Goal: Task Accomplishment & Management: Manage account settings

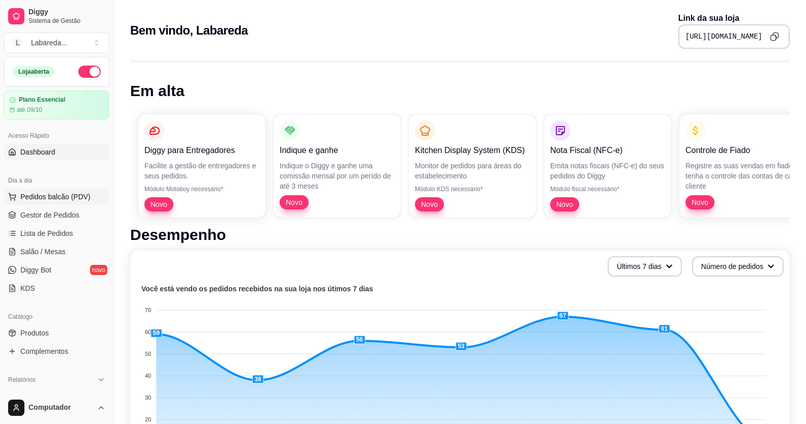
click at [50, 197] on span "Pedidos balcão (PDV)" at bounding box center [55, 197] width 70 height 10
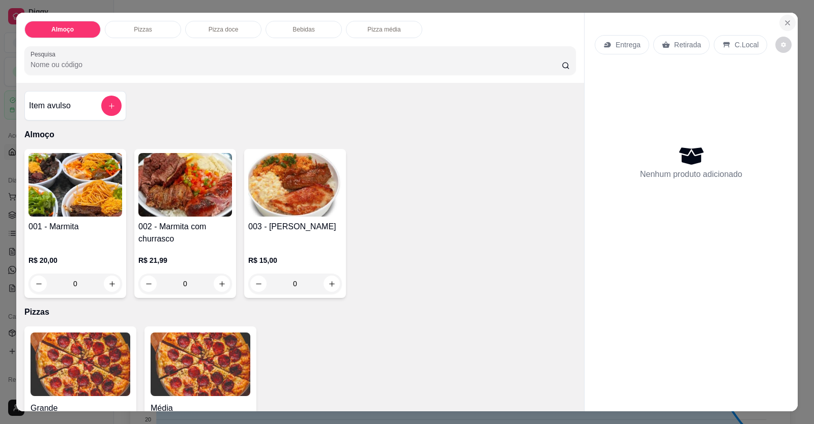
click at [783, 18] on button "Close" at bounding box center [787, 23] width 16 height 16
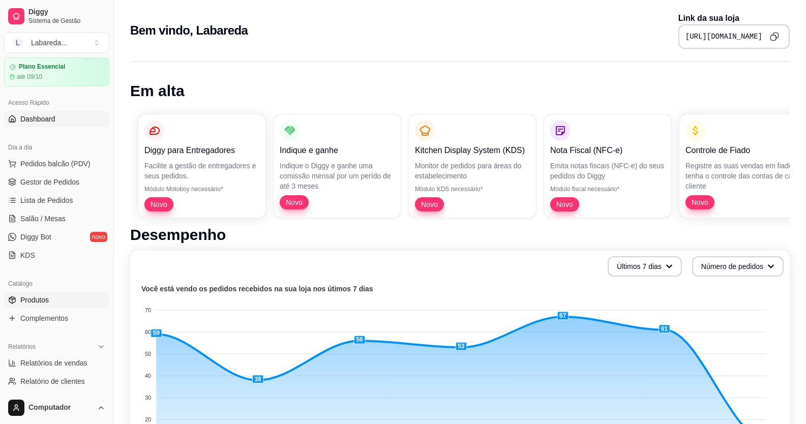
scroll to position [51, 0]
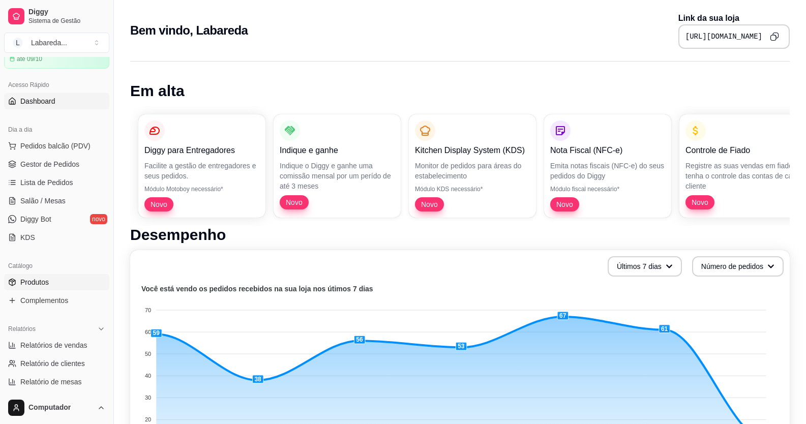
click at [41, 286] on link "Produtos" at bounding box center [56, 282] width 105 height 16
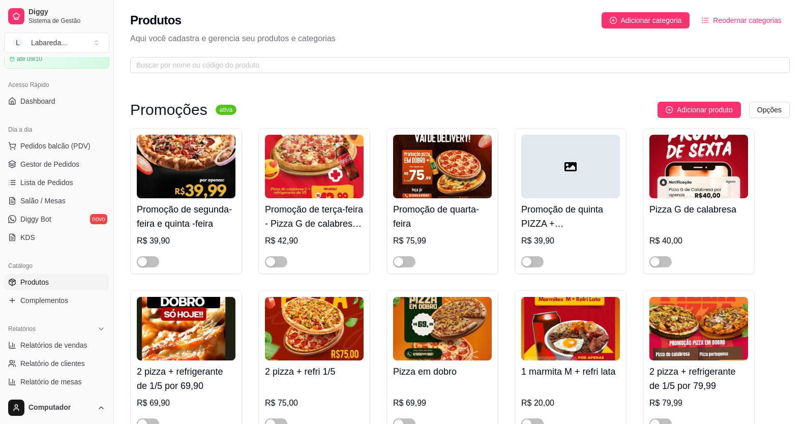
click at [42, 282] on span "Produtos" at bounding box center [34, 282] width 28 height 10
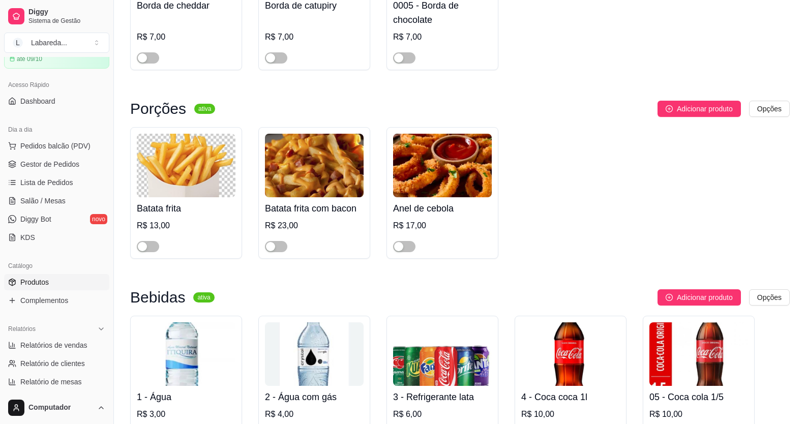
scroll to position [1526, 0]
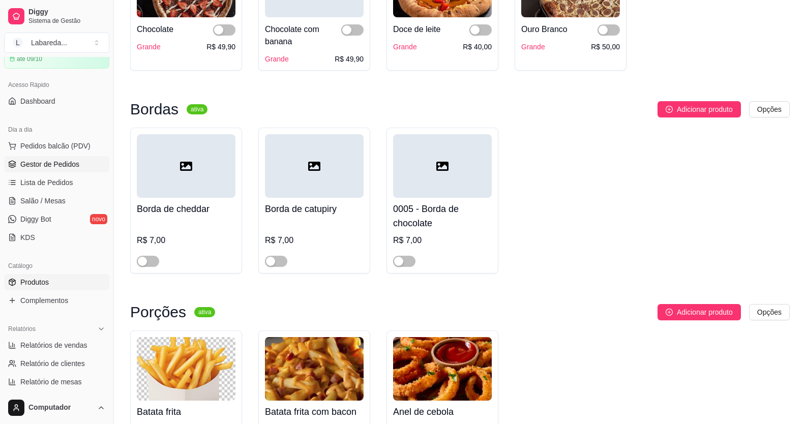
click at [40, 166] on span "Gestor de Pedidos" at bounding box center [49, 164] width 59 height 10
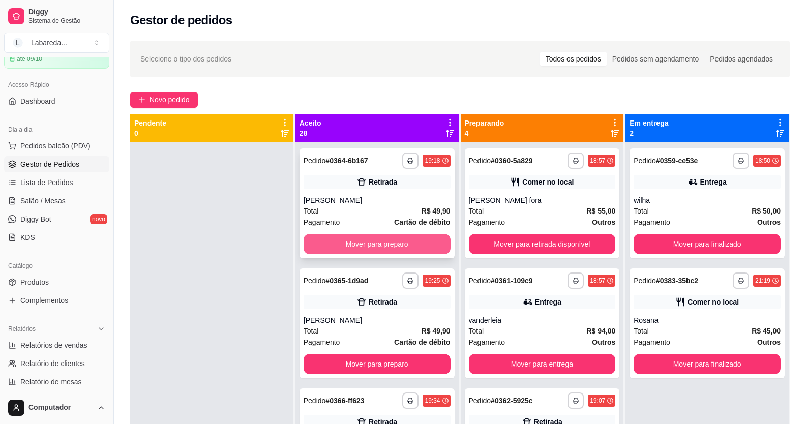
click at [350, 249] on button "Mover para preparo" at bounding box center [377, 244] width 147 height 20
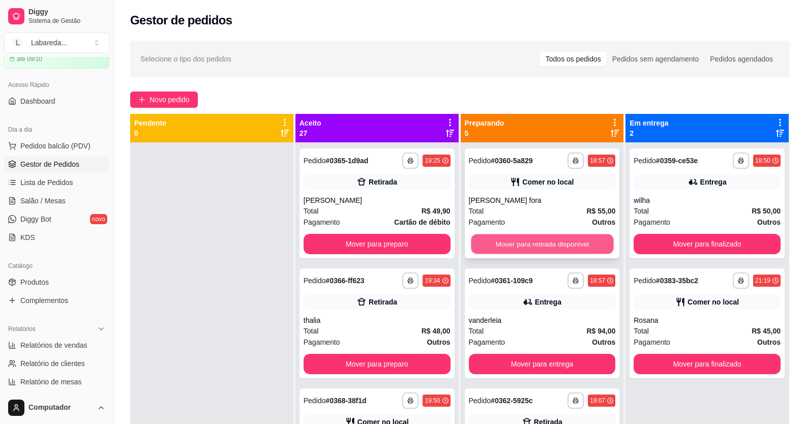
click at [524, 240] on button "Mover para retirada disponível" at bounding box center [542, 244] width 142 height 20
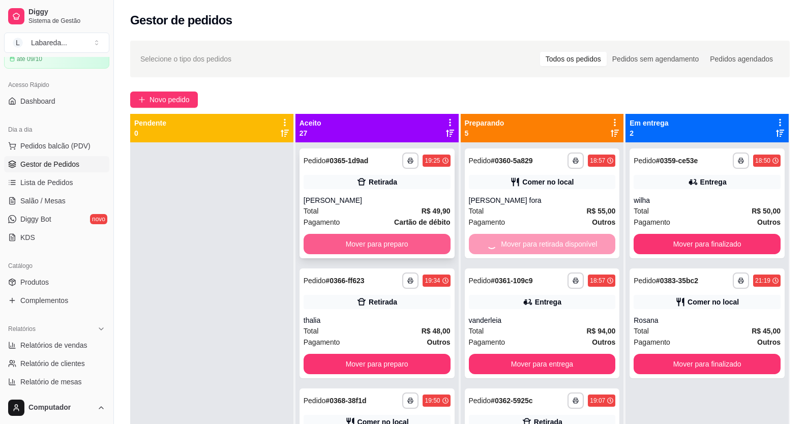
click at [391, 240] on button "Mover para preparo" at bounding box center [377, 244] width 147 height 20
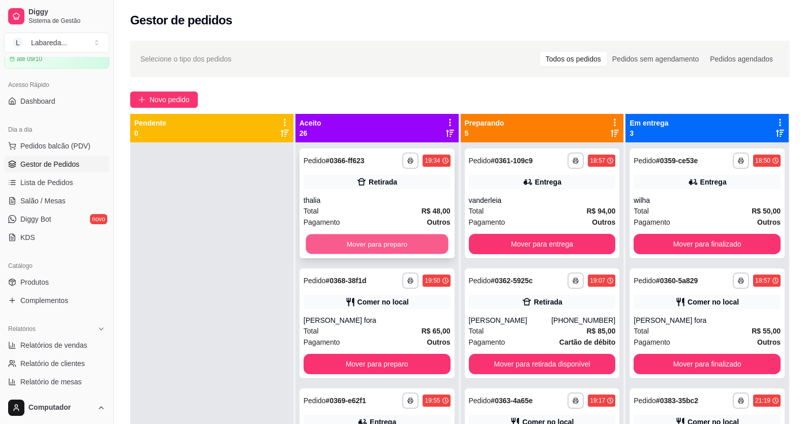
click at [403, 241] on button "Mover para preparo" at bounding box center [377, 244] width 142 height 20
click at [407, 240] on button "Mover para preparo" at bounding box center [377, 244] width 142 height 20
click at [397, 246] on button "Mover para preparo" at bounding box center [377, 244] width 142 height 20
click at [411, 245] on button "Mover para preparo" at bounding box center [377, 244] width 142 height 20
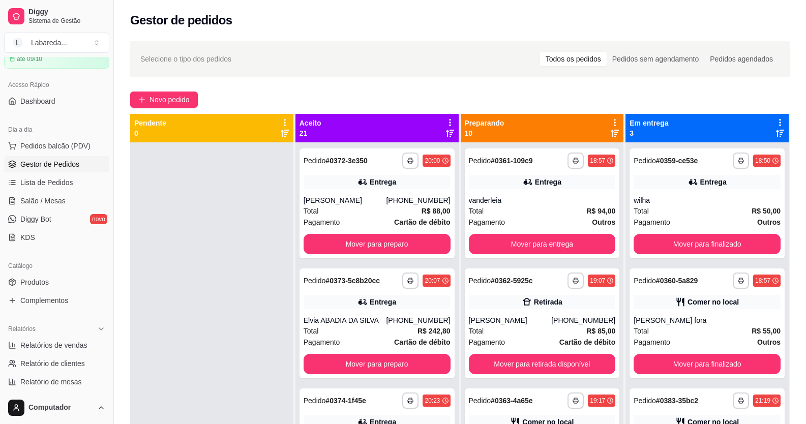
click at [412, 245] on button "Mover para preparo" at bounding box center [377, 244] width 147 height 20
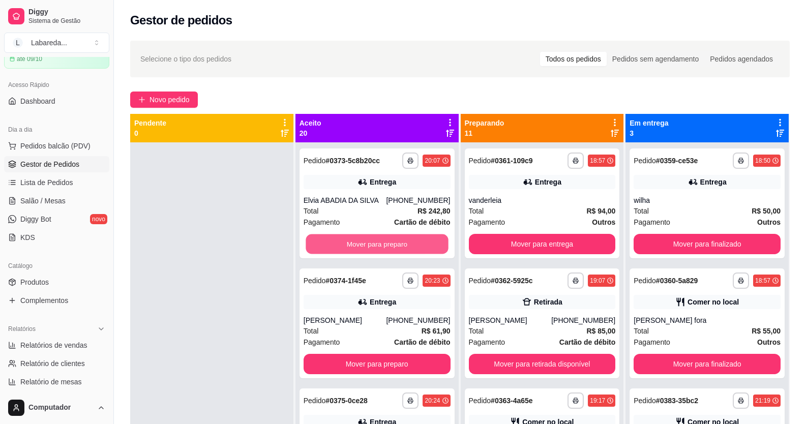
click at [412, 245] on button "Mover para preparo" at bounding box center [377, 244] width 142 height 20
click at [412, 245] on button "Mover para preparo" at bounding box center [377, 244] width 147 height 20
click at [412, 245] on button "Mover para preparo" at bounding box center [377, 244] width 142 height 20
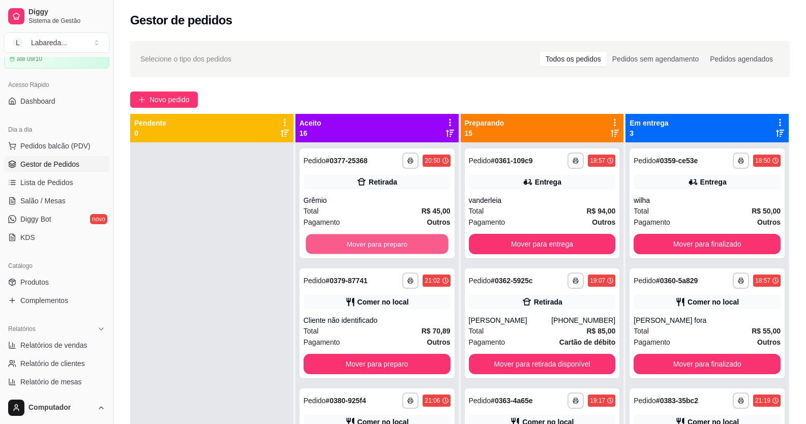
click at [412, 245] on button "Mover para preparo" at bounding box center [377, 244] width 142 height 20
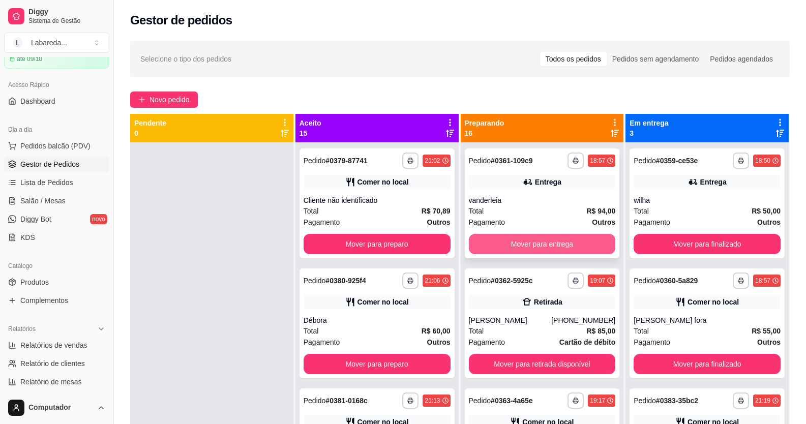
click at [500, 243] on button "Mover para entrega" at bounding box center [542, 244] width 147 height 20
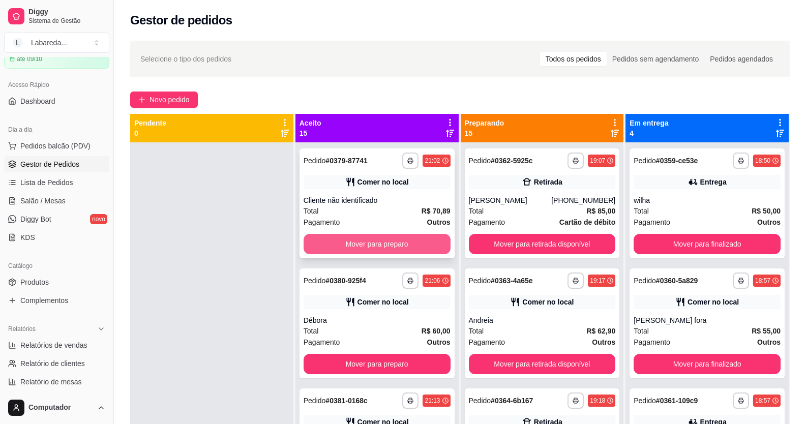
click at [429, 246] on button "Mover para preparo" at bounding box center [377, 244] width 147 height 20
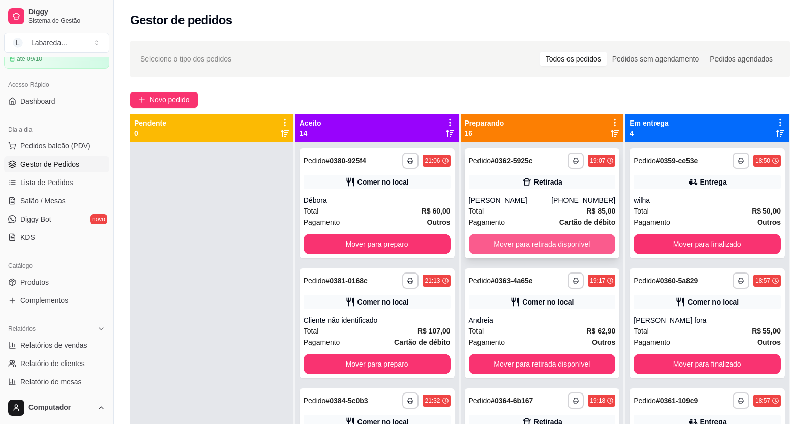
click at [496, 244] on button "Mover para retirada disponível" at bounding box center [542, 244] width 147 height 20
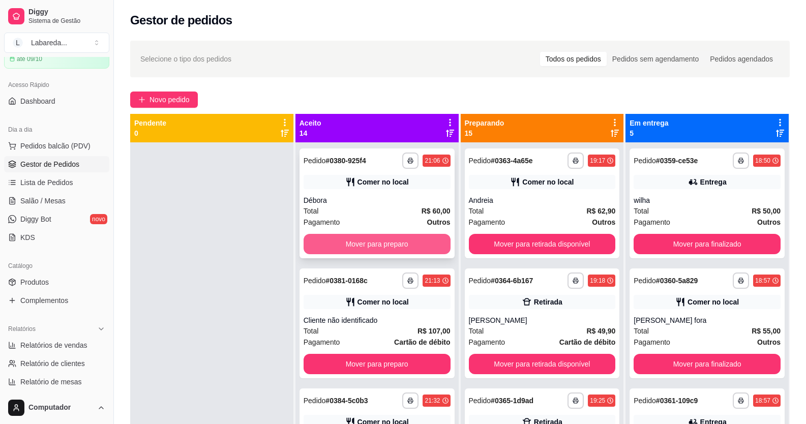
click at [422, 244] on button "Mover para preparo" at bounding box center [377, 244] width 147 height 20
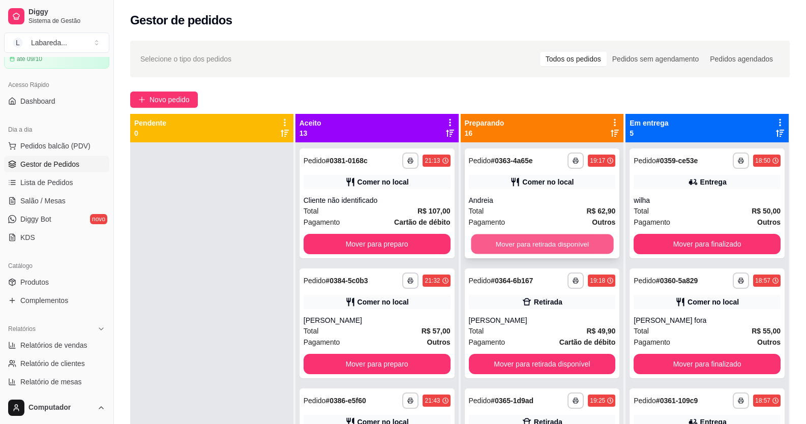
click at [492, 251] on button "Mover para retirada disponível" at bounding box center [542, 244] width 142 height 20
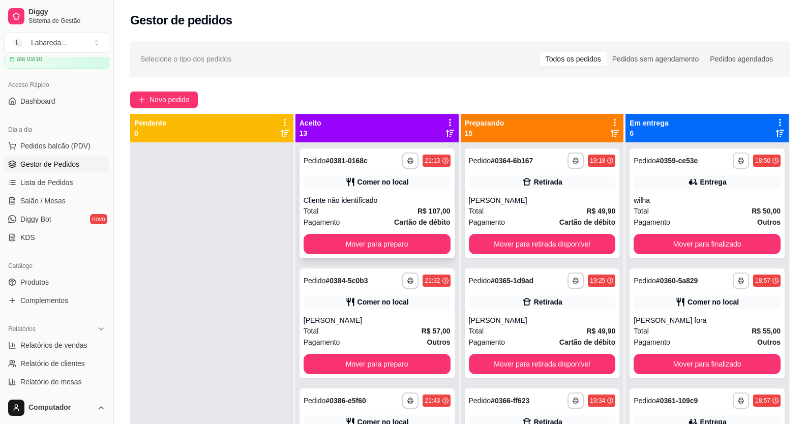
click at [416, 250] on button "Mover para preparo" at bounding box center [377, 244] width 147 height 20
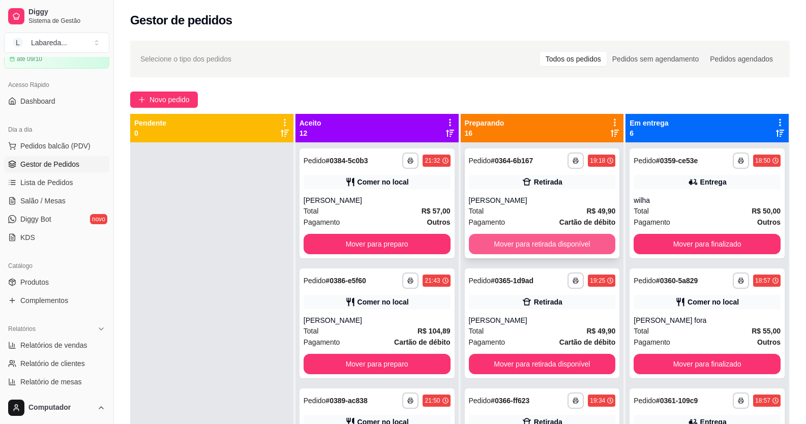
click at [481, 242] on button "Mover para retirada disponível" at bounding box center [542, 244] width 147 height 20
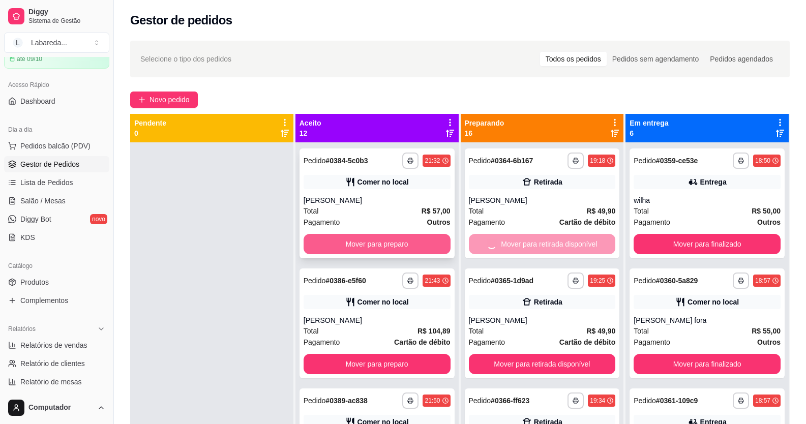
click at [408, 249] on button "Mover para preparo" at bounding box center [377, 244] width 147 height 20
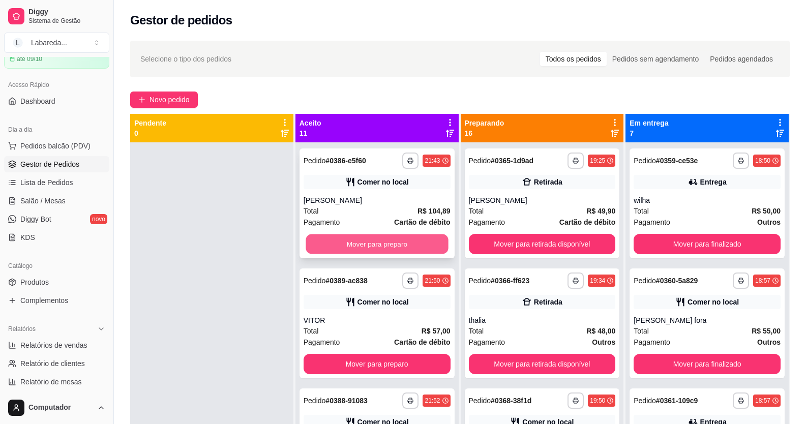
click at [370, 246] on button "Mover para preparo" at bounding box center [377, 244] width 142 height 20
click at [411, 246] on button "Mover para preparo" at bounding box center [377, 244] width 147 height 20
click at [410, 246] on button "Mover para preparo" at bounding box center [377, 244] width 142 height 20
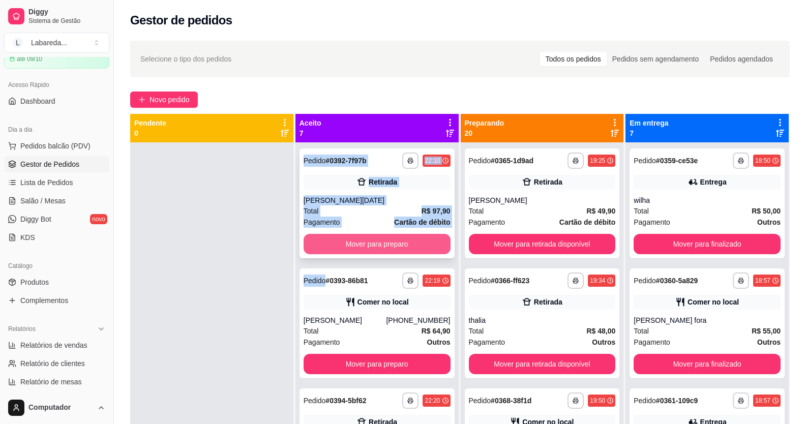
click at [398, 241] on button "Mover para preparo" at bounding box center [377, 244] width 147 height 20
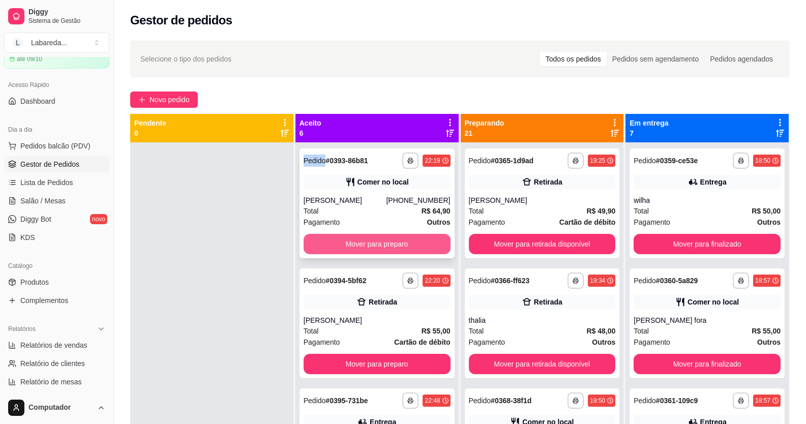
click at [394, 239] on button "Mover para preparo" at bounding box center [377, 244] width 147 height 20
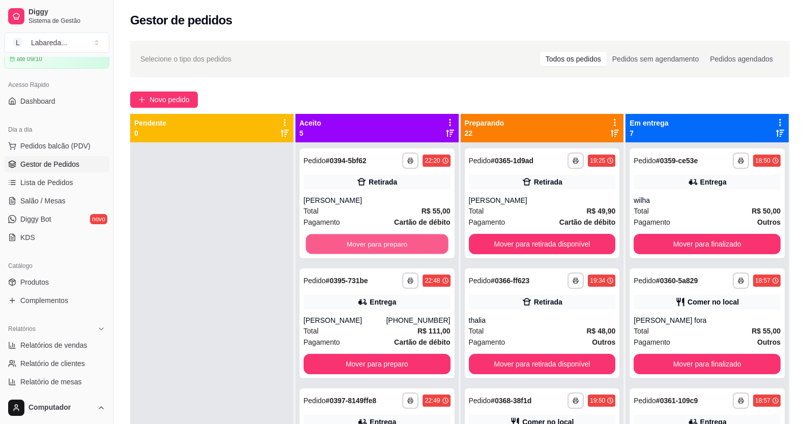
click at [394, 240] on button "Mover para preparo" at bounding box center [377, 244] width 142 height 20
click at [394, 241] on button "Mover para preparo" at bounding box center [377, 244] width 142 height 20
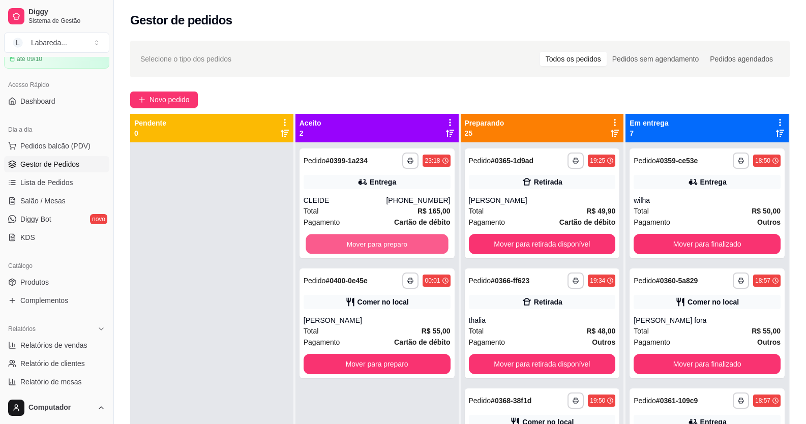
click at [394, 241] on button "Mover para preparo" at bounding box center [377, 244] width 142 height 20
click at [394, 241] on div "Mover para preparo" at bounding box center [377, 244] width 147 height 20
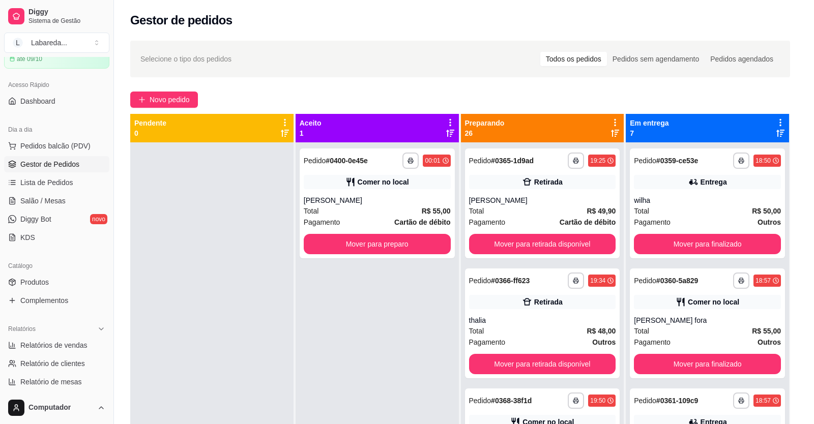
click at [394, 241] on div "Solicite um entregador do iFood Sujeito a disponibilidade da plataforma feito h…" at bounding box center [407, 210] width 269 height 286
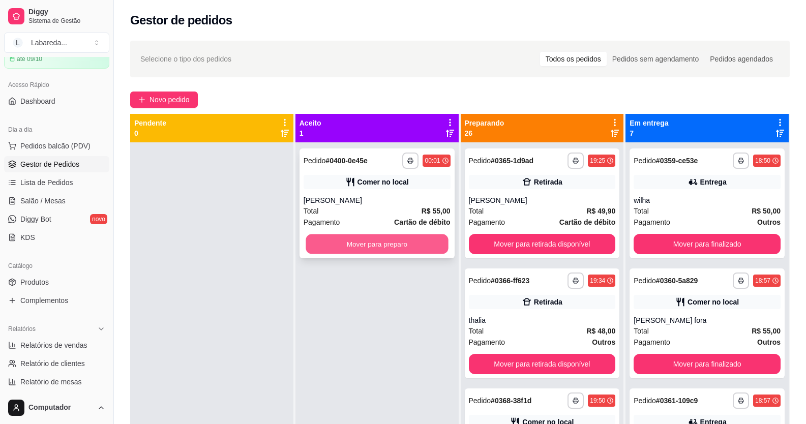
click at [395, 241] on button "Mover para preparo" at bounding box center [377, 244] width 142 height 20
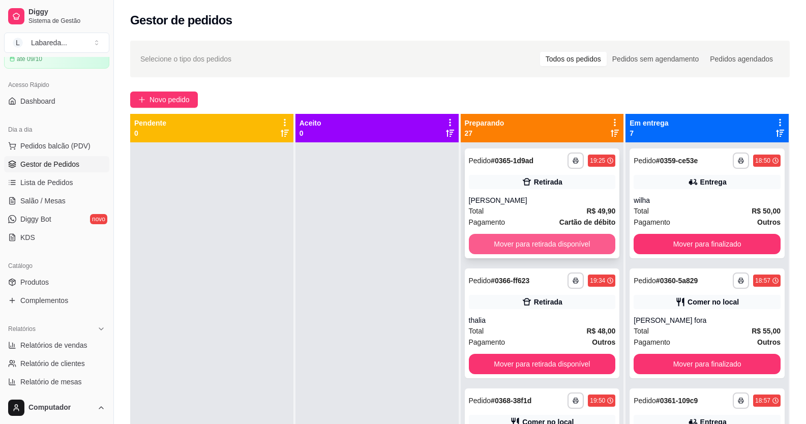
click at [542, 246] on button "Mover para retirada disponível" at bounding box center [542, 244] width 147 height 20
click at [542, 246] on button "Mover para retirada disponível" at bounding box center [542, 244] width 142 height 20
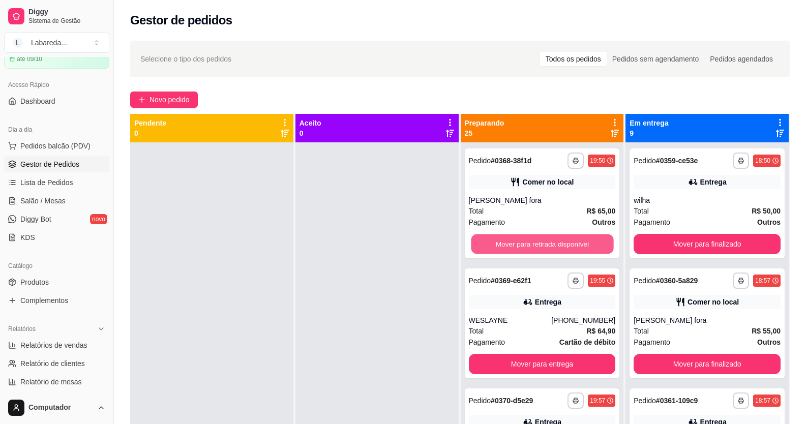
click at [542, 246] on button "Mover para retirada disponível" at bounding box center [542, 244] width 142 height 20
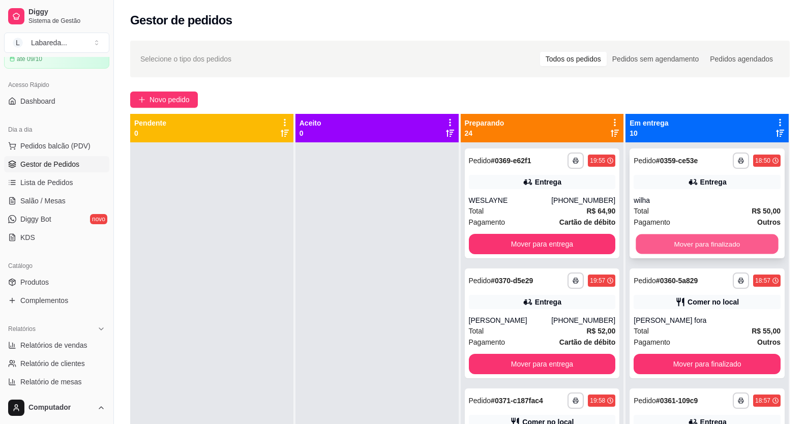
click at [689, 247] on button "Mover para finalizado" at bounding box center [707, 244] width 142 height 20
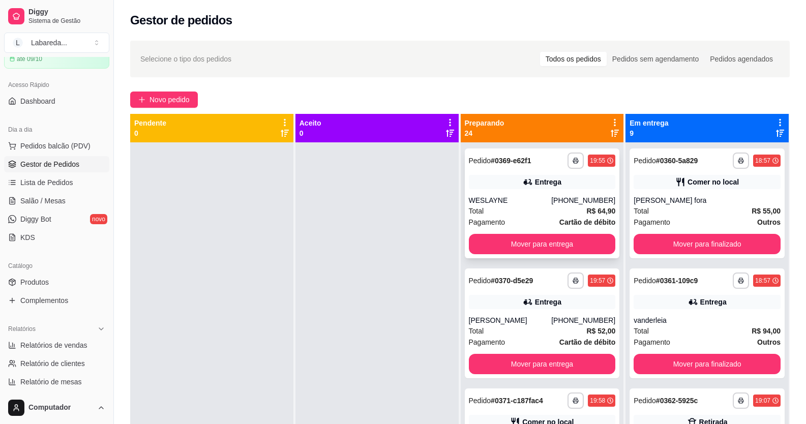
click at [567, 258] on div "**********" at bounding box center [542, 354] width 163 height 424
click at [576, 246] on button "Mover para entrega" at bounding box center [542, 244] width 147 height 20
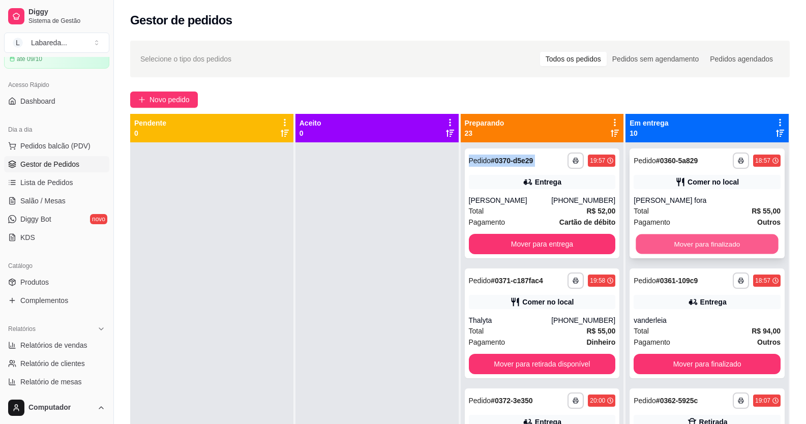
click at [642, 241] on button "Mover para finalizado" at bounding box center [707, 244] width 142 height 20
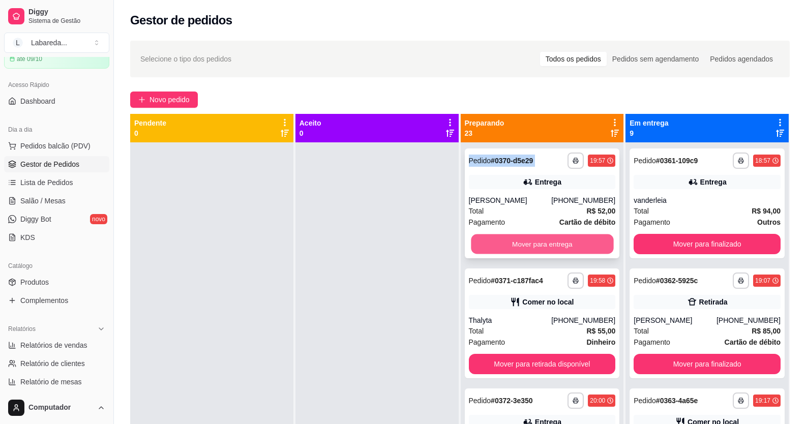
click at [572, 246] on button "Mover para entrega" at bounding box center [542, 244] width 142 height 20
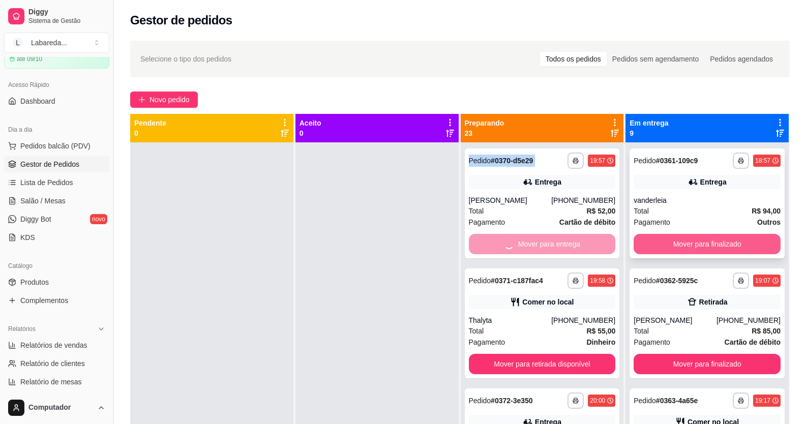
click at [666, 238] on button "Mover para finalizado" at bounding box center [707, 244] width 147 height 20
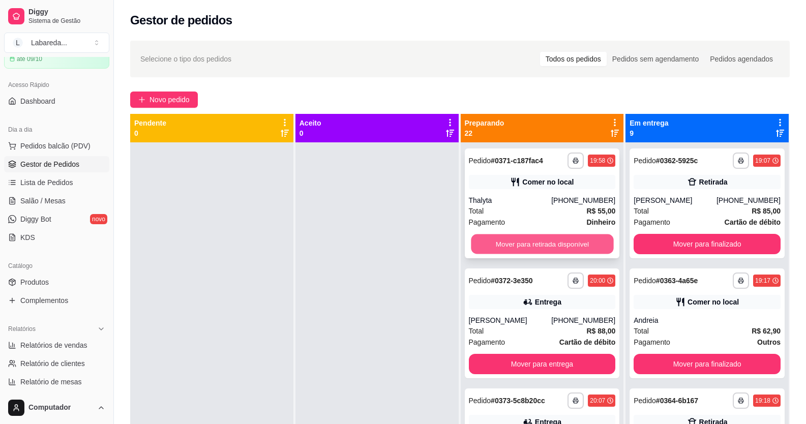
click at [569, 242] on button "Mover para retirada disponível" at bounding box center [542, 244] width 142 height 20
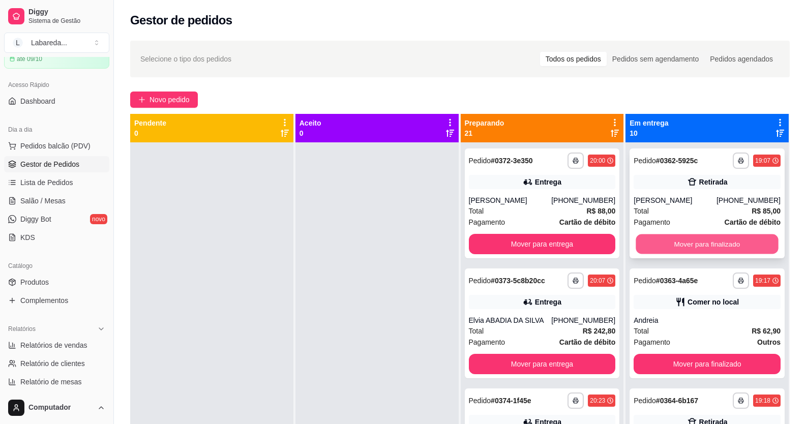
click at [648, 240] on button "Mover para finalizado" at bounding box center [707, 244] width 142 height 20
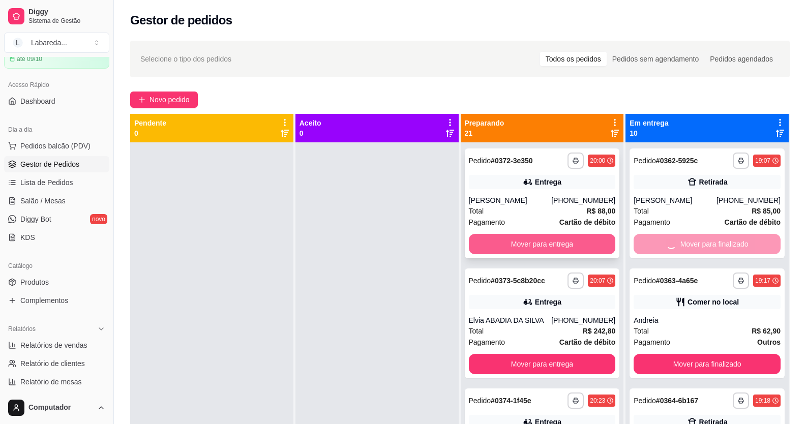
click at [565, 245] on button "Mover para entrega" at bounding box center [542, 244] width 147 height 20
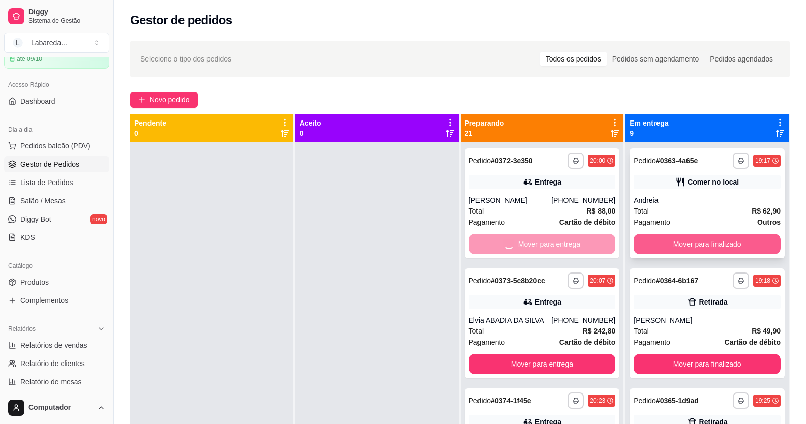
click at [663, 241] on button "Mover para finalizado" at bounding box center [707, 244] width 147 height 20
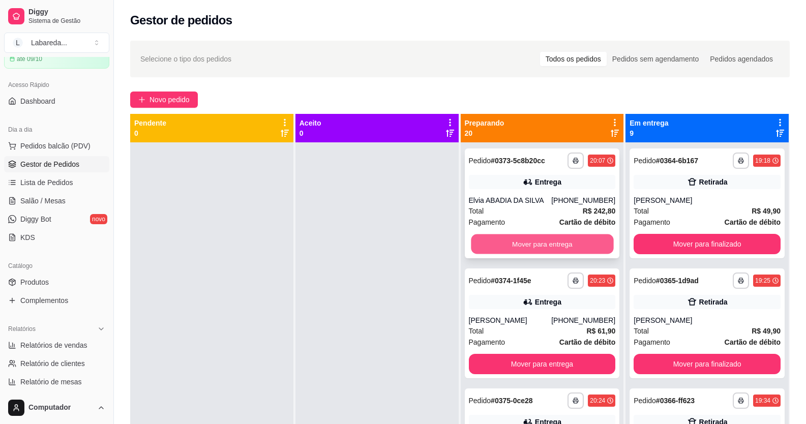
click at [581, 250] on button "Mover para entrega" at bounding box center [542, 244] width 142 height 20
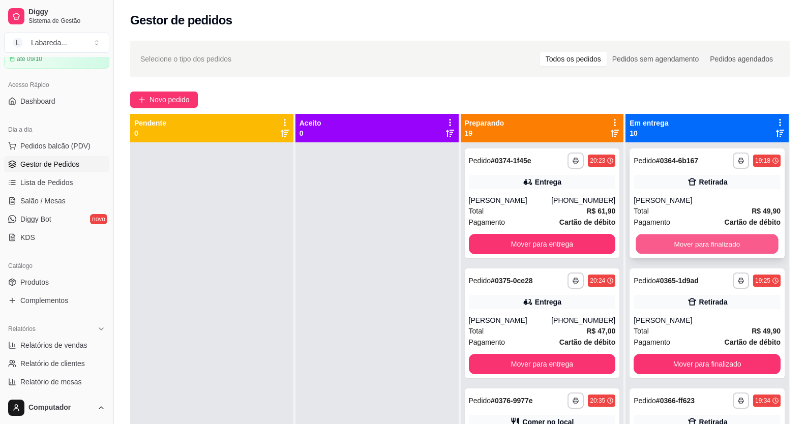
click at [650, 240] on button "Mover para finalizado" at bounding box center [707, 244] width 142 height 20
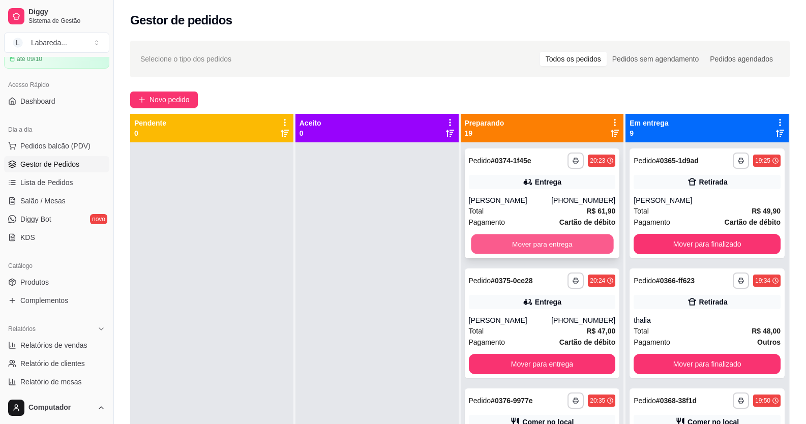
click at [592, 248] on button "Mover para entrega" at bounding box center [542, 244] width 142 height 20
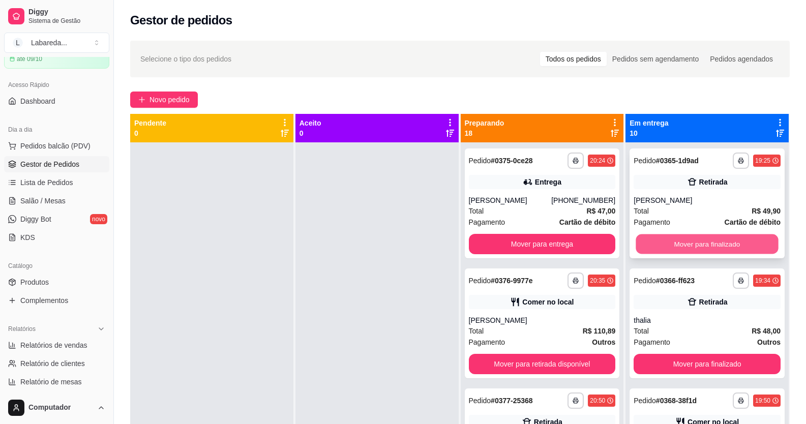
click at [645, 242] on button "Mover para finalizado" at bounding box center [707, 244] width 142 height 20
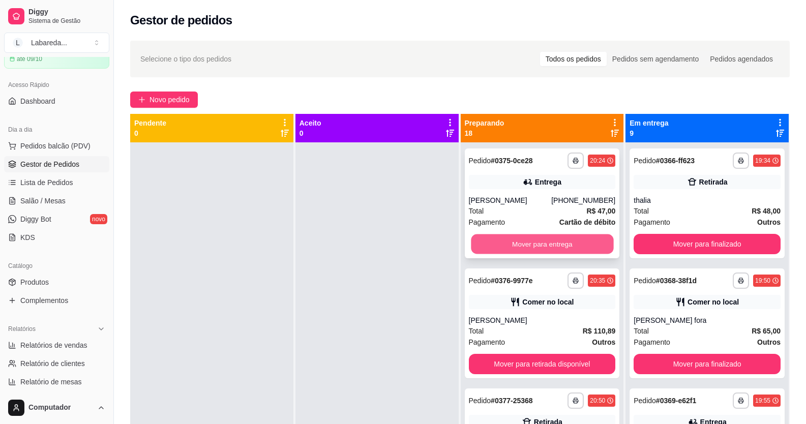
click at [577, 248] on button "Mover para entrega" at bounding box center [542, 244] width 142 height 20
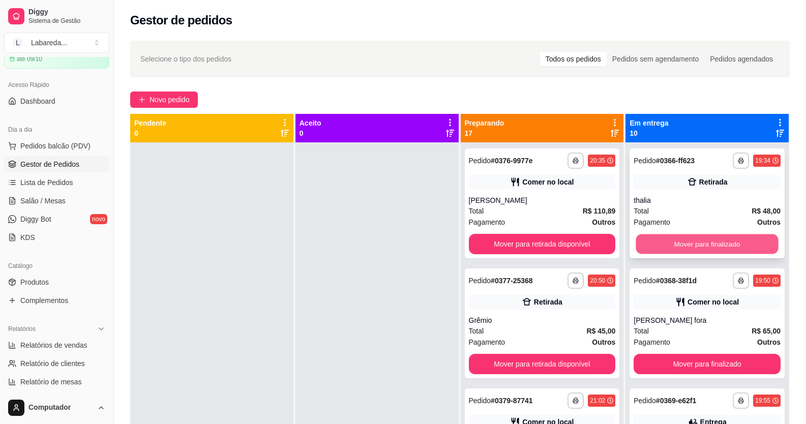
click at [672, 239] on button "Mover para finalizado" at bounding box center [707, 244] width 142 height 20
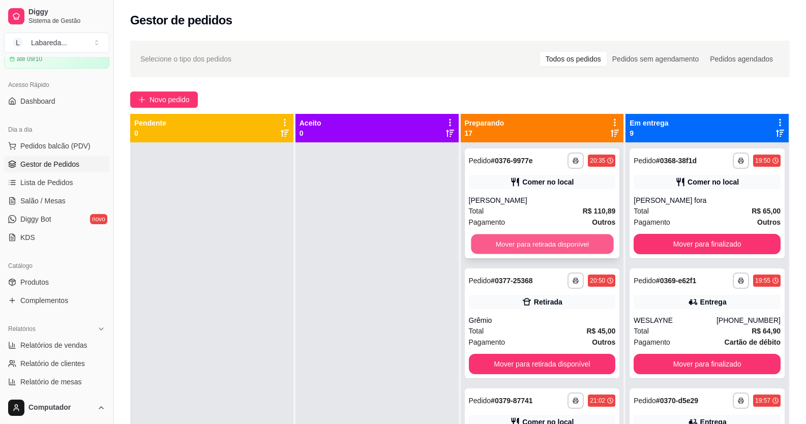
click at [591, 247] on button "Mover para retirada disponível" at bounding box center [542, 244] width 142 height 20
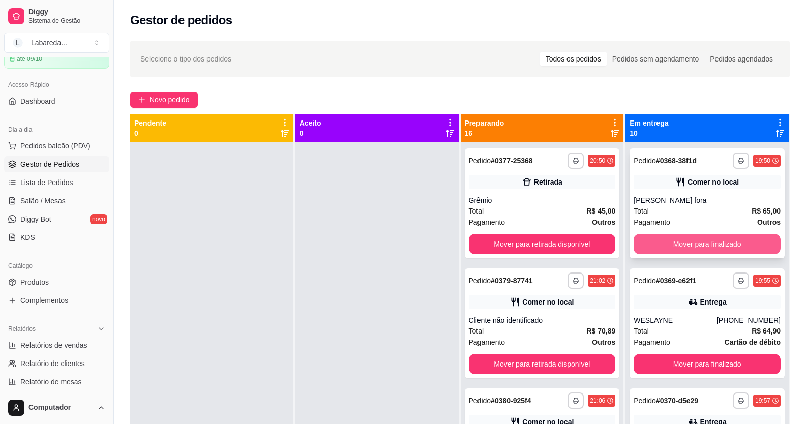
click at [634, 249] on button "Mover para finalizado" at bounding box center [707, 244] width 147 height 20
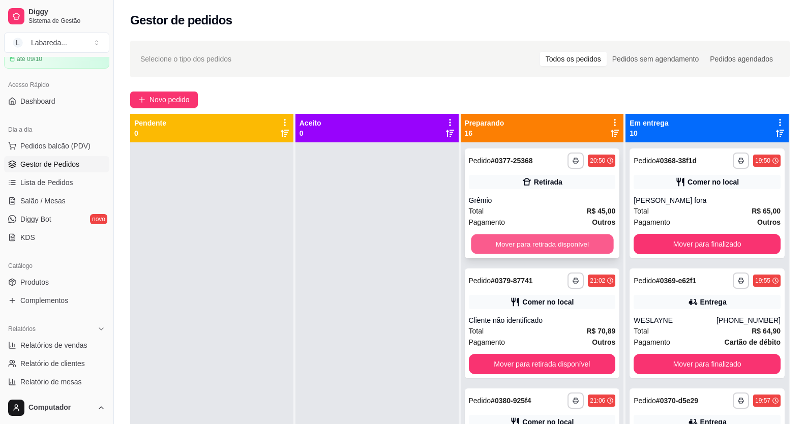
click at [574, 250] on button "Mover para retirada disponível" at bounding box center [542, 244] width 142 height 20
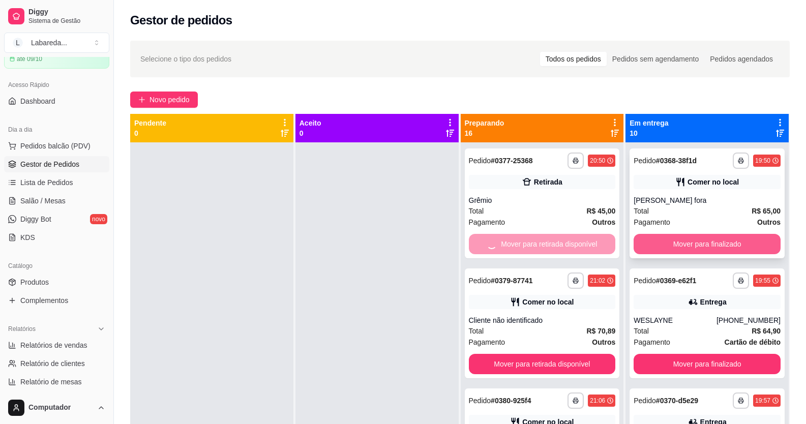
click at [653, 249] on button "Mover para finalizado" at bounding box center [707, 244] width 147 height 20
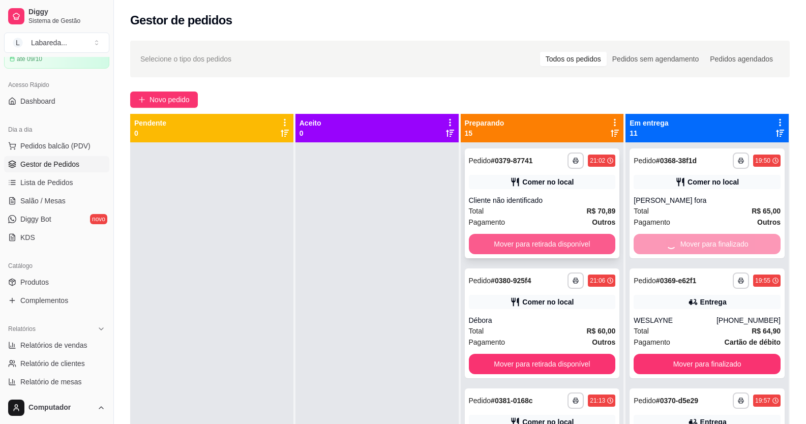
click at [570, 248] on button "Mover para retirada disponível" at bounding box center [542, 244] width 147 height 20
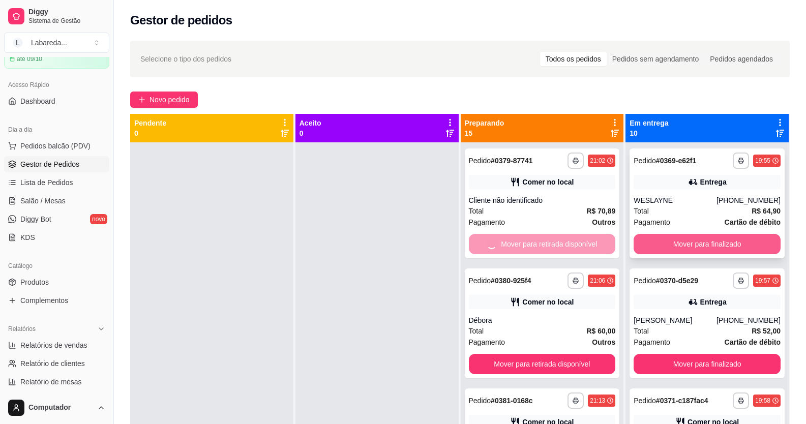
click at [663, 241] on button "Mover para finalizado" at bounding box center [707, 244] width 147 height 20
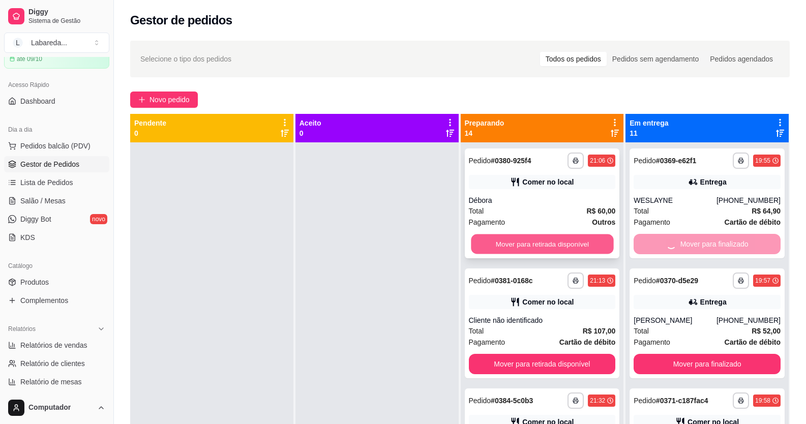
click at [566, 245] on button "Mover para retirada disponível" at bounding box center [542, 244] width 142 height 20
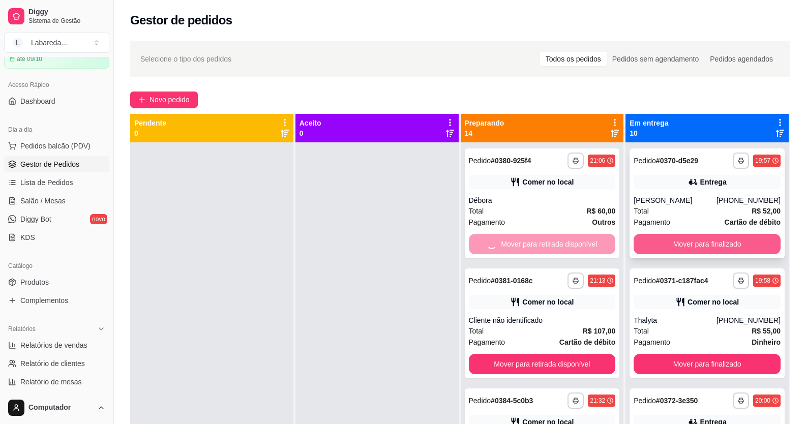
click at [662, 241] on button "Mover para finalizado" at bounding box center [707, 244] width 147 height 20
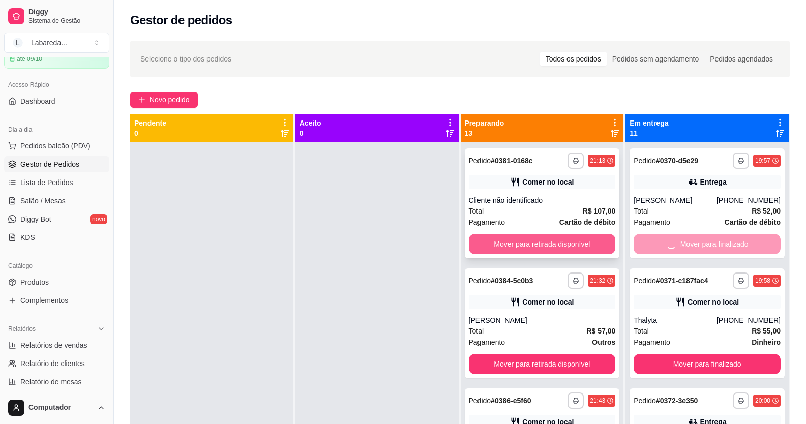
click at [579, 247] on button "Mover para retirada disponível" at bounding box center [542, 244] width 147 height 20
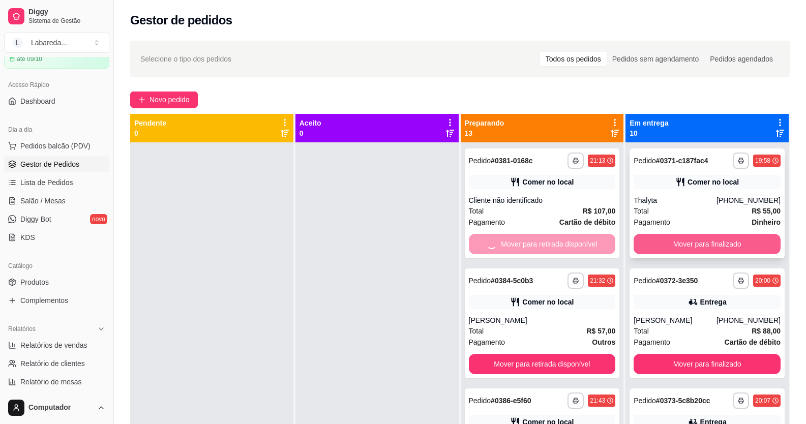
click at [676, 243] on button "Mover para finalizado" at bounding box center [707, 244] width 147 height 20
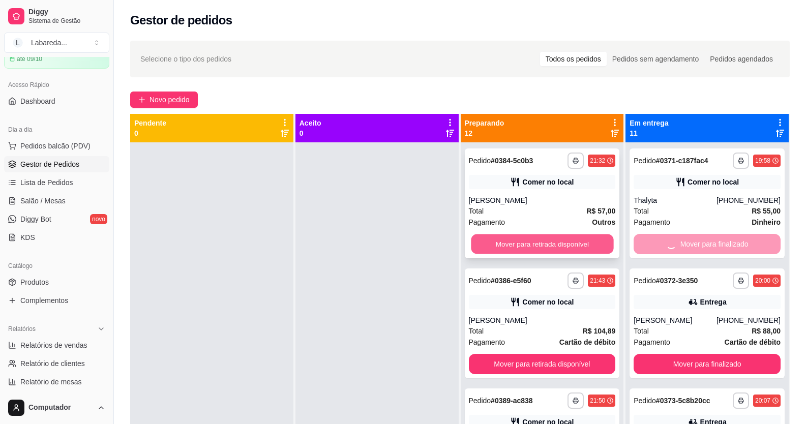
click at [571, 251] on button "Mover para retirada disponível" at bounding box center [542, 244] width 142 height 20
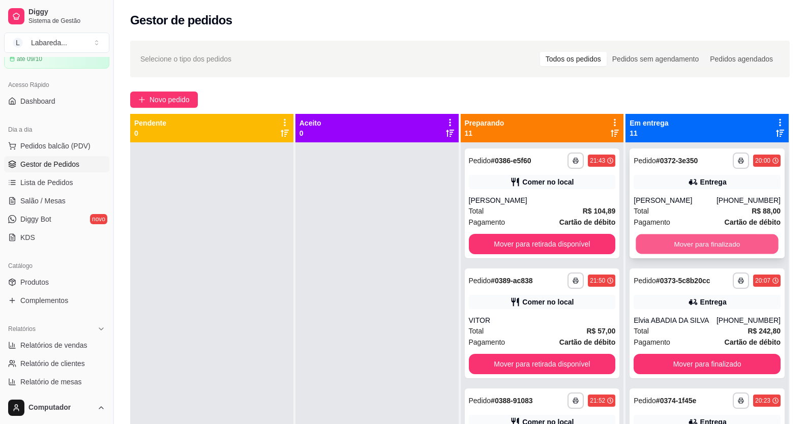
click at [657, 242] on button "Mover para finalizado" at bounding box center [707, 244] width 142 height 20
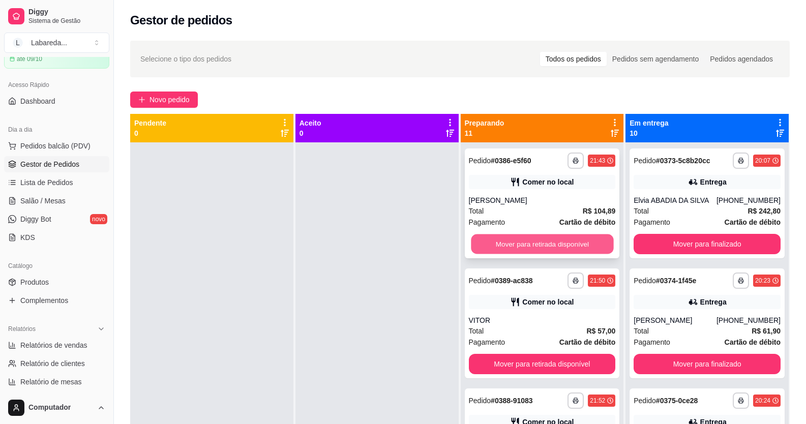
click at [596, 245] on button "Mover para retirada disponível" at bounding box center [542, 244] width 142 height 20
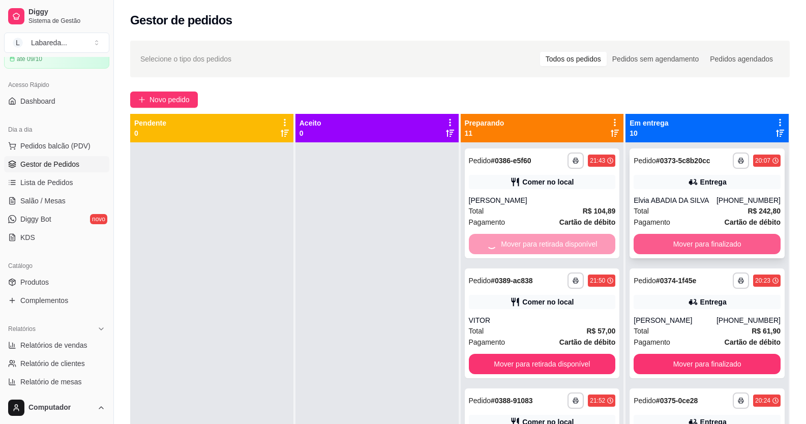
click at [657, 240] on button "Mover para finalizado" at bounding box center [707, 244] width 147 height 20
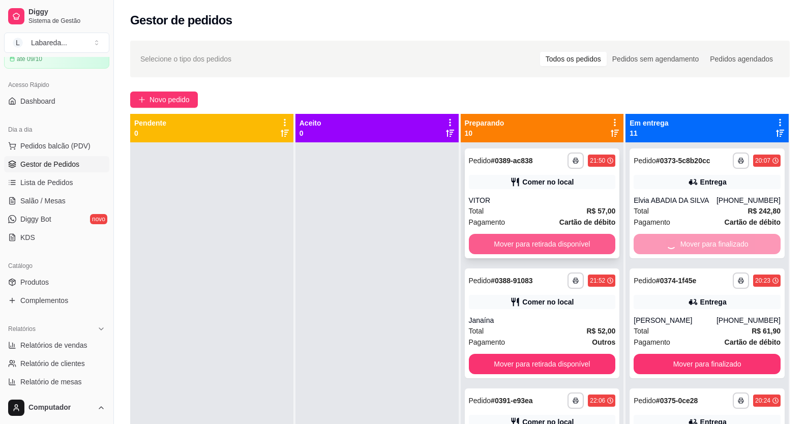
click at [581, 241] on button "Mover para retirada disponível" at bounding box center [542, 244] width 147 height 20
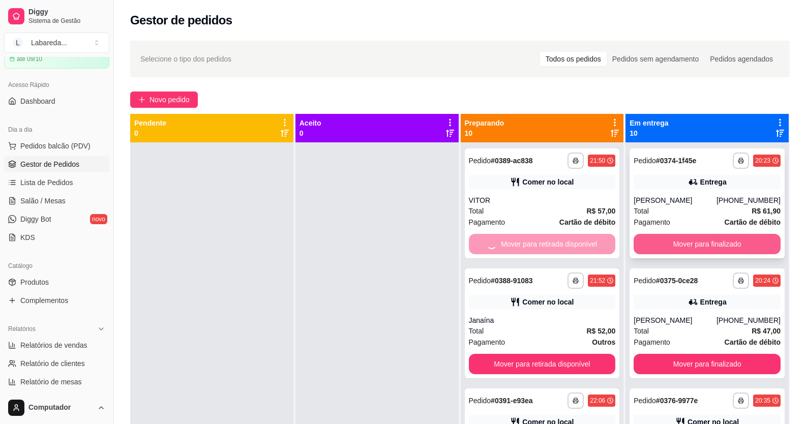
click at [644, 236] on button "Mover para finalizado" at bounding box center [707, 244] width 147 height 20
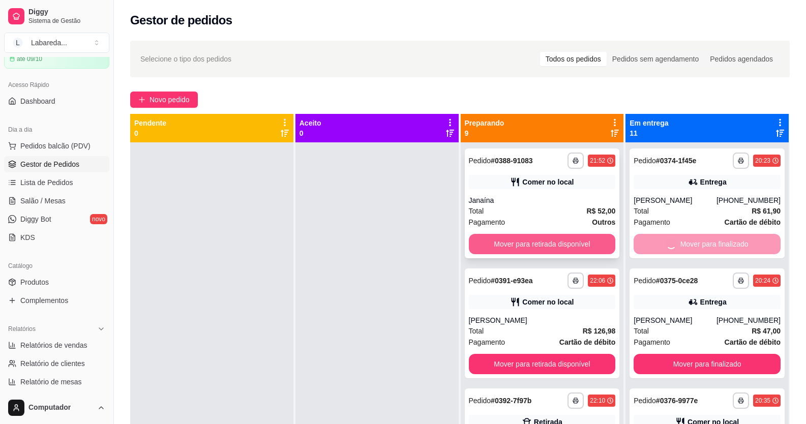
click at [583, 245] on button "Mover para retirada disponível" at bounding box center [542, 244] width 147 height 20
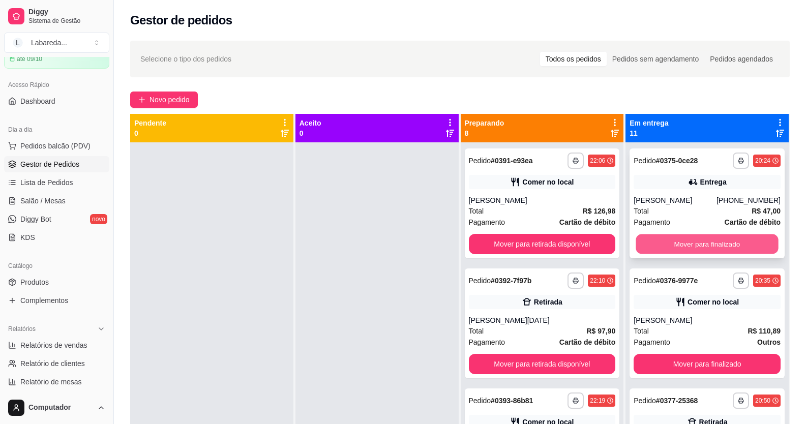
click at [648, 243] on button "Mover para finalizado" at bounding box center [707, 244] width 142 height 20
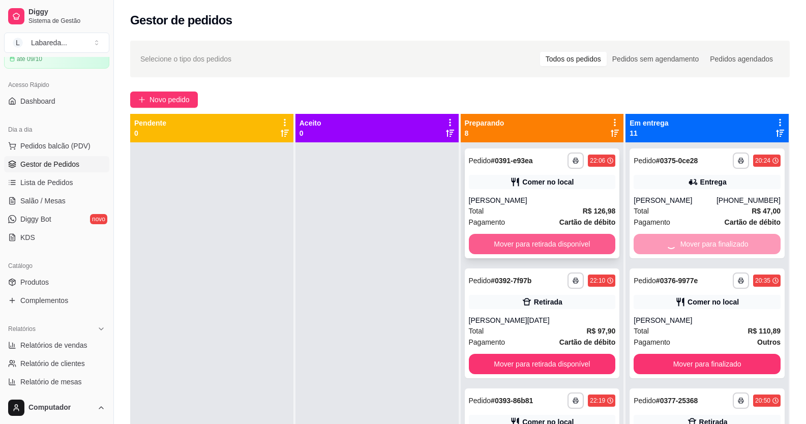
click at [575, 251] on button "Mover para retirada disponível" at bounding box center [542, 244] width 147 height 20
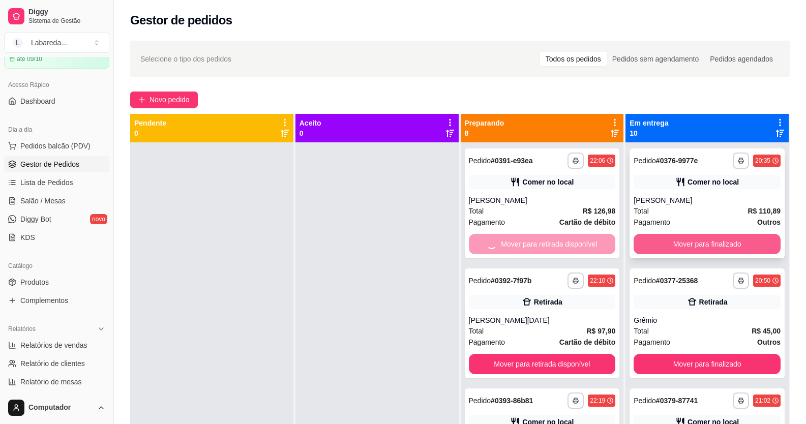
click at [672, 239] on button "Mover para finalizado" at bounding box center [707, 244] width 147 height 20
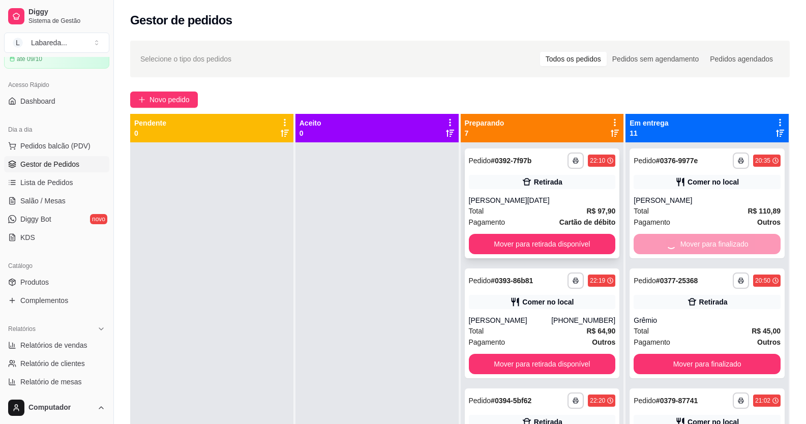
click at [601, 244] on div "Mover para retirada disponível" at bounding box center [542, 244] width 147 height 20
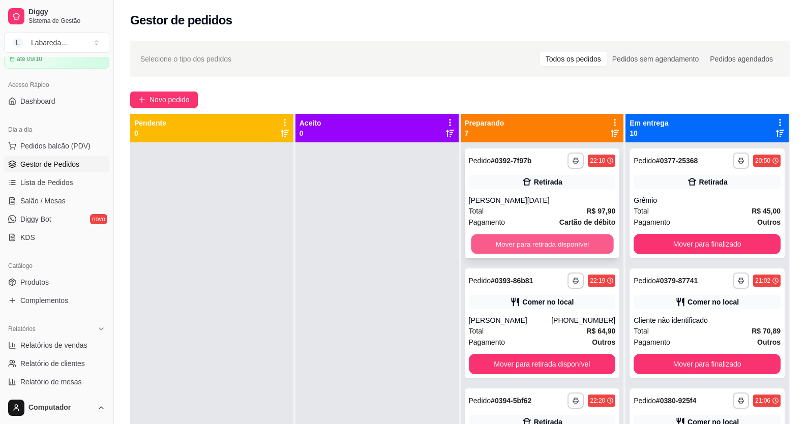
click at [565, 245] on button "Mover para retirada disponível" at bounding box center [542, 244] width 142 height 20
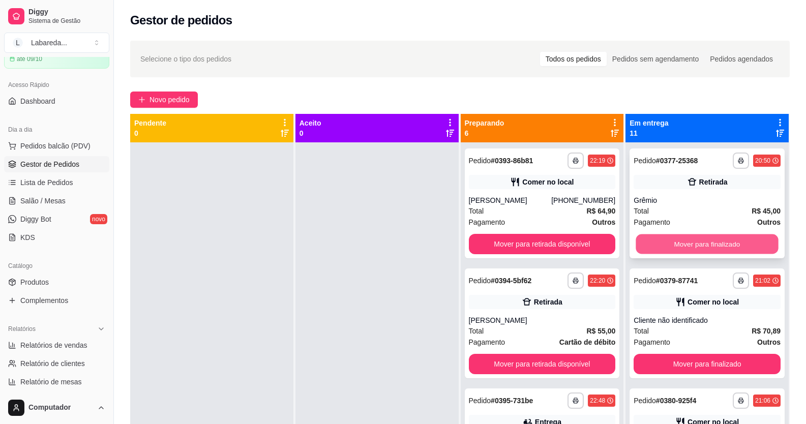
click at [640, 241] on button "Mover para finalizado" at bounding box center [707, 244] width 142 height 20
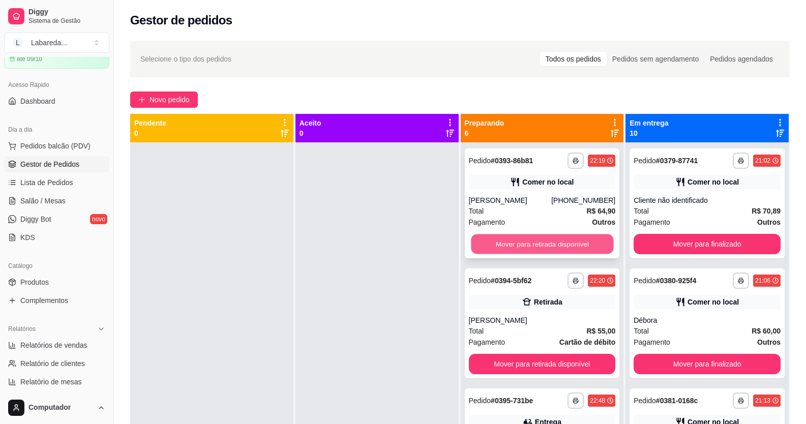
click at [585, 247] on button "Mover para retirada disponível" at bounding box center [542, 244] width 142 height 20
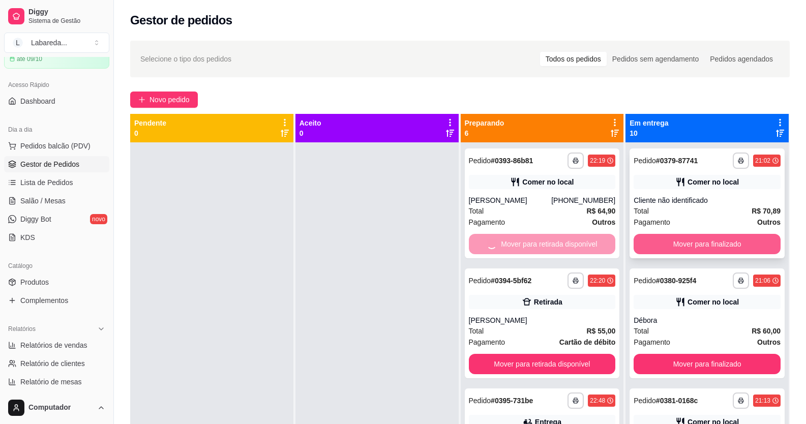
click at [653, 244] on button "Mover para finalizado" at bounding box center [707, 244] width 147 height 20
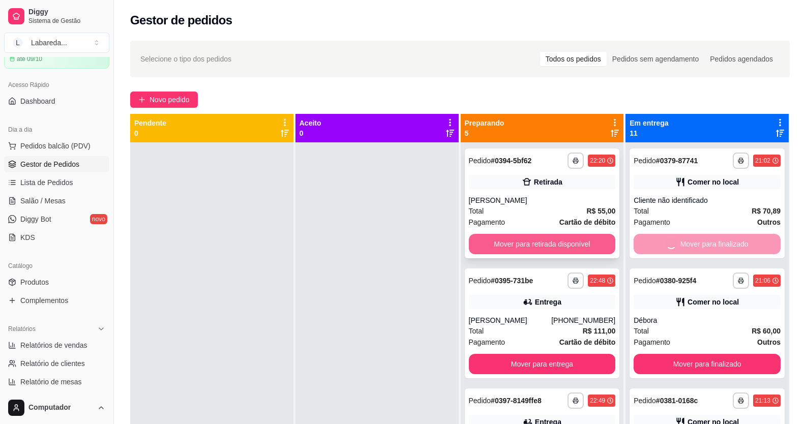
click at [557, 244] on button "Mover para retirada disponível" at bounding box center [542, 244] width 147 height 20
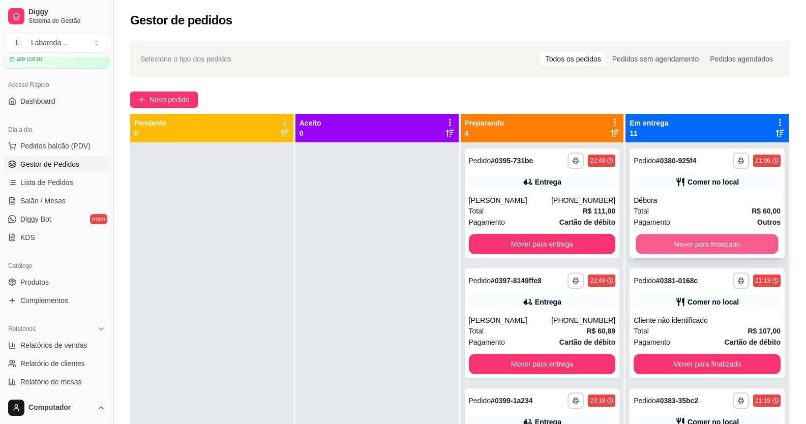
click at [636, 245] on button "Mover para finalizado" at bounding box center [707, 244] width 142 height 20
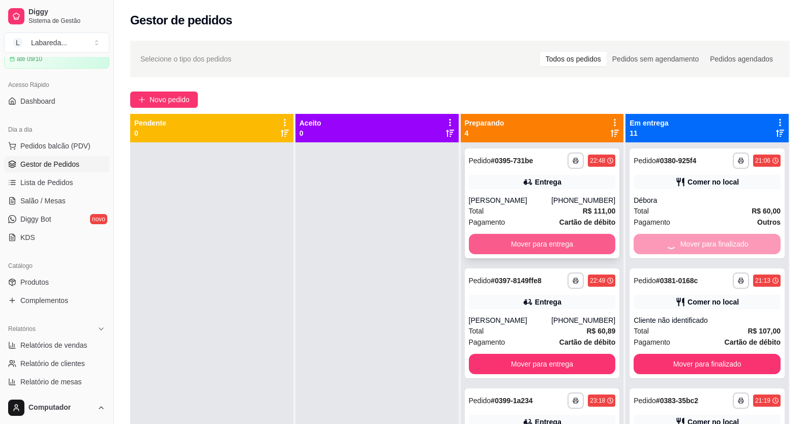
click at [560, 249] on button "Mover para entrega" at bounding box center [542, 244] width 147 height 20
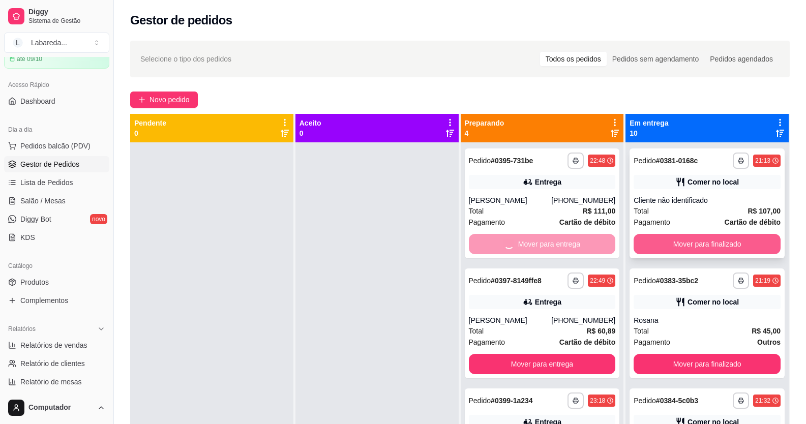
click at [687, 246] on button "Mover para finalizado" at bounding box center [707, 244] width 147 height 20
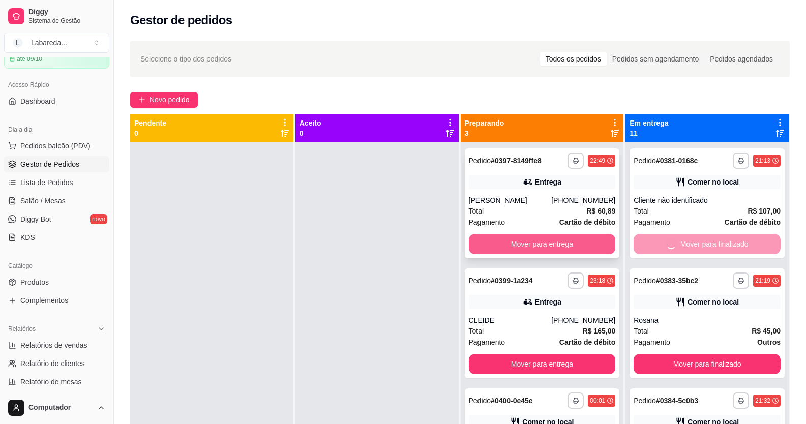
click at [555, 250] on button "Mover para entrega" at bounding box center [542, 244] width 147 height 20
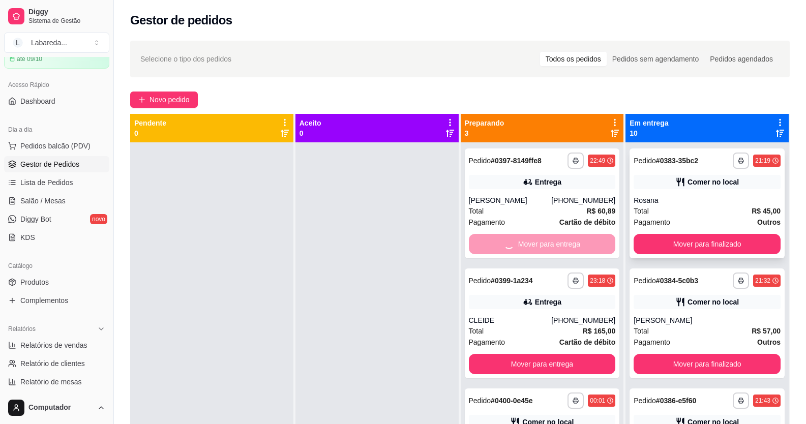
click at [661, 243] on button "Mover para finalizado" at bounding box center [707, 244] width 147 height 20
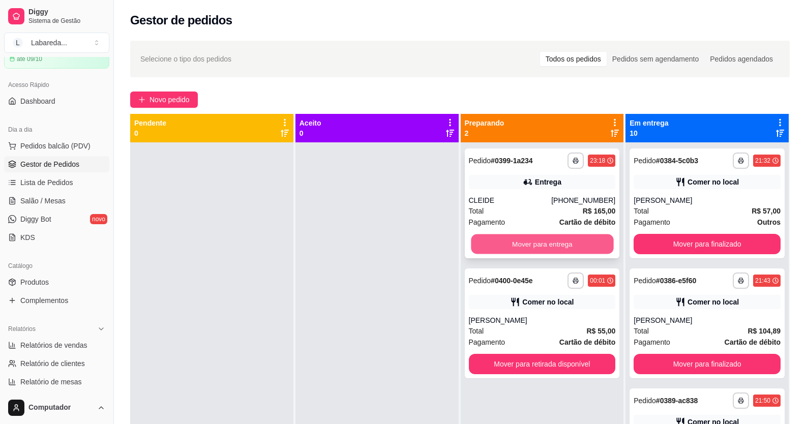
click at [593, 246] on button "Mover para entrega" at bounding box center [542, 244] width 142 height 20
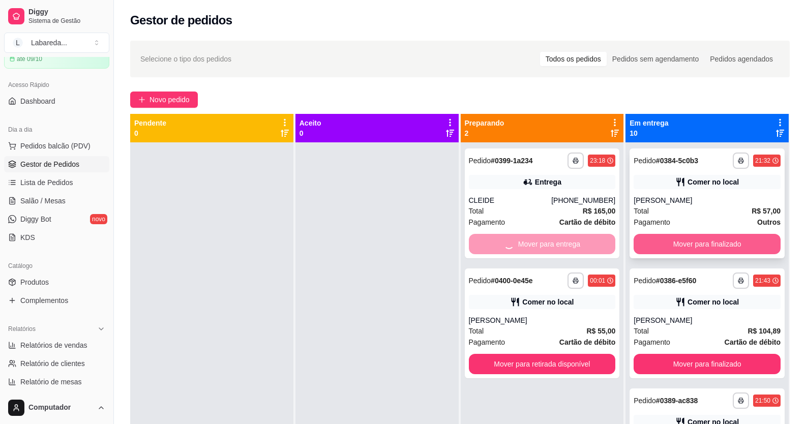
click at [656, 241] on button "Mover para finalizado" at bounding box center [707, 244] width 147 height 20
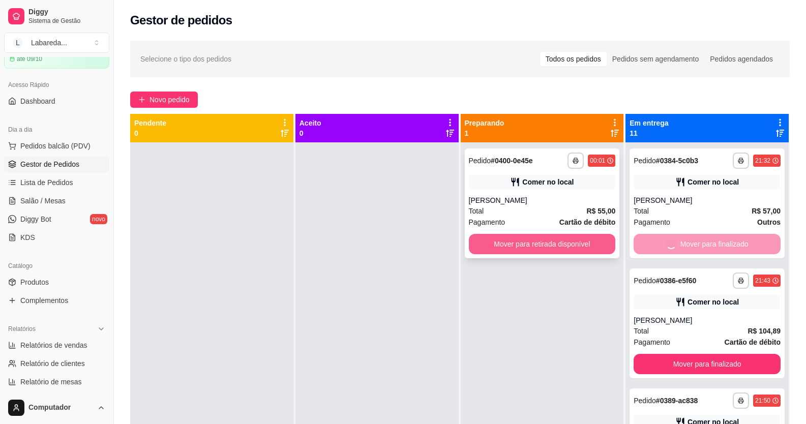
click at [599, 247] on button "Mover para retirada disponível" at bounding box center [542, 244] width 147 height 20
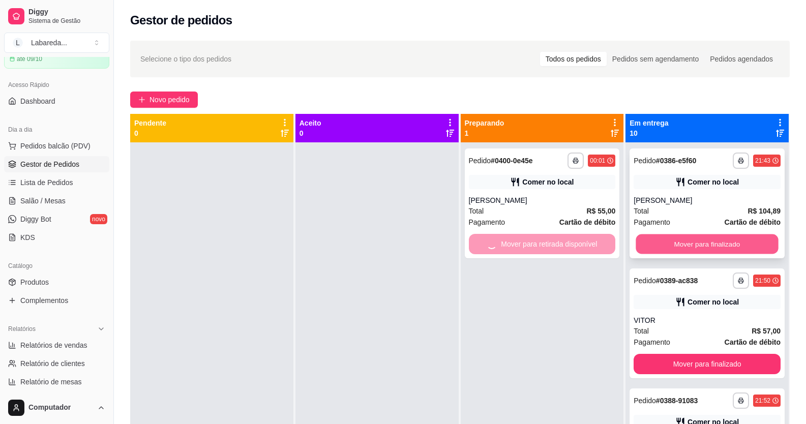
click at [655, 240] on button "Mover para finalizado" at bounding box center [707, 244] width 142 height 20
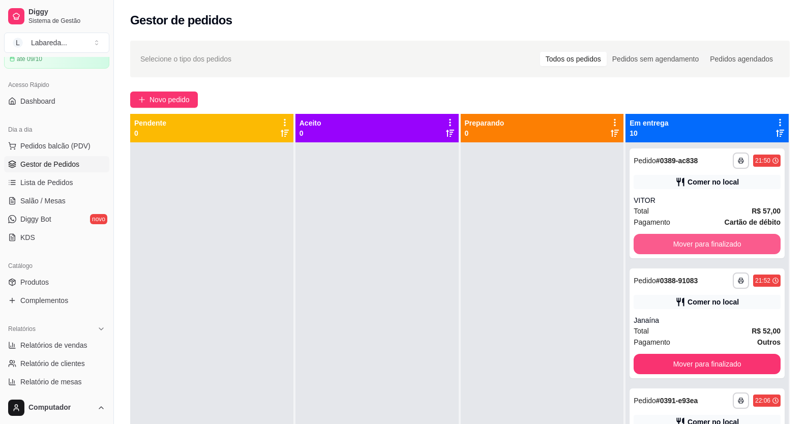
click at [660, 240] on button "Mover para finalizado" at bounding box center [707, 244] width 147 height 20
click at [660, 240] on button "Mover para finalizado" at bounding box center [707, 244] width 142 height 20
click at [660, 240] on button "Mover para finalizado" at bounding box center [707, 244] width 147 height 20
click at [660, 240] on button "Mover para finalizado" at bounding box center [707, 244] width 142 height 20
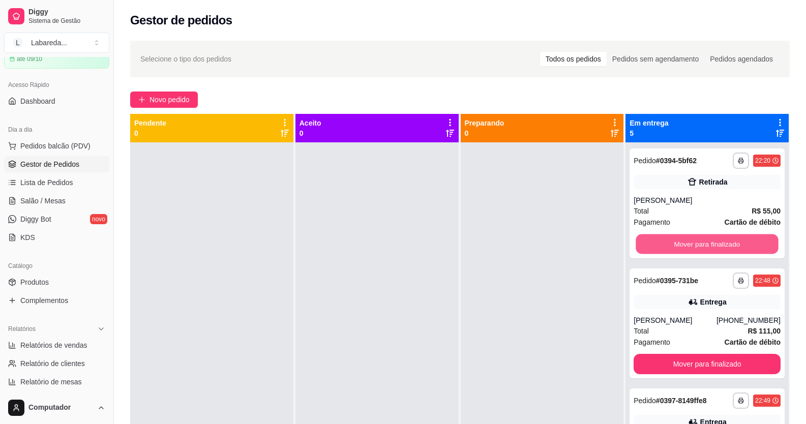
click at [660, 240] on button "Mover para finalizado" at bounding box center [707, 244] width 142 height 20
click at [698, 247] on button "Mover para finalizado" at bounding box center [707, 244] width 142 height 20
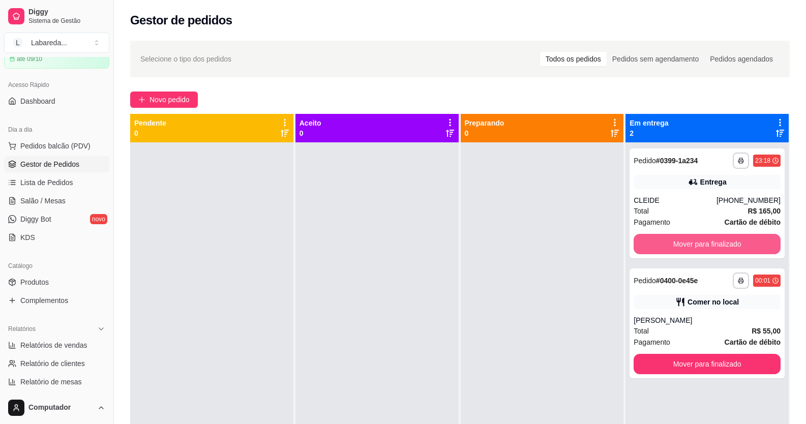
click at [698, 247] on button "Mover para finalizado" at bounding box center [707, 244] width 147 height 20
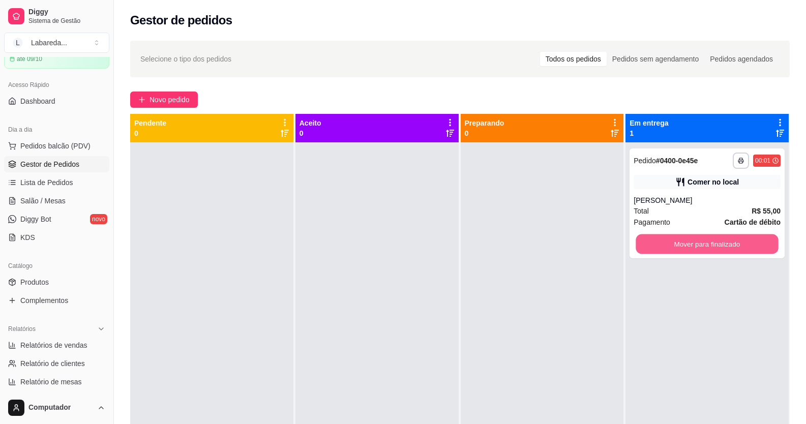
click at [698, 247] on button "Mover para finalizado" at bounding box center [707, 244] width 142 height 20
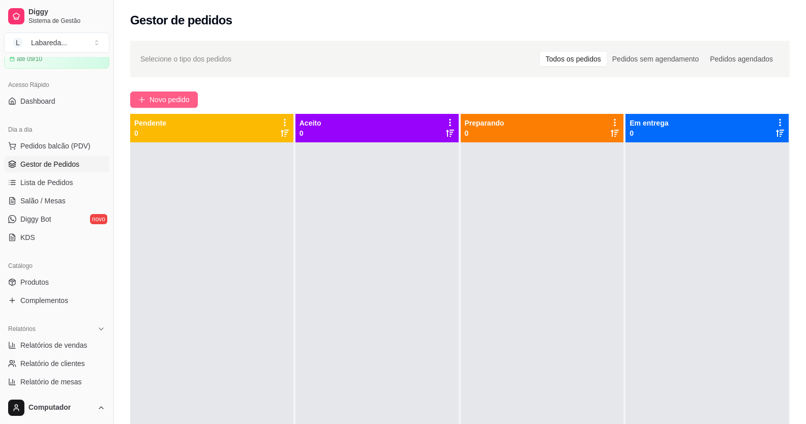
click at [151, 106] on button "Novo pedido" at bounding box center [164, 100] width 68 height 16
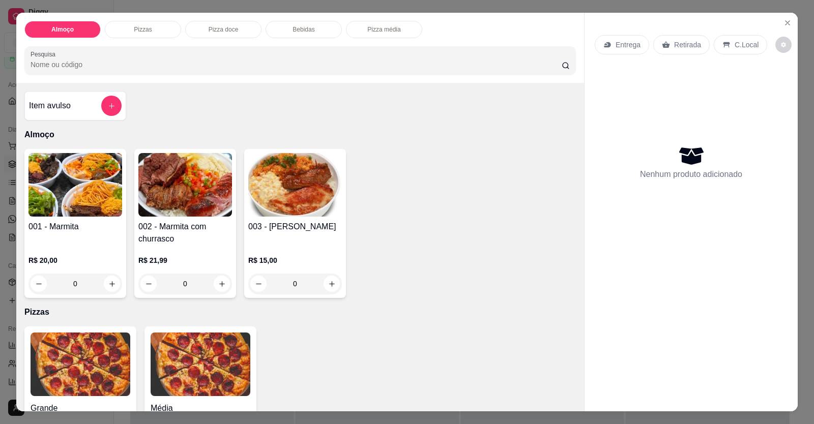
click at [181, 144] on div "Item avulso Almoço 001 - Marmita R$ 20,00 0 002 - Marmita com churrasco R$ 21,9…" at bounding box center [300, 247] width 568 height 329
click at [330, 286] on icon "increase-product-quantity" at bounding box center [332, 284] width 8 height 8
type input "1"
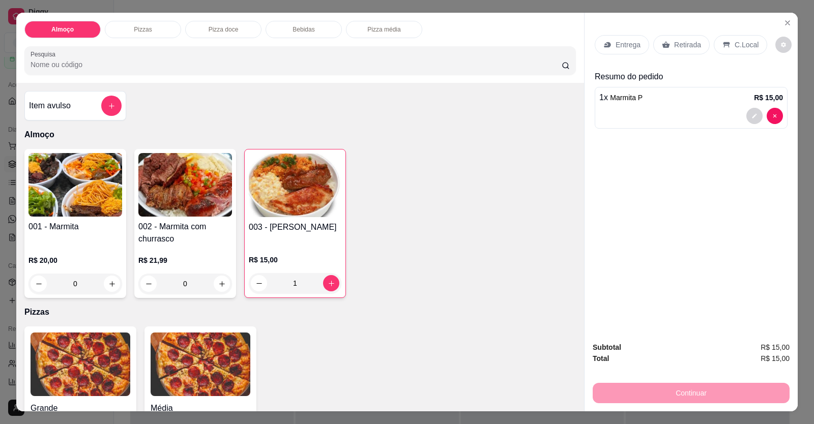
click at [624, 29] on div "Entrega Retirada C.Local" at bounding box center [691, 45] width 193 height 36
click at [621, 45] on p "Entrega" at bounding box center [627, 45] width 25 height 10
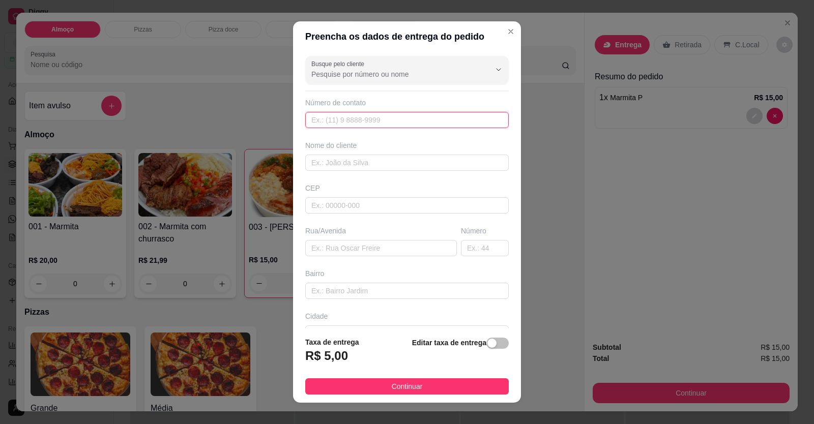
click at [438, 118] on input "text" at bounding box center [406, 120] width 203 height 16
type input "619 98444-1332"
click at [420, 146] on div "Nome do cliente" at bounding box center [406, 145] width 203 height 10
click at [420, 157] on input "text" at bounding box center [406, 163] width 203 height 16
type input "b"
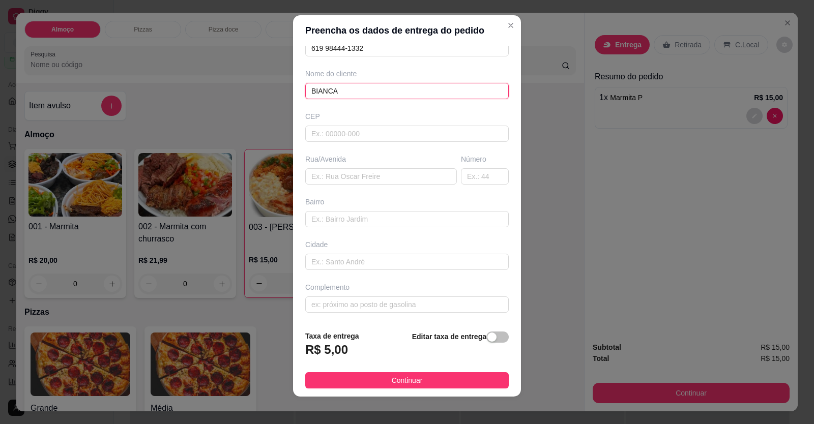
scroll to position [11, 0]
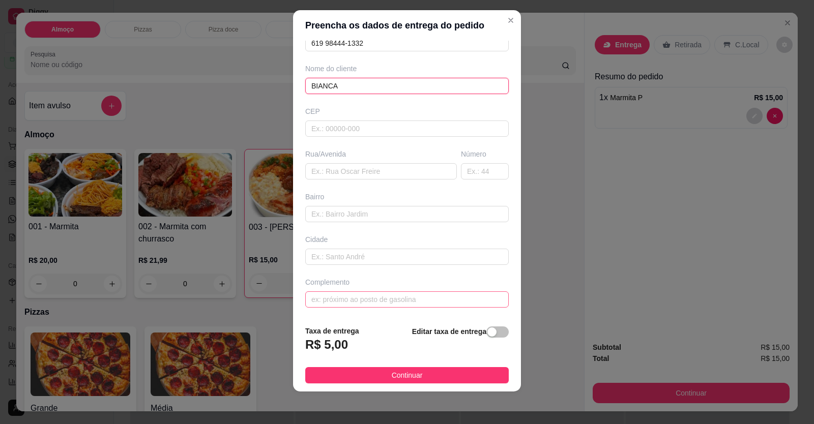
type input "BIANCA"
drag, startPoint x: 399, startPoint y: 297, endPoint x: 401, endPoint y: 309, distance: 12.9
click at [401, 309] on div "Busque pelo cliente Número de contato 619 98444-1332 Nome do cliente BIANCA CEP…" at bounding box center [407, 179] width 228 height 277
click at [396, 306] on input "text" at bounding box center [406, 299] width 203 height 16
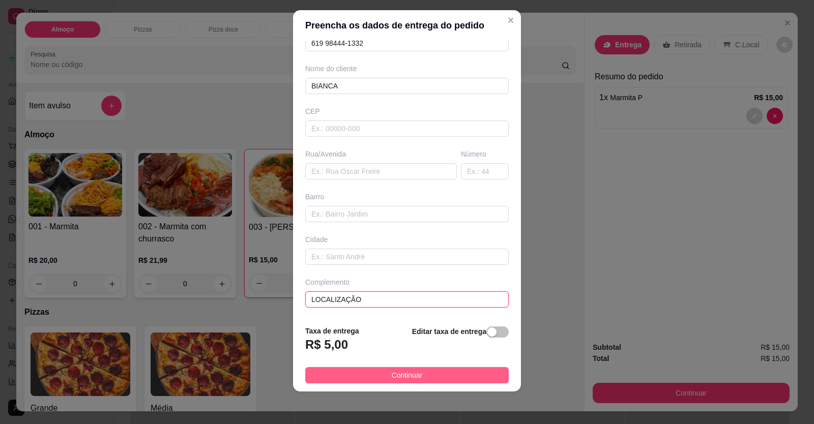
type input "LOCALIZAÇÃO"
click at [407, 374] on span "Continuar" at bounding box center [407, 375] width 31 height 11
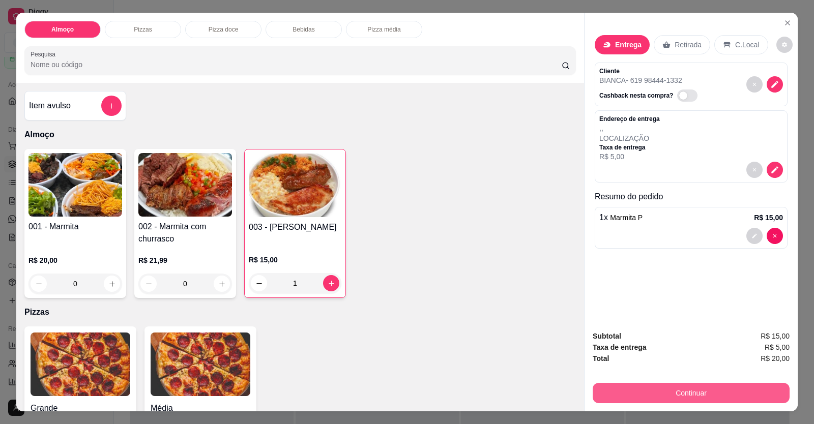
click at [631, 390] on button "Continuar" at bounding box center [691, 393] width 197 height 20
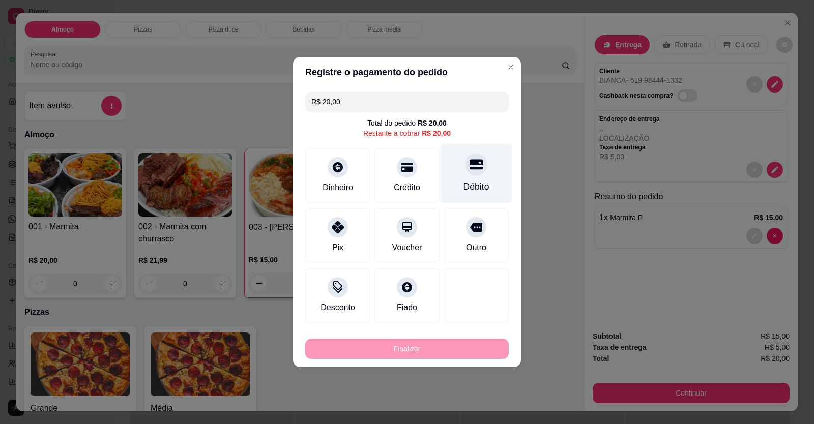
click at [466, 173] on div at bounding box center [476, 164] width 22 height 22
type input "R$ 0,00"
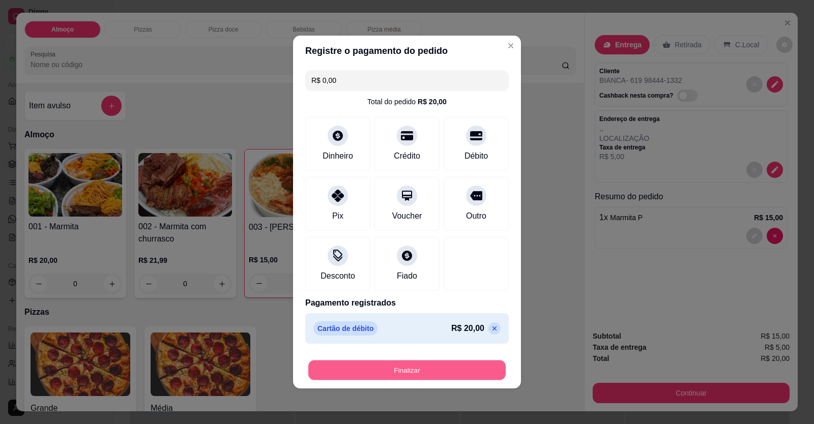
click at [435, 368] on button "Finalizar" at bounding box center [406, 371] width 197 height 20
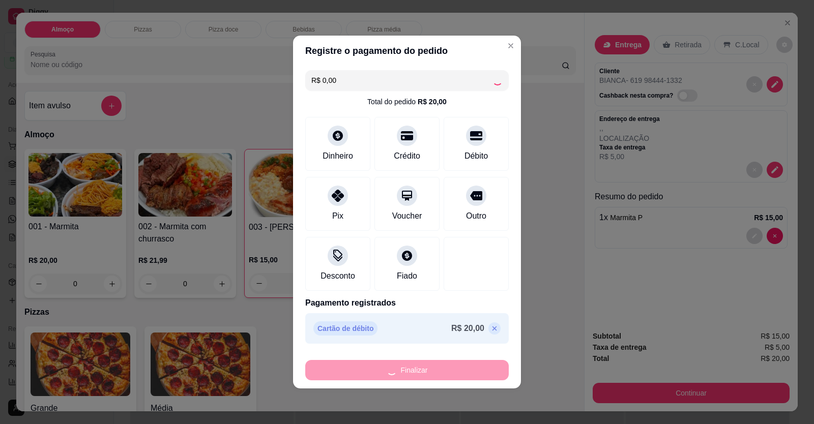
type input "0"
type input "-R$ 20,00"
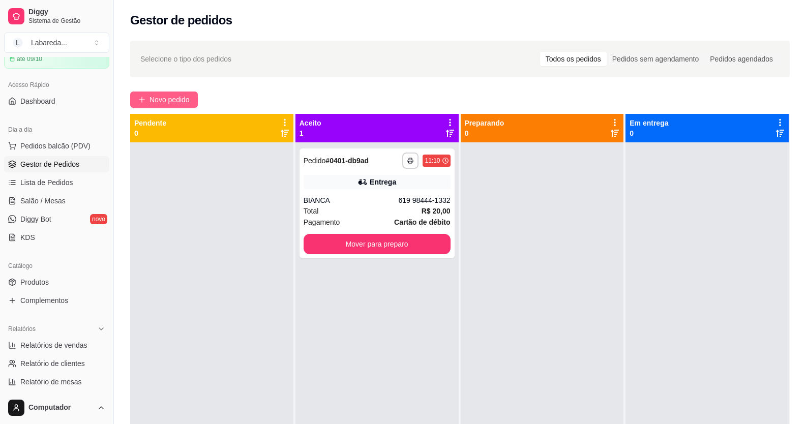
drag, startPoint x: 138, startPoint y: 83, endPoint x: 146, endPoint y: 95, distance: 14.5
click at [138, 83] on div "**********" at bounding box center [460, 293] width 692 height 516
click at [147, 98] on button "Novo pedido" at bounding box center [164, 100] width 68 height 16
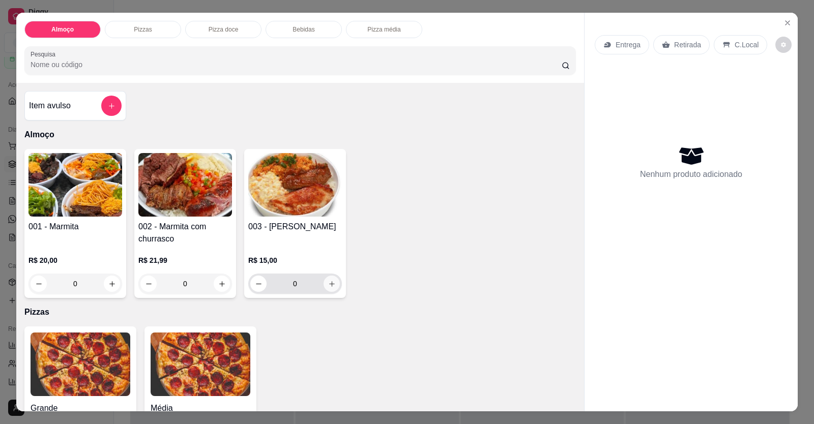
click at [328, 287] on icon "increase-product-quantity" at bounding box center [332, 284] width 8 height 8
type input "1"
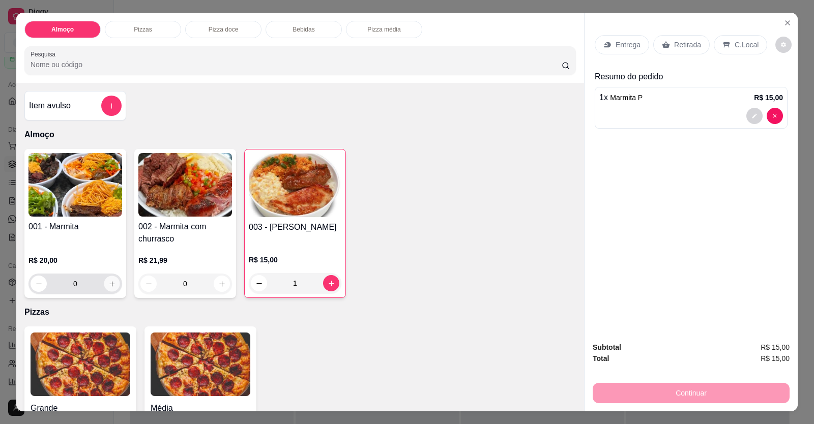
click at [108, 284] on icon "increase-product-quantity" at bounding box center [112, 284] width 8 height 8
type input "1"
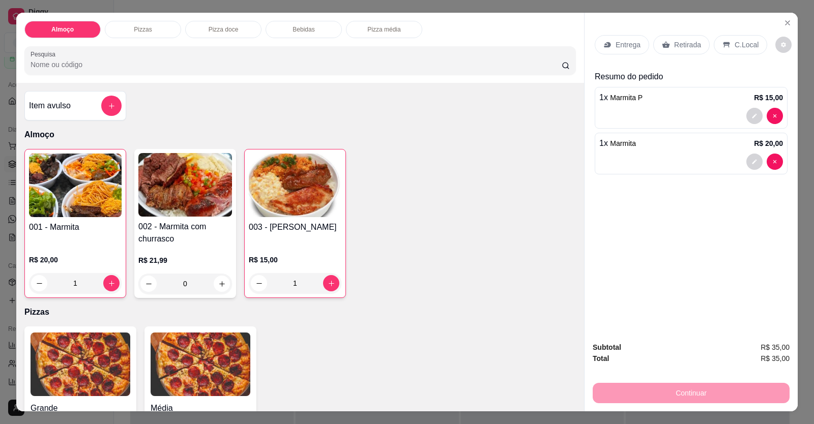
click at [629, 47] on p "Entrega" at bounding box center [627, 45] width 25 height 10
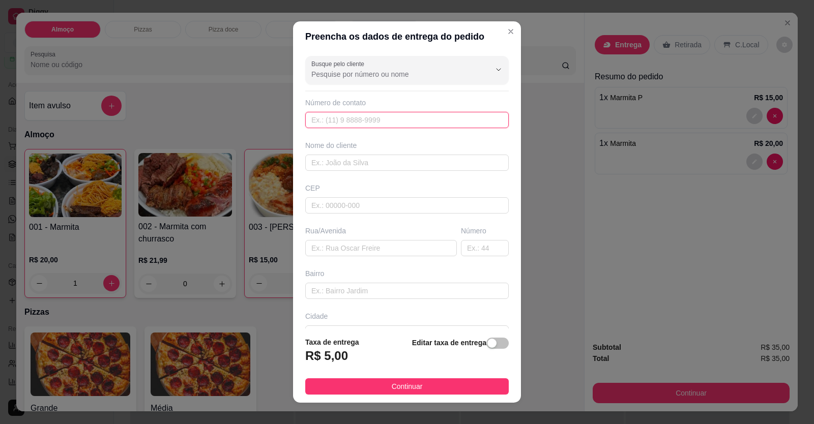
click at [403, 126] on input "text" at bounding box center [406, 120] width 203 height 16
type input "(61) 99886-7470"
click at [399, 160] on input "text" at bounding box center [406, 163] width 203 height 16
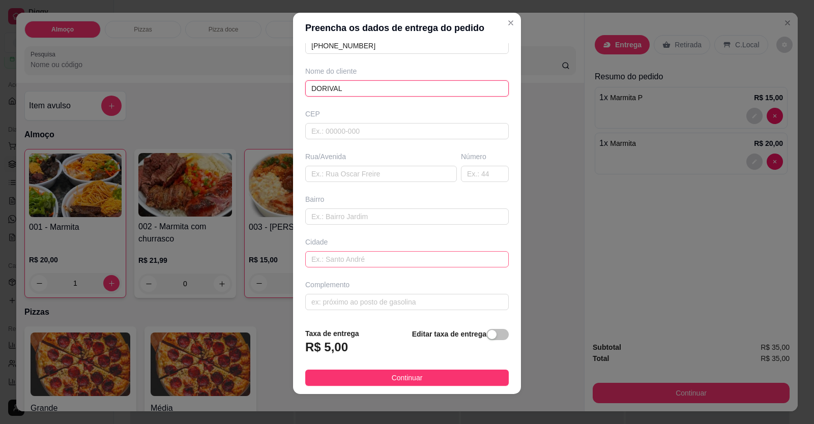
scroll to position [11, 0]
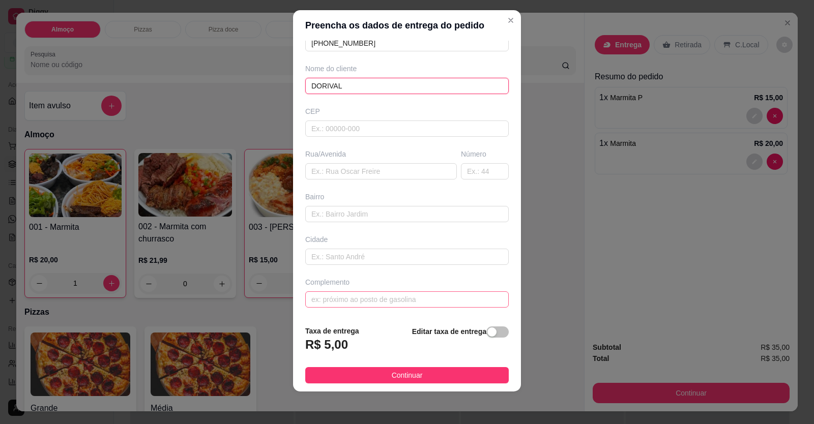
type input "DORIVAL"
click at [407, 301] on input "text" at bounding box center [406, 299] width 203 height 16
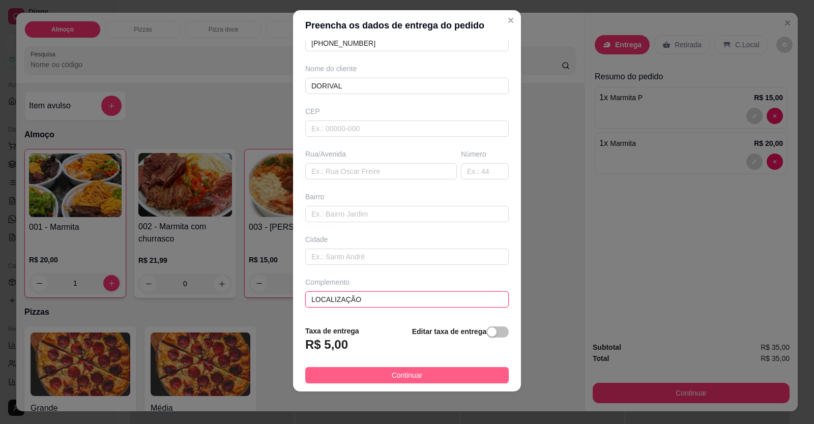
type input "LOCALIZAÇÃO"
click at [407, 375] on span "Continuar" at bounding box center [407, 375] width 31 height 11
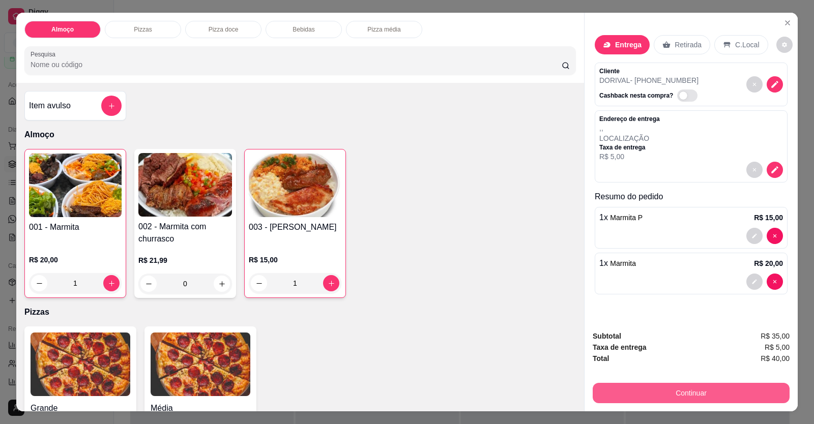
click at [612, 395] on button "Continuar" at bounding box center [691, 393] width 197 height 20
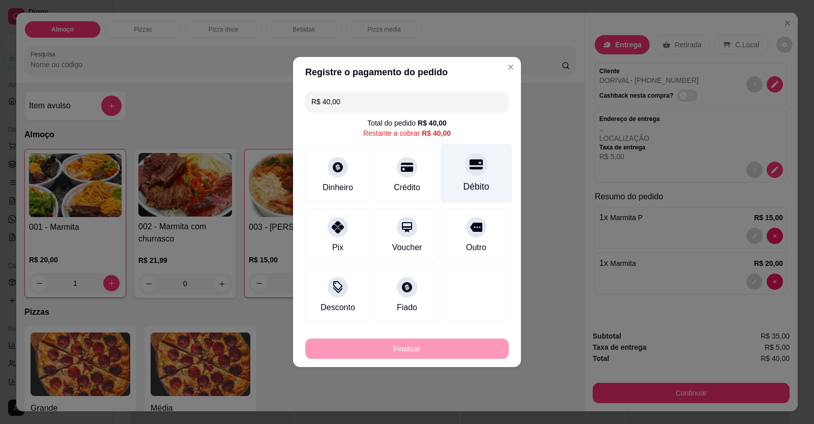
click at [457, 179] on div "Débito" at bounding box center [476, 174] width 72 height 60
type input "R$ 0,00"
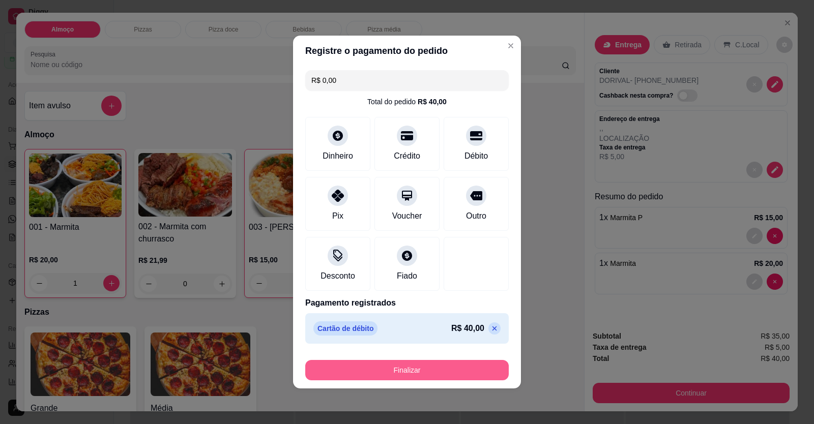
click at [355, 368] on button "Finalizar" at bounding box center [406, 370] width 203 height 20
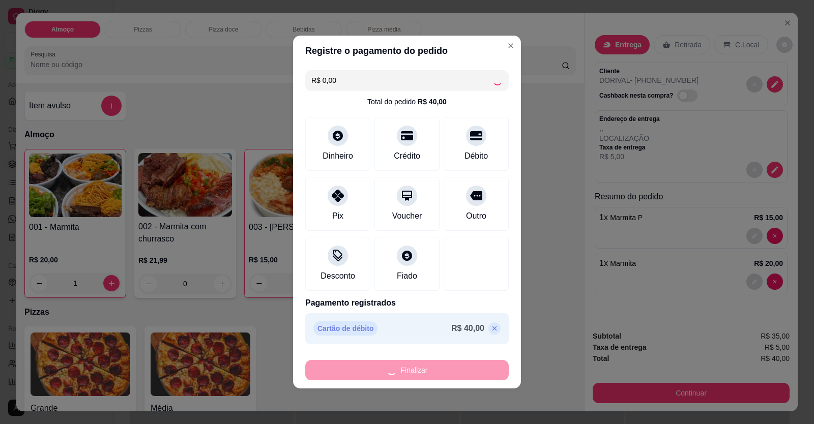
type input "0"
type input "-R$ 40,00"
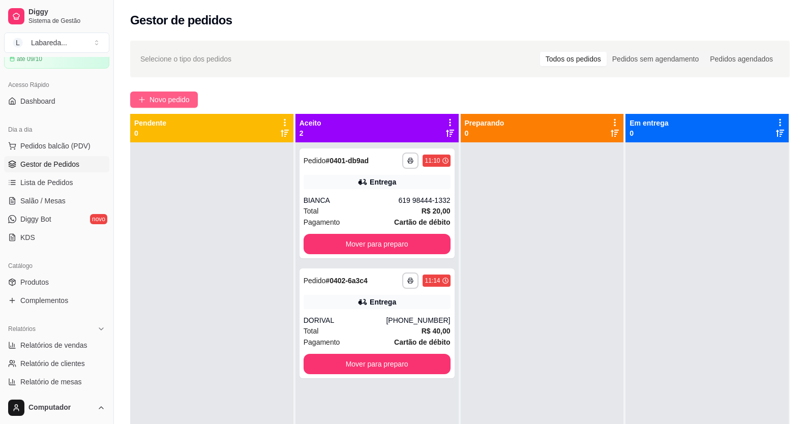
drag, startPoint x: 189, startPoint y: 90, endPoint x: 194, endPoint y: 97, distance: 8.5
click at [190, 90] on div "**********" at bounding box center [460, 293] width 692 height 516
click at [196, 101] on button "Novo pedido" at bounding box center [164, 100] width 68 height 16
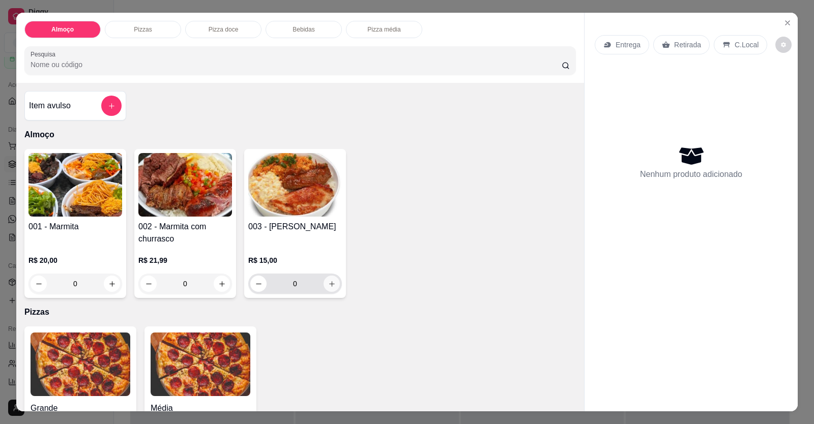
click at [327, 289] on button "increase-product-quantity" at bounding box center [331, 284] width 16 height 16
type input "1"
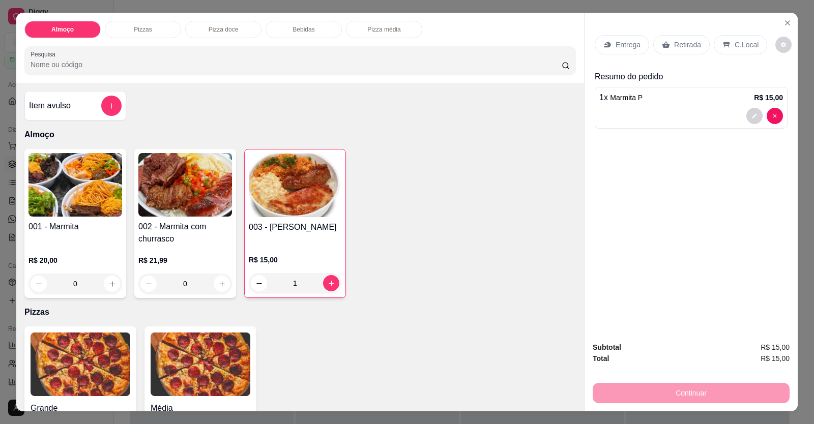
click at [624, 58] on div "Entrega Retirada C.Local" at bounding box center [691, 45] width 193 height 36
click at [624, 50] on p "Entrega" at bounding box center [627, 45] width 25 height 10
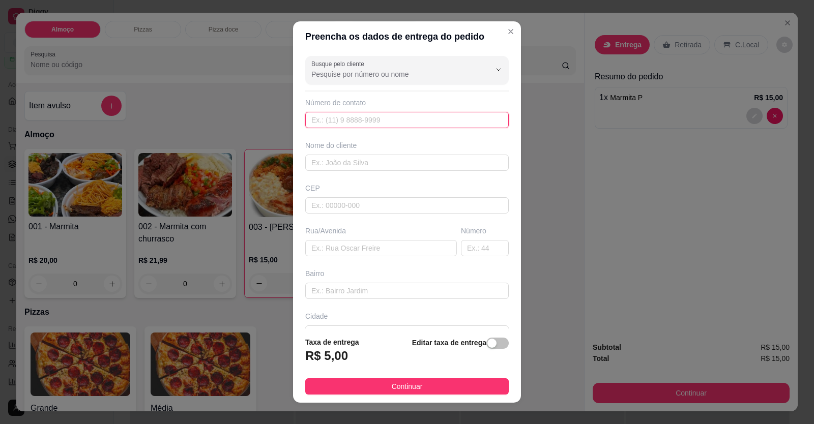
click at [449, 116] on input "text" at bounding box center [406, 120] width 203 height 16
type input "(61) 99805-5273"
click at [402, 163] on input "text" at bounding box center [406, 163] width 203 height 16
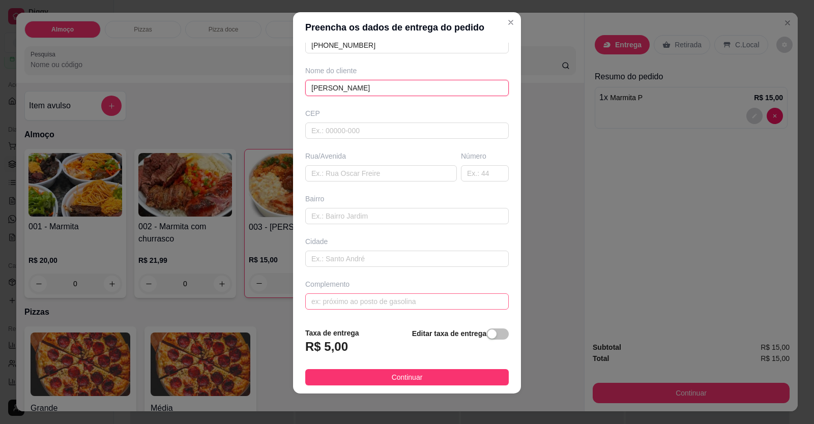
scroll to position [11, 0]
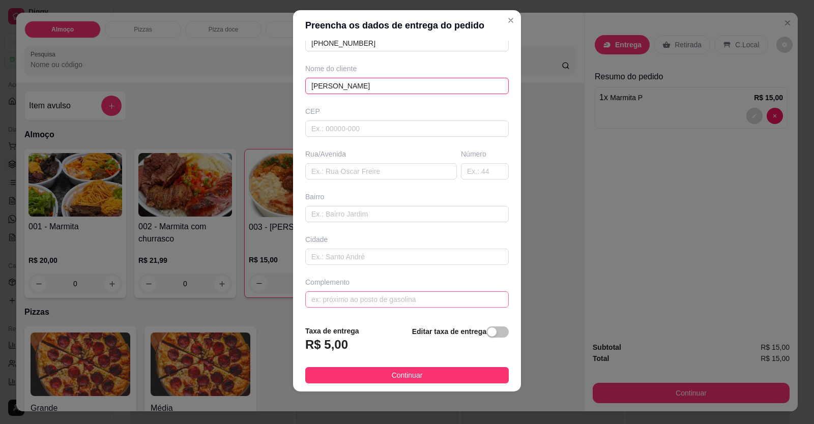
type input "DADO SANTOS"
click at [403, 299] on input "text" at bounding box center [406, 299] width 203 height 16
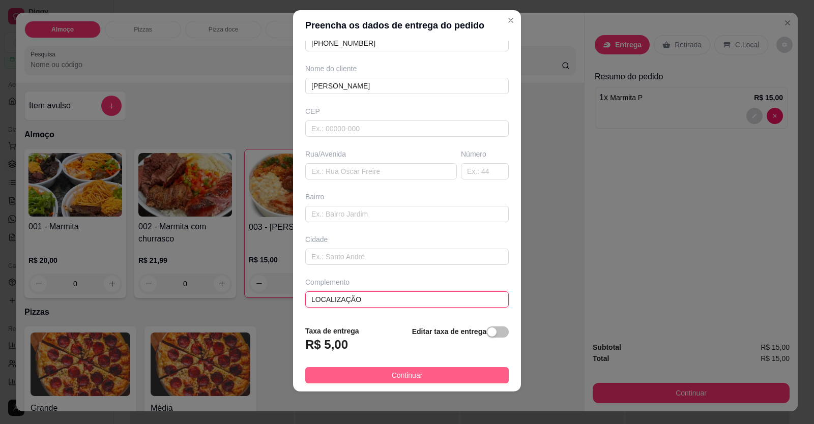
type input "LOCALIZAÇÃO"
click at [479, 368] on button "Continuar" at bounding box center [406, 375] width 203 height 16
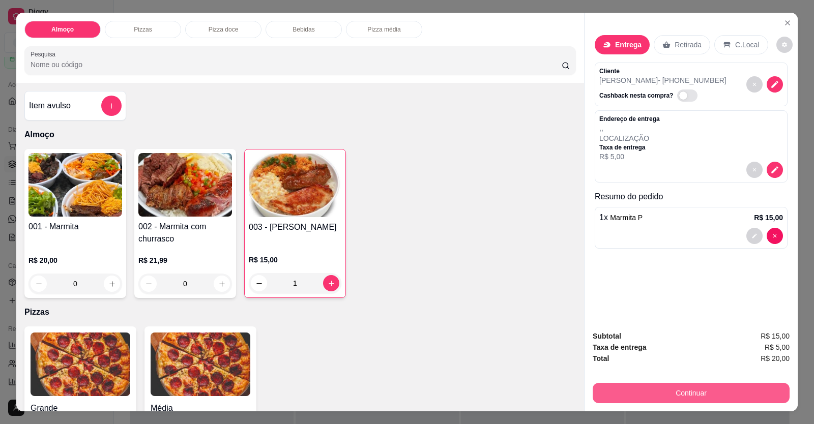
click at [604, 387] on button "Continuar" at bounding box center [691, 393] width 197 height 20
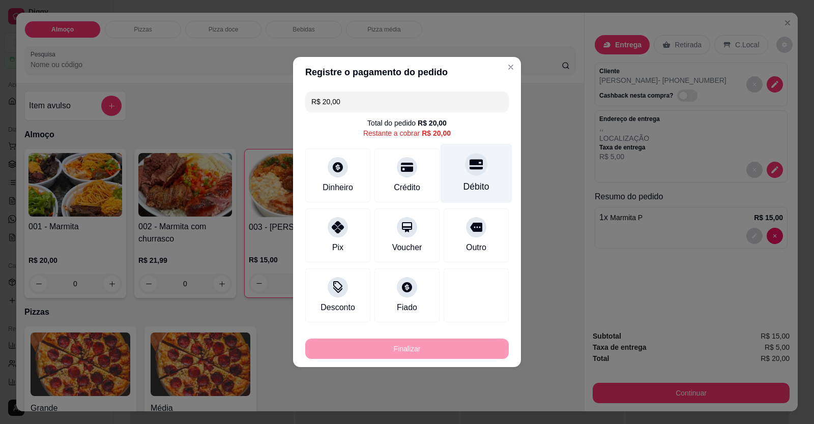
click at [466, 183] on div "Débito" at bounding box center [476, 186] width 26 height 13
type input "R$ 0,00"
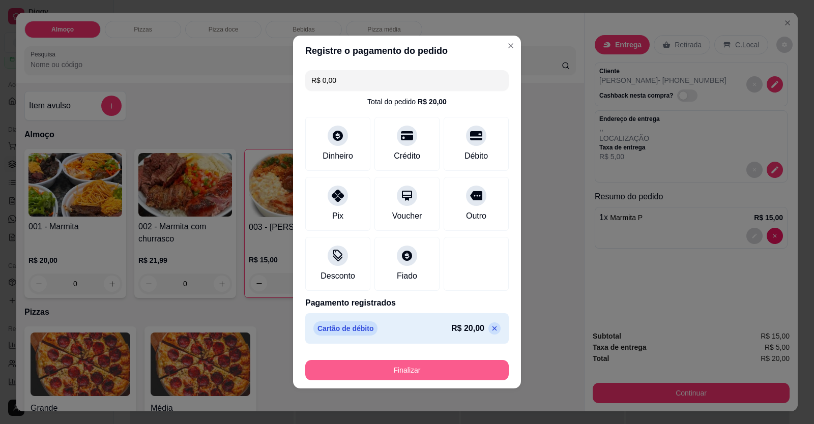
click at [429, 363] on button "Finalizar" at bounding box center [406, 370] width 203 height 20
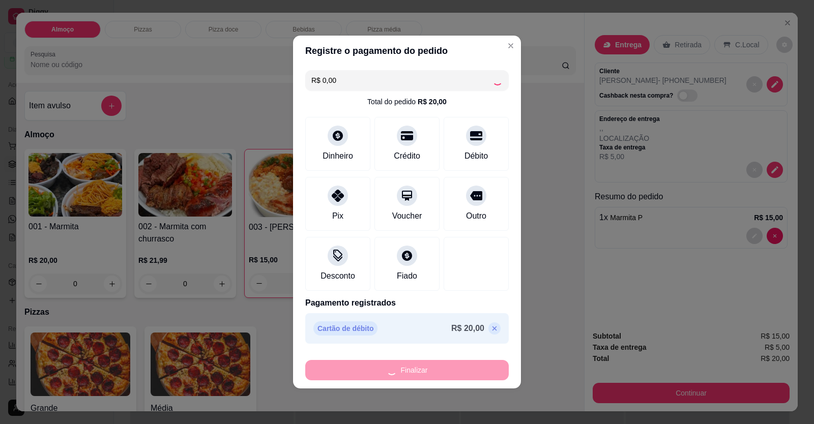
type input "0"
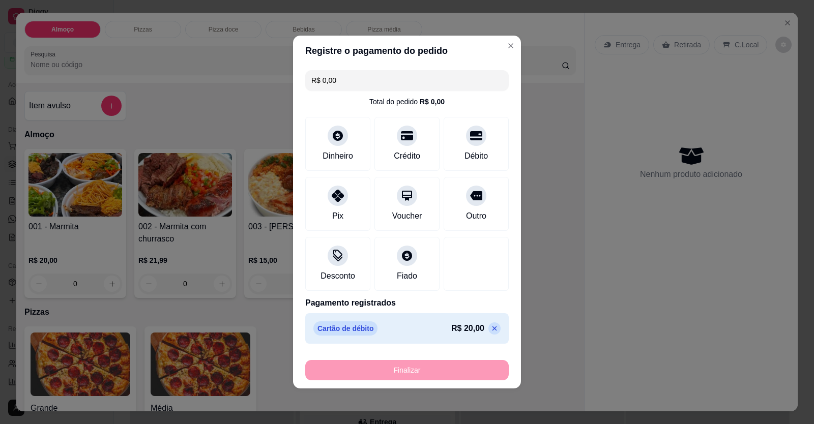
type input "-R$ 20,00"
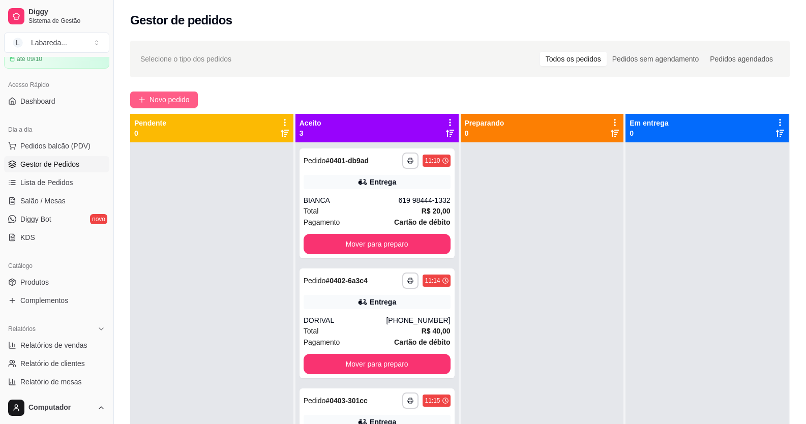
click at [190, 101] on span "Novo pedido" at bounding box center [170, 99] width 40 height 11
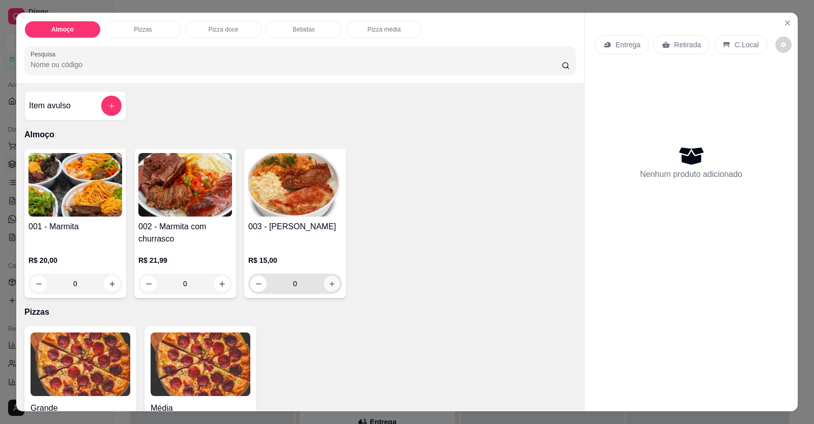
click at [331, 283] on button "increase-product-quantity" at bounding box center [331, 284] width 16 height 16
type input "1"
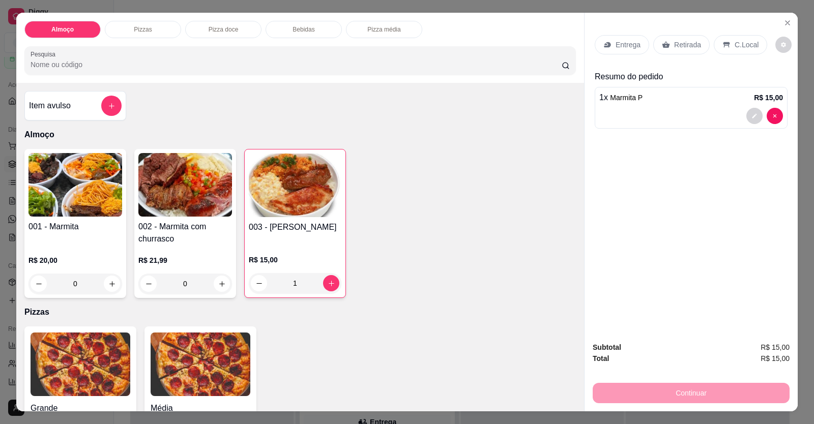
click at [626, 43] on p "Entrega" at bounding box center [627, 45] width 25 height 10
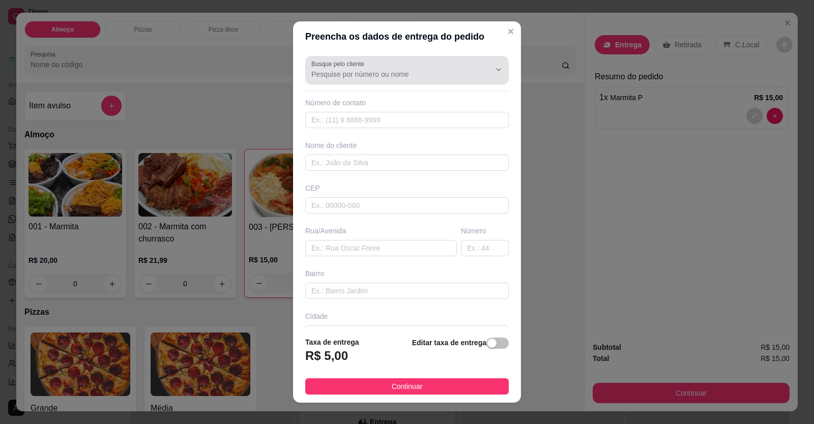
click at [382, 77] on input "Busque pelo cliente" at bounding box center [392, 74] width 163 height 10
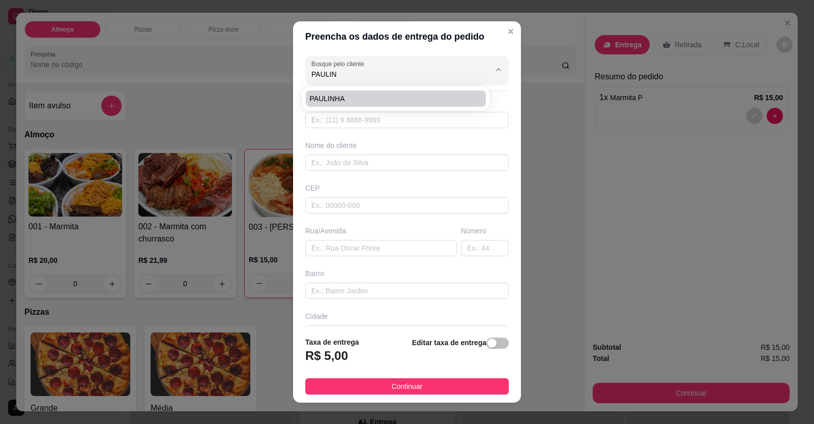
click at [366, 94] on span "PAULINHA" at bounding box center [391, 99] width 162 height 10
type input "PAULINHA"
type input "61998116277"
type input "PAULINHA"
type input "RUA 19"
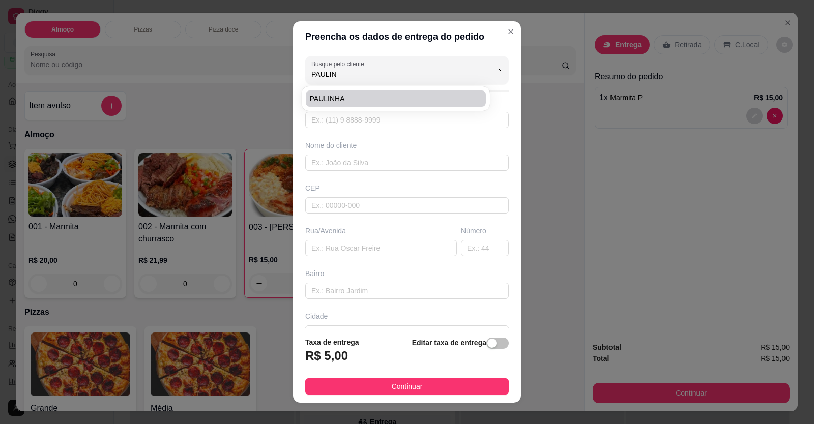
type input "171"
type input "FORMOSINHA"
type input "ADVOGACIA PEDRO GONTIJO"
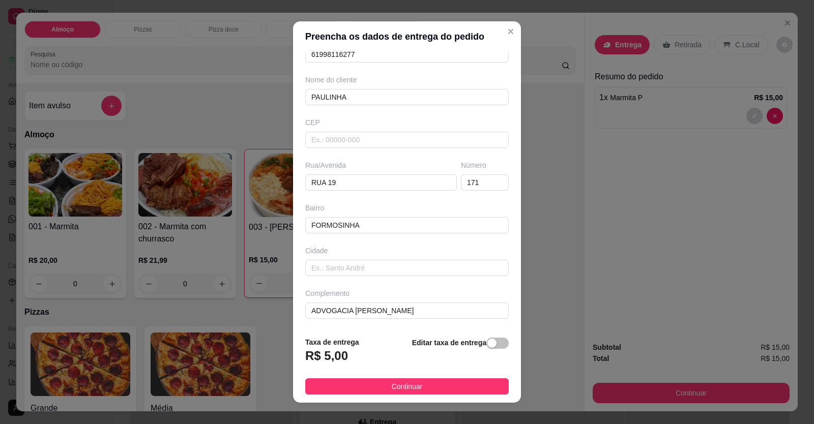
scroll to position [11, 0]
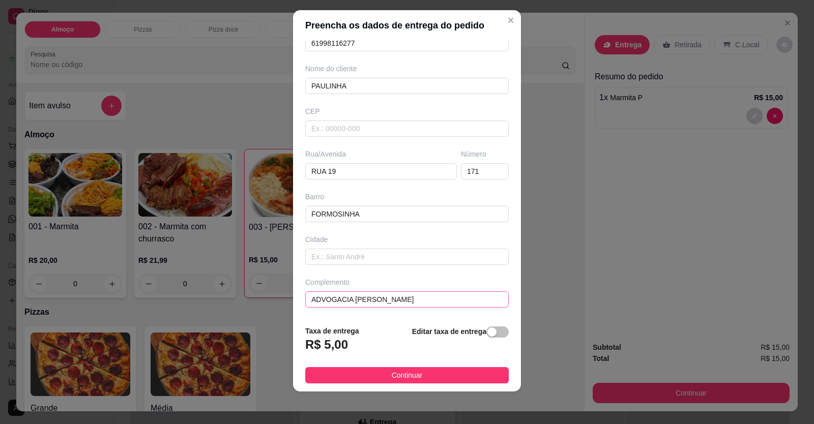
type input "PAULINHA"
drag, startPoint x: 412, startPoint y: 304, endPoint x: 428, endPoint y: 307, distance: 15.6
click at [412, 304] on input "ADVOGACIA PEDRO GONTIJO" at bounding box center [406, 299] width 203 height 16
drag, startPoint x: 431, startPoint y: 313, endPoint x: 422, endPoint y: 309, distance: 10.5
click at [422, 311] on div "Busque pelo cliente PAULINHA Número de contato 61998116277 Nome do cliente PAUL…" at bounding box center [407, 179] width 228 height 277
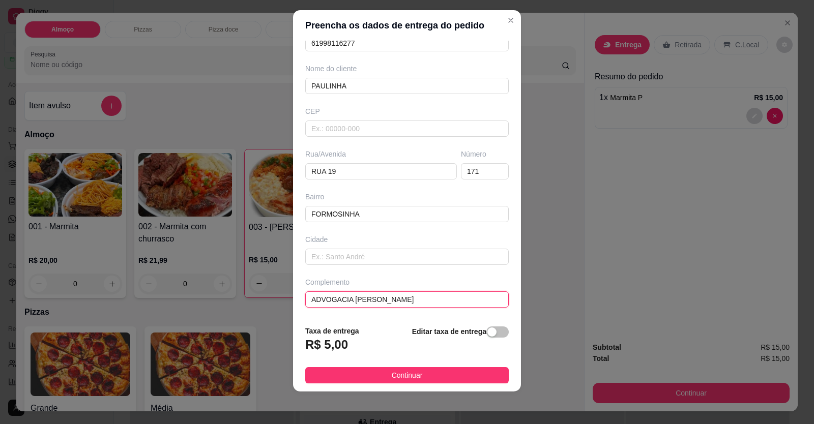
drag, startPoint x: 443, startPoint y: 298, endPoint x: 121, endPoint y: 269, distance: 323.7
click at [121, 269] on div "Preencha os dados de entrega do pedido Busque pelo cliente PAULINHA Número de c…" at bounding box center [407, 212] width 814 height 424
drag, startPoint x: 391, startPoint y: 218, endPoint x: 83, endPoint y: 220, distance: 308.2
click at [83, 220] on div "Preencha os dados de entrega do pedido Busque pelo cliente PAULINHA Número de c…" at bounding box center [407, 212] width 814 height 424
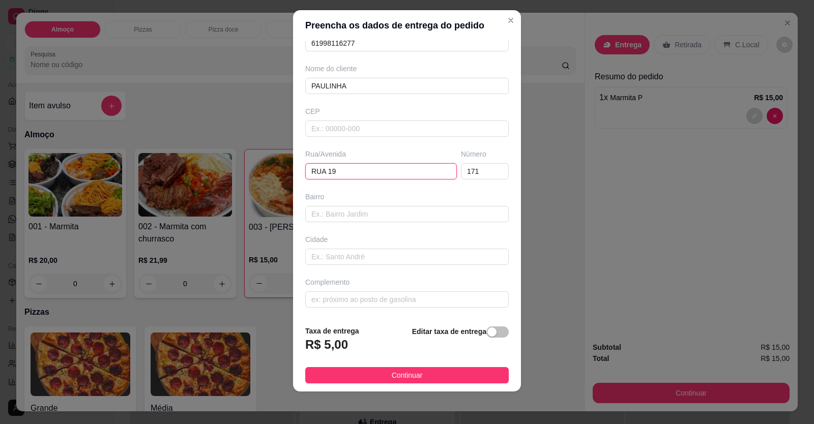
drag, startPoint x: 334, startPoint y: 171, endPoint x: 147, endPoint y: 180, distance: 186.3
click at [147, 180] on div "Preencha os dados de entrega do pedido Busque pelo cliente PAULINHA Número de c…" at bounding box center [407, 212] width 814 height 424
drag, startPoint x: 474, startPoint y: 170, endPoint x: 431, endPoint y: 175, distance: 43.5
click at [431, 175] on div "Rua/Avenida Número 171" at bounding box center [407, 164] width 208 height 31
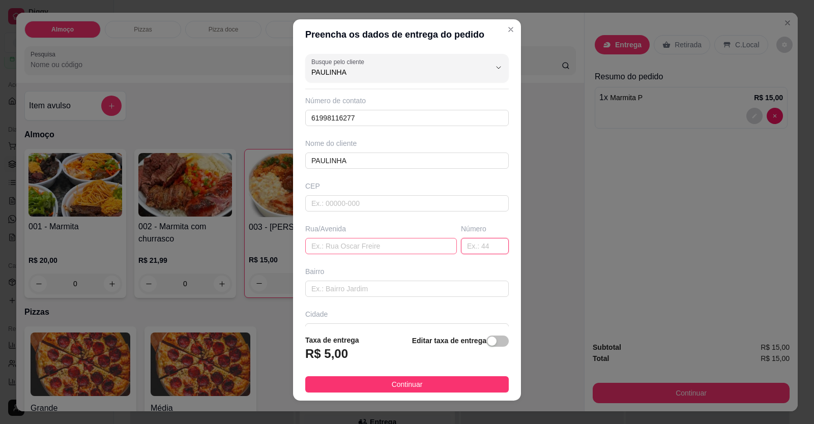
scroll to position [0, 0]
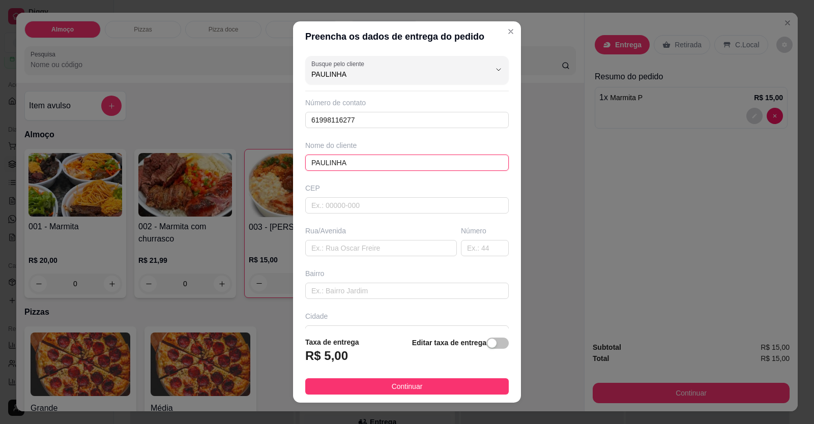
drag, startPoint x: 308, startPoint y: 160, endPoint x: 103, endPoint y: 179, distance: 205.8
click at [88, 175] on div "Preencha os dados de entrega do pedido Busque pelo cliente PAULINHA Número de c…" at bounding box center [407, 212] width 814 height 424
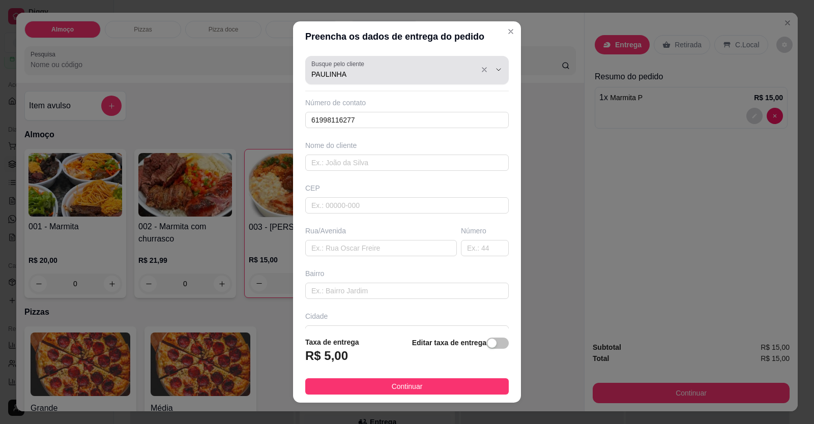
drag, startPoint x: 378, startPoint y: 66, endPoint x: 247, endPoint y: 87, distance: 132.9
click at [247, 87] on div "Preencha os dados de entrega do pedido Busque pelo cliente PAULINHA Número de c…" at bounding box center [407, 212] width 814 height 424
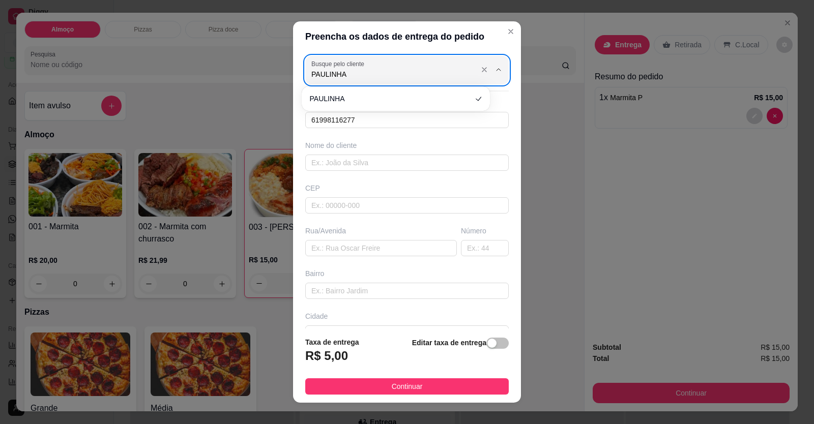
click at [352, 77] on input "PAULINHA" at bounding box center [392, 74] width 163 height 10
drag, startPoint x: 352, startPoint y: 77, endPoint x: 323, endPoint y: 71, distance: 29.5
click at [323, 71] on input "PAULINHA" at bounding box center [392, 74] width 163 height 10
type input "PRETINHA"
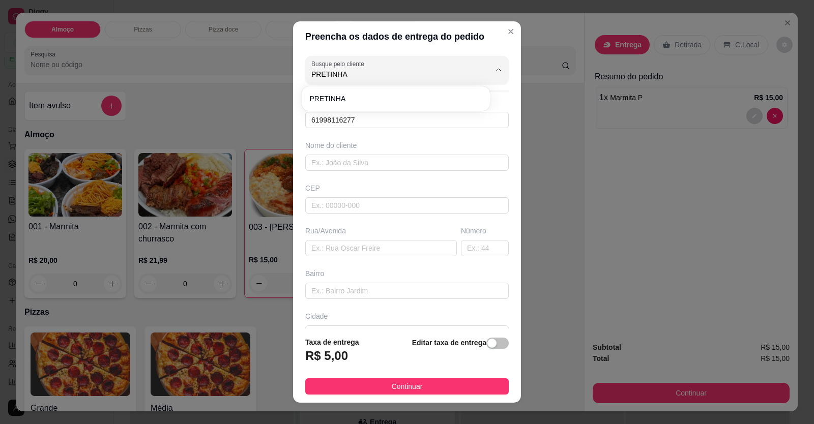
type input "61999564965"
type input "PRETINHA"
type input "FAMA HOTEL"
type input "EM FRENTE A PRESIDENTE VARGAS"
click at [361, 74] on input "PRETINHA" at bounding box center [392, 74] width 163 height 10
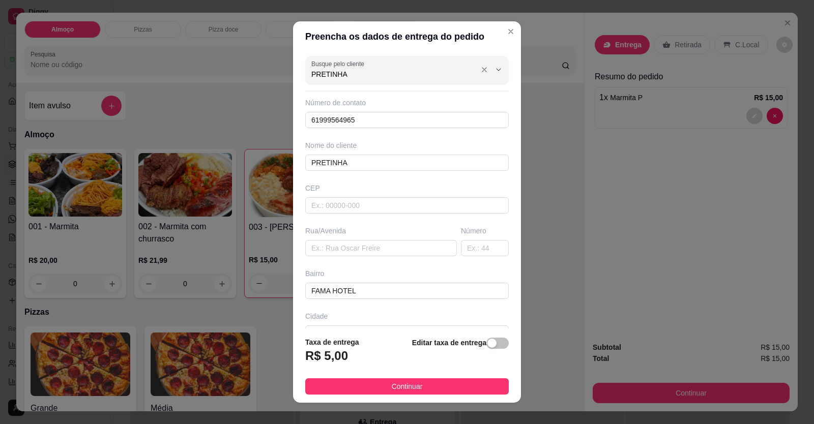
type input "PRETINHA"
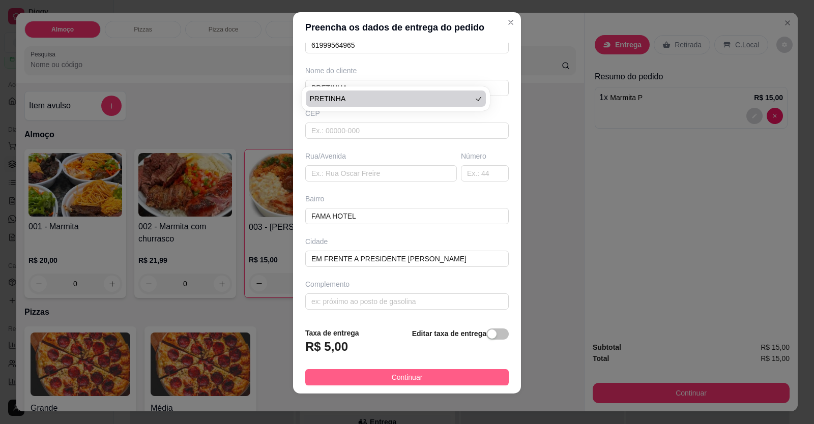
scroll to position [11, 0]
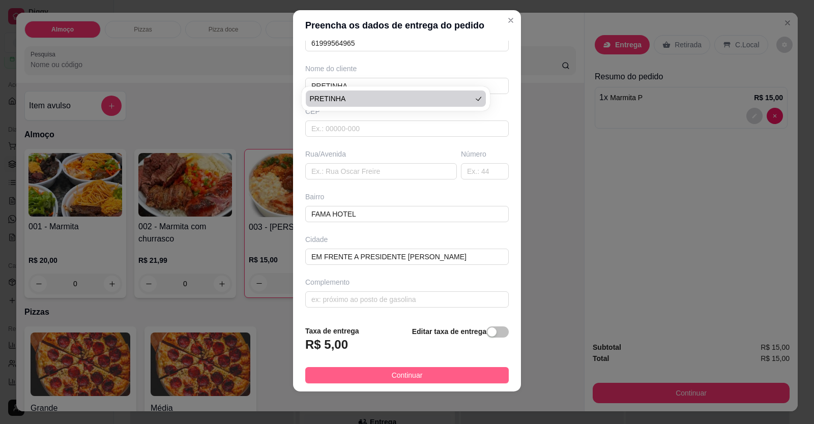
click at [417, 372] on button "Continuar" at bounding box center [406, 375] width 203 height 16
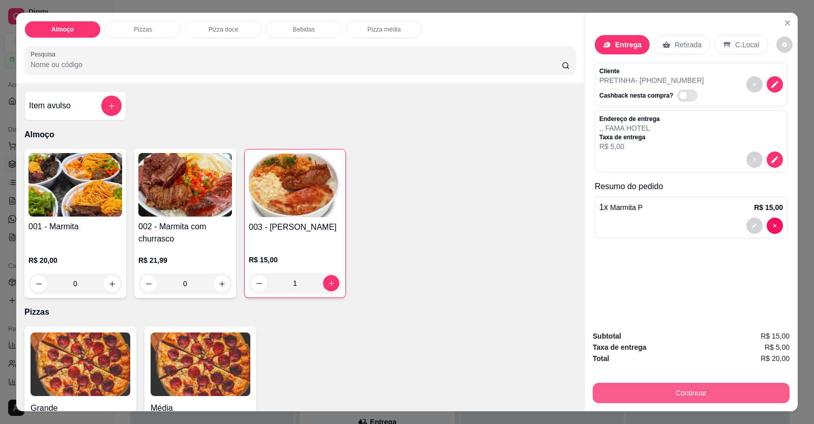
click at [664, 392] on button "Continuar" at bounding box center [691, 393] width 197 height 20
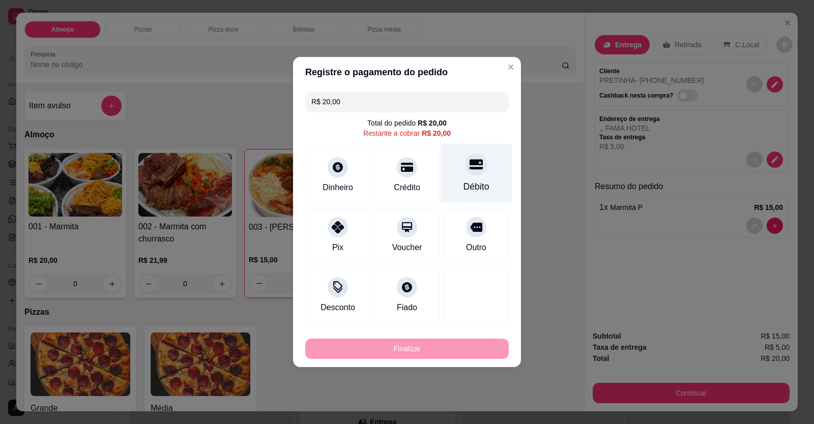
click at [468, 179] on div "Débito" at bounding box center [476, 174] width 72 height 60
type input "R$ 0,00"
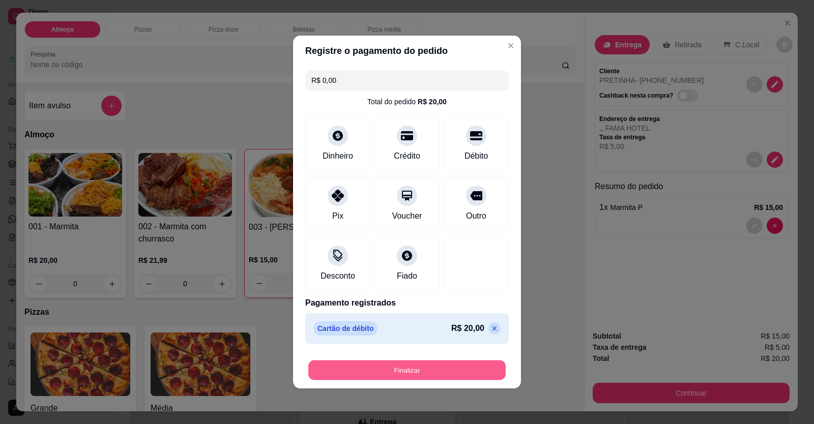
click at [431, 364] on button "Finalizar" at bounding box center [406, 371] width 197 height 20
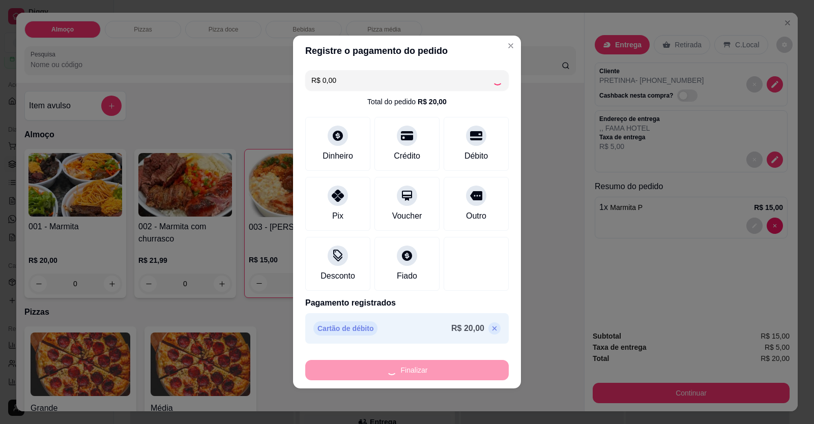
type input "0"
type input "-R$ 20,00"
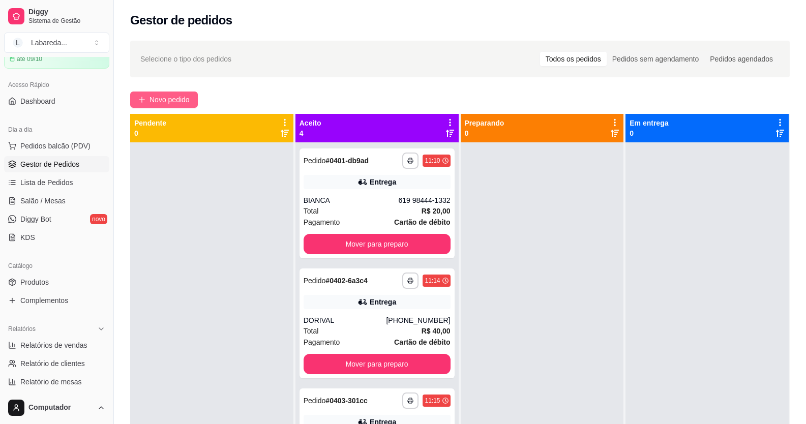
click at [175, 104] on span "Novo pedido" at bounding box center [170, 99] width 40 height 11
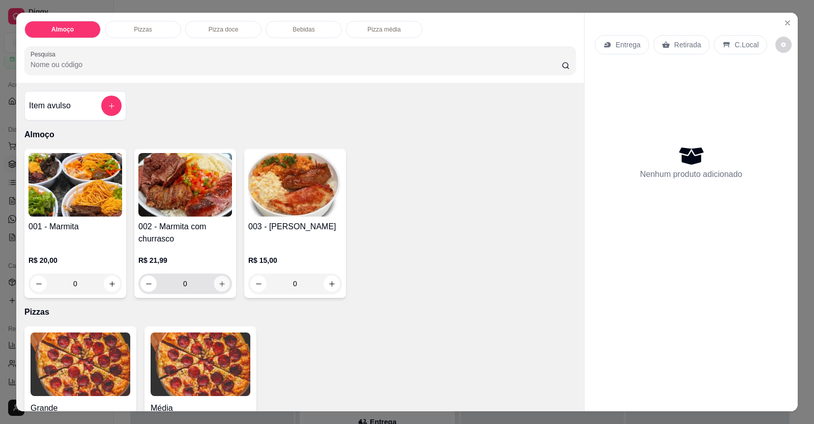
click at [216, 288] on button "increase-product-quantity" at bounding box center [222, 284] width 16 height 16
type input "1"
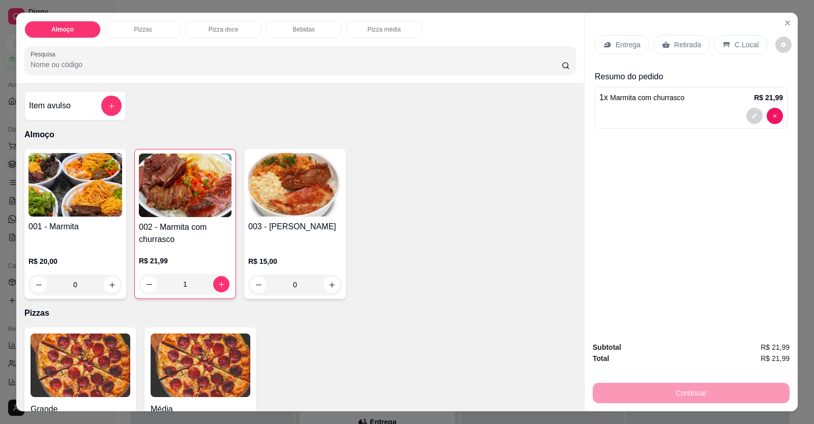
click at [620, 40] on p "Entrega" at bounding box center [627, 45] width 25 height 10
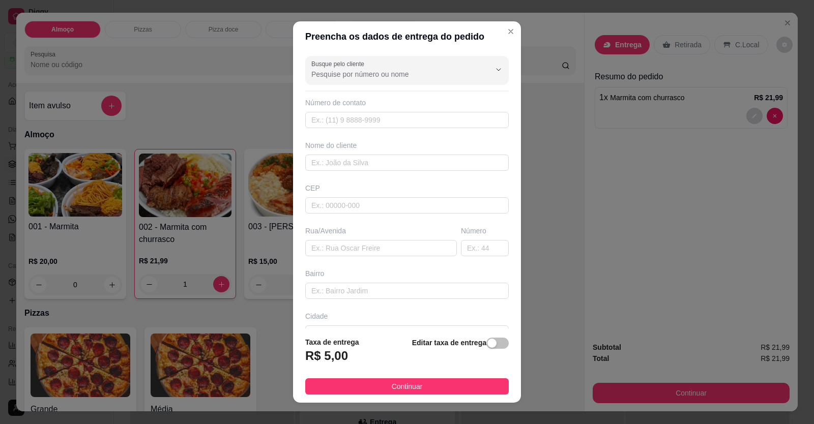
click at [412, 111] on div "Número de contato" at bounding box center [406, 113] width 203 height 31
click at [411, 115] on input "text" at bounding box center [406, 120] width 203 height 16
type input "(61) 99909-7463"
click at [394, 164] on input "text" at bounding box center [406, 163] width 203 height 16
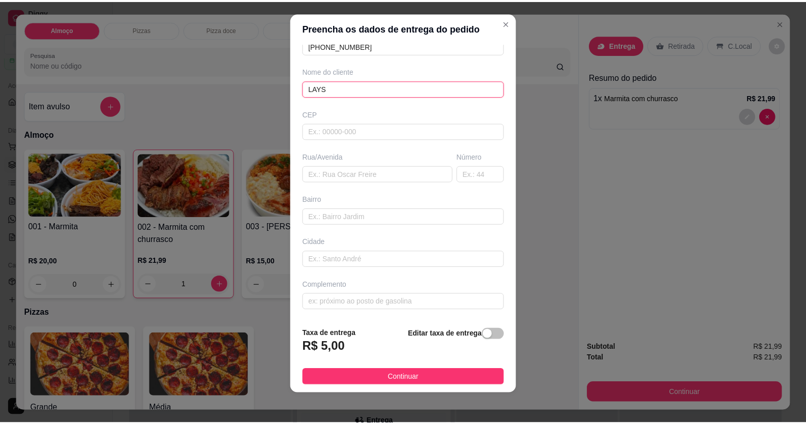
scroll to position [11, 0]
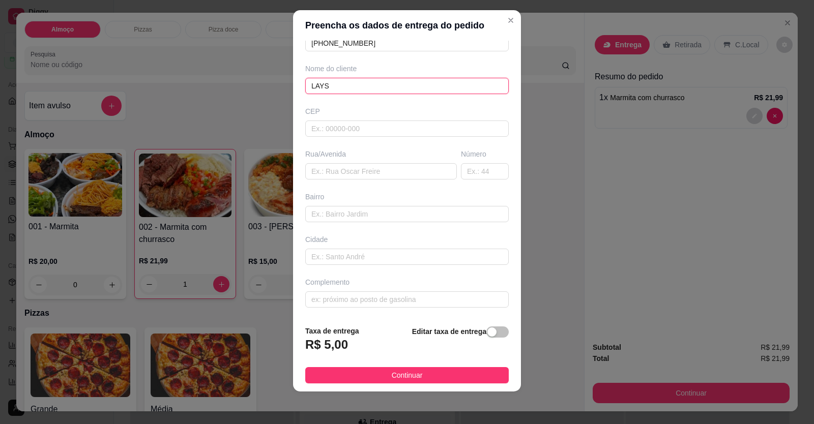
type input "LAYS"
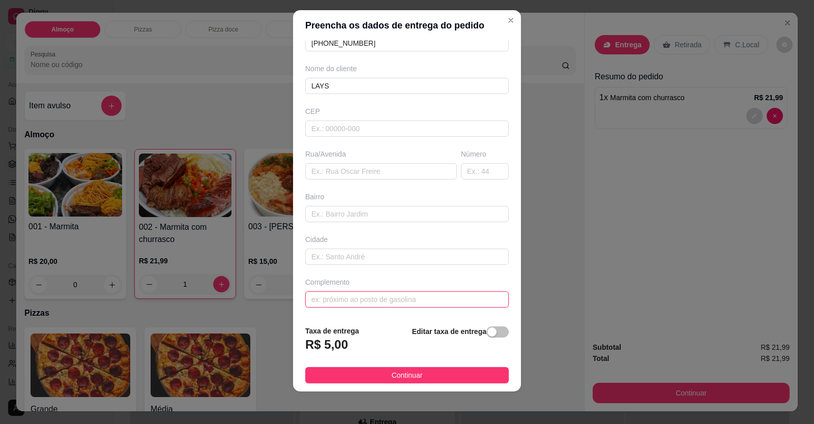
click at [342, 303] on input "text" at bounding box center [406, 299] width 203 height 16
click at [332, 208] on input "text" at bounding box center [406, 214] width 203 height 16
paste input "Rua A número 20 na x fundos da igrej"
type input "Rua A número 20 na x fundos da igrej"
click at [349, 303] on input "text" at bounding box center [406, 299] width 203 height 16
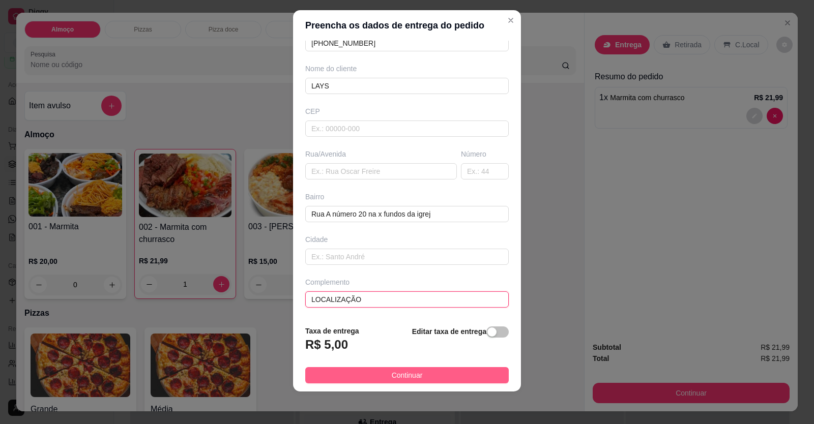
type input "LOCALIZAÇÃO"
click at [394, 373] on span "Continuar" at bounding box center [407, 375] width 31 height 11
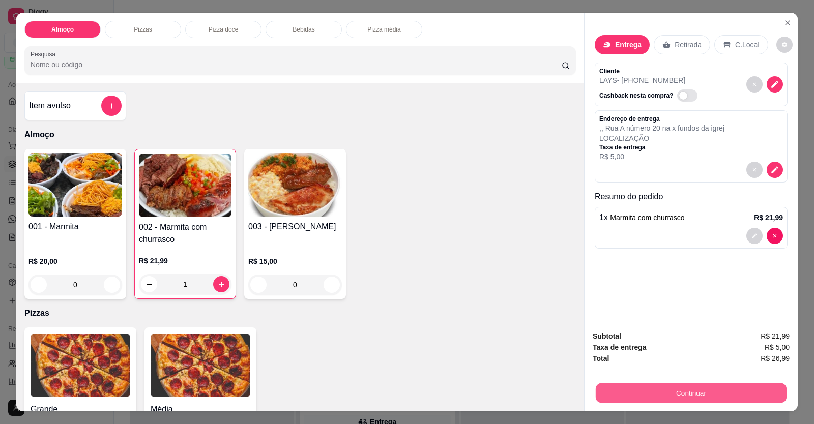
click at [623, 391] on button "Continuar" at bounding box center [691, 393] width 191 height 20
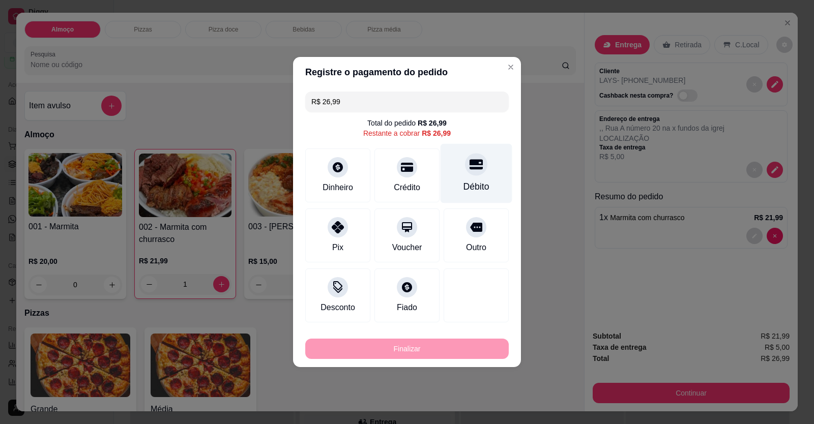
click at [473, 190] on div "Débito" at bounding box center [476, 186] width 26 height 13
type input "R$ 0,00"
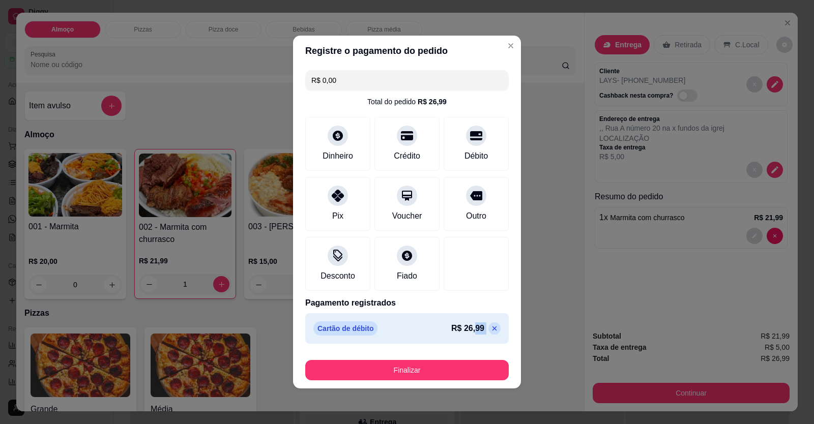
drag, startPoint x: 468, startPoint y: 332, endPoint x: 453, endPoint y: 373, distance: 44.4
click at [454, 372] on section "Registre o pagamento do pedido R$ 0,00 Total do pedido R$ 26,99 Dinheiro Crédit…" at bounding box center [407, 212] width 228 height 353
click at [450, 380] on footer "Finalizar" at bounding box center [407, 368] width 228 height 41
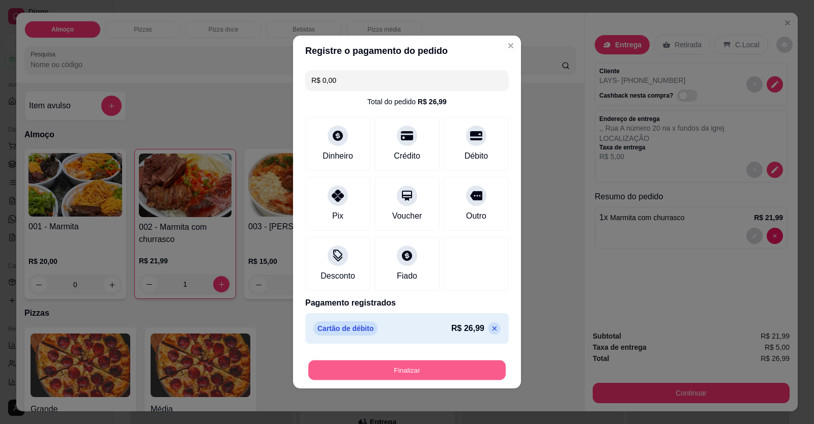
click at [447, 367] on button "Finalizar" at bounding box center [406, 371] width 197 height 20
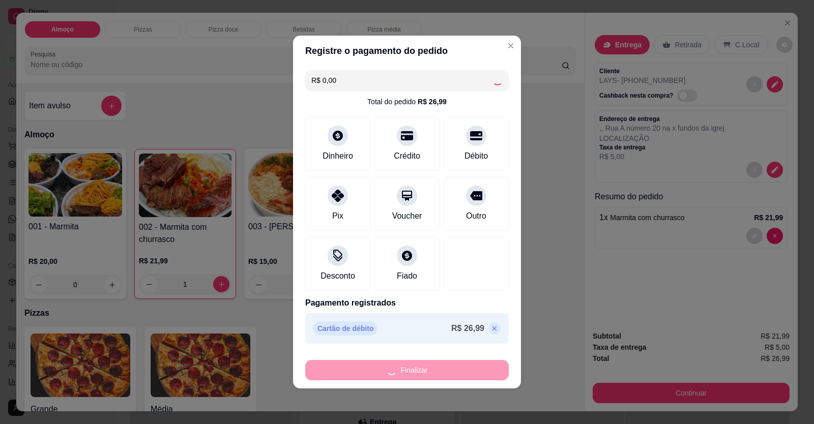
type input "0"
type input "-R$ 26,99"
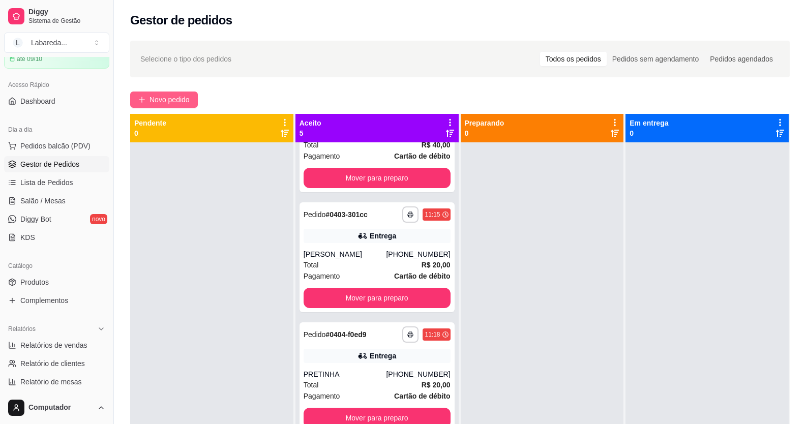
click at [177, 99] on span "Novo pedido" at bounding box center [170, 99] width 40 height 11
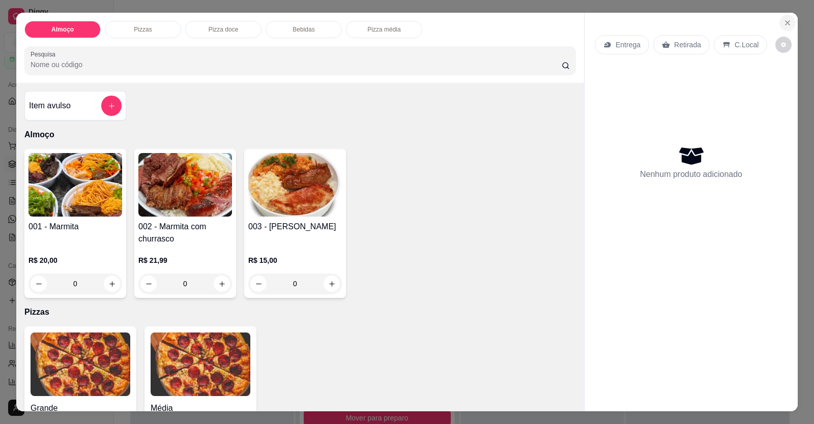
click at [779, 23] on button "Close" at bounding box center [787, 23] width 16 height 16
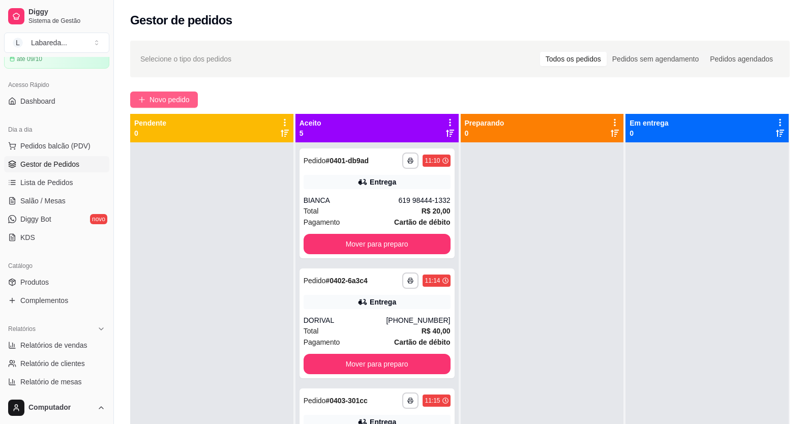
click at [173, 95] on button "Novo pedido" at bounding box center [164, 100] width 68 height 16
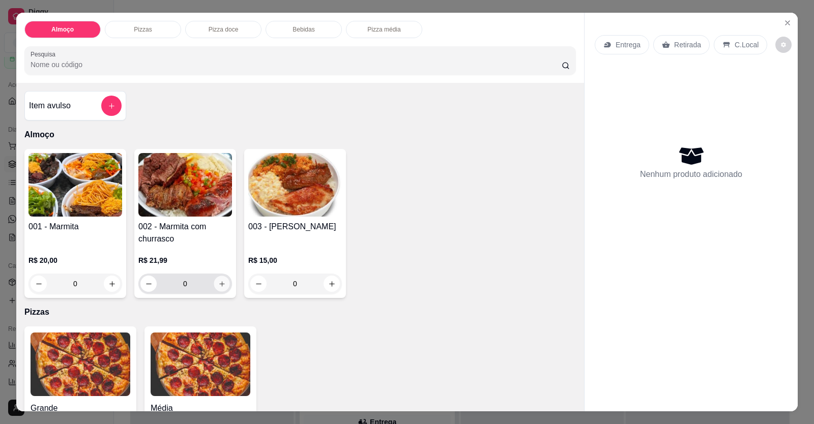
click at [223, 287] on button "increase-product-quantity" at bounding box center [222, 284] width 16 height 16
type input "1"
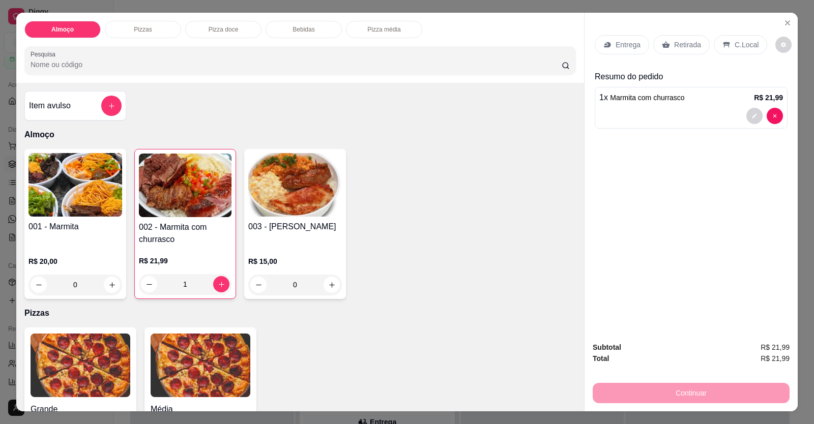
click at [615, 49] on p "Entrega" at bounding box center [627, 45] width 25 height 10
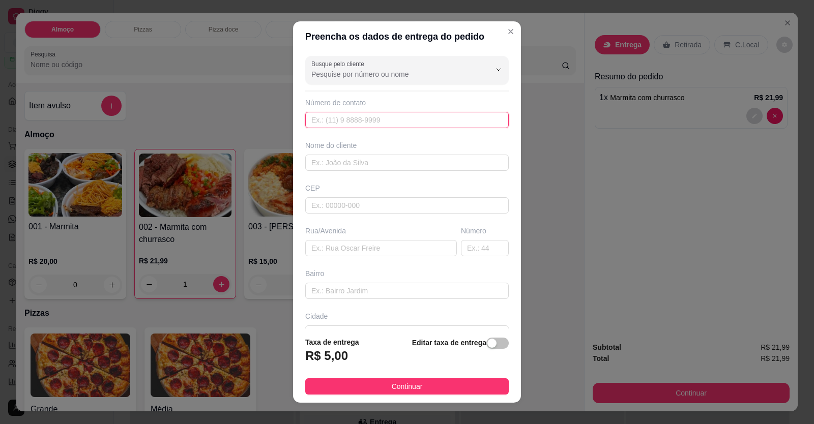
click at [408, 124] on input "text" at bounding box center [406, 120] width 203 height 16
type input "(61) 99801-5006"
click at [400, 164] on input "text" at bounding box center [406, 163] width 203 height 16
click at [364, 247] on input "text" at bounding box center [381, 248] width 152 height 16
paste input "Entregar na : Avenida Bernardo Sayão n 379 Jardim Califórnia"
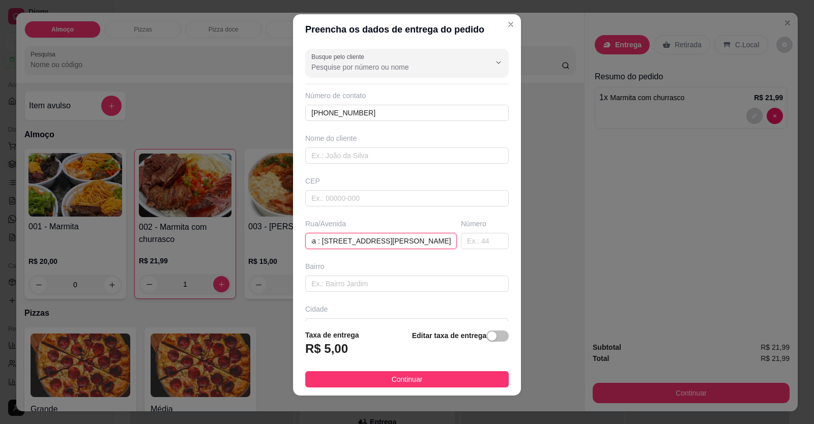
scroll to position [11, 0]
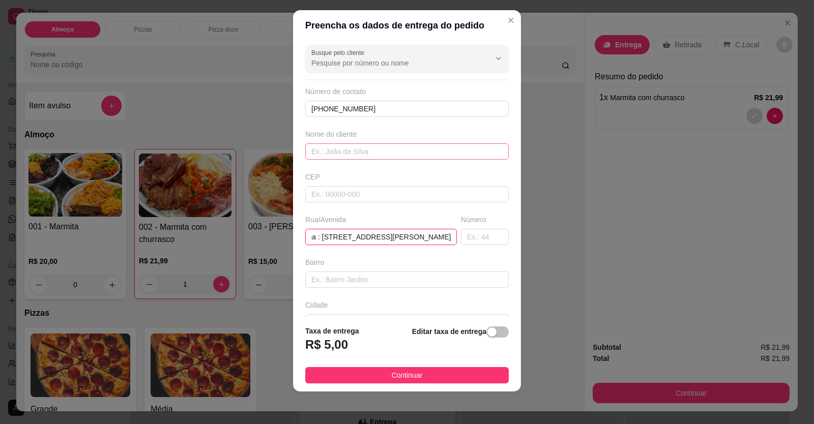
type input "Entregar na : Avenida Bernardo Sayão n 379 Jardim Califórnia"
click at [361, 151] on input "text" at bounding box center [406, 151] width 203 height 16
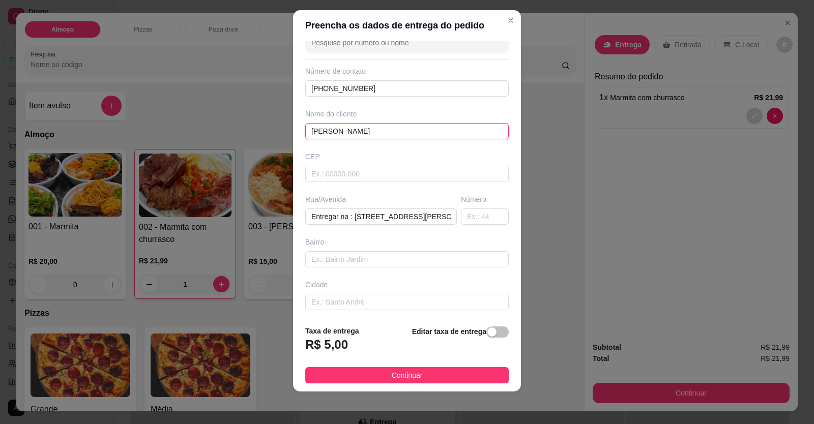
scroll to position [66, 0]
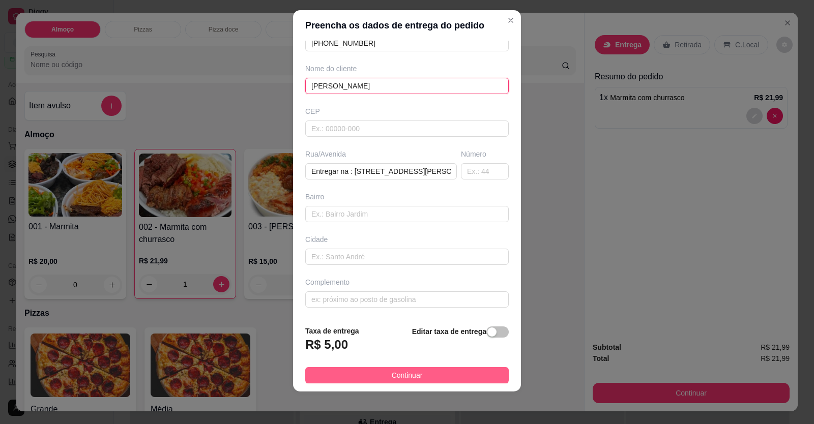
type input "LEILA SOARES"
click at [398, 373] on span "Continuar" at bounding box center [407, 375] width 31 height 11
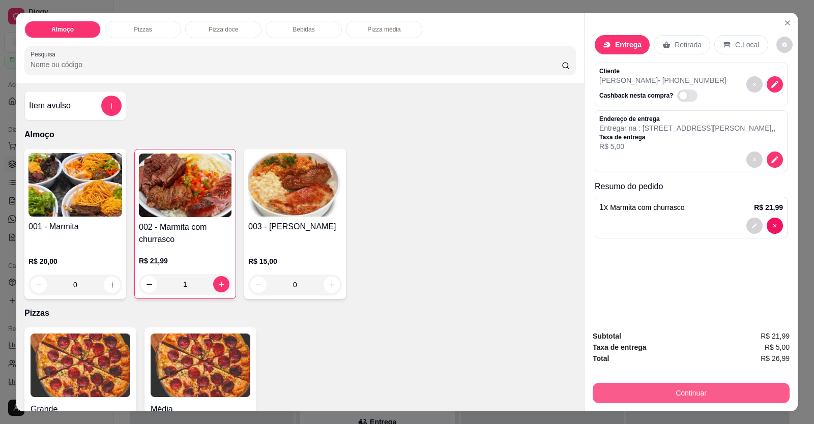
click at [607, 390] on button "Continuar" at bounding box center [691, 393] width 197 height 20
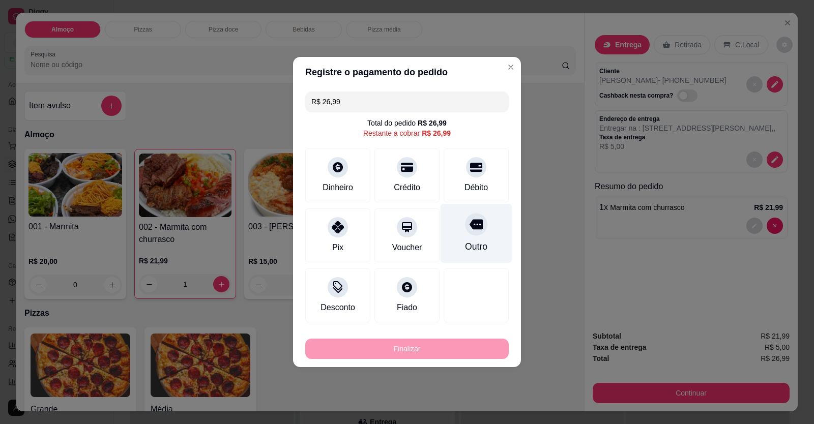
drag, startPoint x: 471, startPoint y: 187, endPoint x: 470, endPoint y: 208, distance: 20.3
click at [471, 187] on div "Débito" at bounding box center [475, 188] width 23 height 12
type input "R$ 0,00"
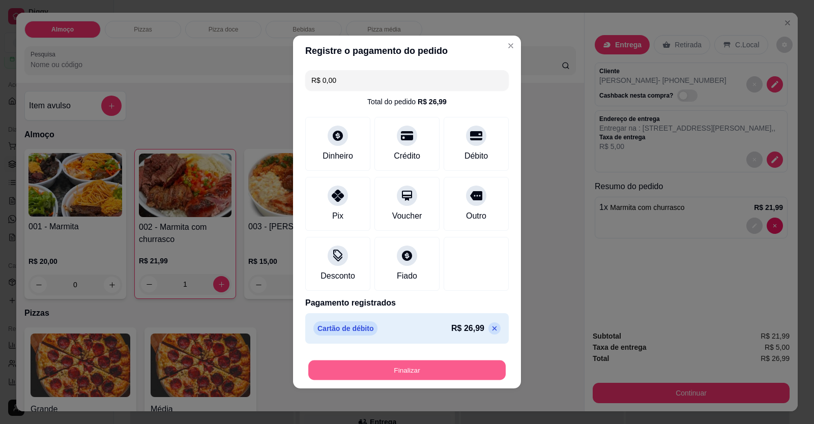
click at [470, 367] on button "Finalizar" at bounding box center [406, 371] width 197 height 20
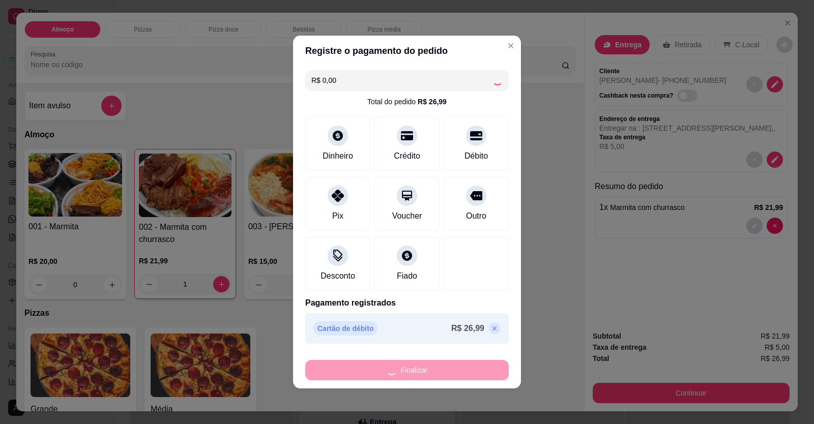
type input "0"
type input "-R$ 26,99"
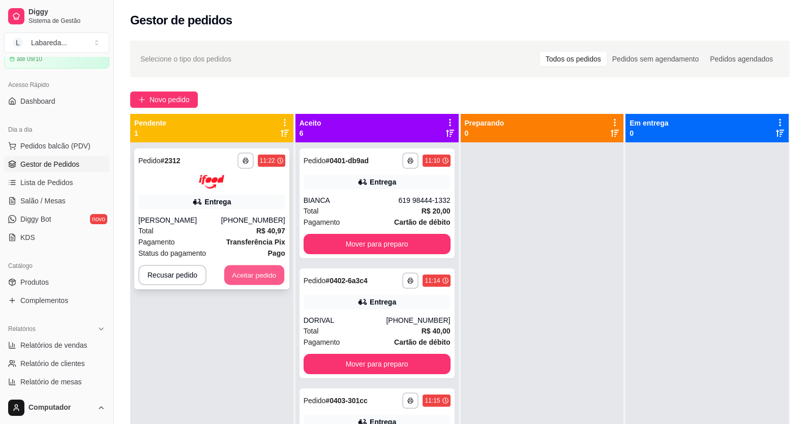
click at [242, 273] on button "Aceitar pedido" at bounding box center [254, 275] width 60 height 20
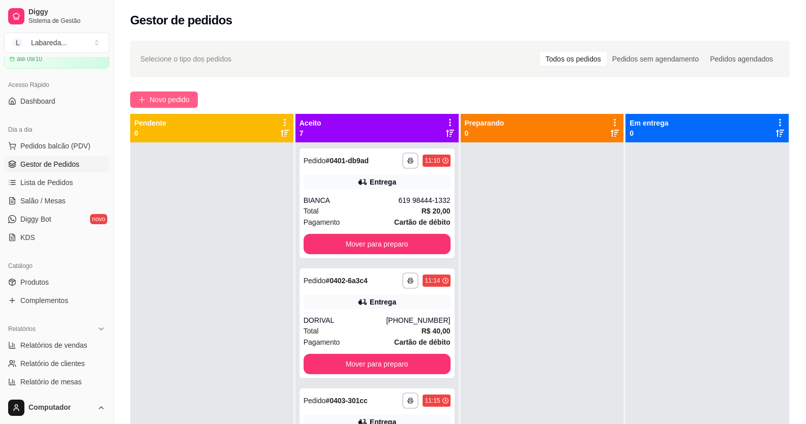
click at [180, 97] on span "Novo pedido" at bounding box center [170, 99] width 40 height 11
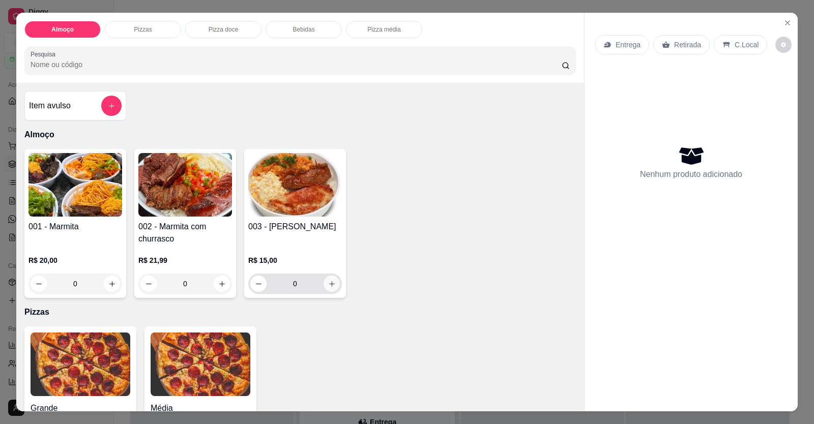
click at [331, 290] on button "increase-product-quantity" at bounding box center [331, 284] width 16 height 16
type input "1"
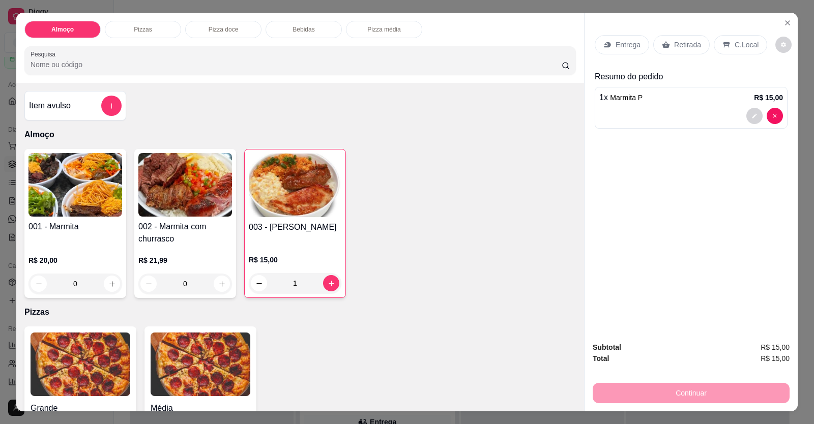
click at [625, 45] on p "Entrega" at bounding box center [627, 45] width 25 height 10
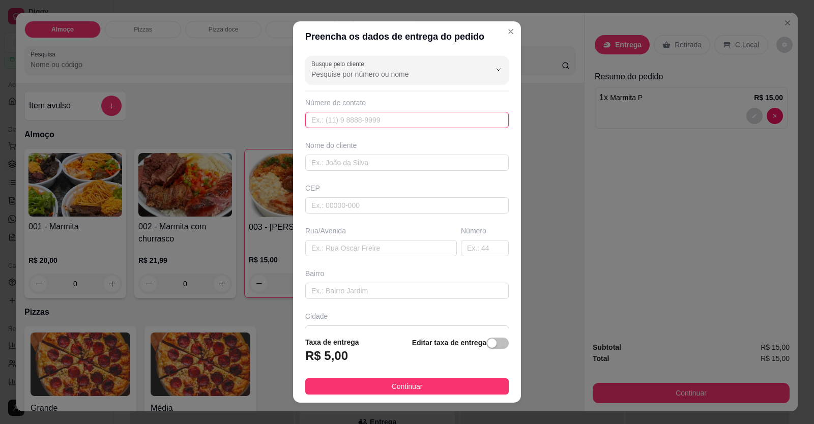
click at [391, 127] on input "text" at bounding box center [406, 120] width 203 height 16
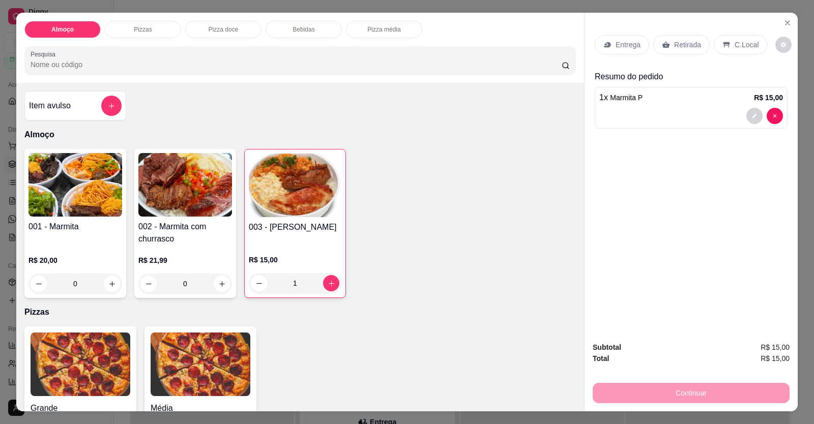
click at [639, 110] on div at bounding box center [691, 116] width 184 height 16
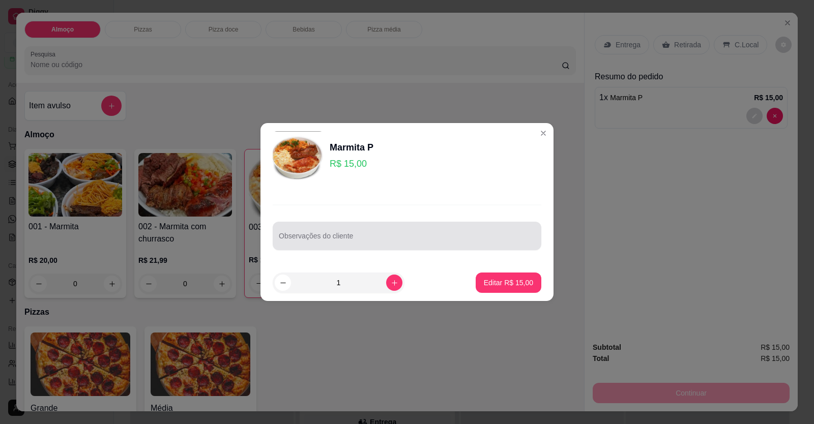
click at [399, 239] on input "Observações do cliente" at bounding box center [407, 240] width 256 height 10
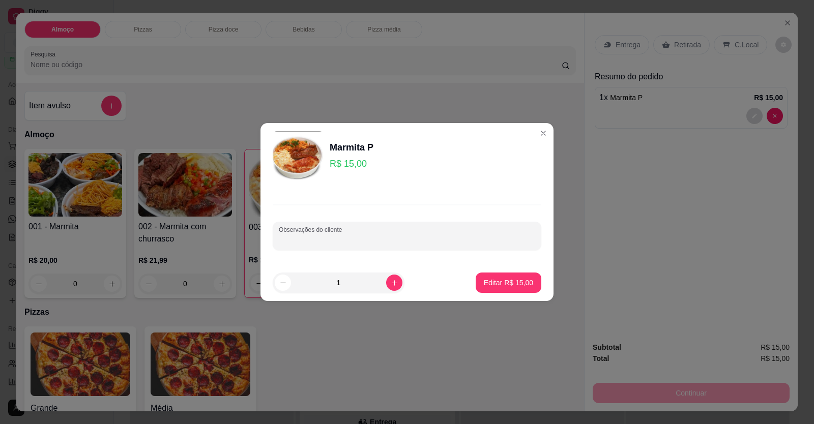
paste input "Arroz, feijão tropeiro,churrasco, batata frita, salada, galinhada, purê"
type input "Arroz, feijão tropeiro,churrasco, batata frita, salada, galinhada, purê"
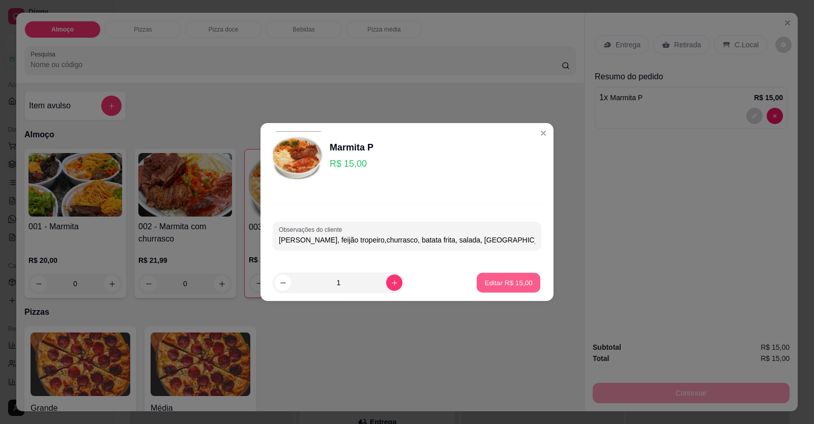
click at [515, 286] on p "Editar R$ 15,00" at bounding box center [508, 283] width 48 height 10
type input "0"
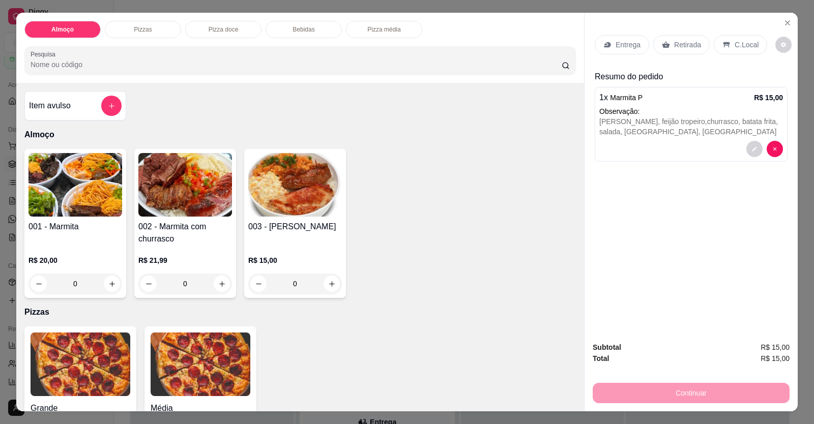
click at [625, 54] on div "Entrega" at bounding box center [622, 44] width 54 height 19
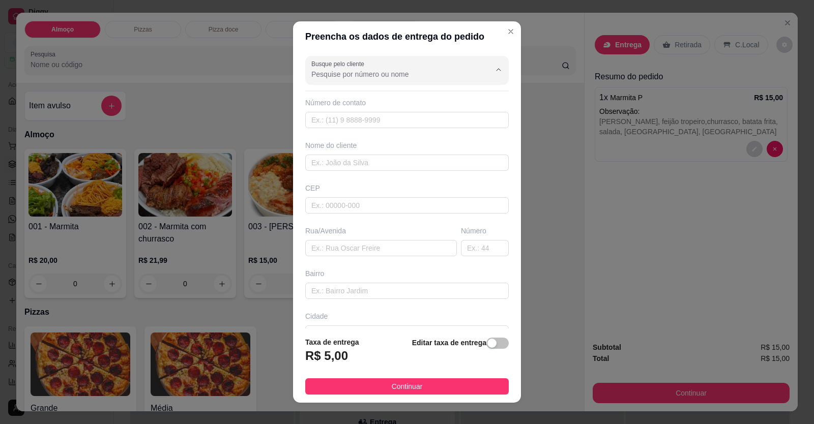
click at [405, 75] on input "Busque pelo cliente" at bounding box center [392, 74] width 163 height 10
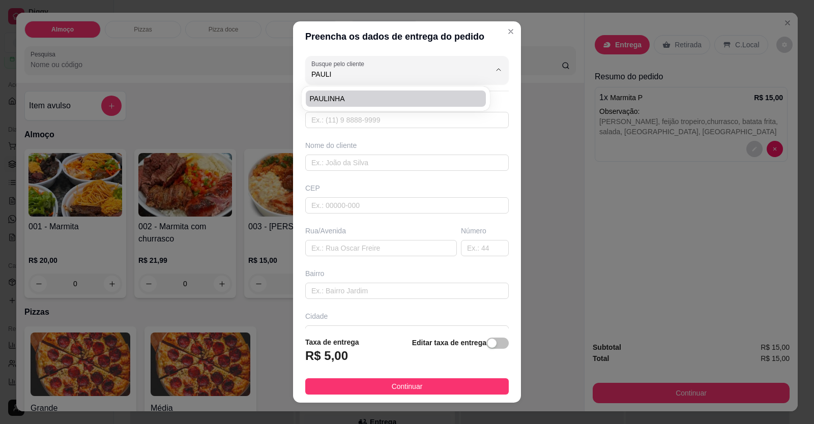
click at [402, 92] on li "PAULINHA" at bounding box center [396, 99] width 180 height 16
type input "PAULINHA"
type input "61998116277"
type input "PAULINHA"
type input "RUA 19"
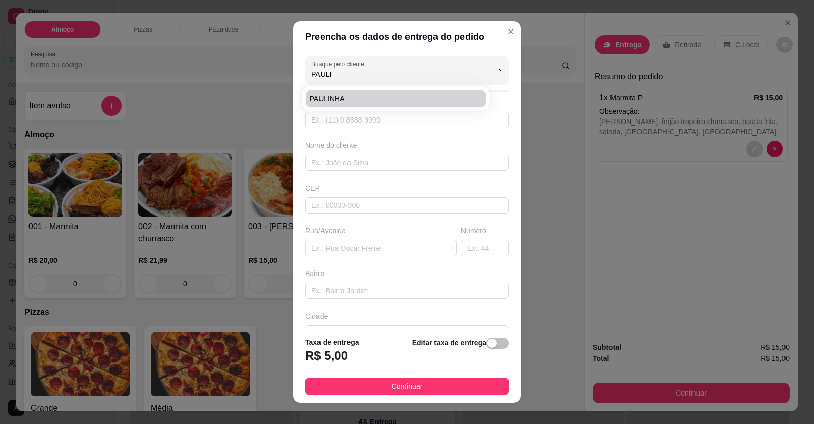
type input "171"
type input "FORMOSINHA"
type input "ADVOGACIA PEDRO GONTIJO"
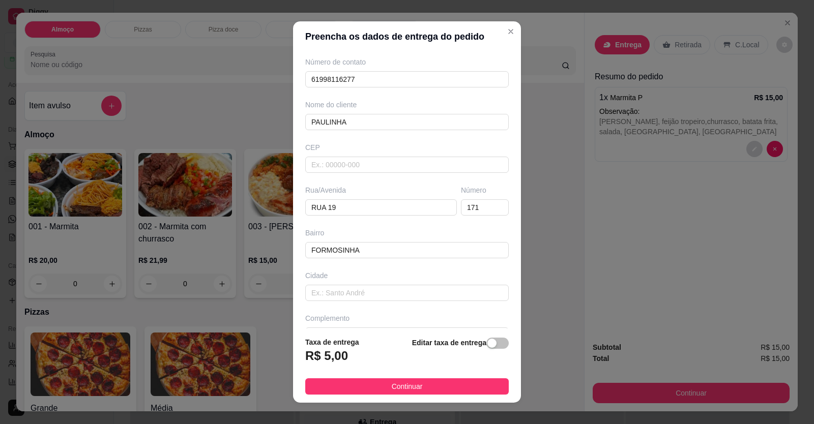
scroll to position [66, 0]
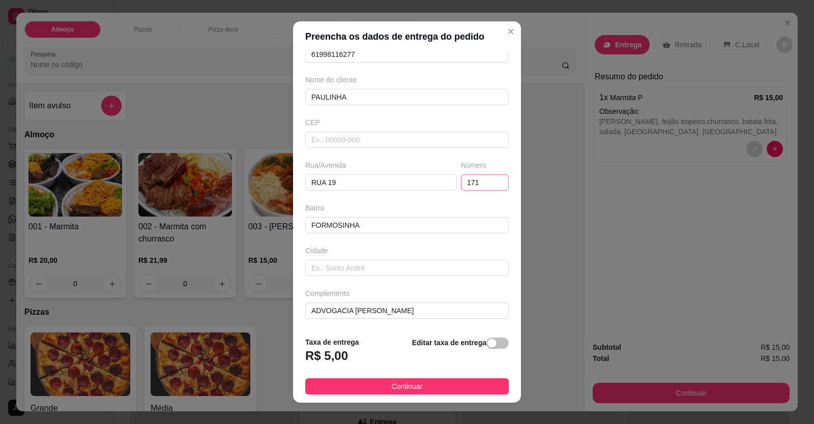
type input "PAULINHA"
drag, startPoint x: 459, startPoint y: 179, endPoint x: 416, endPoint y: 193, distance: 45.7
click at [414, 194] on div "Busque pelo cliente PAULINHA Número de contato 61998116277 Nome do cliente PAUL…" at bounding box center [407, 190] width 228 height 277
type input "676"
drag, startPoint x: 369, startPoint y: 186, endPoint x: 282, endPoint y: 201, distance: 88.8
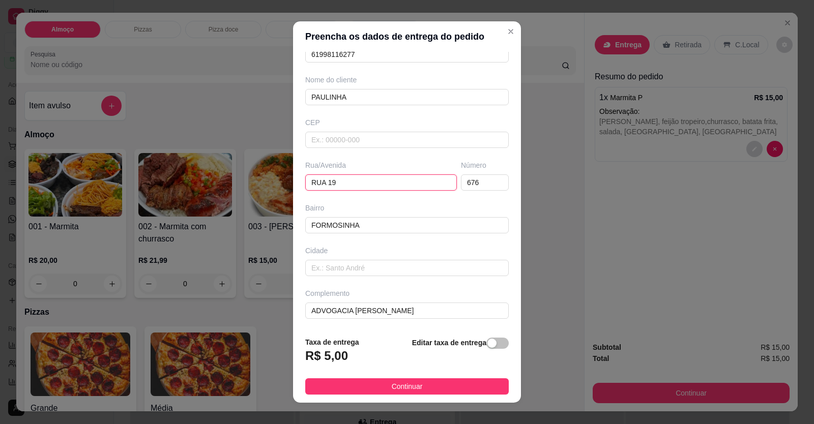
click at [282, 201] on div "Preencha os dados de entrega do pedido Busque pelo cliente PAULINHA Número de c…" at bounding box center [407, 212] width 814 height 424
type input "AV LAGOA FEIA"
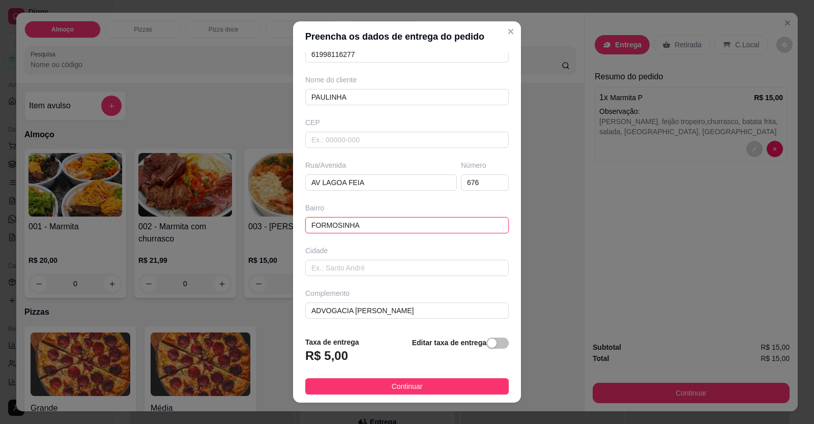
drag, startPoint x: 354, startPoint y: 225, endPoint x: 102, endPoint y: 230, distance: 251.8
click at [83, 235] on div "Preencha os dados de entrega do pedido Busque pelo cliente PAULINHA Número de c…" at bounding box center [407, 212] width 814 height 424
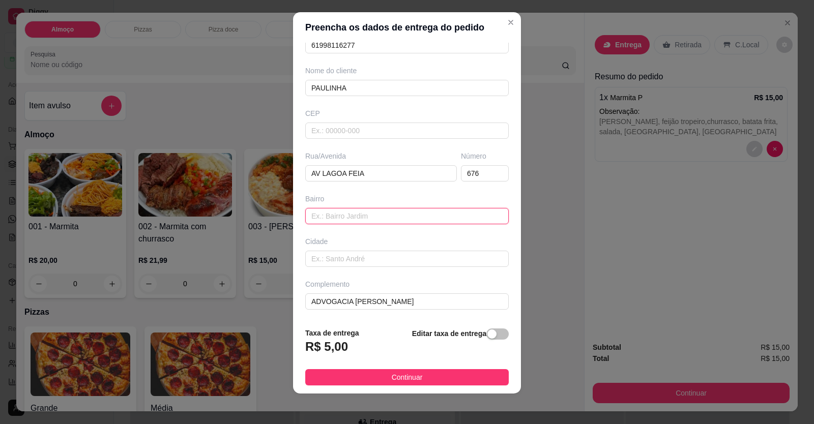
scroll to position [11, 0]
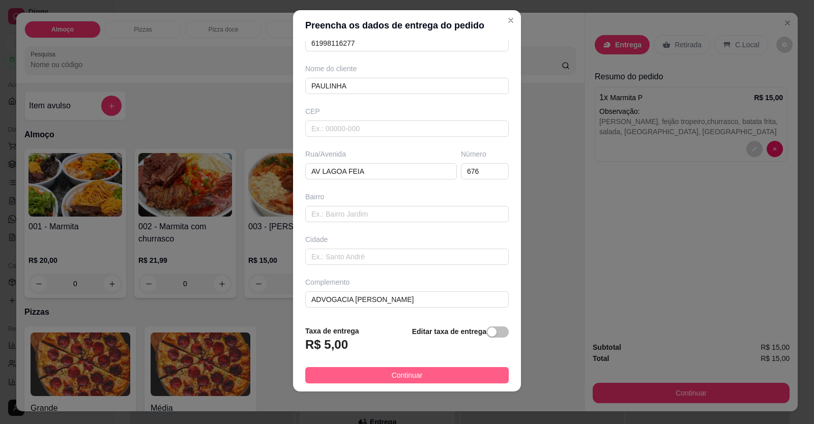
click at [405, 373] on span "Continuar" at bounding box center [407, 375] width 31 height 11
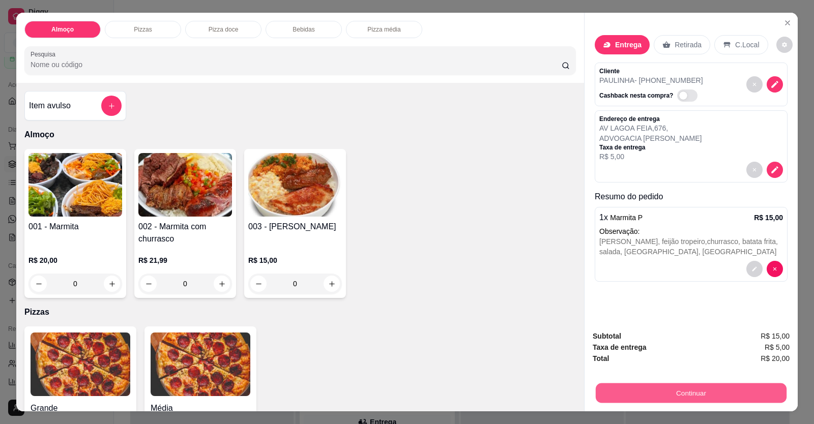
click at [644, 402] on button "Continuar" at bounding box center [691, 393] width 191 height 20
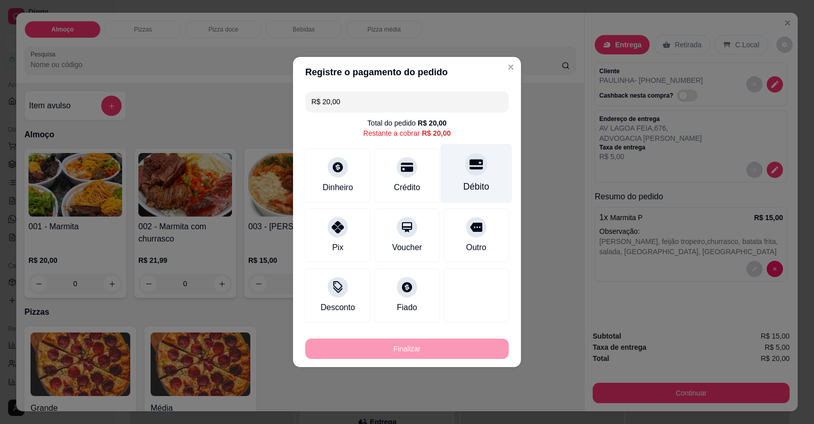
click at [469, 169] on icon at bounding box center [475, 165] width 13 height 10
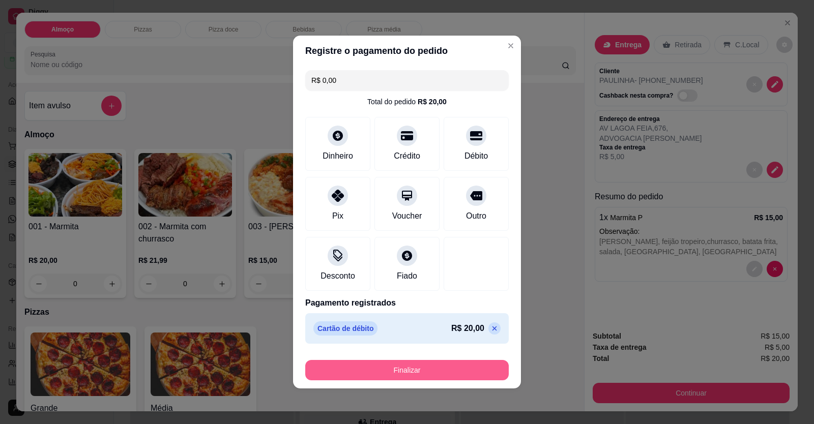
click at [455, 373] on button "Finalizar" at bounding box center [406, 370] width 203 height 20
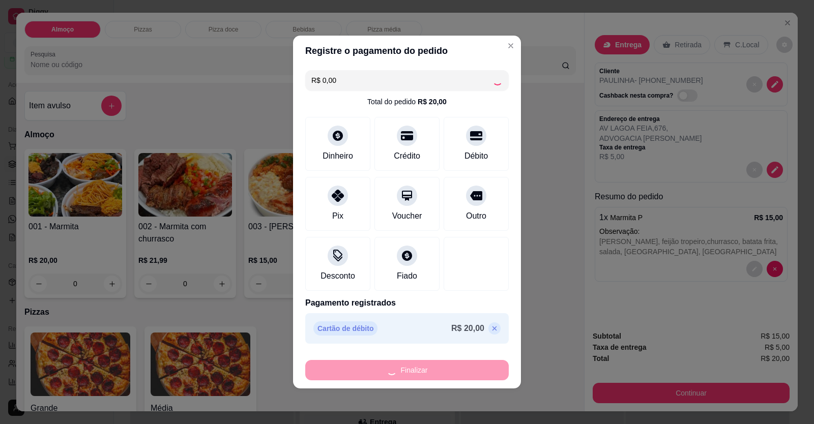
type input "-R$ 20,00"
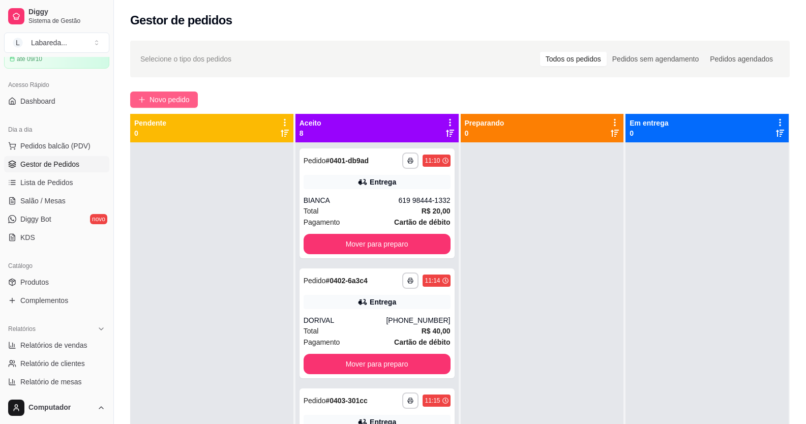
click at [191, 106] on button "Novo pedido" at bounding box center [164, 100] width 68 height 16
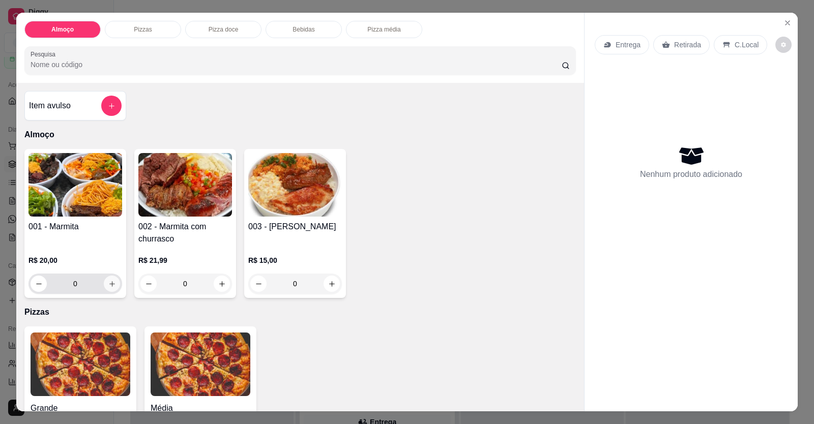
click at [113, 286] on button "increase-product-quantity" at bounding box center [112, 284] width 16 height 16
type input "1"
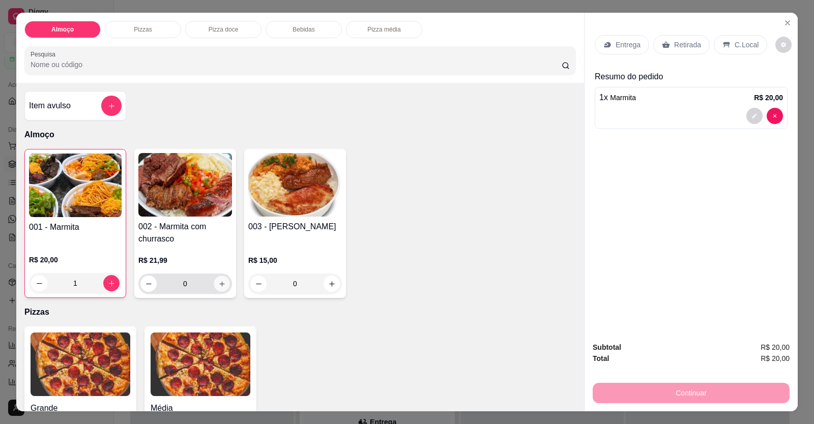
click at [221, 285] on icon "increase-product-quantity" at bounding box center [222, 284] width 8 height 8
type input "1"
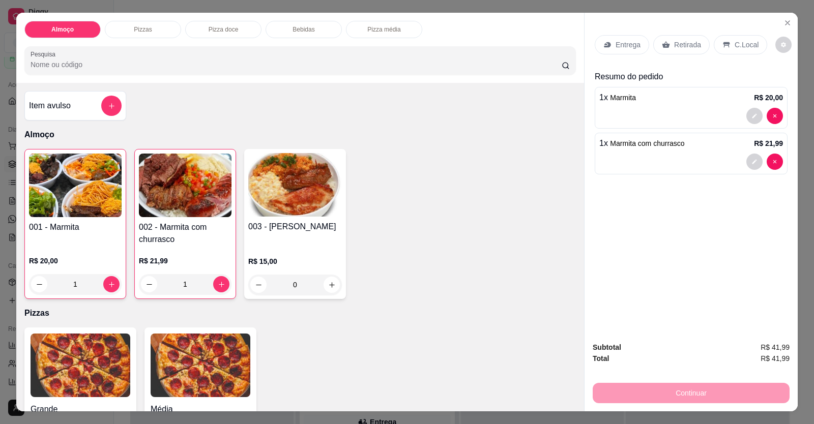
click at [620, 40] on p "Entrega" at bounding box center [627, 45] width 25 height 10
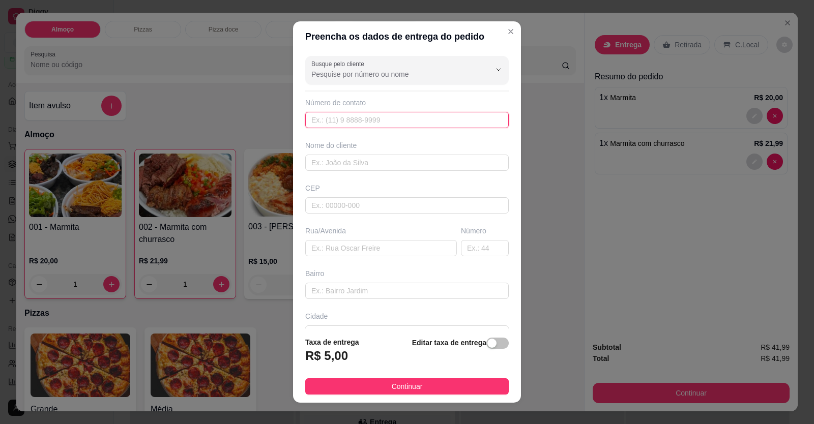
click at [389, 124] on input "text" at bounding box center [406, 120] width 203 height 16
type input "(61) 98238-8045"
click at [377, 158] on input "text" at bounding box center [406, 163] width 203 height 16
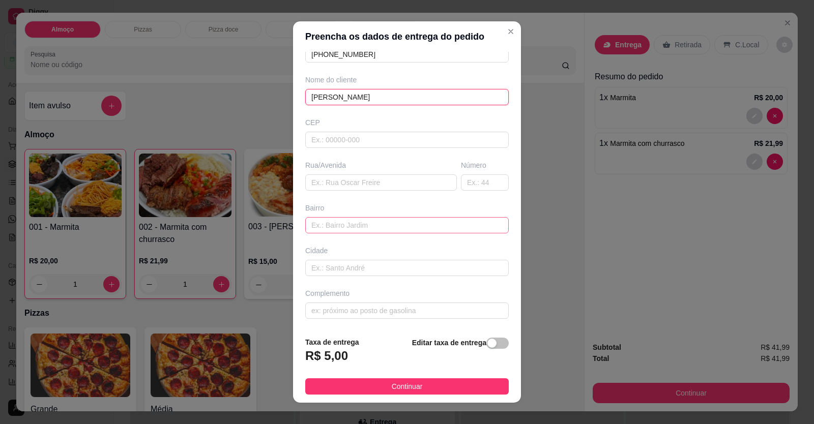
scroll to position [11, 0]
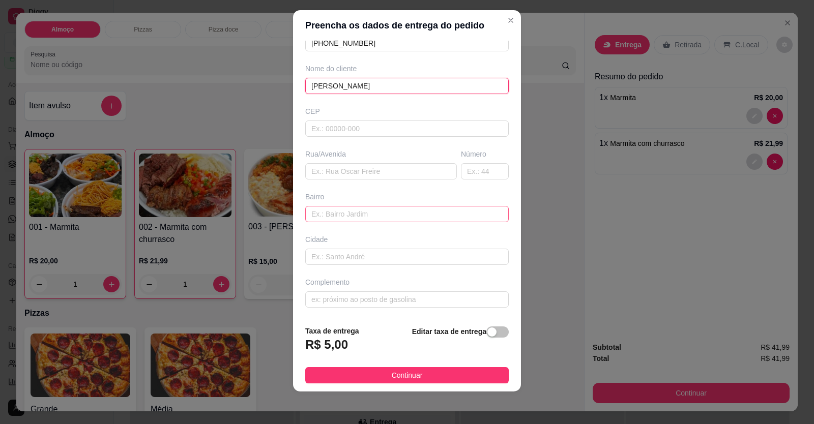
type input "GABRIEL"
click at [320, 212] on input "text" at bounding box center [406, 214] width 203 height 16
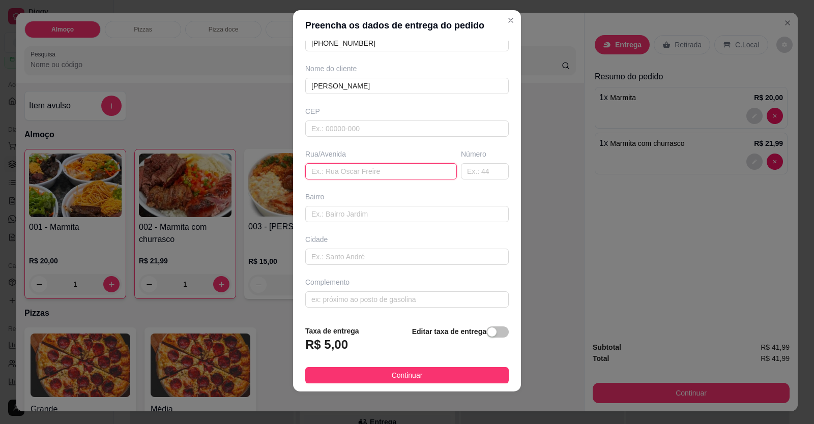
click at [344, 165] on input "text" at bounding box center [381, 171] width 152 height 16
type input "FLORICULTURA ALECRIM"
drag, startPoint x: 363, startPoint y: 203, endPoint x: 368, endPoint y: 209, distance: 7.2
click at [368, 206] on div "Bairro" at bounding box center [407, 207] width 208 height 31
click at [369, 212] on input "text" at bounding box center [406, 214] width 203 height 16
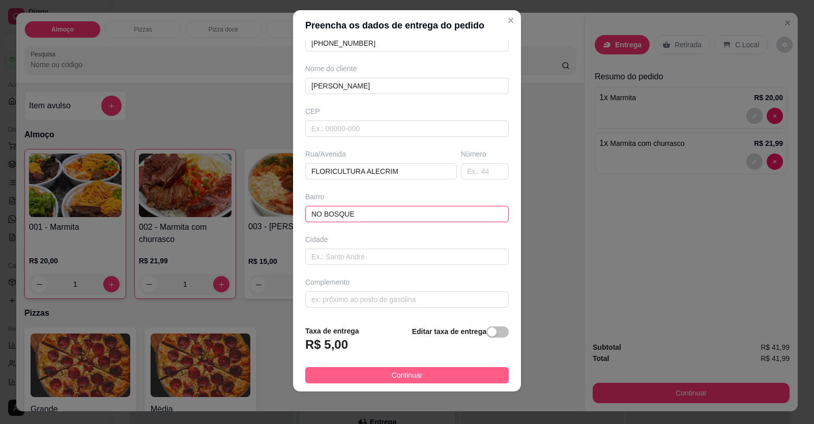
type input "NO BOSQUE"
drag, startPoint x: 398, startPoint y: 380, endPoint x: 456, endPoint y: 387, distance: 57.8
click at [399, 380] on span "Continuar" at bounding box center [407, 375] width 31 height 11
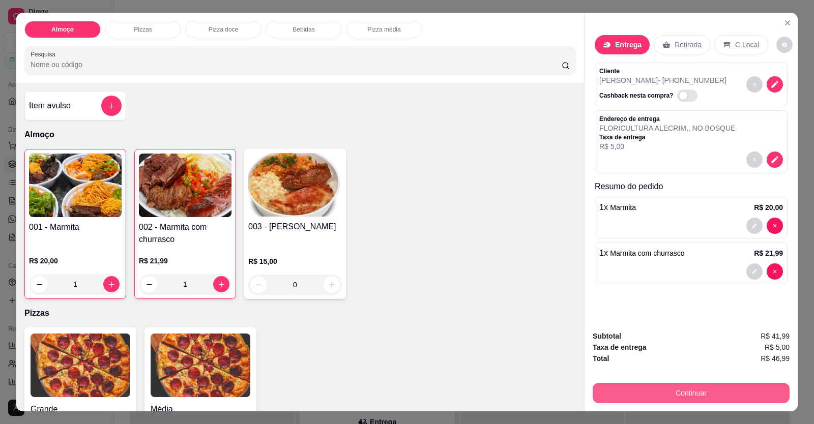
click at [654, 387] on button "Continuar" at bounding box center [691, 393] width 197 height 20
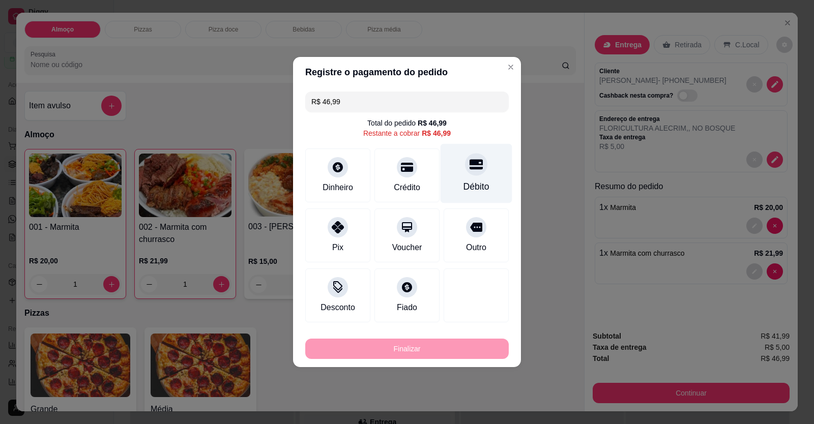
click at [480, 184] on div "Débito" at bounding box center [476, 186] width 26 height 13
type input "R$ 0,00"
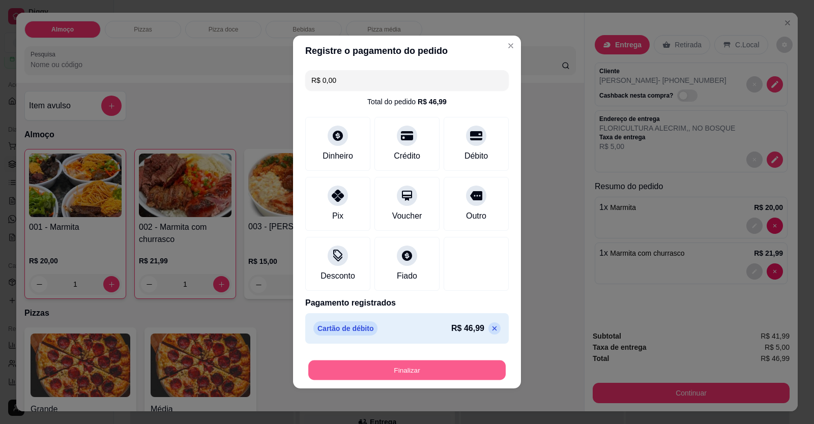
click at [453, 376] on button "Finalizar" at bounding box center [406, 371] width 197 height 20
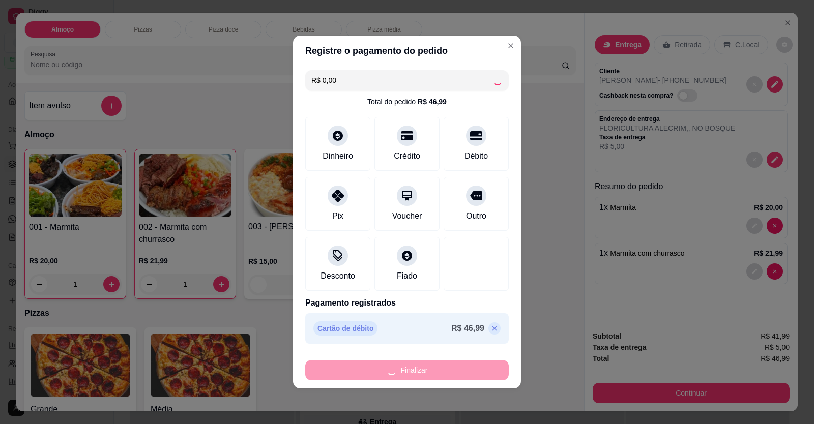
type input "0"
type input "-R$ 46,99"
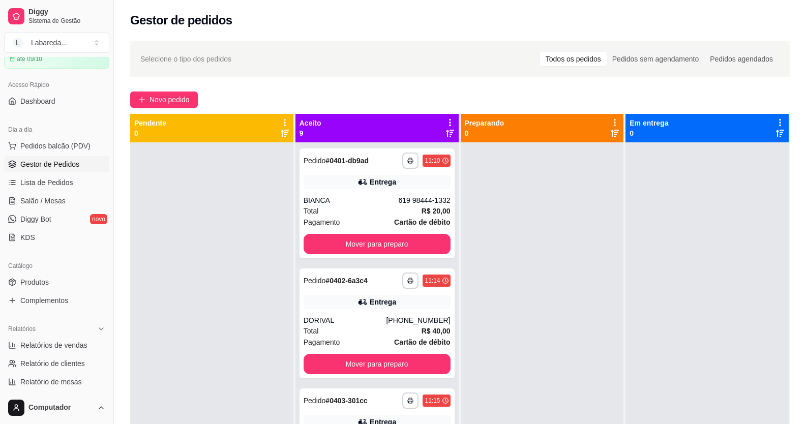
click at [158, 110] on div "**********" at bounding box center [460, 293] width 692 height 516
click at [159, 102] on span "Novo pedido" at bounding box center [170, 99] width 40 height 11
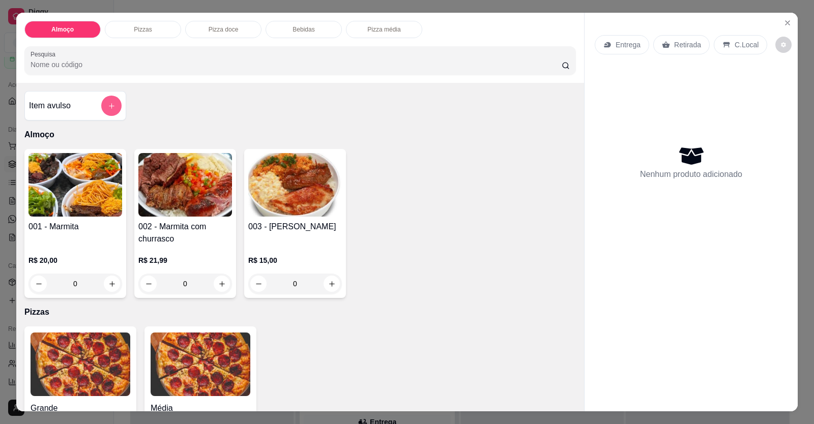
click at [108, 97] on button "add-separate-item" at bounding box center [111, 106] width 20 height 20
click at [108, 106] on icon "add-separate-item" at bounding box center [112, 106] width 8 height 8
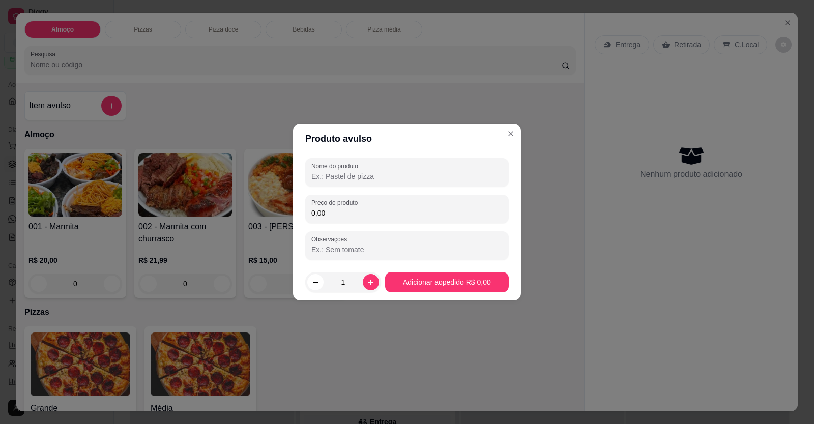
click at [466, 186] on div "Nome do produto" at bounding box center [406, 172] width 203 height 28
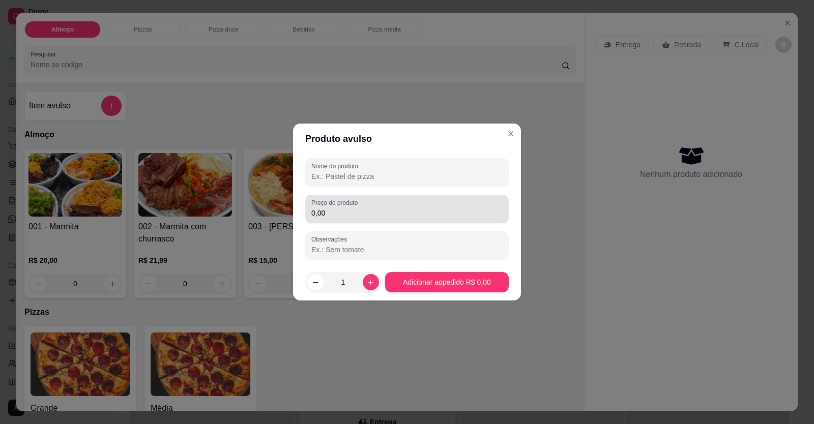
click at [456, 204] on div "0,00" at bounding box center [406, 209] width 191 height 20
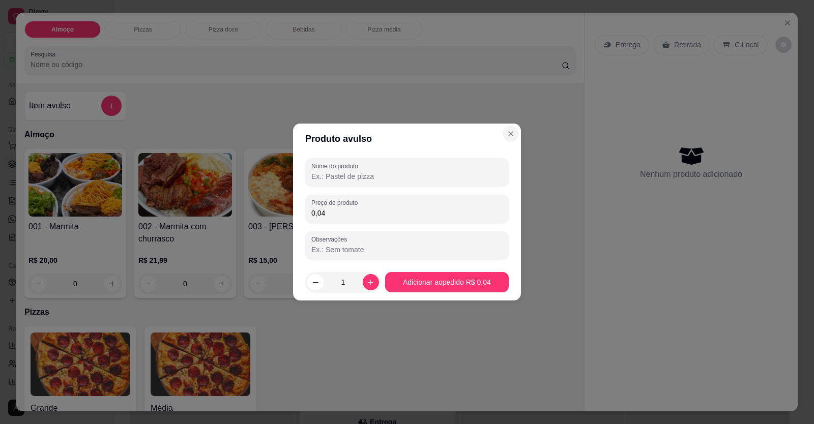
type input "0,04"
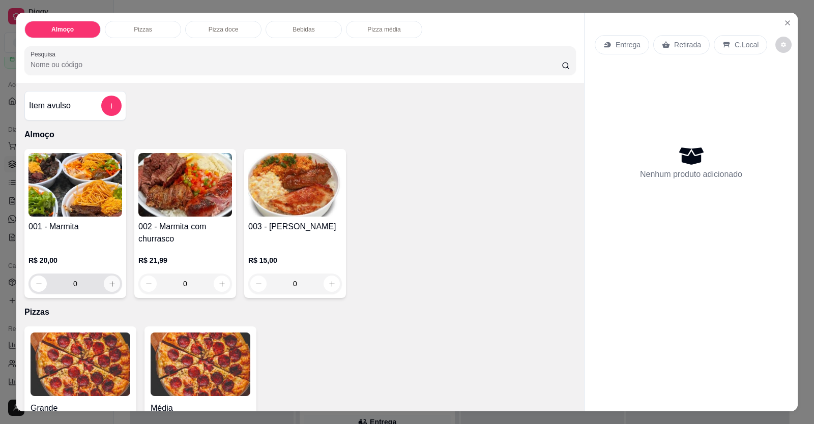
click at [108, 285] on icon "increase-product-quantity" at bounding box center [112, 284] width 8 height 8
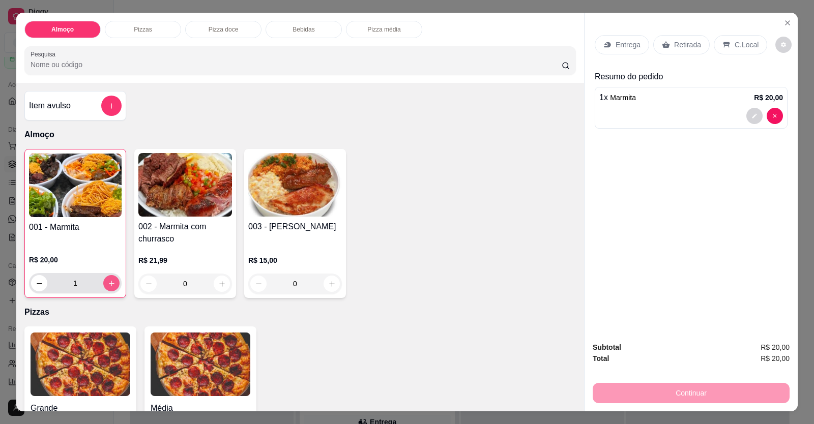
click at [108, 284] on icon "increase-product-quantity" at bounding box center [112, 284] width 8 height 8
type input "2"
click at [745, 48] on p "C.Local" at bounding box center [746, 45] width 24 height 10
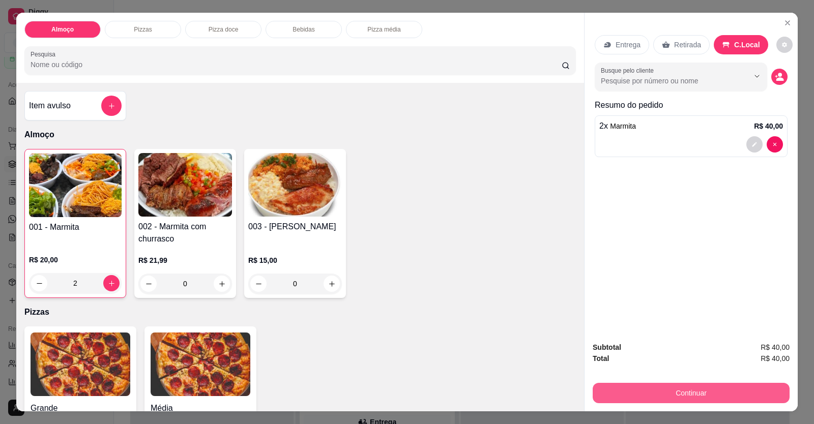
click at [706, 395] on button "Continuar" at bounding box center [691, 393] width 197 height 20
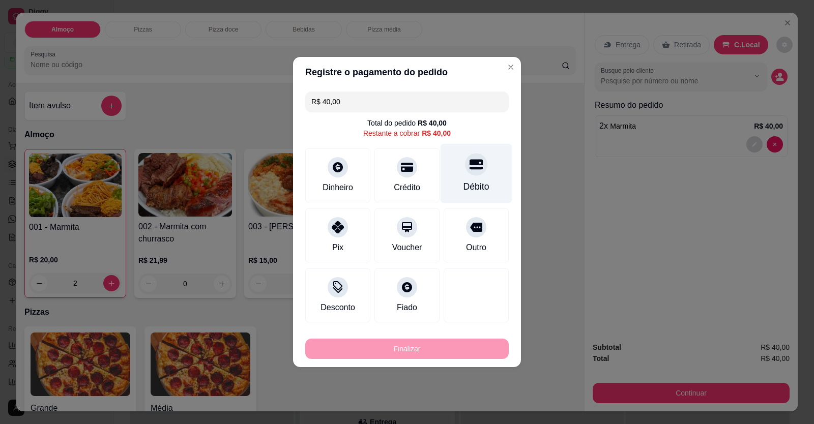
click at [482, 173] on div "Débito" at bounding box center [476, 174] width 72 height 60
type input "R$ 0,00"
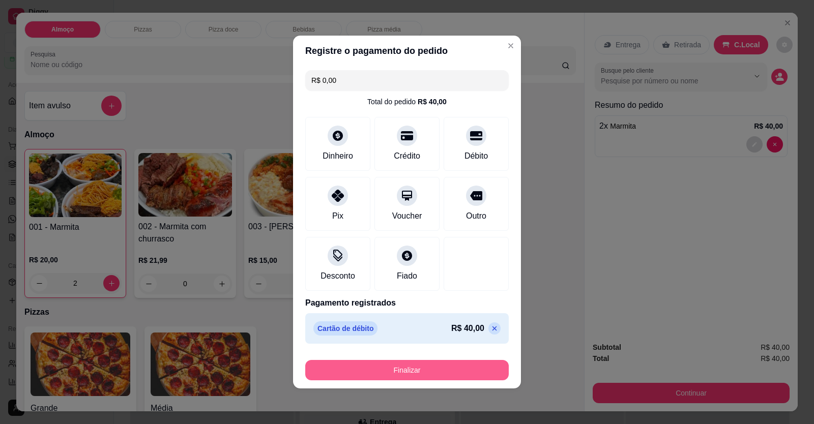
click at [426, 371] on button "Finalizar" at bounding box center [406, 370] width 203 height 20
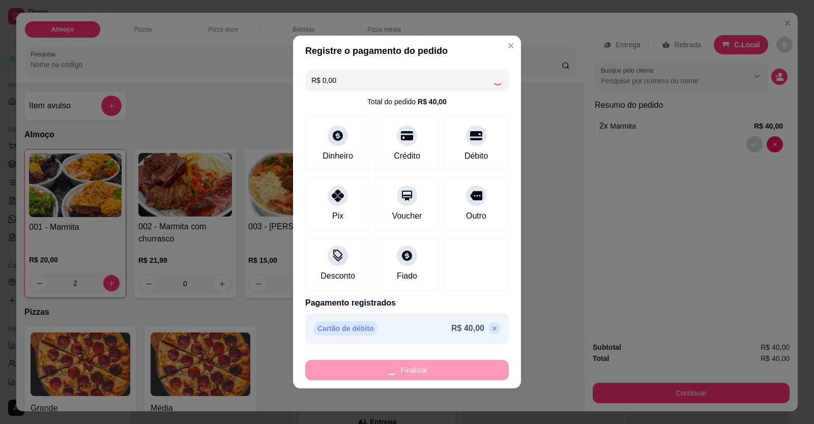
type input "0"
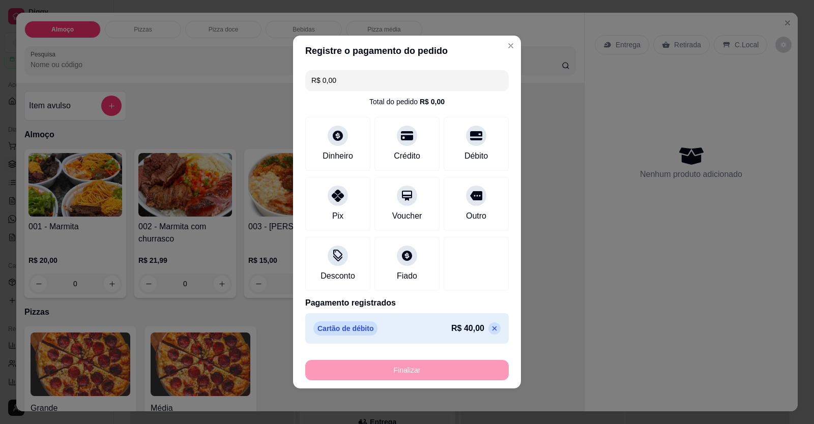
type input "-R$ 40,00"
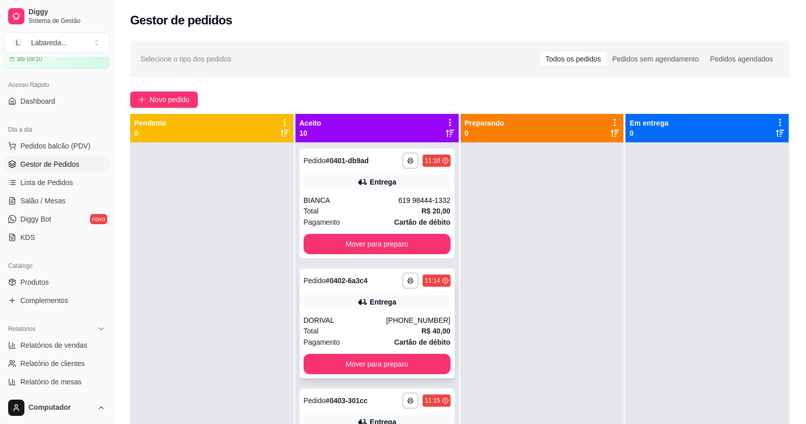
click at [361, 340] on div "Pagamento Cartão de débito" at bounding box center [377, 342] width 147 height 11
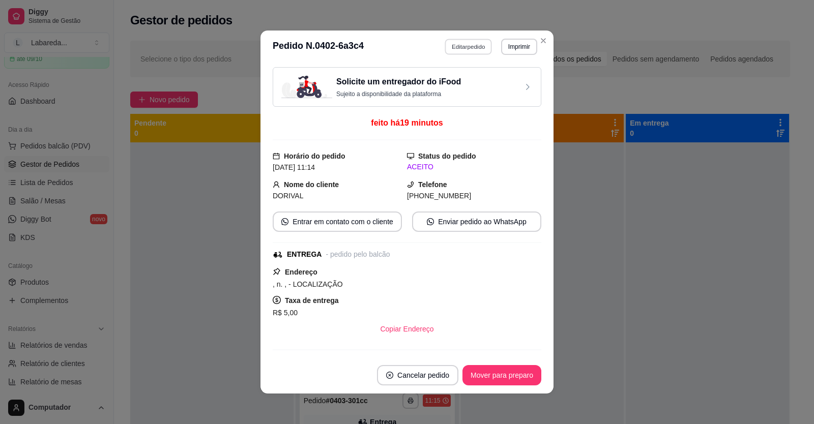
click at [467, 52] on button "Editar pedido" at bounding box center [468, 47] width 47 height 16
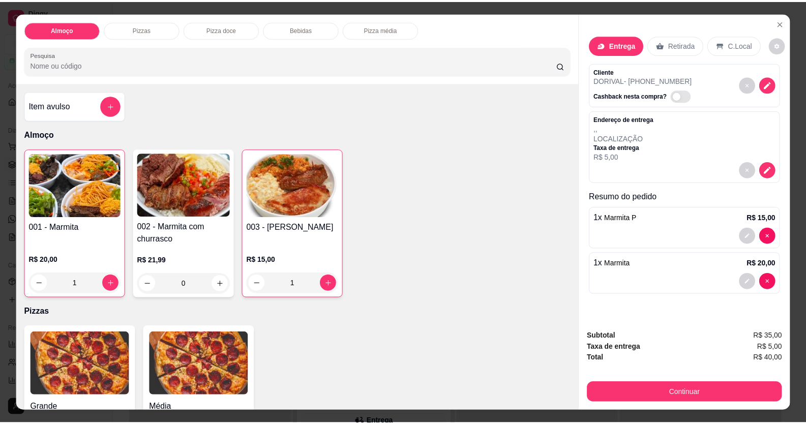
scroll to position [51, 0]
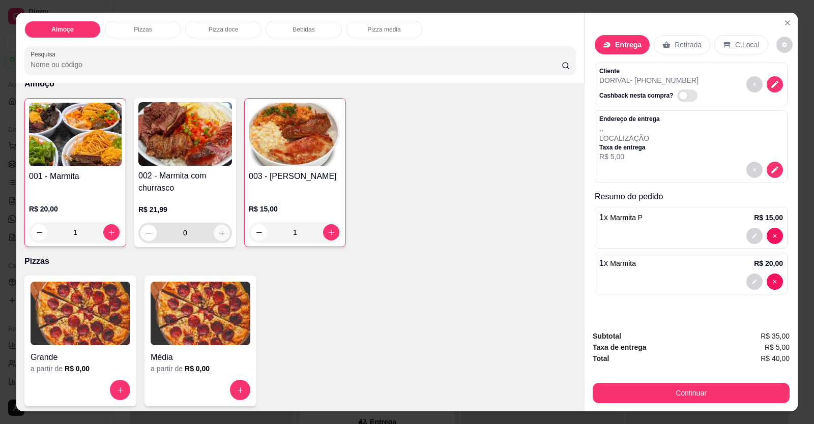
click at [218, 232] on icon "increase-product-quantity" at bounding box center [222, 233] width 8 height 8
type input "1"
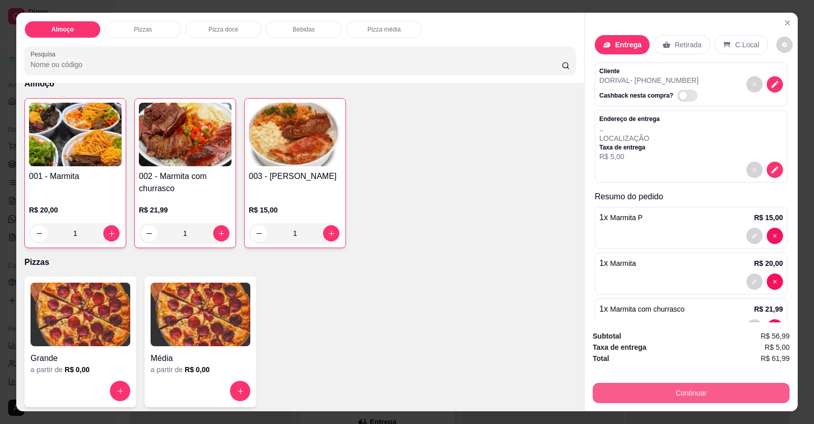
click at [616, 388] on button "Continuar" at bounding box center [691, 393] width 197 height 20
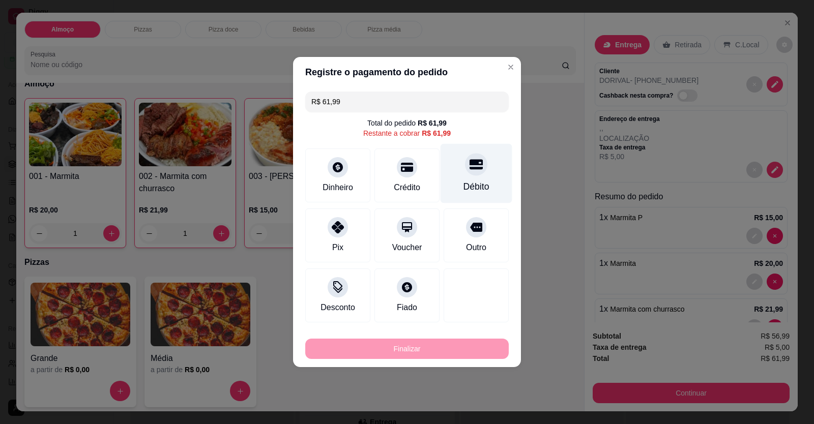
click at [473, 173] on div at bounding box center [476, 164] width 22 height 22
type input "R$ 0,00"
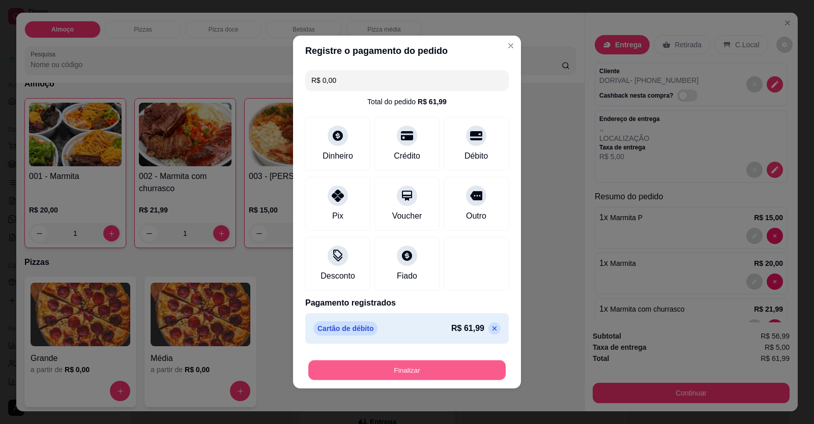
click at [442, 377] on button "Finalizar" at bounding box center [406, 371] width 197 height 20
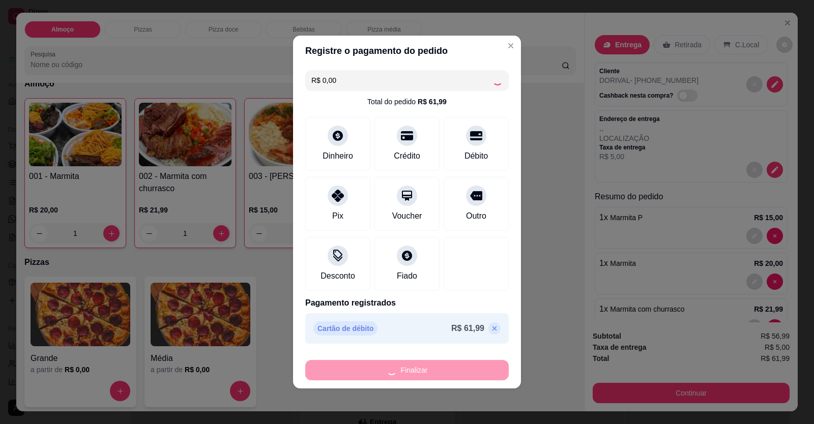
type input "0"
type input "-R$ 61,99"
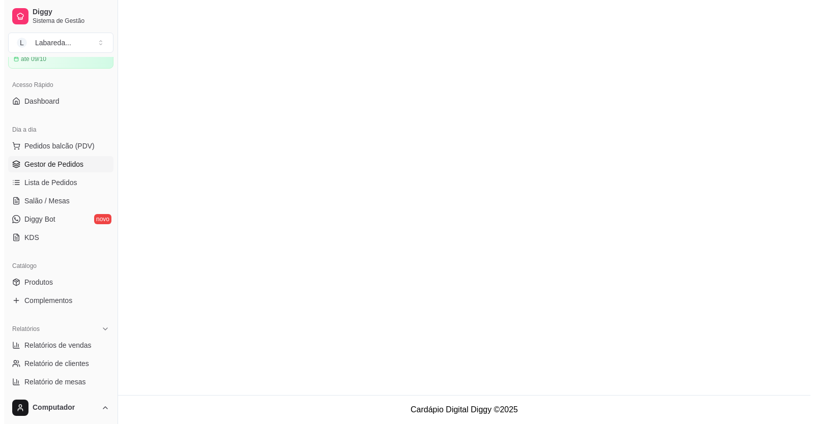
scroll to position [0, 0]
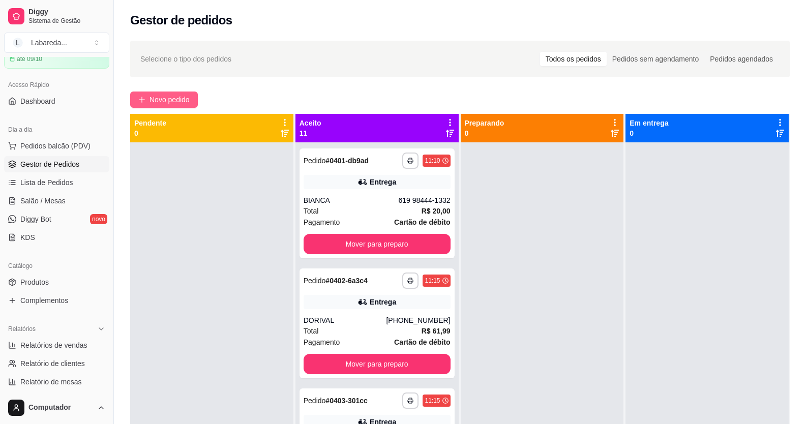
click at [192, 104] on button "Novo pedido" at bounding box center [164, 100] width 68 height 16
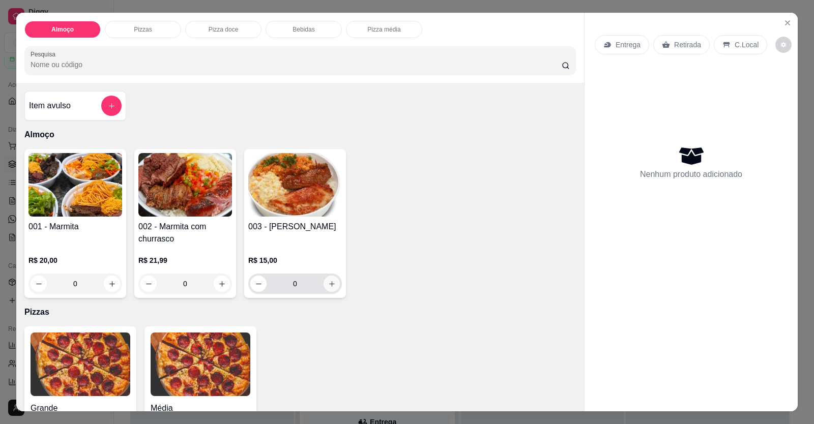
click at [328, 283] on icon "increase-product-quantity" at bounding box center [332, 284] width 8 height 8
type input "1"
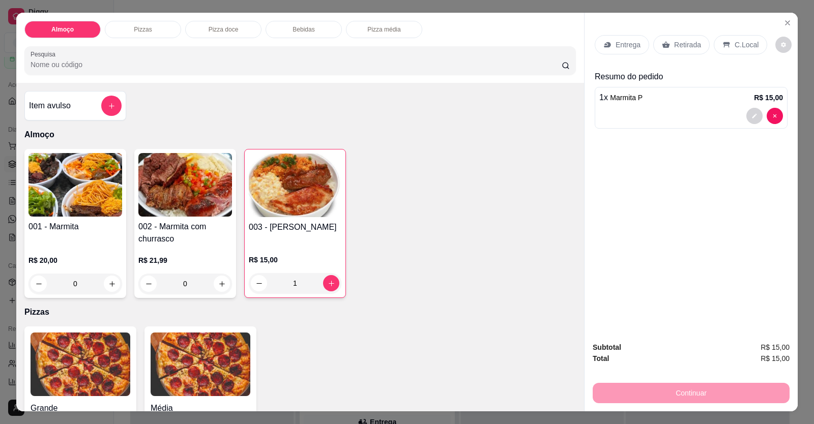
click at [624, 104] on div "1 x Marmita P R$ 15,00" at bounding box center [691, 108] width 193 height 42
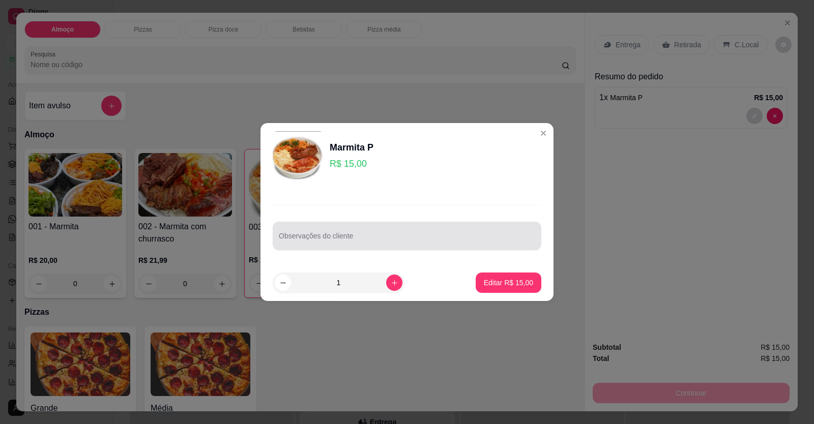
drag, startPoint x: 414, startPoint y: 226, endPoint x: 408, endPoint y: 237, distance: 13.0
click at [412, 230] on div at bounding box center [407, 236] width 256 height 20
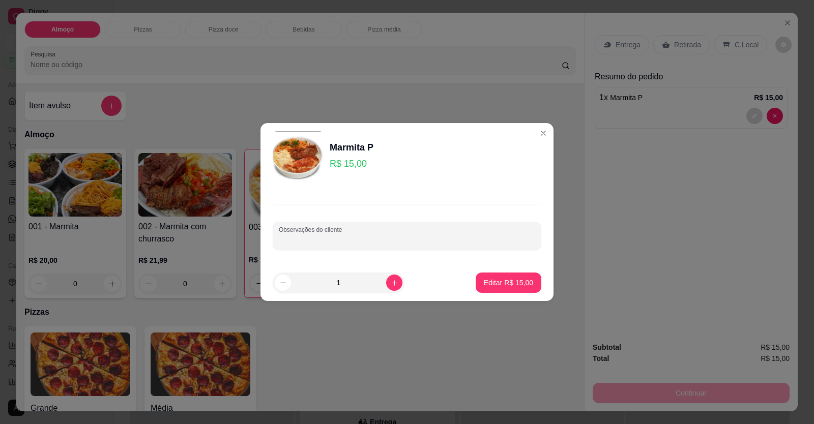
paste input "Arroz branco,Carne assada, purê, feijão de caldo,Abobrinha e salada"
type input "Arroz branco,Carne assada, purê, feijão de caldo,Abobrinha e salada"
click at [509, 283] on p "Editar R$ 15,00" at bounding box center [508, 283] width 48 height 10
type input "0"
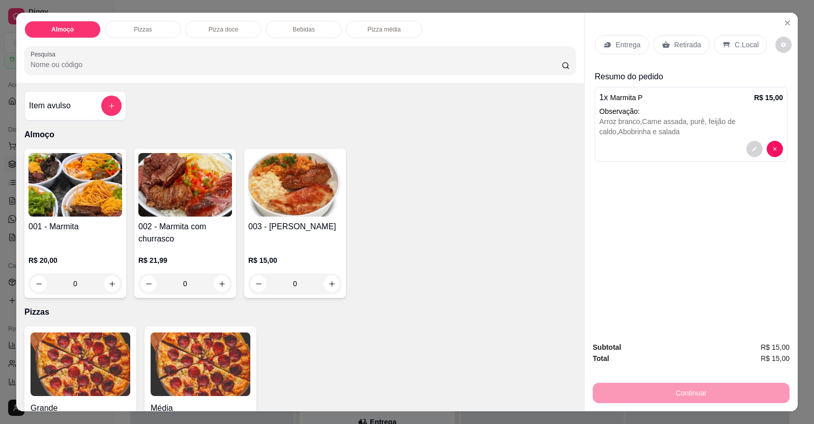
click at [620, 48] on p "Entrega" at bounding box center [627, 45] width 25 height 10
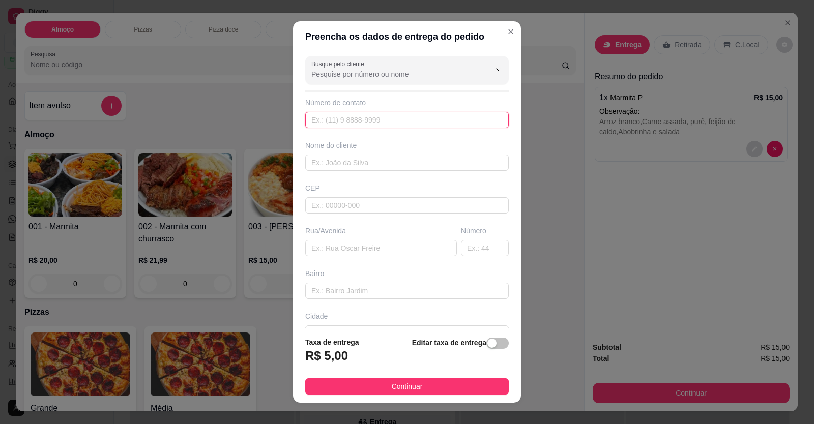
click at [372, 116] on input "text" at bounding box center [406, 120] width 203 height 16
type input "(61) 99620-9411"
click at [382, 161] on input "text" at bounding box center [406, 163] width 203 height 16
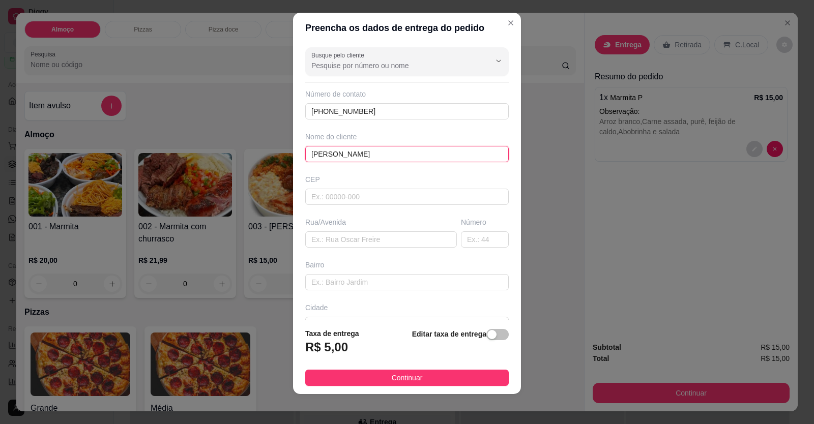
scroll to position [11, 0]
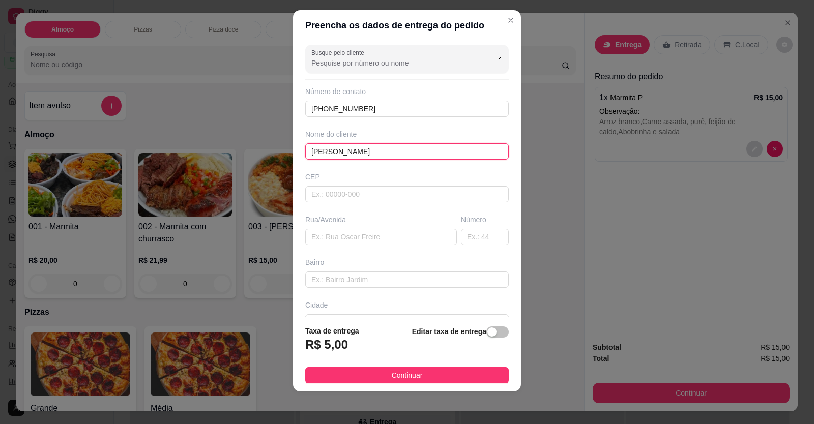
type input "MADELAINE"
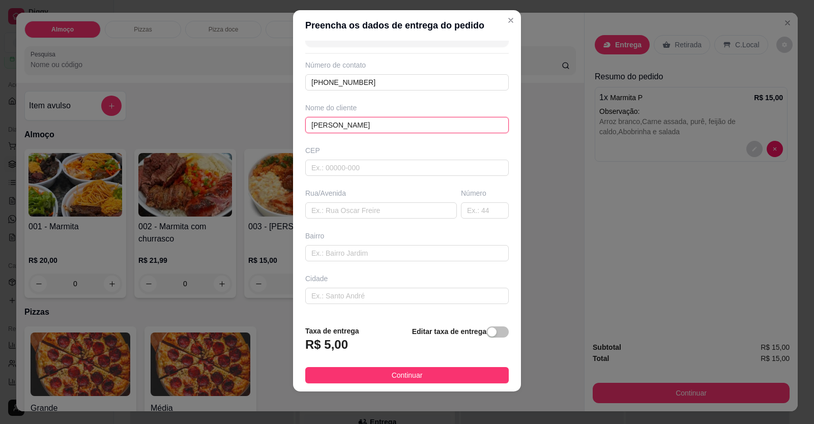
scroll to position [51, 0]
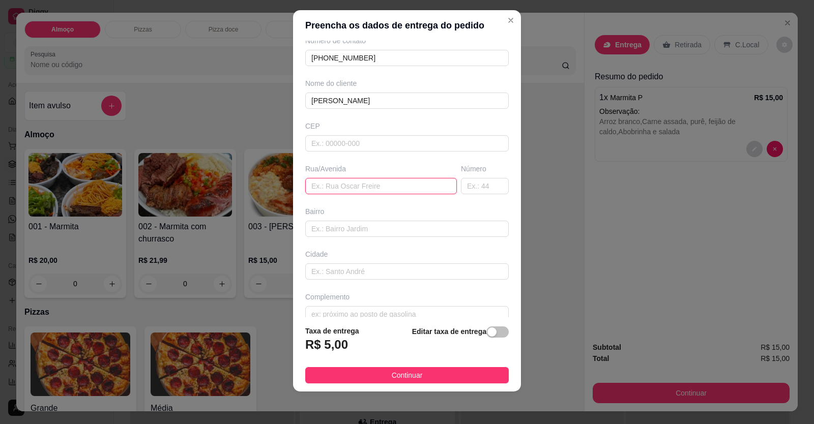
click at [370, 191] on input "text" at bounding box center [381, 186] width 152 height 16
paste input "Rua Benedito Galvão quadra 9 numero 130 ao lado do prédio Amarelo, Formosinh"
type input "Rua Benedito Galvão quadra 9 numero 130 ao lado do prédio Amarelo, Formosinh"
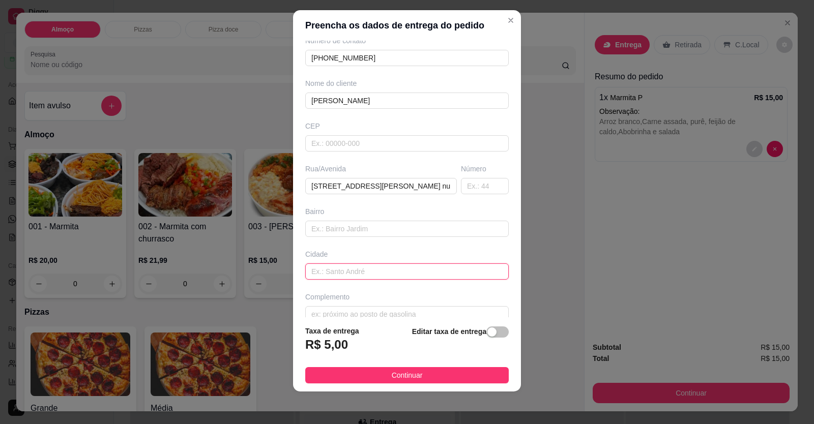
click at [342, 275] on input "text" at bounding box center [406, 271] width 203 height 16
paste input "Rua do Bar cabana paulista"
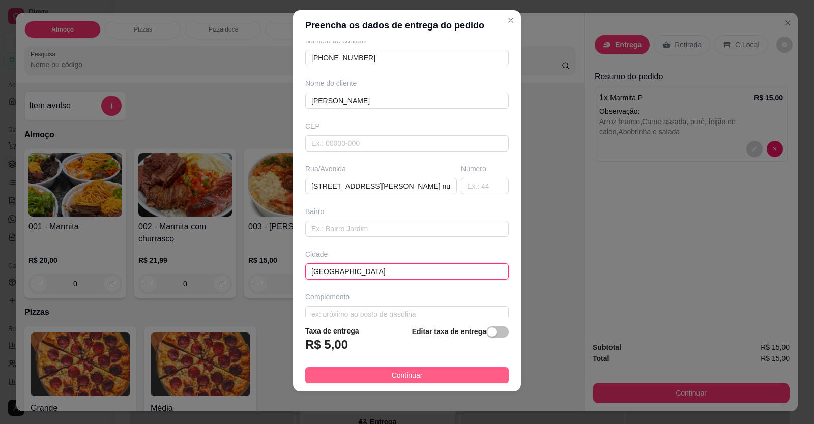
type input "Rua do Bar cabana paulista"
click at [397, 383] on button "Continuar" at bounding box center [406, 375] width 203 height 16
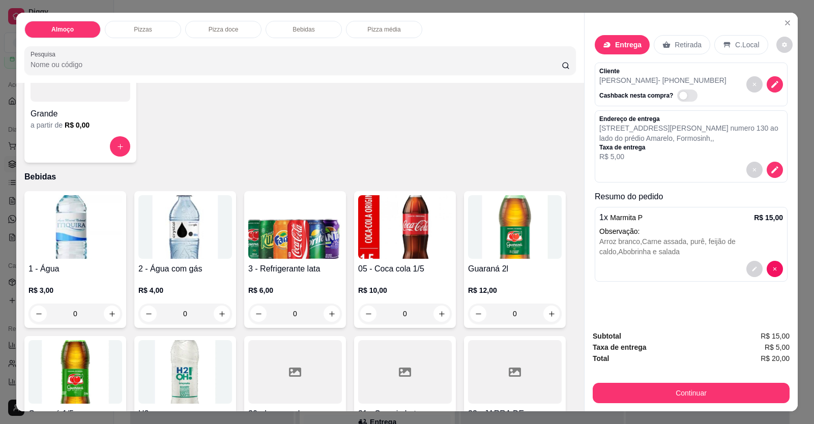
scroll to position [509, 0]
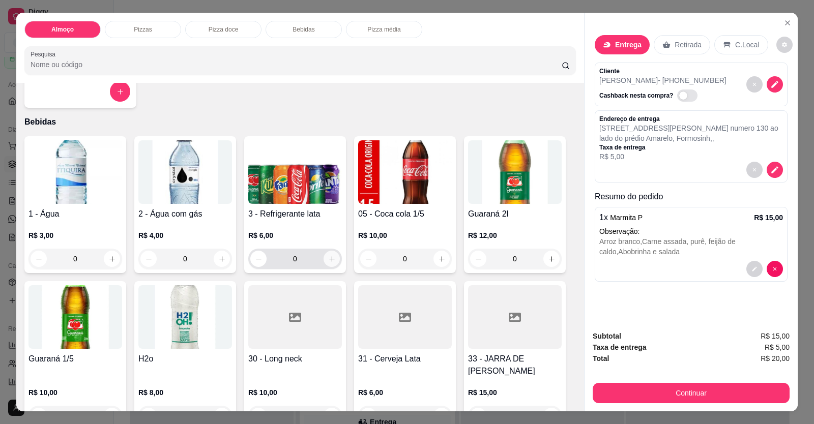
click at [329, 262] on icon "increase-product-quantity" at bounding box center [332, 259] width 8 height 8
type input "1"
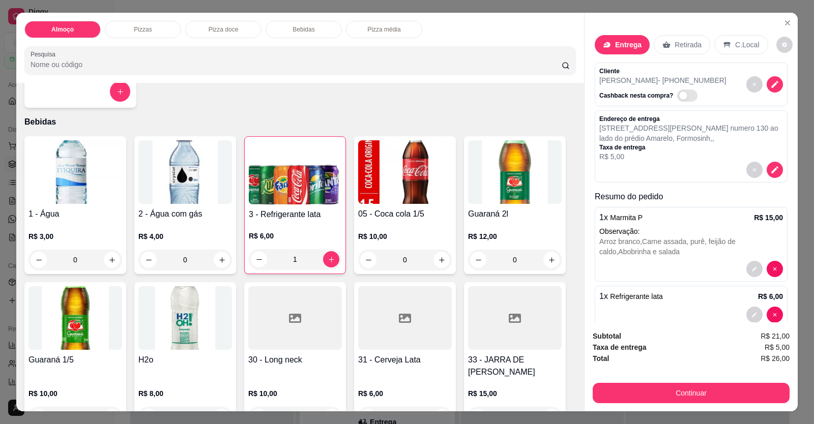
click at [624, 308] on div at bounding box center [691, 315] width 184 height 16
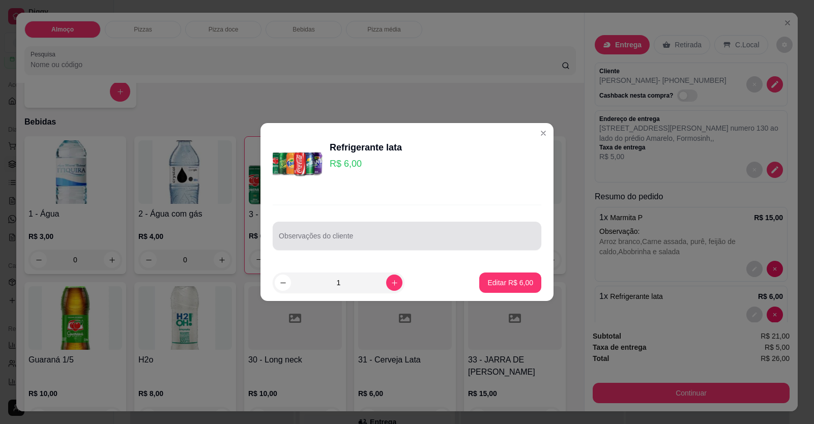
click at [423, 248] on div "Observações do cliente" at bounding box center [407, 236] width 269 height 28
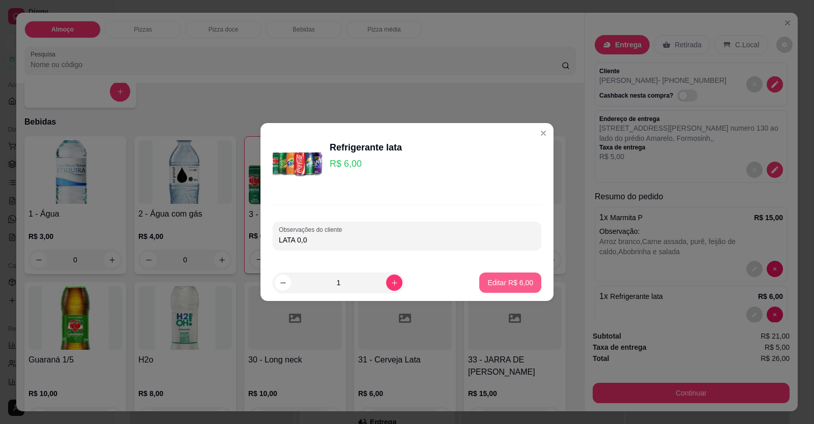
type input "LATA 0,0"
click at [491, 281] on p "Editar R$ 6,00" at bounding box center [510, 283] width 44 height 10
type input "0"
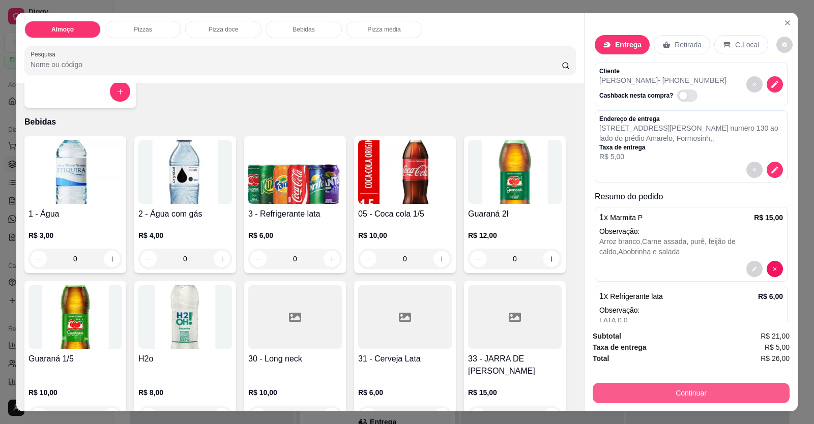
click at [663, 394] on button "Continuar" at bounding box center [691, 393] width 197 height 20
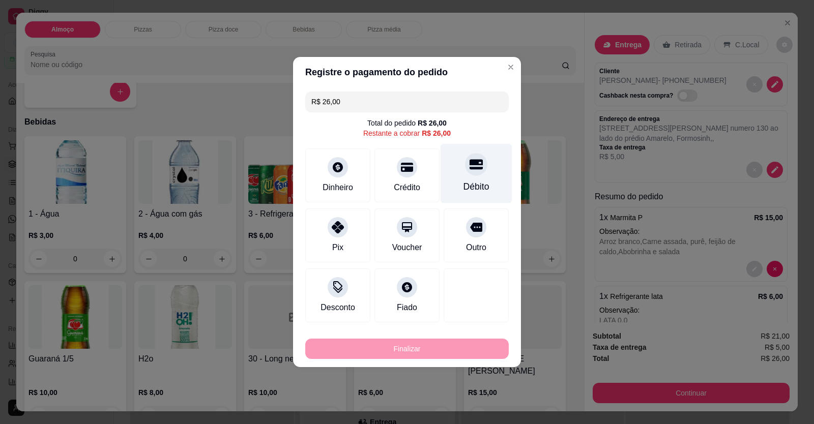
click at [477, 190] on div "Débito" at bounding box center [476, 186] width 26 height 13
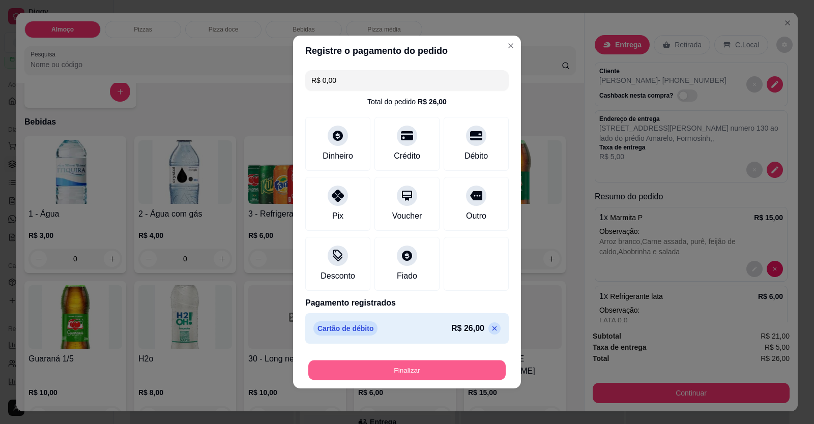
click at [457, 375] on button "Finalizar" at bounding box center [406, 371] width 197 height 20
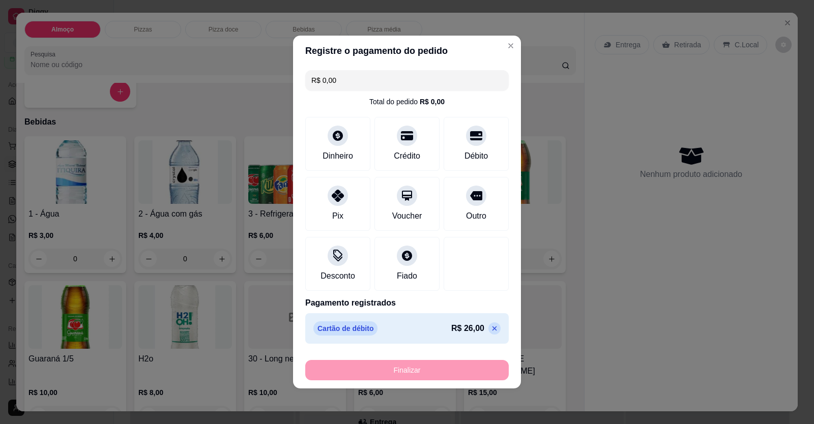
type input "-R$ 26,00"
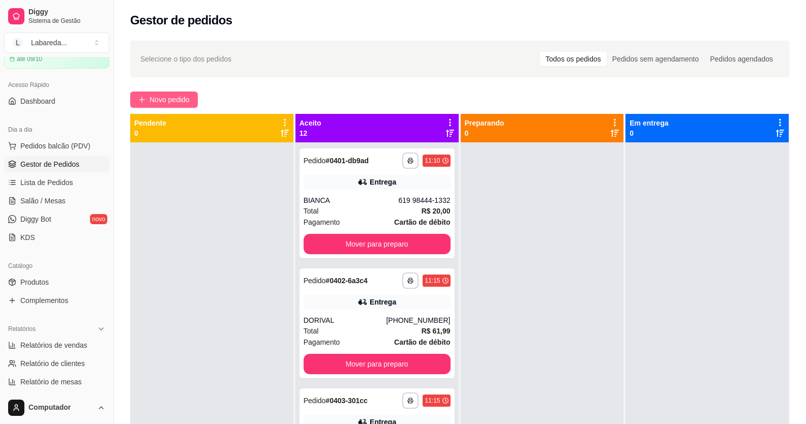
click at [154, 101] on span "Novo pedido" at bounding box center [170, 99] width 40 height 11
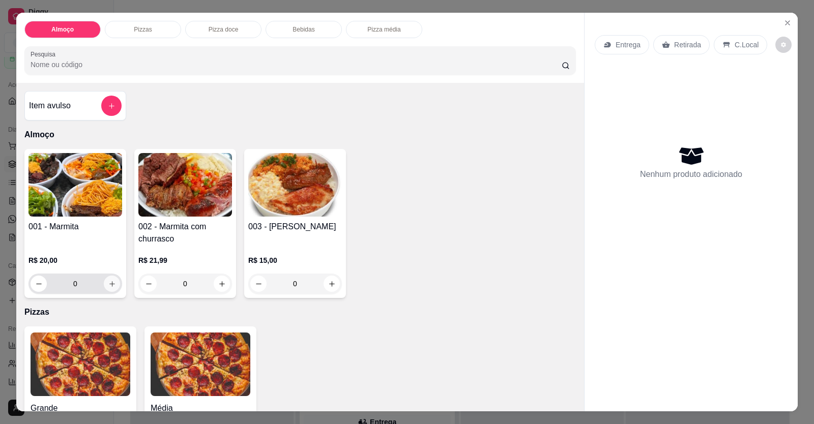
click at [113, 287] on button "increase-product-quantity" at bounding box center [112, 284] width 16 height 16
type input "1"
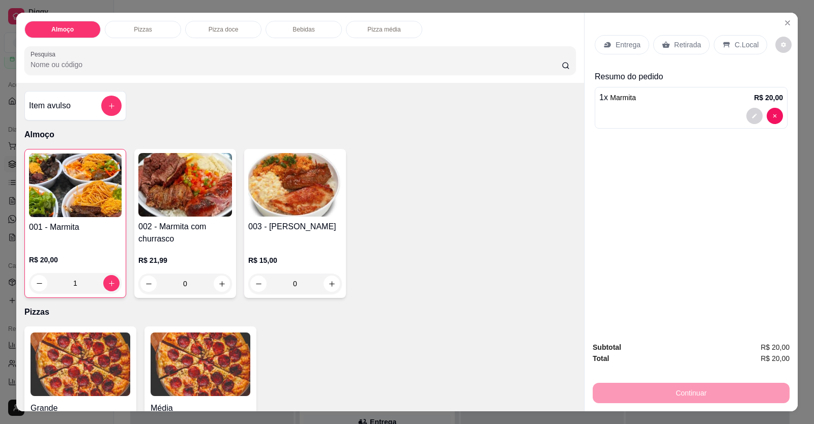
click at [648, 106] on div "1 x Marmita R$ 20,00" at bounding box center [691, 108] width 193 height 42
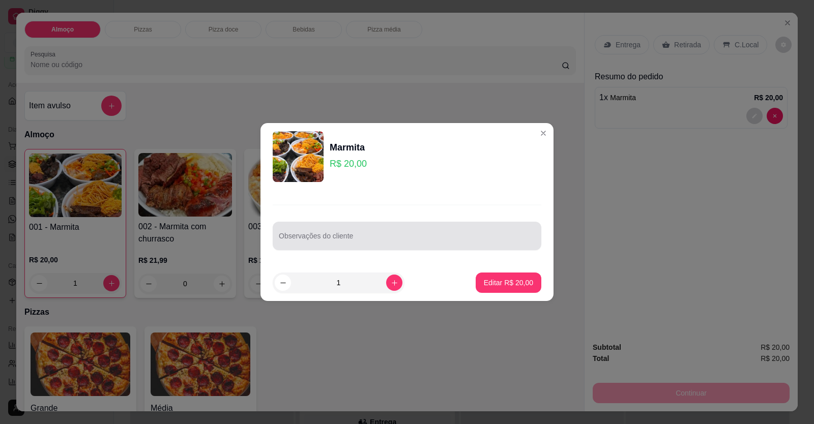
click at [389, 235] on input "Observações do cliente" at bounding box center [407, 240] width 256 height 10
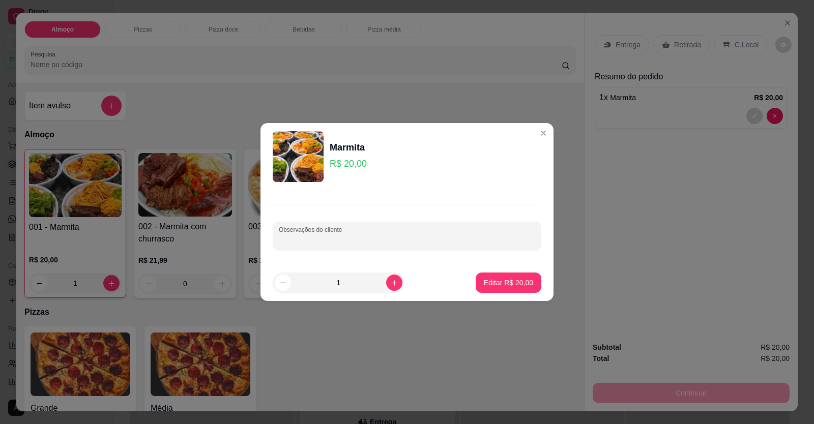
paste input "Churrasco Arroz Feijão tropeiro Batata frita"
type input "Churrasco Arroz Feijão tropeiro Batata frita"
click at [493, 272] on footer "1 Editar R$ 20,00" at bounding box center [406, 282] width 293 height 37
click at [500, 277] on button "Editar R$ 20,00" at bounding box center [509, 283] width 64 height 20
type input "0"
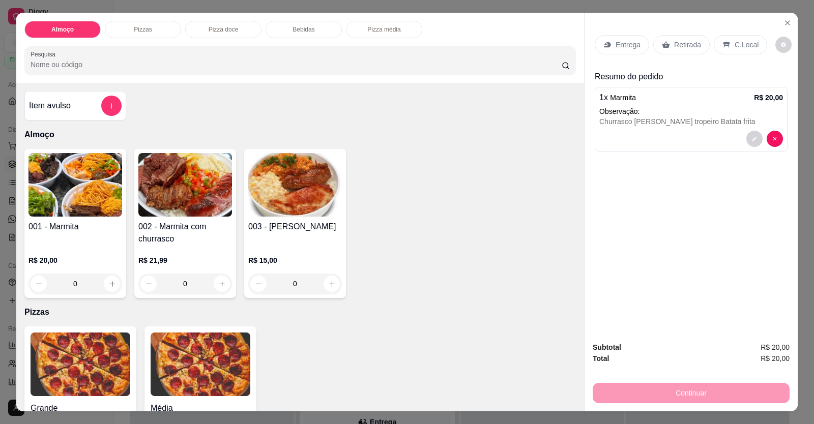
click at [724, 126] on div "Churrasco Arroz Feijão tropeiro Batata frita" at bounding box center [691, 121] width 184 height 10
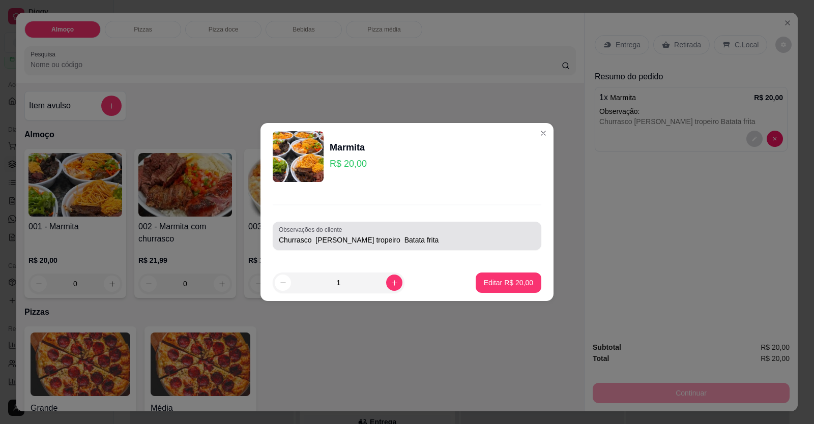
drag, startPoint x: 506, startPoint y: 235, endPoint x: 500, endPoint y: 241, distance: 7.6
click at [502, 239] on div "Churrasco Arroz Feijão tropeiro Batata frita" at bounding box center [407, 236] width 256 height 20
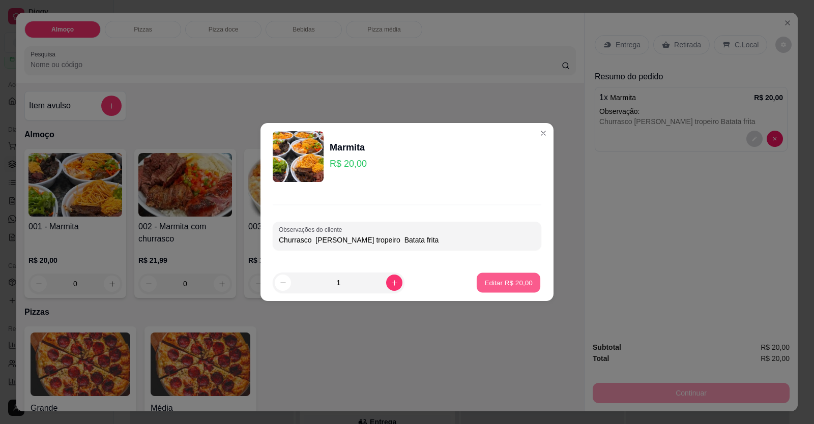
click at [511, 282] on p "Editar R$ 20,00" at bounding box center [508, 283] width 48 height 10
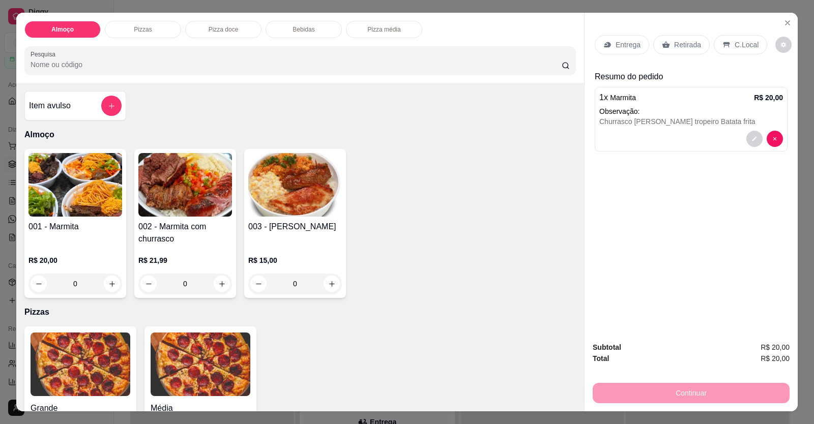
click at [625, 52] on div "Entrega" at bounding box center [622, 44] width 54 height 19
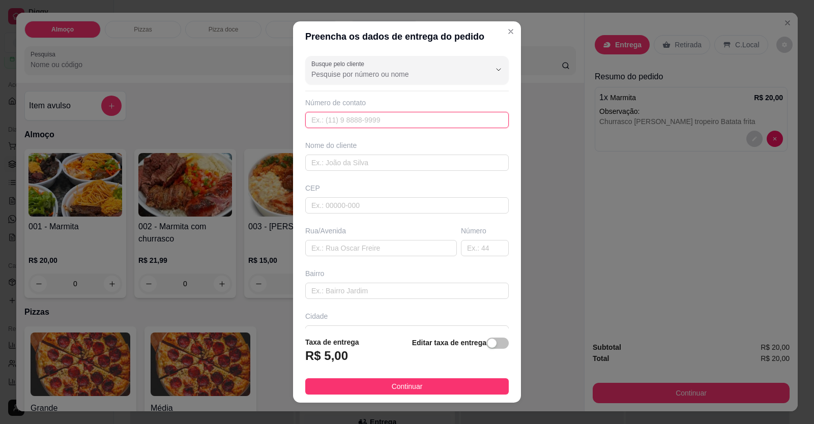
click at [454, 121] on input "text" at bounding box center [406, 120] width 203 height 16
type input "(61) 99858-9834"
click at [442, 152] on div "Nome do cliente" at bounding box center [407, 155] width 208 height 31
click at [441, 157] on input "text" at bounding box center [406, 163] width 203 height 16
type input "EMELLEY ARAUJO"
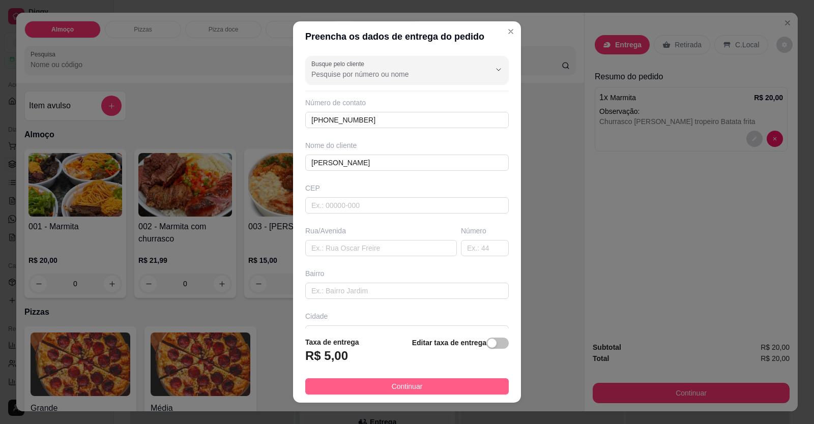
click at [412, 391] on span "Continuar" at bounding box center [407, 386] width 31 height 11
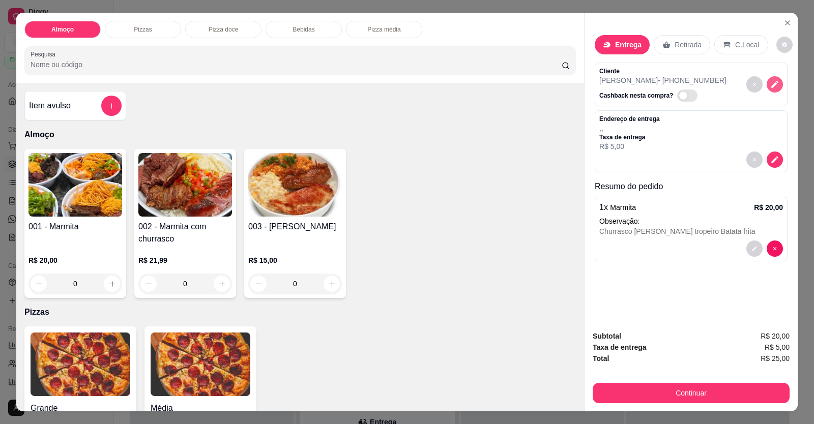
click at [771, 87] on icon "decrease-product-quantity" at bounding box center [774, 84] width 9 height 9
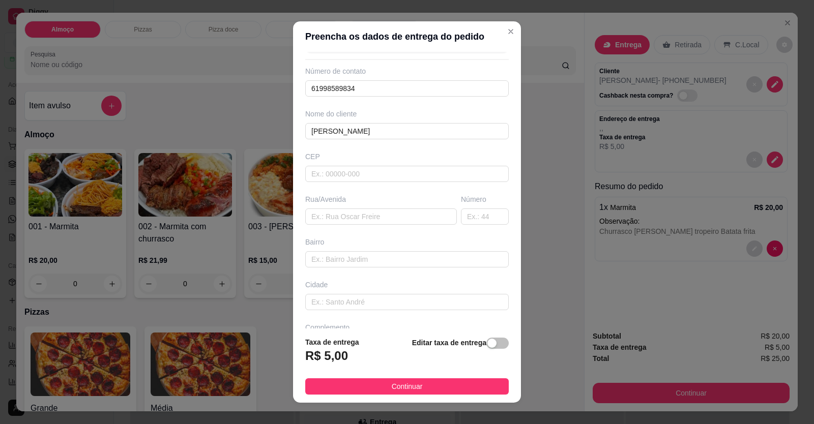
scroll to position [66, 0]
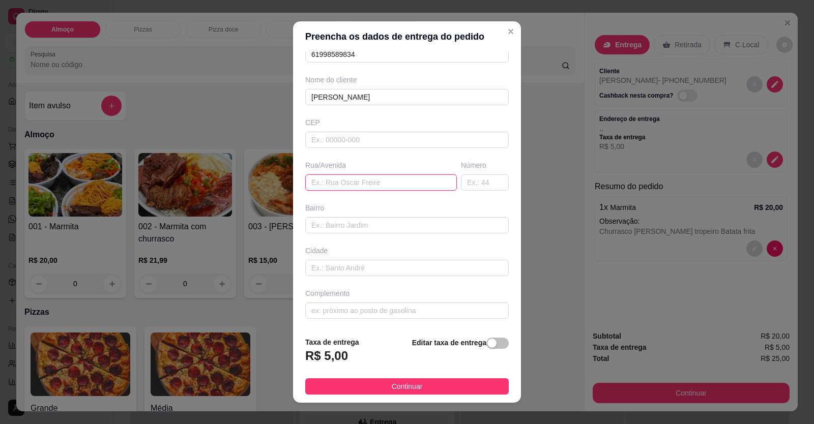
click at [333, 183] on input "text" at bounding box center [381, 182] width 152 height 16
paste input "Avenida João Isper Gebrim 977 FAMA HOTEL Em frente o Lions Clube"
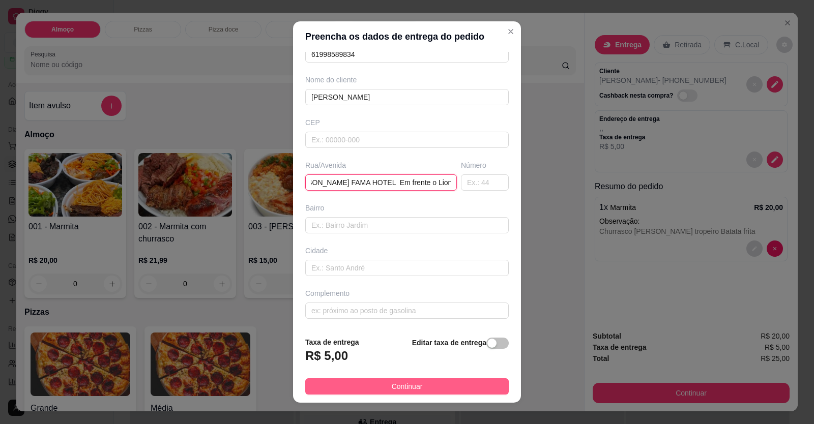
type input "Avenida João Isper Gebrim 977 FAMA HOTEL Em frente o Lions Clube"
click at [407, 384] on span "Continuar" at bounding box center [407, 386] width 31 height 11
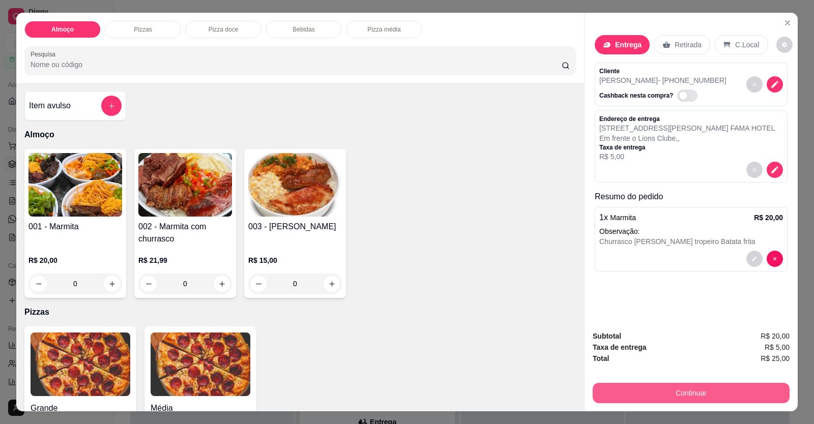
click at [653, 389] on button "Continuar" at bounding box center [691, 393] width 197 height 20
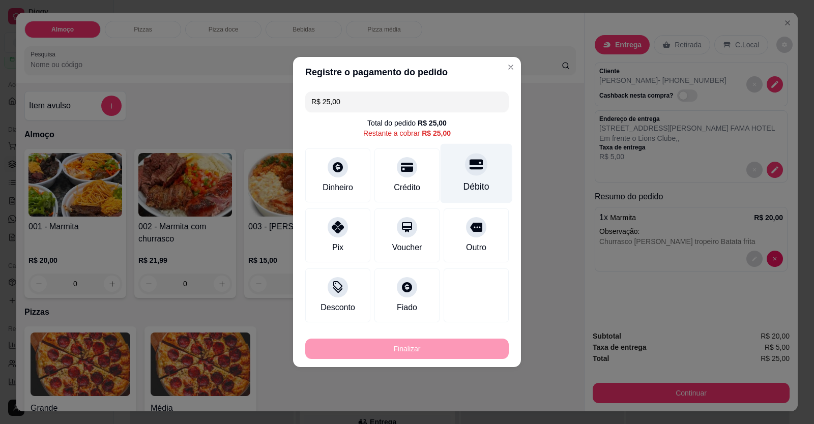
click at [473, 194] on div "Débito" at bounding box center [476, 174] width 72 height 60
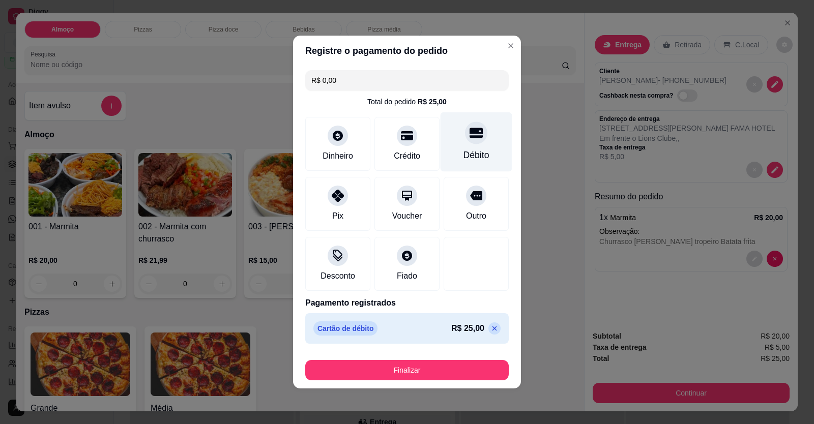
click at [468, 160] on div "Débito" at bounding box center [476, 155] width 26 height 13
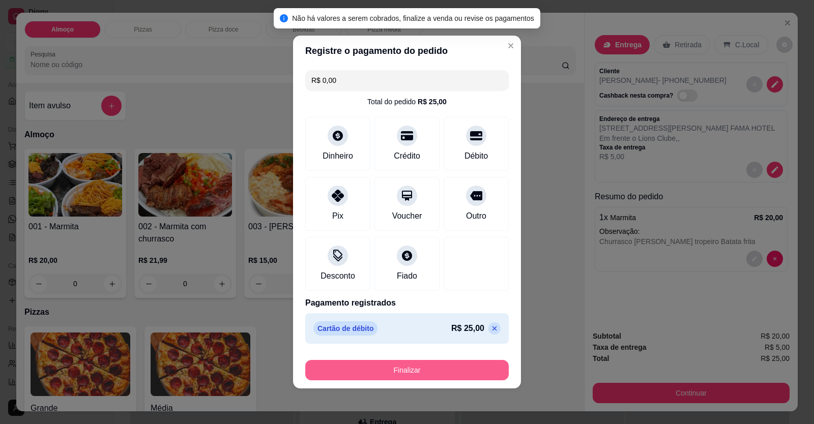
click at [422, 375] on button "Finalizar" at bounding box center [406, 370] width 203 height 20
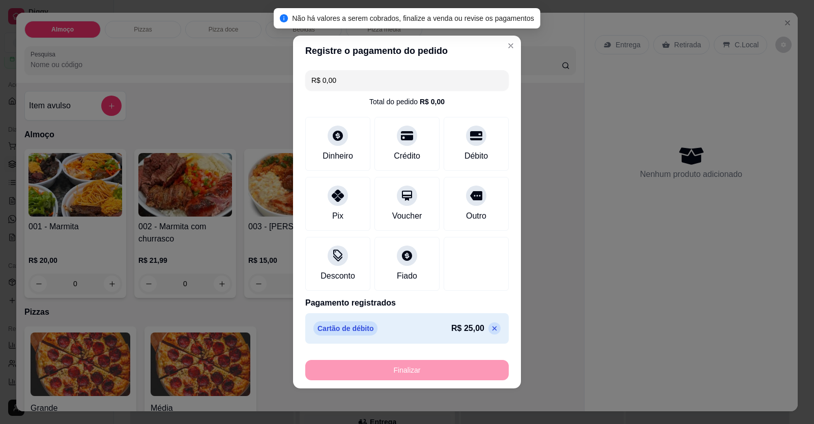
type input "-R$ 25,00"
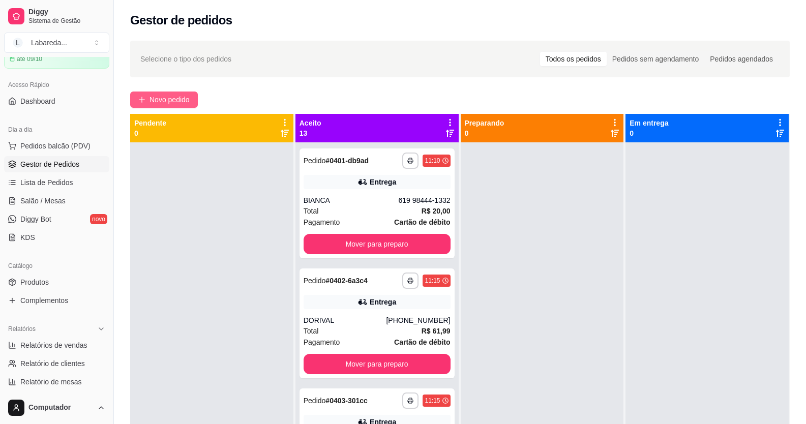
click at [182, 100] on span "Novo pedido" at bounding box center [170, 99] width 40 height 11
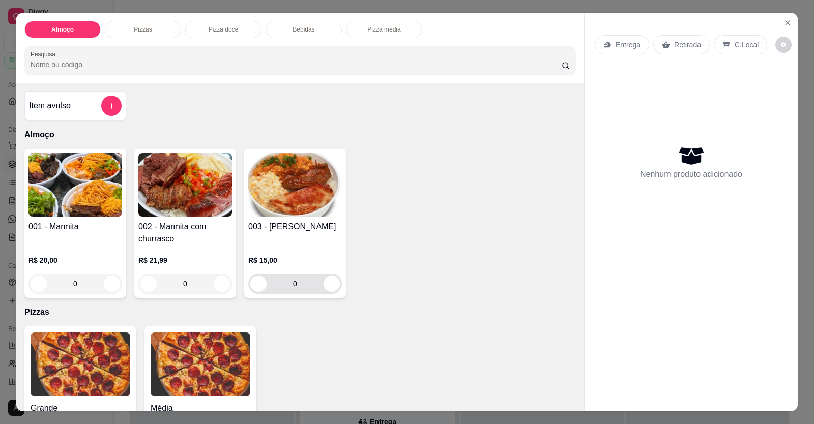
click at [336, 287] on div "0" at bounding box center [295, 284] width 94 height 20
click at [330, 282] on icon "increase-product-quantity" at bounding box center [332, 284] width 8 height 8
type input "1"
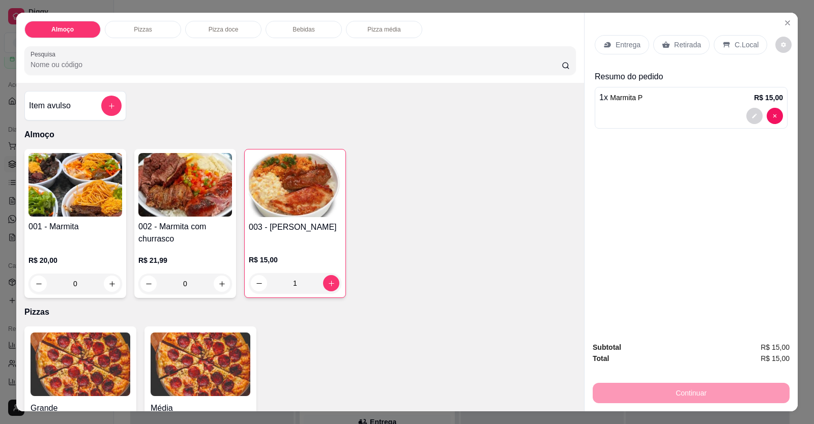
click at [623, 49] on p "Entrega" at bounding box center [627, 45] width 25 height 10
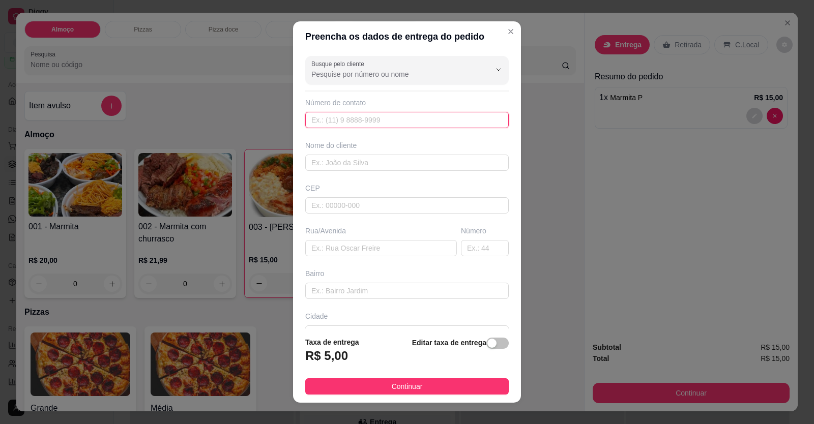
click at [322, 122] on input "text" at bounding box center [406, 120] width 203 height 16
type input "(61) 99665-2417"
click at [412, 163] on input "text" at bounding box center [406, 163] width 203 height 16
type input "LARA"
click at [358, 296] on input "text" at bounding box center [406, 291] width 203 height 16
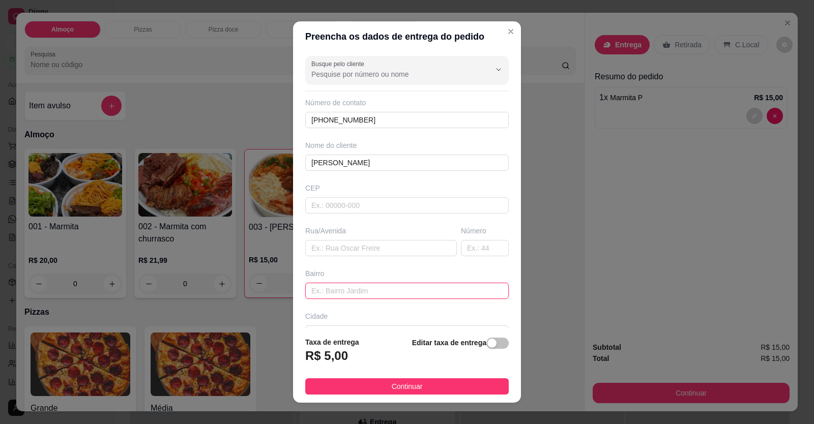
click at [344, 293] on input "text" at bounding box center [406, 291] width 203 height 16
paste input "ua Leopoldo de bulhoes quadra 53 lote 1 número 34"
click at [313, 290] on input "ua Leopoldo de bulhoes quadra 53 lote 1 número 34" at bounding box center [406, 291] width 203 height 16
drag, startPoint x: 303, startPoint y: 290, endPoint x: 310, endPoint y: 293, distance: 7.7
click at [310, 293] on input "ua Leopoldo de bulhoes quadra 53 lote 1 número 34" at bounding box center [406, 291] width 203 height 16
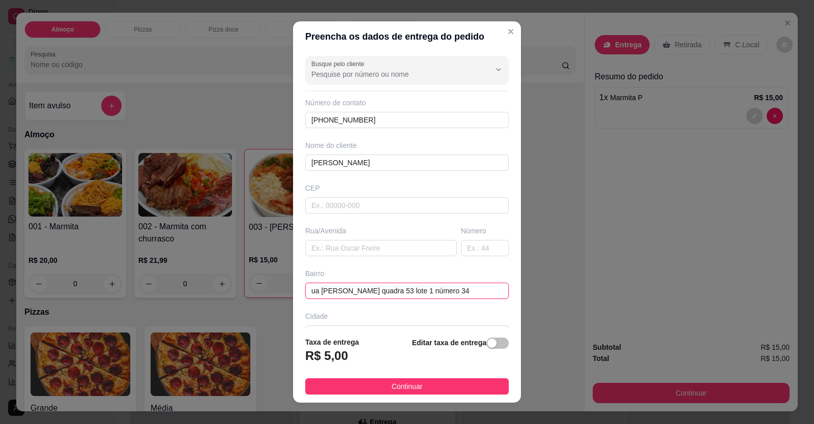
click at [311, 293] on input "ua Leopoldo de bulhoes quadra 53 lote 1 número 34" at bounding box center [406, 291] width 203 height 16
click at [305, 292] on input "ua Leopoldo de bulhoes quadra 53 lote 1 número 34" at bounding box center [406, 291] width 203 height 16
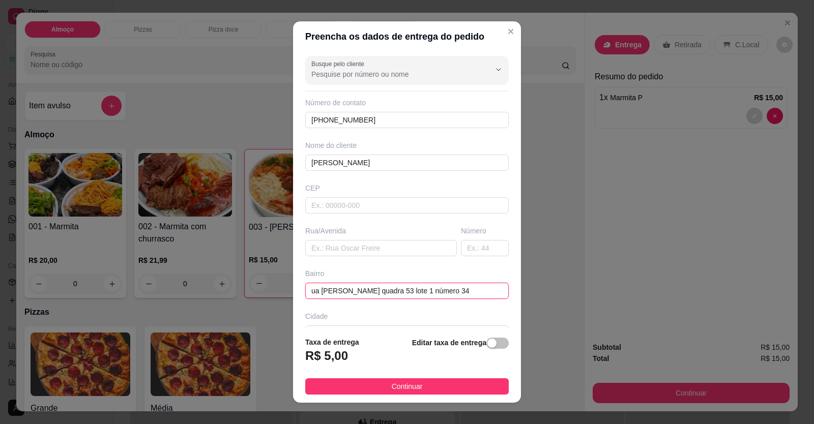
click at [305, 292] on input "ua Leopoldo de bulhoes quadra 53 lote 1 número 34" at bounding box center [406, 291] width 203 height 16
click at [307, 292] on input "ua Leopoldo de bulhoes quadra 53 lote 1 número 34" at bounding box center [406, 291] width 203 height 16
drag, startPoint x: 358, startPoint y: 309, endPoint x: 363, endPoint y: 311, distance: 6.0
click at [363, 311] on div "Busque pelo cliente Número de contato (61) 99665-2417 Nome do cliente LARA CEP …" at bounding box center [407, 190] width 228 height 277
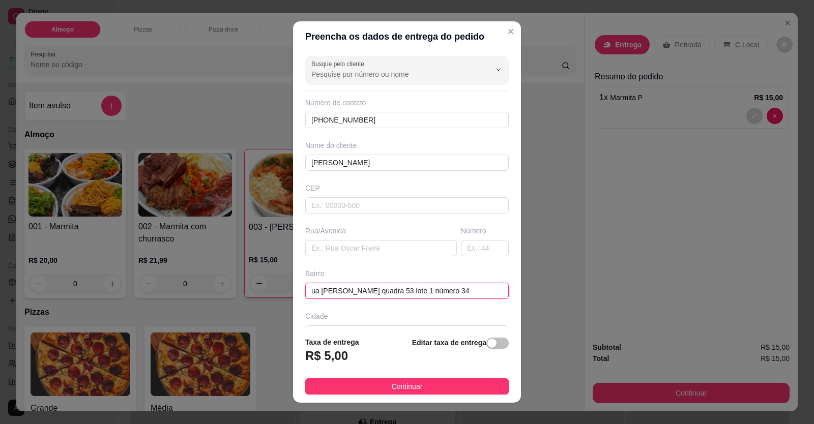
click at [308, 289] on input "ua Leopoldo de bulhoes quadra 53 lote 1 número 34" at bounding box center [406, 291] width 203 height 16
click at [305, 289] on input "ua Leopoldo de bulhoes quadra 53 lote 1 número 34" at bounding box center [406, 291] width 203 height 16
click at [306, 288] on input "ua Leopoldo de bulhoes quadra 53 lote 1 número 34" at bounding box center [406, 291] width 203 height 16
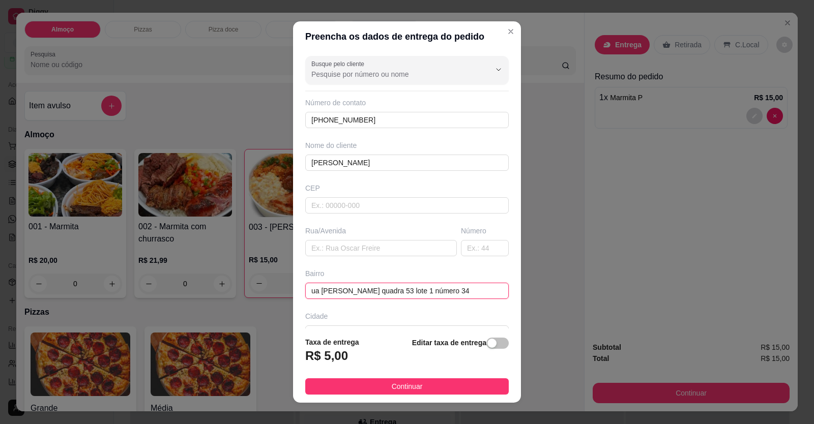
click at [307, 288] on input "ua Leopoldo de bulhoes quadra 53 lote 1 número 34" at bounding box center [406, 291] width 203 height 16
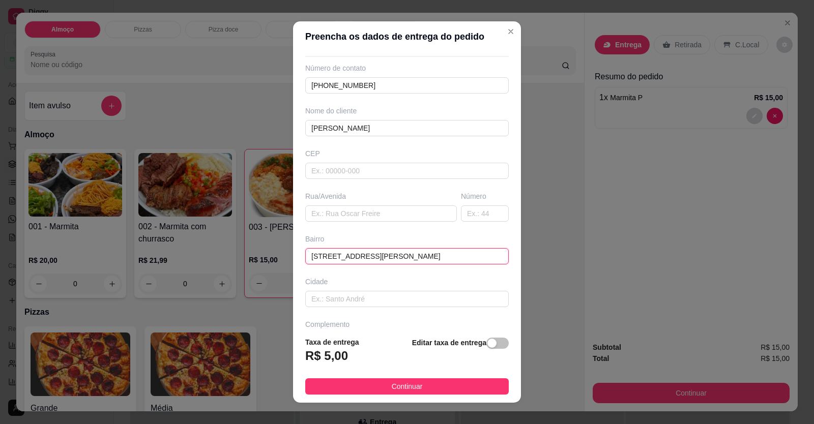
scroll to position [66, 0]
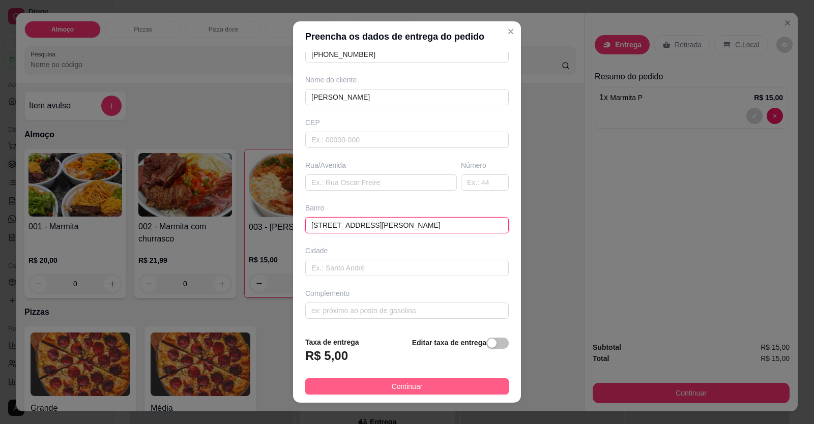
type input "Rua Leopoldo de bulhoes quadra 53 lote 1 número 34"
click at [378, 393] on button "Continuar" at bounding box center [406, 386] width 203 height 16
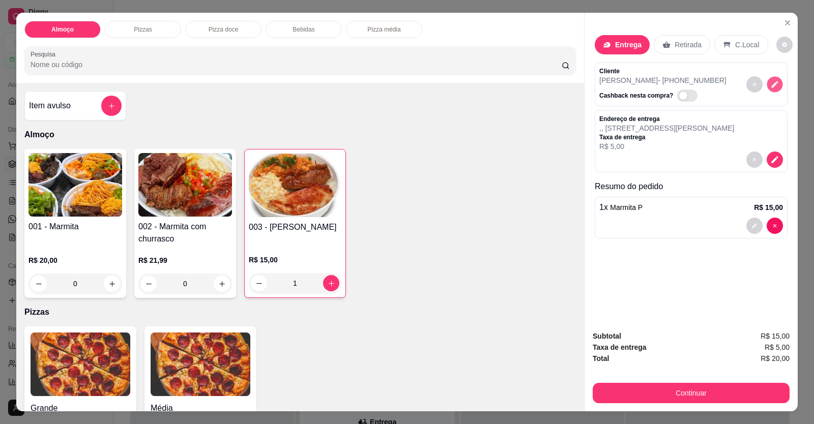
click at [775, 83] on icon "decrease-product-quantity" at bounding box center [774, 84] width 9 height 9
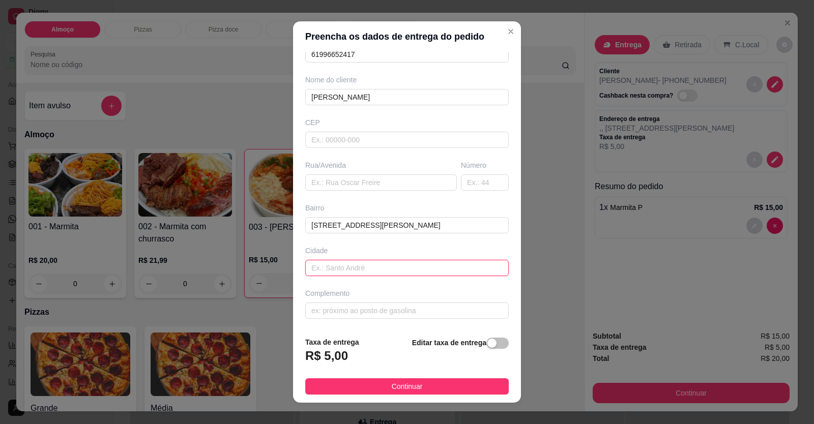
click at [384, 269] on input "text" at bounding box center [406, 268] width 203 height 16
paste input "Jardim Califórnia"
type input "Jardim Califórnia"
click at [427, 398] on footer "Taxa de entrega R$ 5,00 Editar taxa de entrega Continuar" at bounding box center [407, 366] width 228 height 74
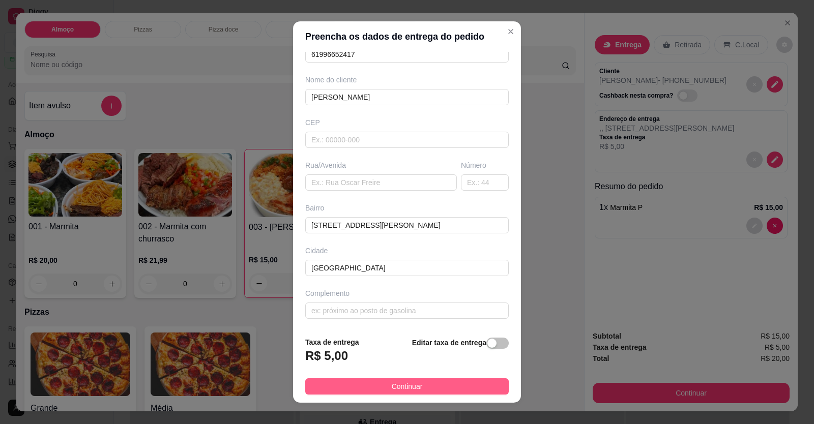
click at [432, 384] on button "Continuar" at bounding box center [406, 386] width 203 height 16
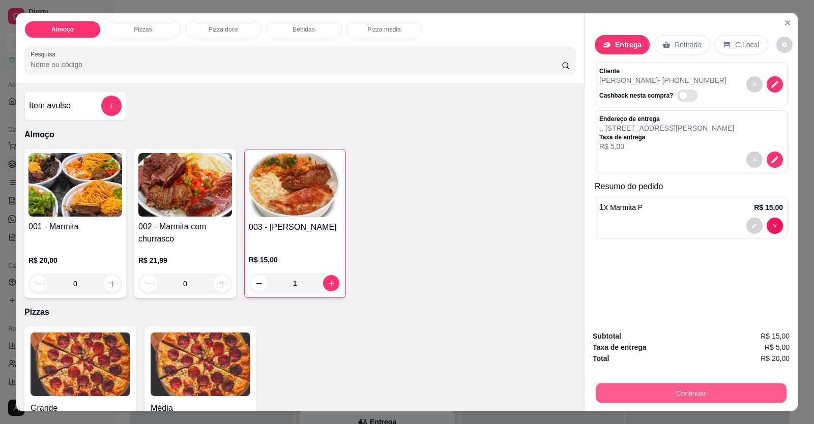
click at [698, 398] on button "Continuar" at bounding box center [691, 393] width 191 height 20
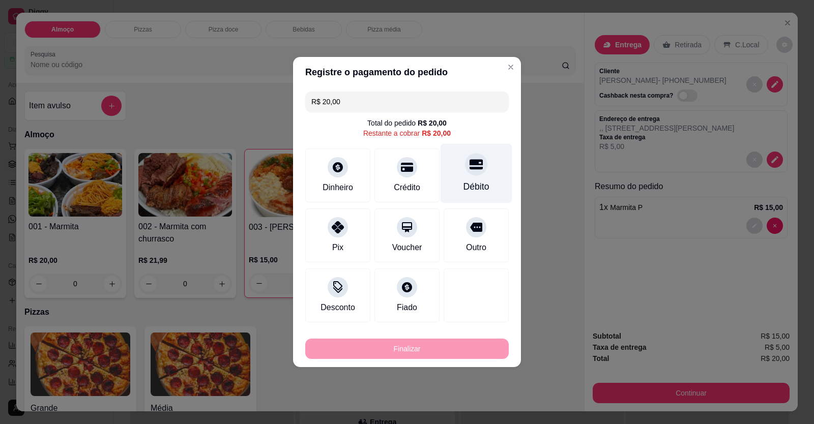
click at [473, 187] on div "Débito" at bounding box center [476, 186] width 26 height 13
type input "R$ 0,00"
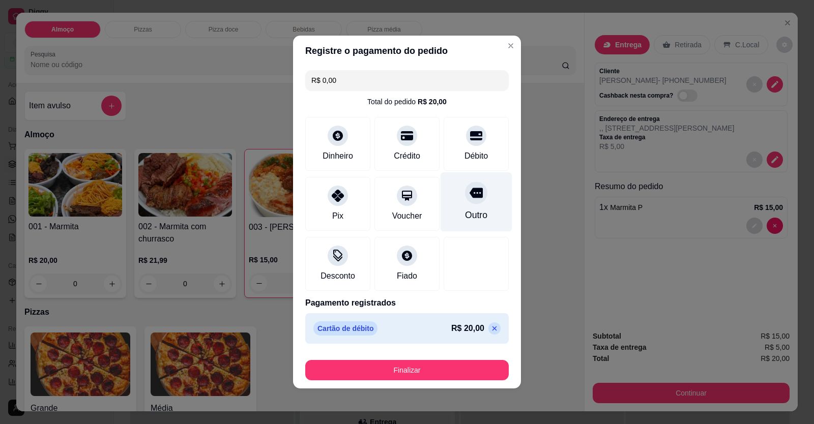
click at [469, 193] on icon at bounding box center [475, 192] width 13 height 13
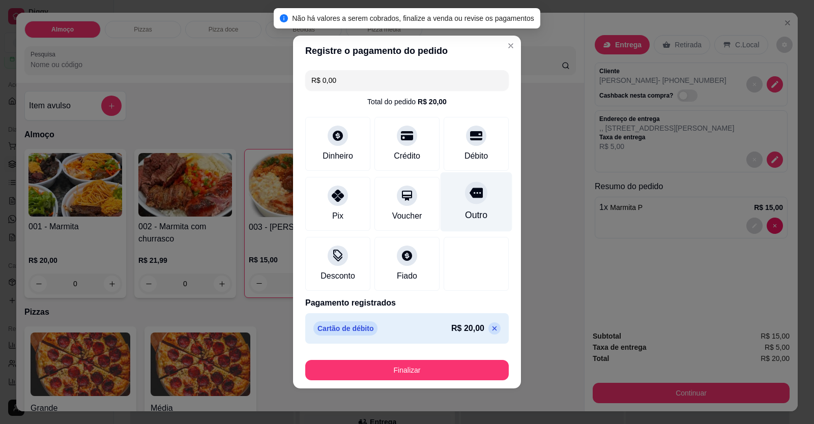
click at [468, 212] on div "Outro" at bounding box center [476, 215] width 22 height 13
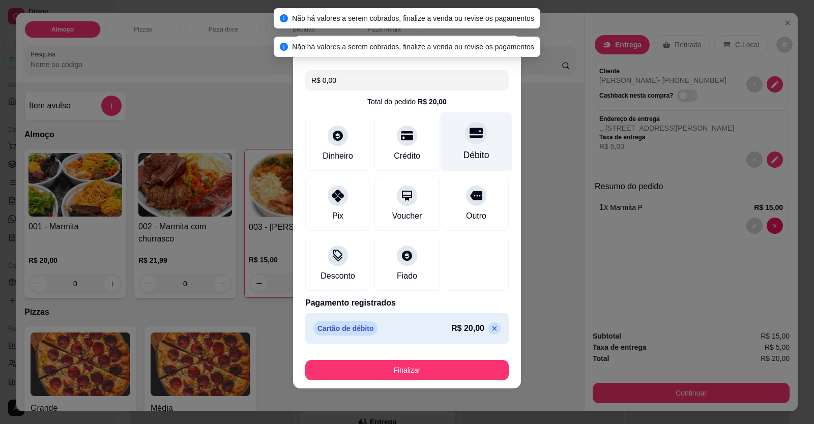
click at [479, 155] on div "Débito" at bounding box center [476, 155] width 26 height 13
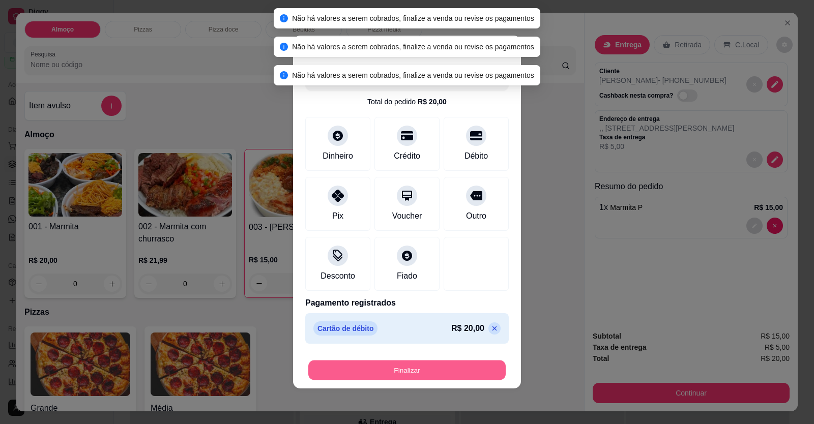
click at [453, 362] on button "Finalizar" at bounding box center [406, 371] width 197 height 20
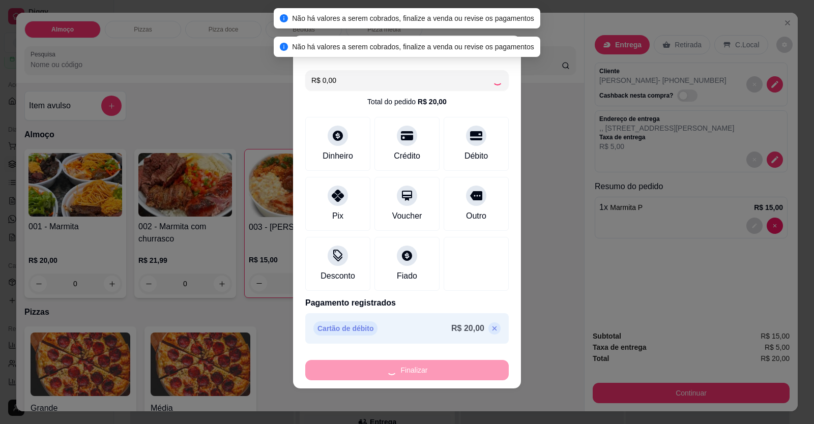
type input "0"
type input "-R$ 20,00"
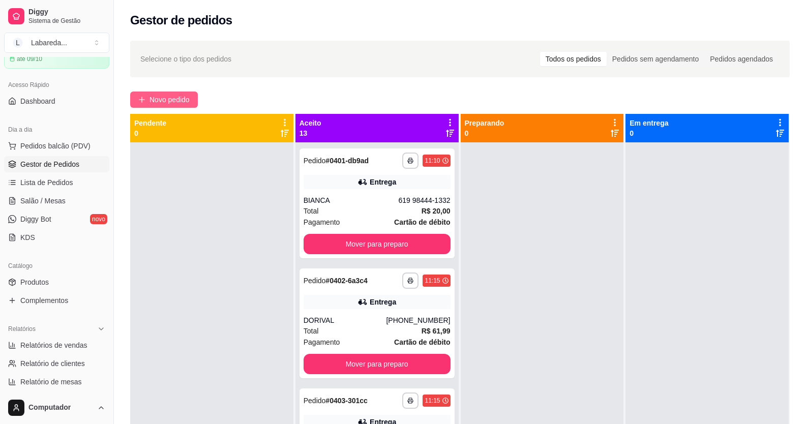
click at [178, 102] on span "Novo pedido" at bounding box center [170, 99] width 40 height 11
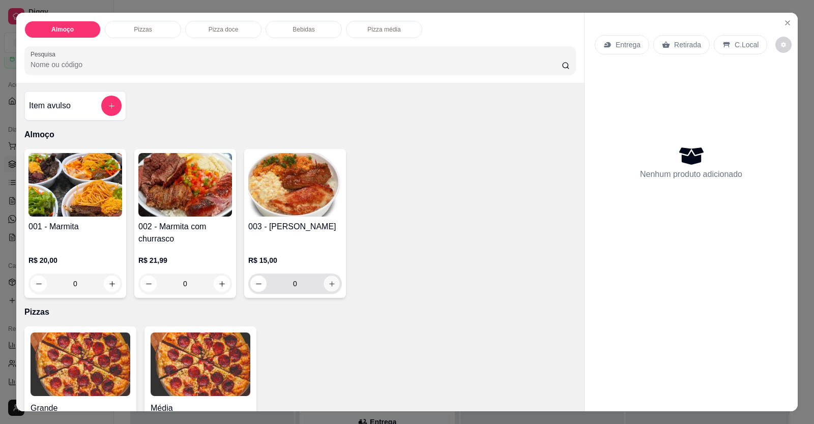
click at [330, 284] on button "increase-product-quantity" at bounding box center [331, 284] width 16 height 16
type input "1"
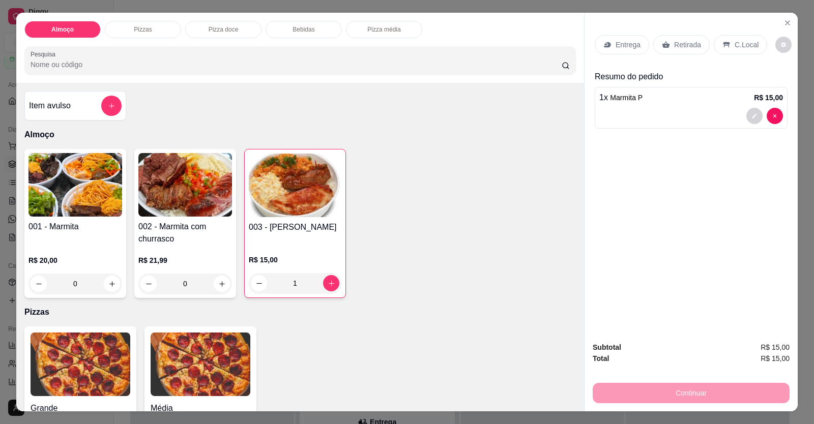
click at [702, 117] on div at bounding box center [691, 116] width 184 height 16
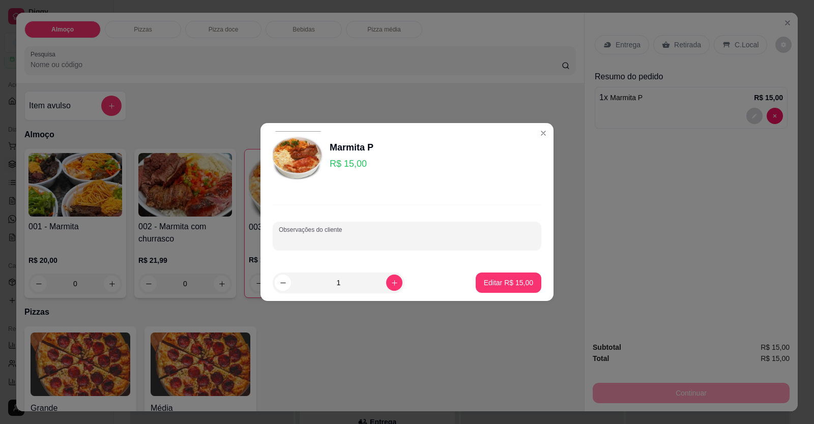
click at [413, 238] on input "Observações do cliente" at bounding box center [407, 240] width 256 height 10
paste input "Arroz Feijão de caldo Purê Macarrão Batata frita E churrasco linguiça"
type input "Arroz Feijão de caldo Purê Macarrão Batata frita E churrasco linguiça"
click at [519, 288] on button "Editar R$ 15,00" at bounding box center [509, 283] width 66 height 20
type input "0"
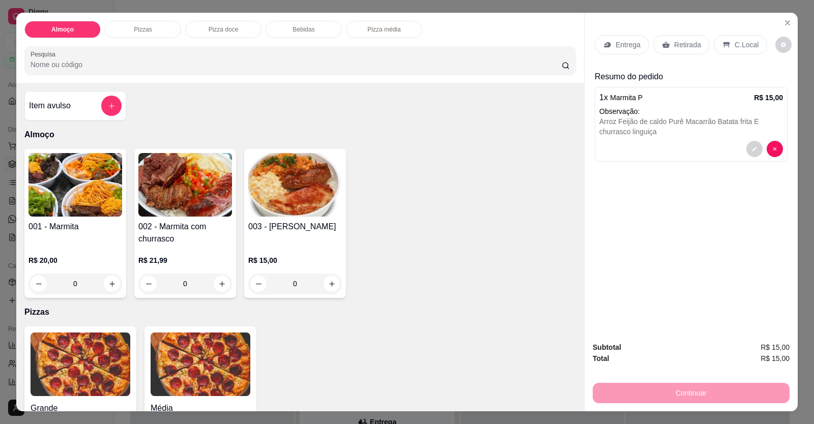
click at [637, 47] on div "Entrega" at bounding box center [622, 44] width 54 height 19
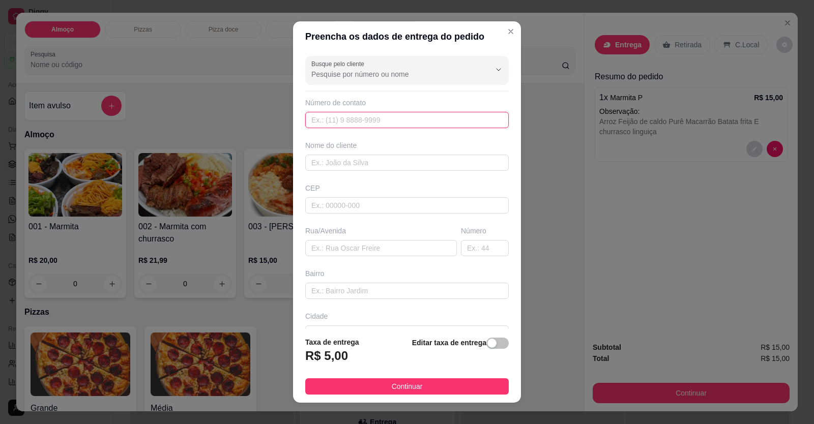
click at [438, 114] on input "text" at bounding box center [406, 120] width 203 height 16
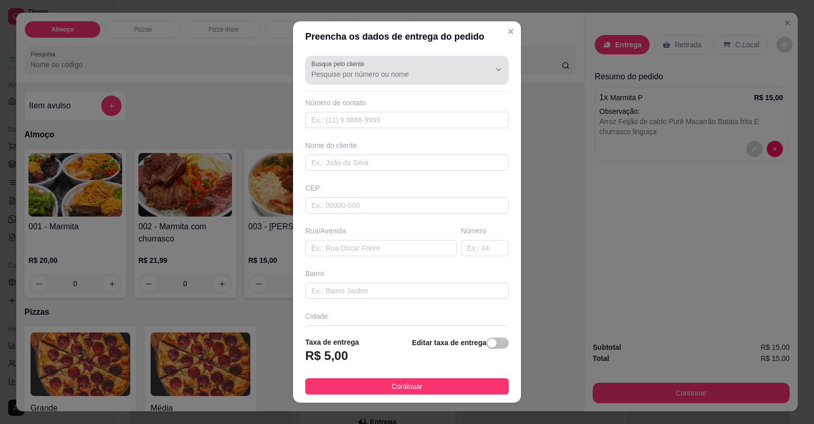
click at [432, 72] on input "Busque pelo cliente" at bounding box center [392, 74] width 163 height 10
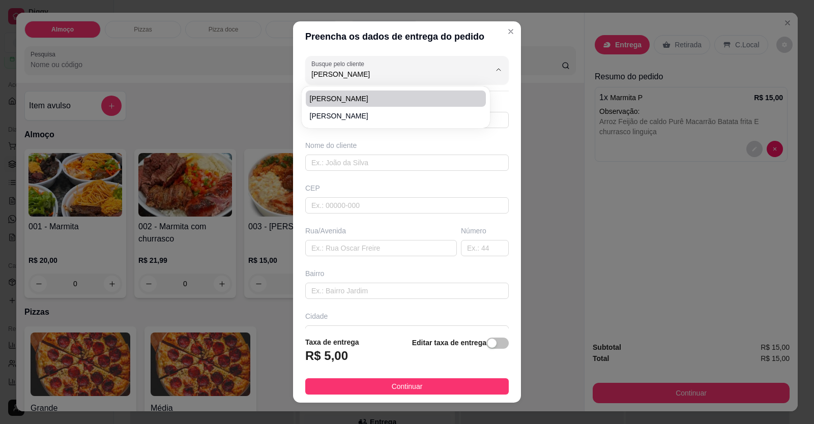
click at [387, 99] on span "JEFF" at bounding box center [391, 99] width 162 height 10
type input "JEFF"
type input "61998444930"
type input "JEFF"
type input "LOCALIZAÇÃO"
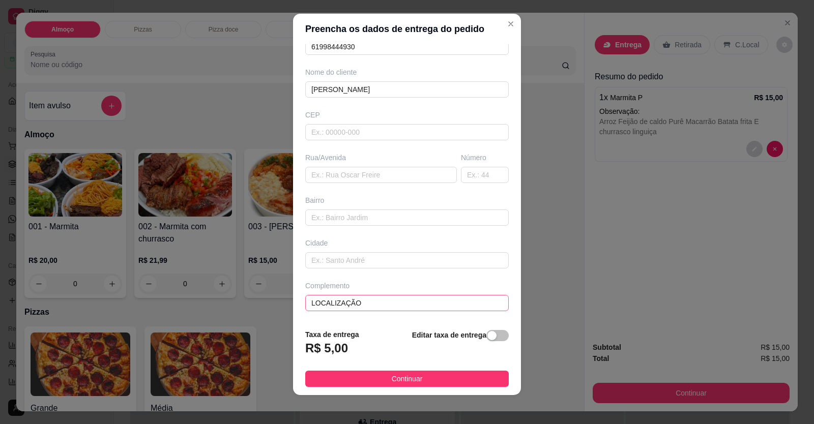
scroll to position [11, 0]
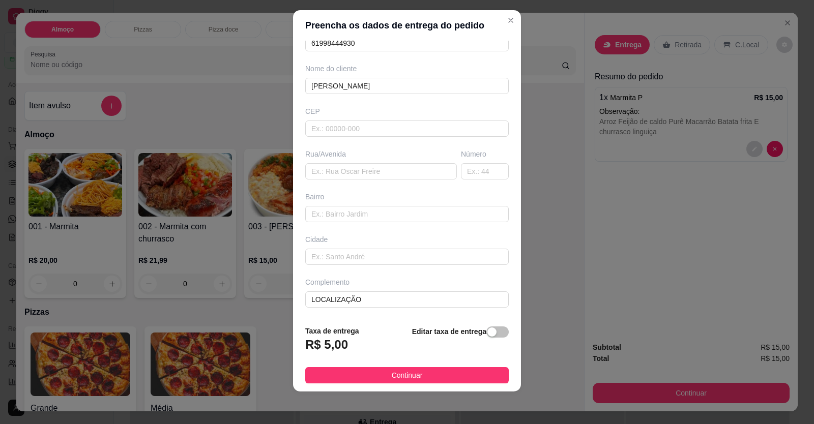
type input "JEFF"
click at [435, 365] on footer "Taxa de entrega R$ 5,00 Editar taxa de entrega Continuar" at bounding box center [407, 354] width 228 height 74
click at [434, 366] on footer "Taxa de entrega R$ 5,00 Editar taxa de entrega Continuar" at bounding box center [407, 354] width 228 height 74
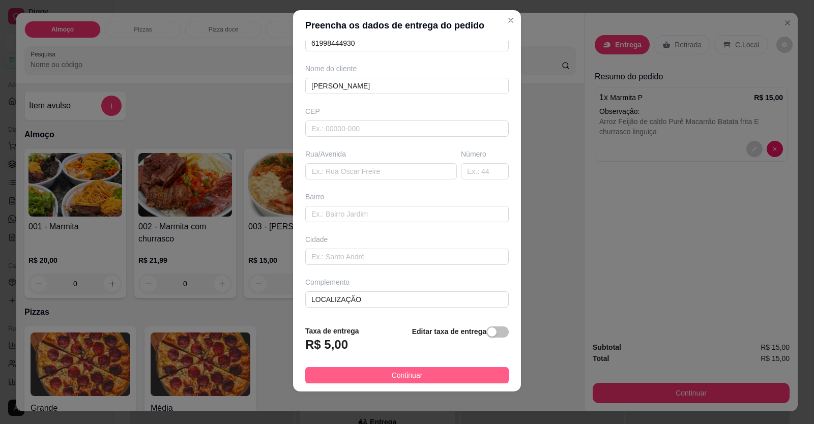
click at [434, 374] on button "Continuar" at bounding box center [406, 375] width 203 height 16
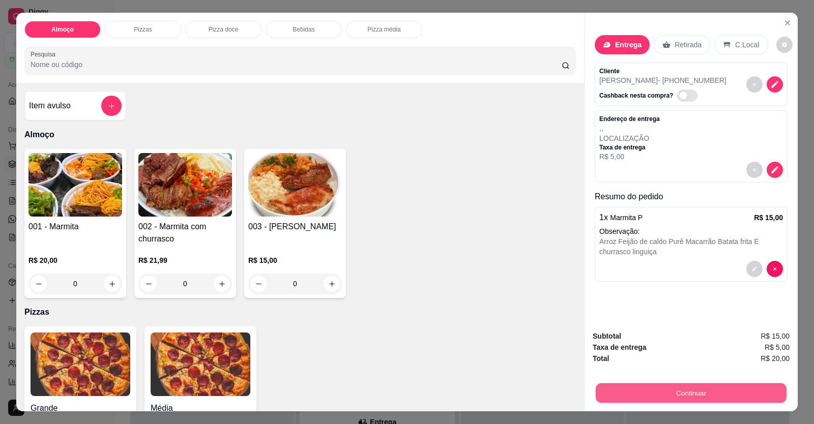
click at [626, 391] on button "Continuar" at bounding box center [691, 393] width 191 height 20
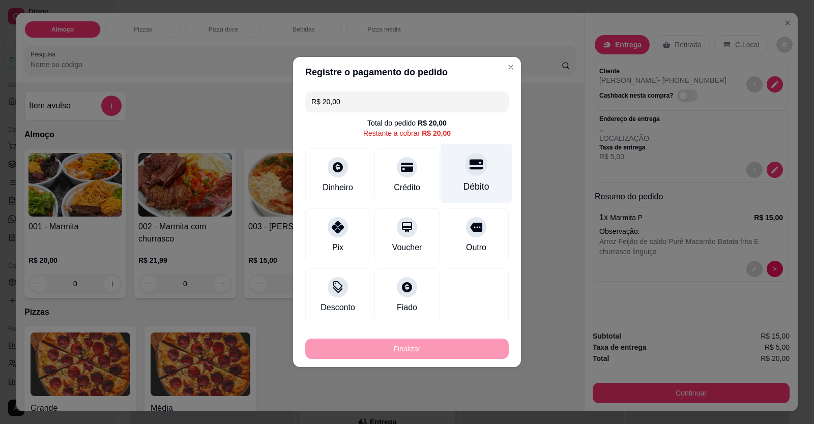
click at [476, 175] on div "Débito" at bounding box center [476, 174] width 72 height 60
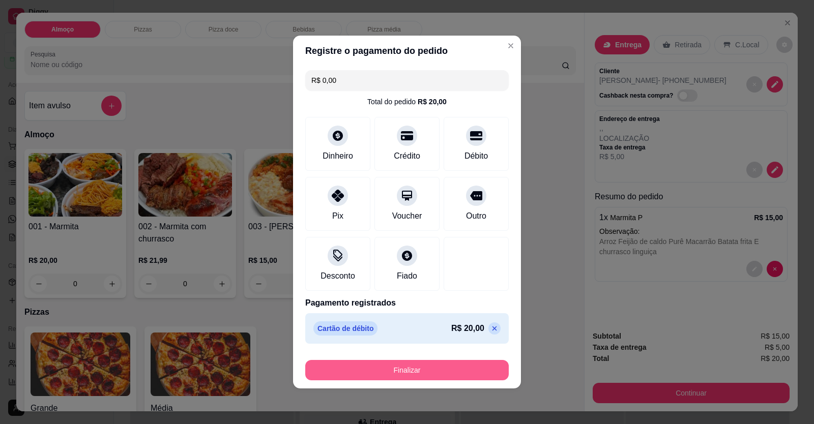
click at [472, 375] on button "Finalizar" at bounding box center [406, 370] width 203 height 20
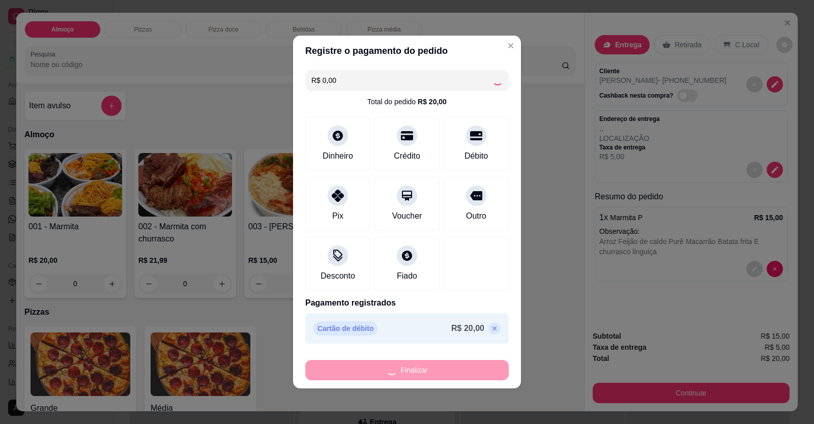
type input "-R$ 20,00"
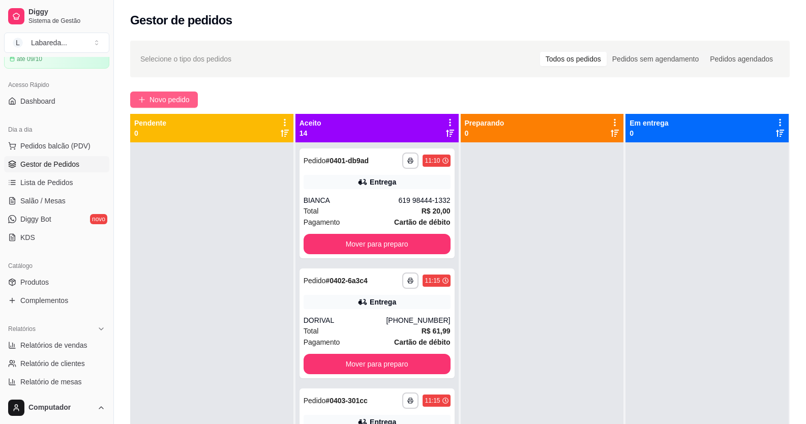
click at [184, 102] on span "Novo pedido" at bounding box center [170, 99] width 40 height 11
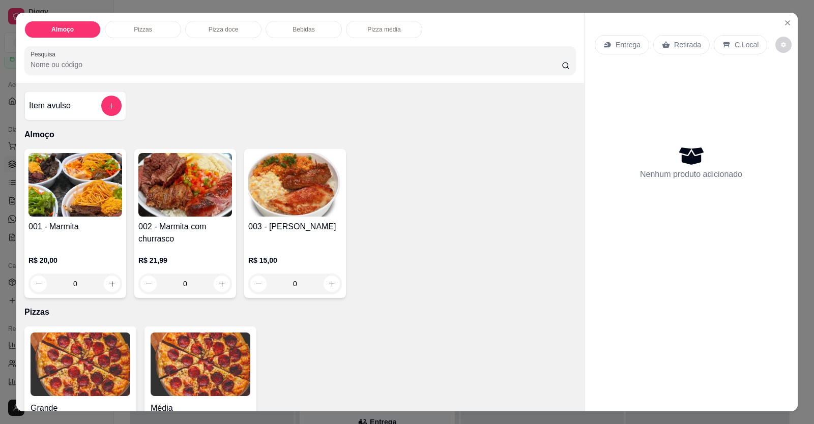
click at [98, 280] on input "0" at bounding box center [75, 284] width 57 height 20
click at [104, 285] on button "increase-product-quantity" at bounding box center [112, 284] width 16 height 16
type input "1"
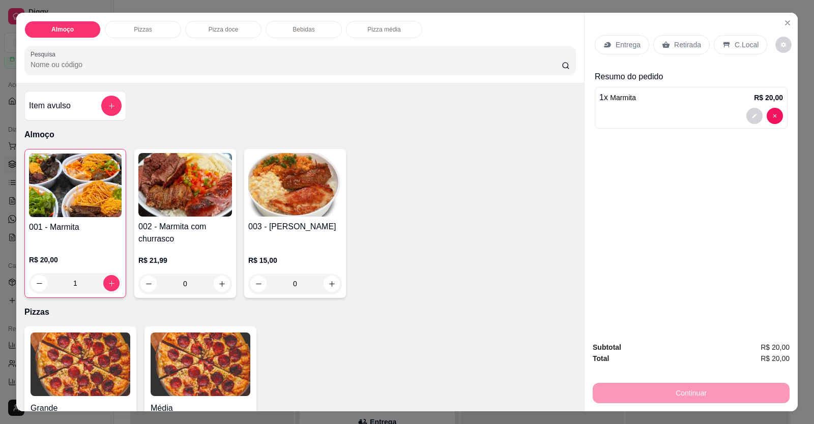
click at [623, 46] on p "Entrega" at bounding box center [627, 45] width 25 height 10
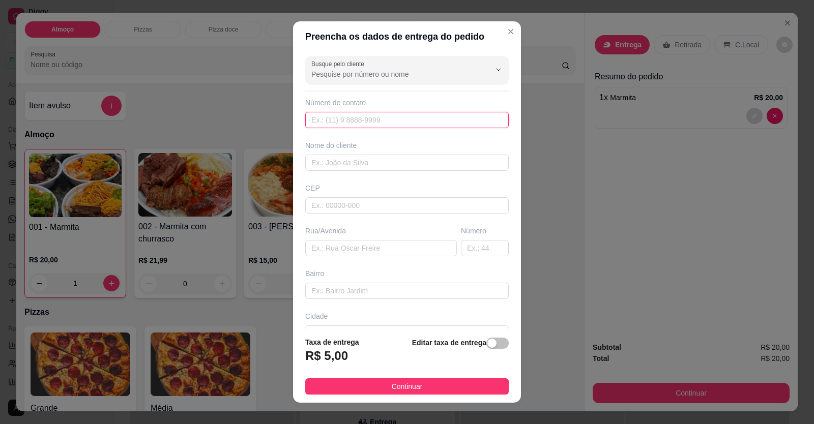
click at [429, 123] on input "text" at bounding box center [406, 120] width 203 height 16
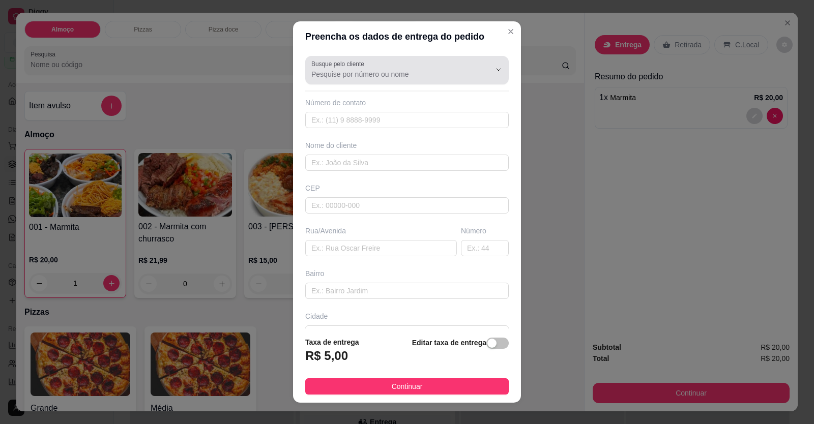
click at [402, 74] on input "Busque pelo cliente" at bounding box center [392, 74] width 163 height 10
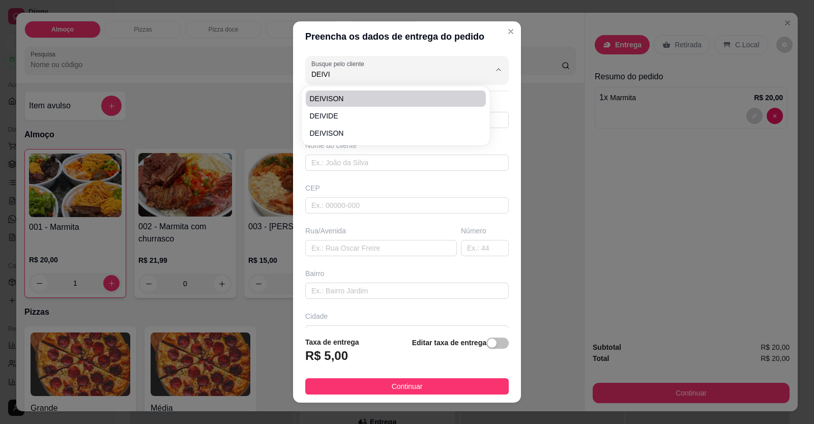
click at [384, 96] on span "DEIVISON" at bounding box center [391, 99] width 162 height 10
type input "DEIVISON"
type input "61996877206"
type input "DEIVISON"
type input "AV LAGOA FEIA"
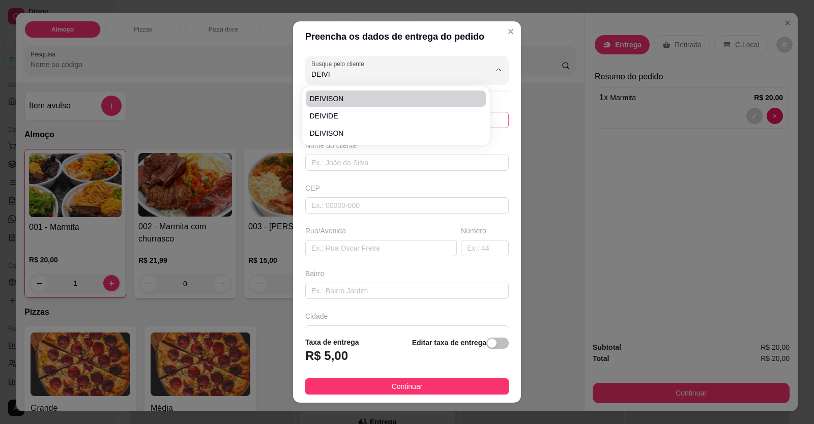
type input "FORTE AR"
type input "AO LADO DA GARRRA"
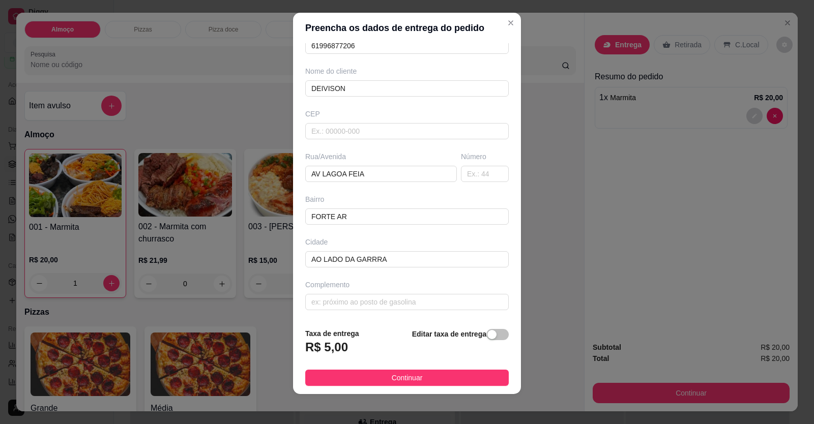
scroll to position [11, 0]
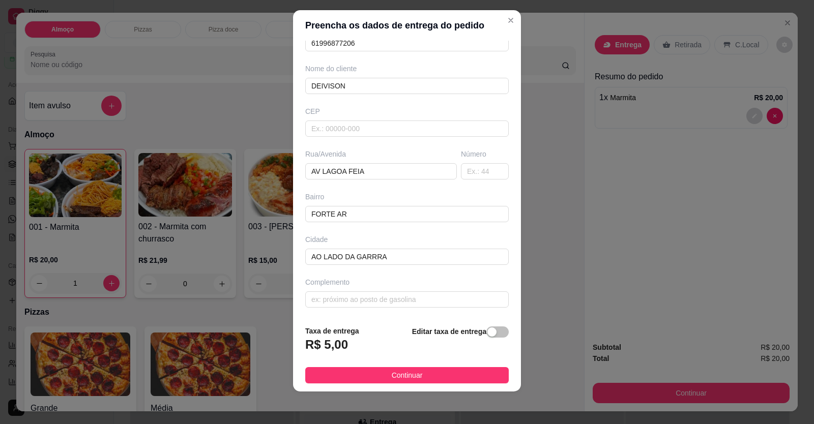
type input "DEIVISON"
click at [462, 333] on strong "Editar taxa de entrega" at bounding box center [449, 332] width 74 height 8
click at [487, 330] on div "button" at bounding box center [491, 332] width 9 height 9
click at [354, 337] on div "Taxa de entrega 0,00" at bounding box center [360, 341] width 110 height 36
click at [340, 351] on input "0,00" at bounding box center [360, 348] width 109 height 19
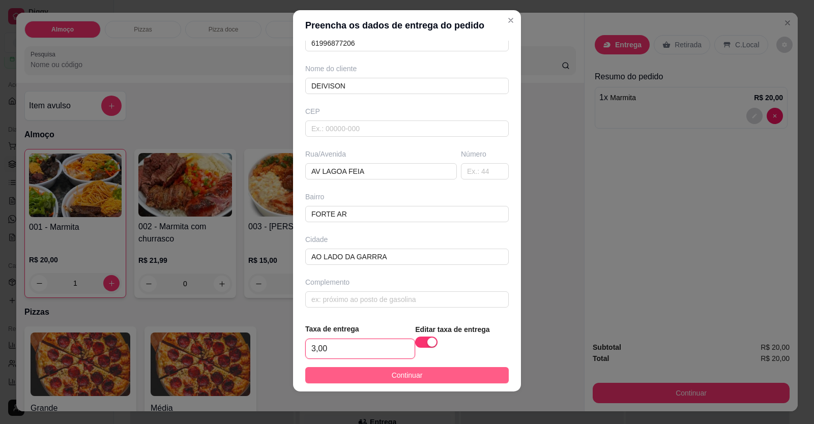
type input "3,00"
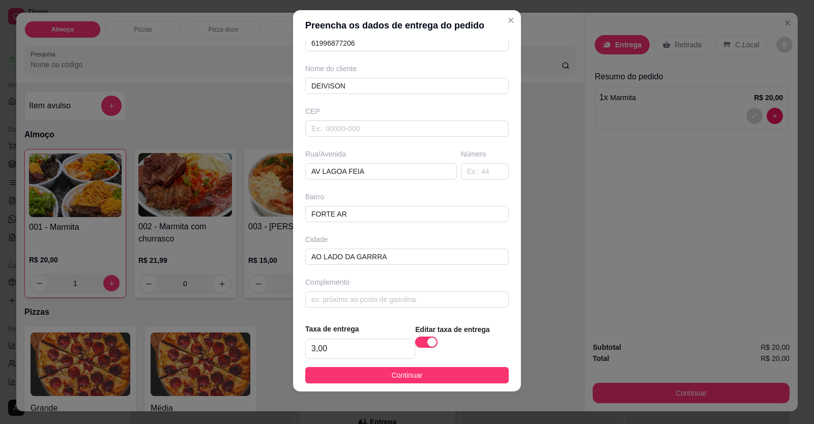
click at [483, 377] on button "Continuar" at bounding box center [406, 375] width 203 height 16
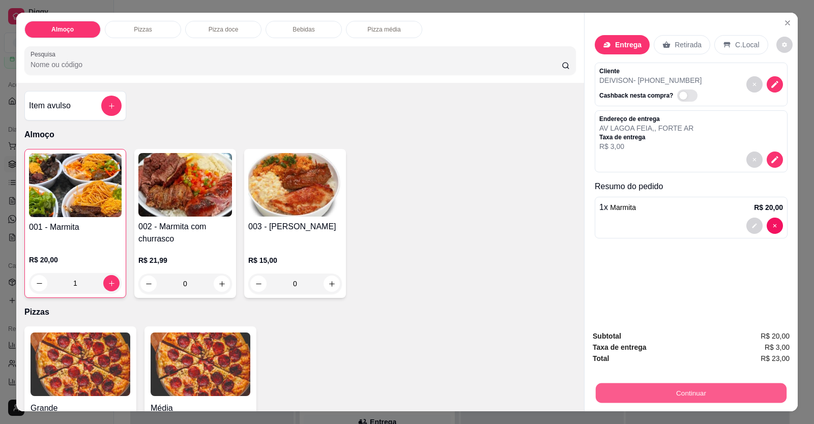
click at [616, 389] on button "Continuar" at bounding box center [691, 393] width 191 height 20
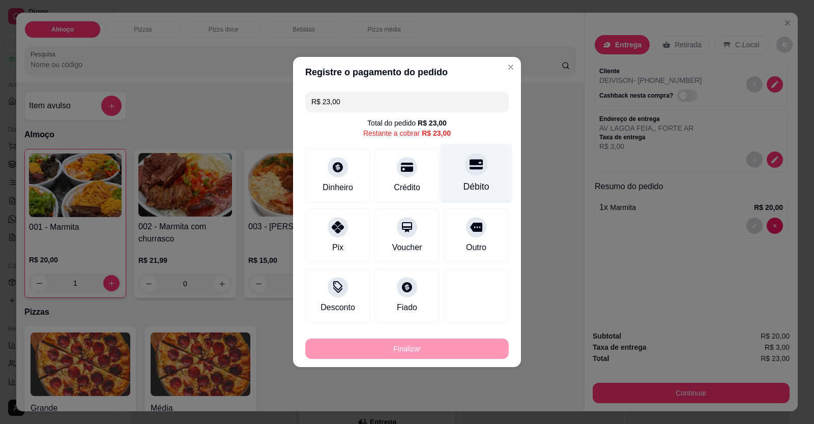
click at [478, 187] on div "Débito" at bounding box center [476, 186] width 26 height 13
type input "R$ 0,00"
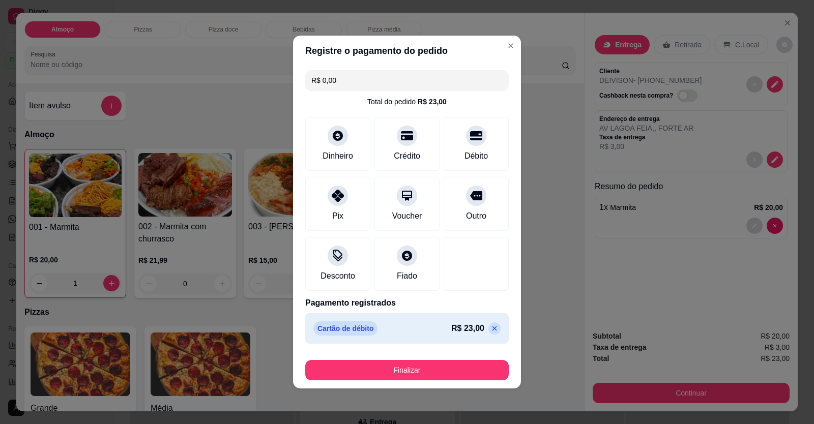
click at [459, 359] on div "Finalizar" at bounding box center [406, 368] width 203 height 24
click at [457, 382] on footer "Finalizar" at bounding box center [407, 368] width 228 height 41
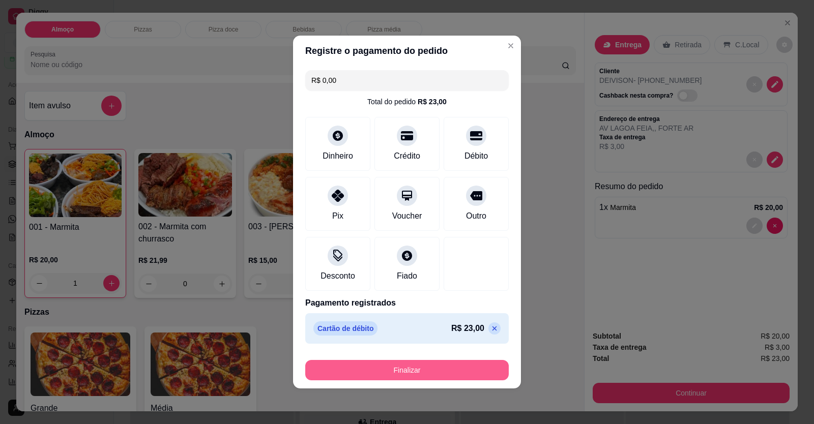
click at [458, 379] on button "Finalizar" at bounding box center [406, 370] width 203 height 20
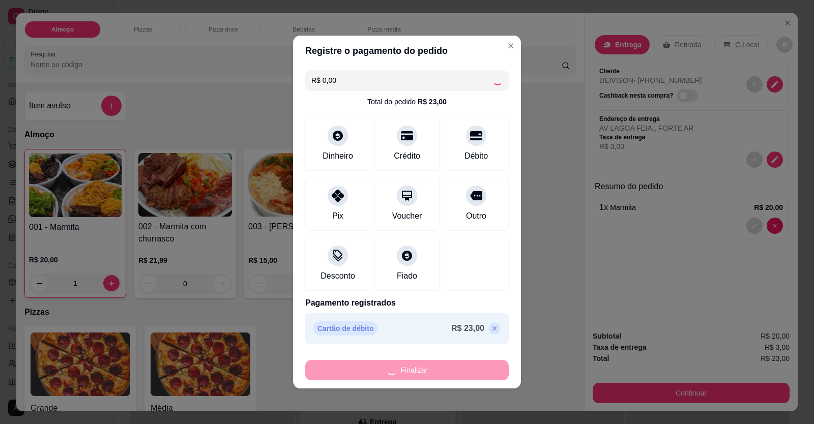
type input "0"
type input "-R$ 23,00"
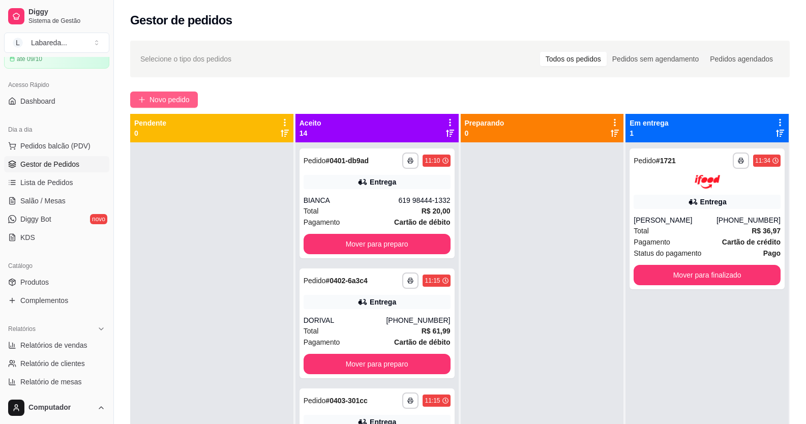
click at [171, 101] on span "Novo pedido" at bounding box center [170, 99] width 40 height 11
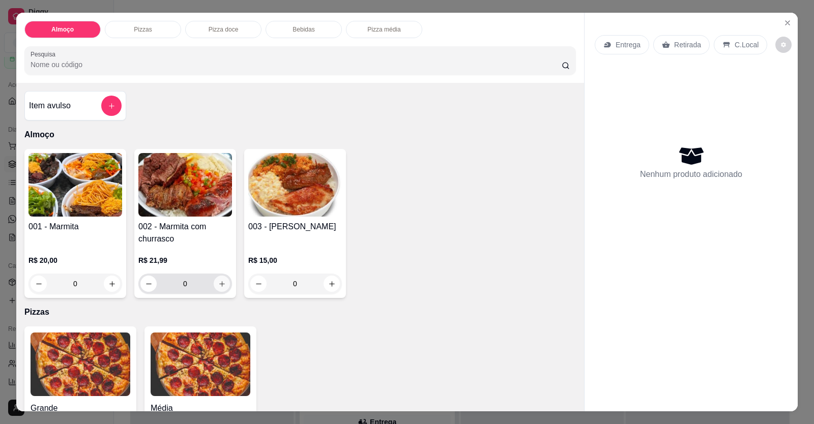
click at [220, 284] on icon "increase-product-quantity" at bounding box center [222, 284] width 8 height 8
type input "1"
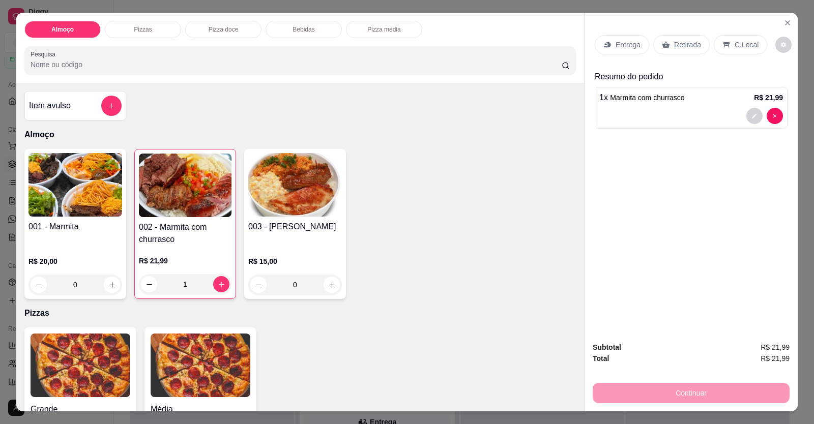
click at [628, 44] on p "Entrega" at bounding box center [627, 45] width 25 height 10
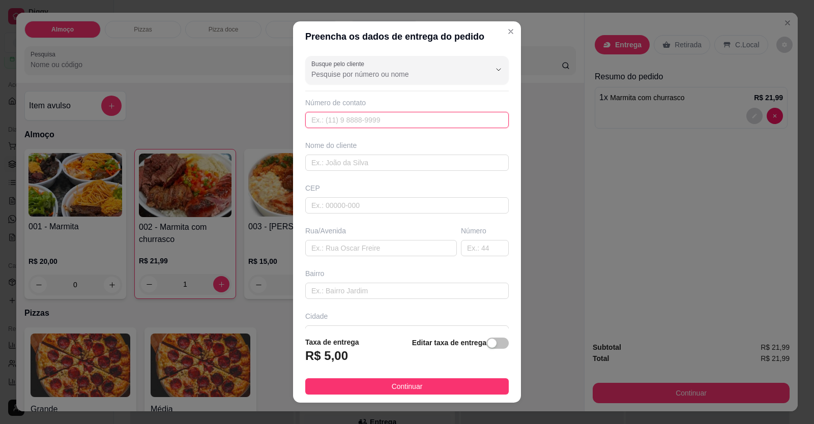
click at [464, 123] on input "text" at bounding box center [406, 120] width 203 height 16
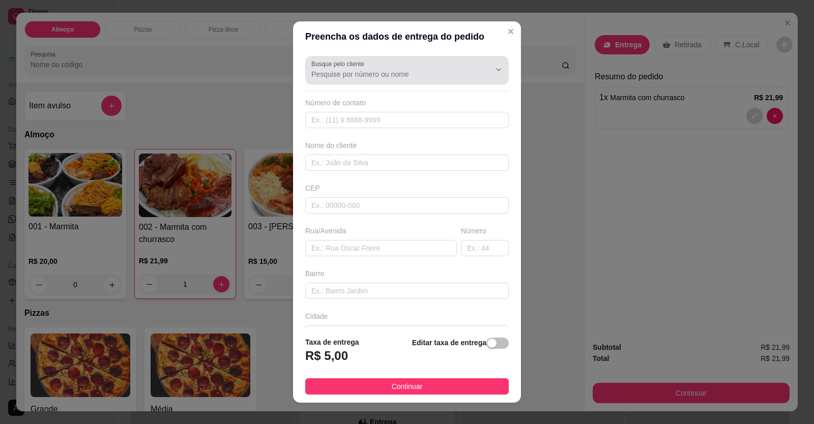
click at [441, 65] on div at bounding box center [406, 70] width 191 height 20
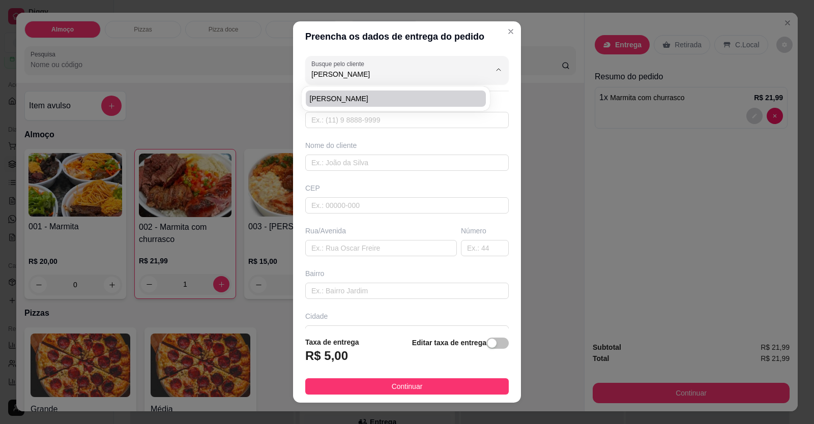
click at [403, 92] on li "Mylena" at bounding box center [396, 99] width 180 height 16
type input "Mylena"
type input "61998689674"
type input "Mylena"
type input "FOX"
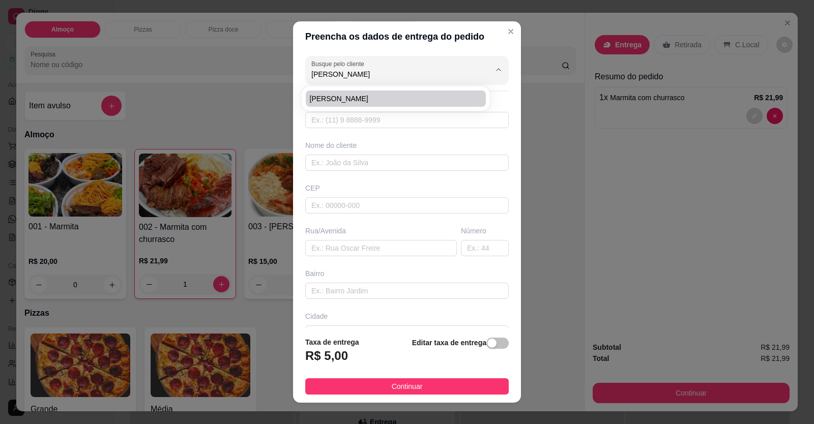
type input "CENTRO"
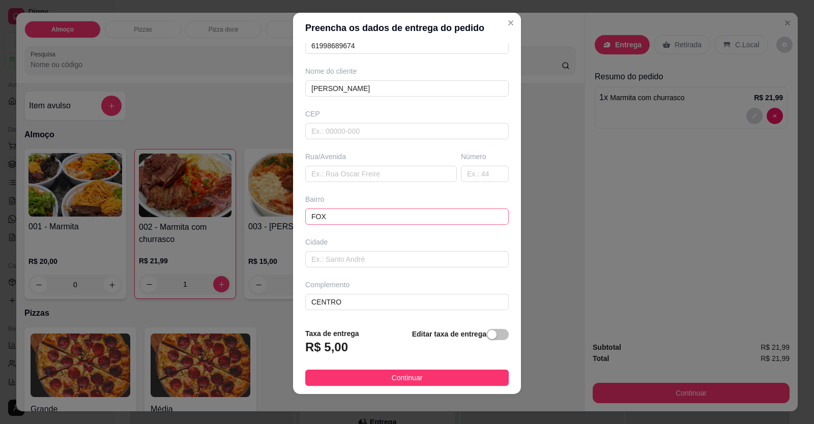
scroll to position [11, 0]
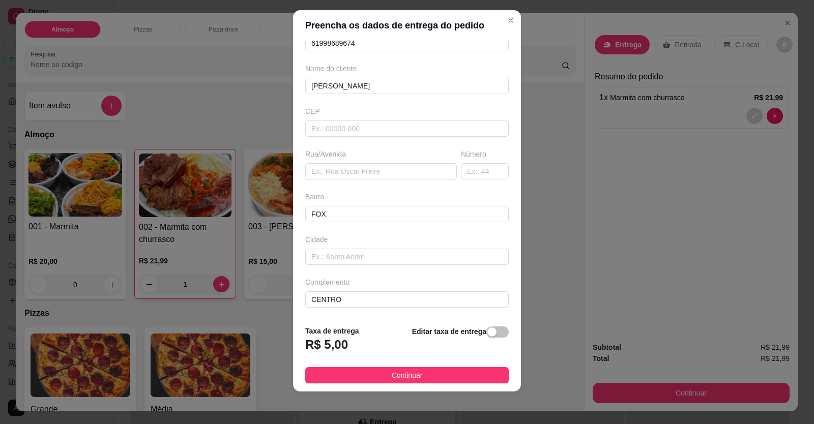
type input "Mylena"
drag, startPoint x: 188, startPoint y: 197, endPoint x: 176, endPoint y: 196, distance: 11.2
click at [156, 195] on div "Preencha os dados de entrega do pedido Busque pelo cliente Mylena Número de con…" at bounding box center [407, 212] width 814 height 424
type input "RUA DO CRUZEIRO"
drag, startPoint x: 327, startPoint y: 299, endPoint x: 179, endPoint y: 283, distance: 148.9
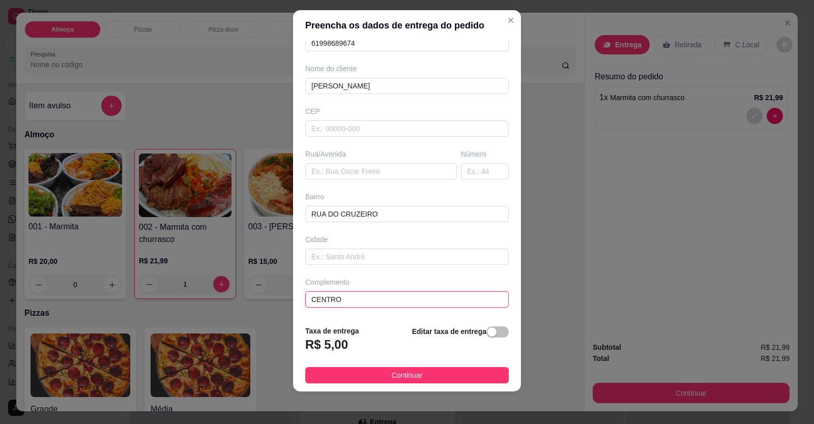
click at [88, 276] on div "Preencha os dados de entrega do pedido Busque pelo cliente Mylena Número de con…" at bounding box center [407, 212] width 814 height 424
click at [467, 173] on input "text" at bounding box center [485, 171] width 48 height 16
type input "46"
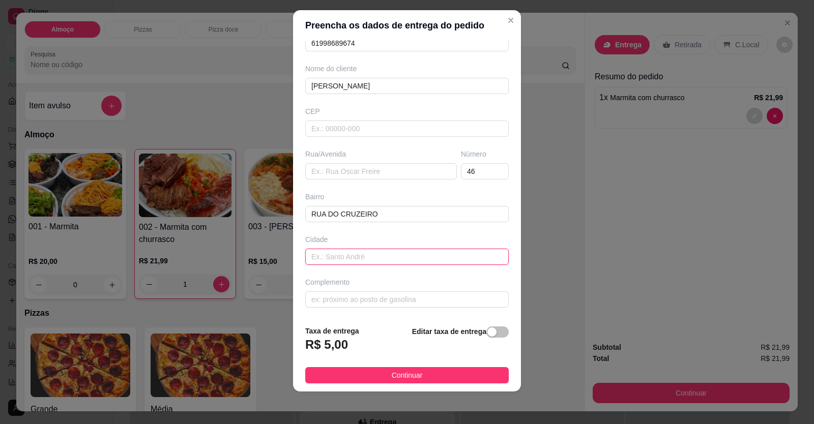
click at [342, 253] on input "text" at bounding box center [406, 257] width 203 height 16
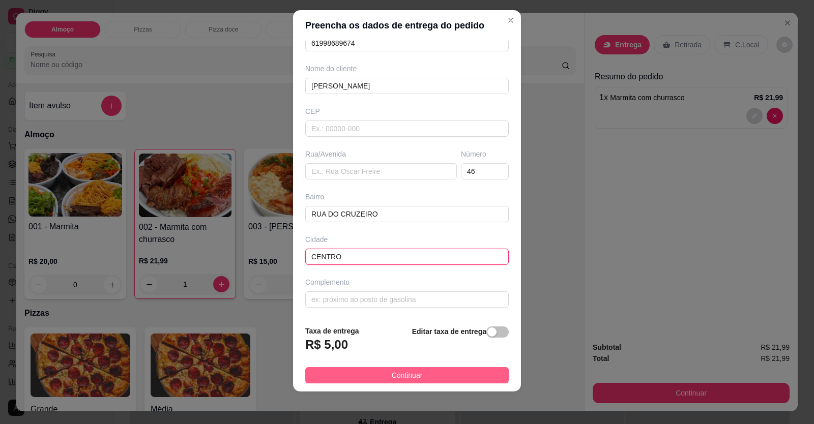
type input "CENTRO"
click at [394, 380] on span "Continuar" at bounding box center [407, 375] width 31 height 11
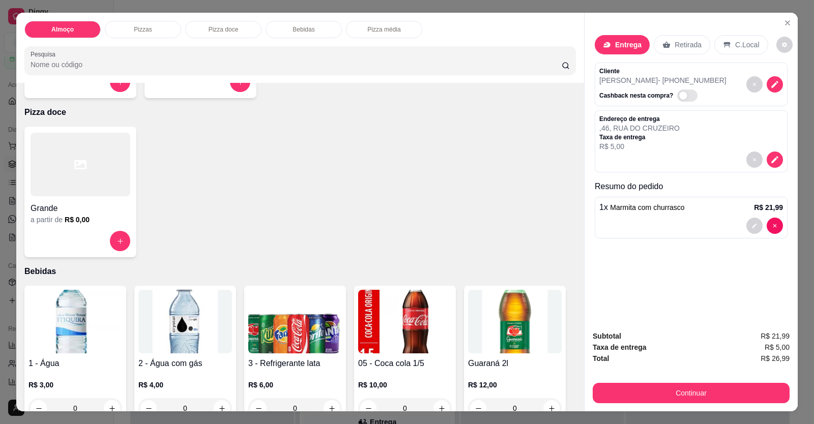
scroll to position [407, 0]
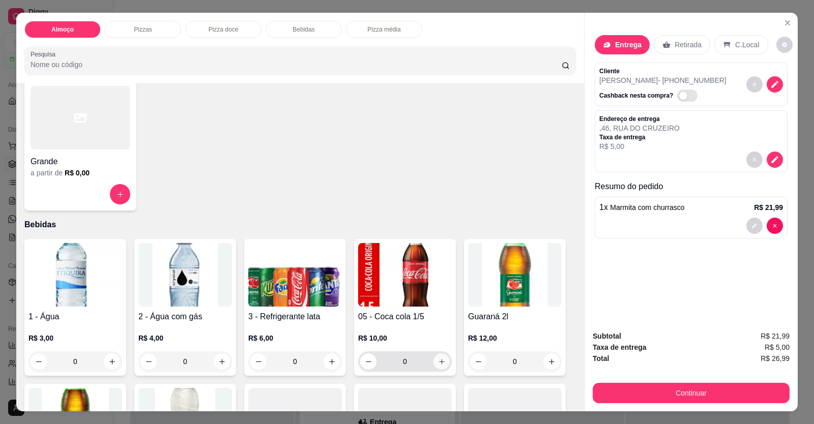
click at [438, 364] on icon "increase-product-quantity" at bounding box center [442, 362] width 8 height 8
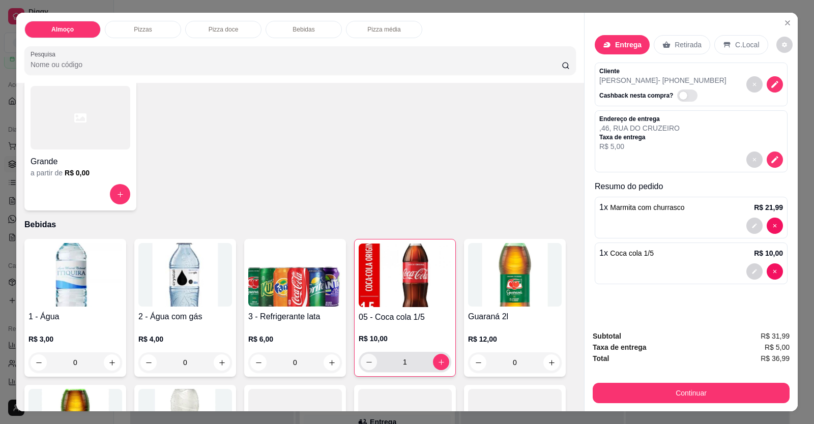
click at [366, 364] on icon "decrease-product-quantity" at bounding box center [369, 363] width 8 height 8
type input "0"
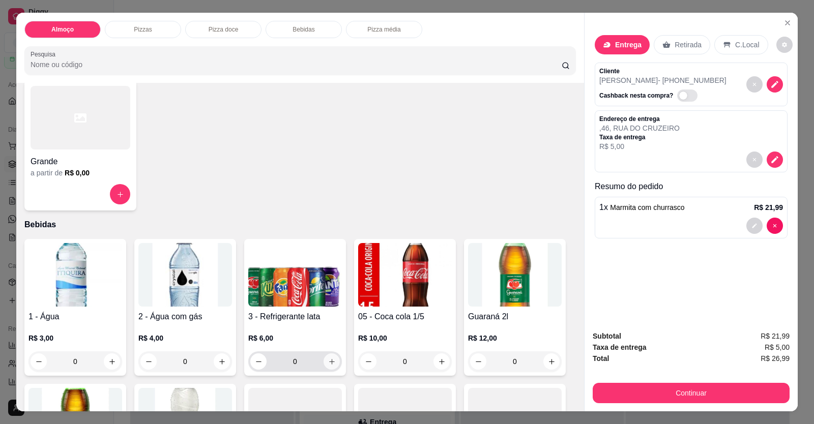
click at [323, 359] on button "increase-product-quantity" at bounding box center [331, 361] width 16 height 16
type input "1"
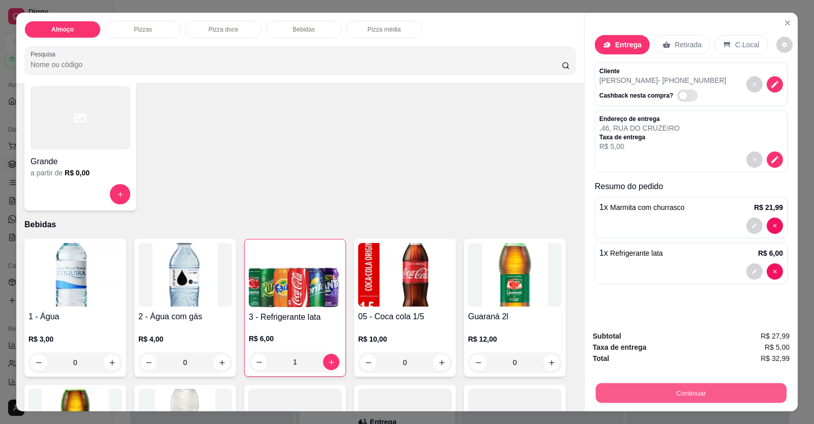
click at [626, 388] on button "Continuar" at bounding box center [691, 393] width 191 height 20
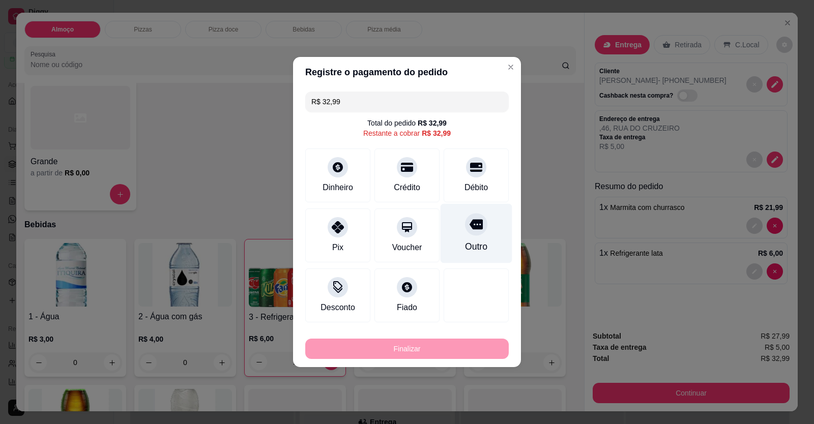
click at [472, 166] on icon at bounding box center [476, 167] width 12 height 12
type input "R$ 0,00"
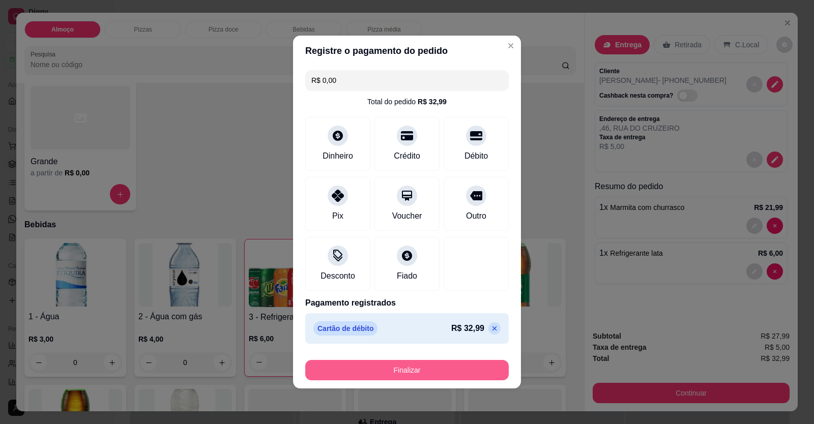
click at [397, 372] on button "Finalizar" at bounding box center [406, 370] width 203 height 20
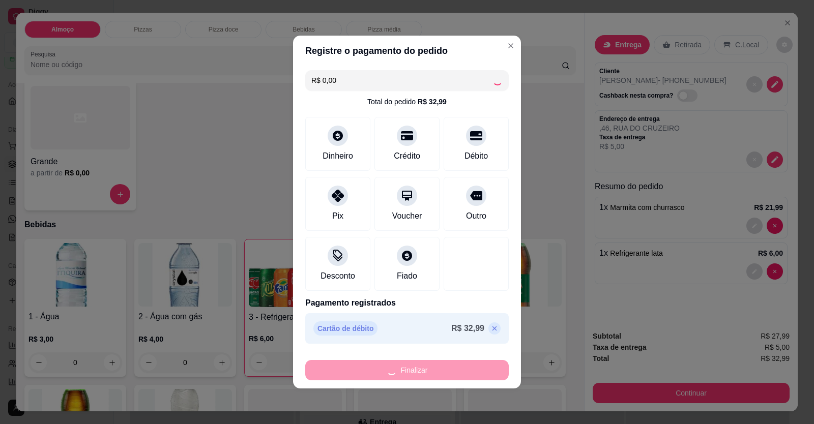
type input "0"
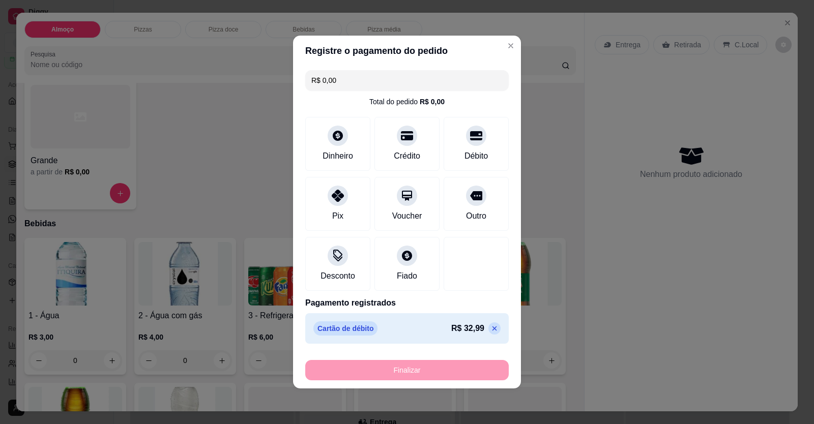
type input "-R$ 32,99"
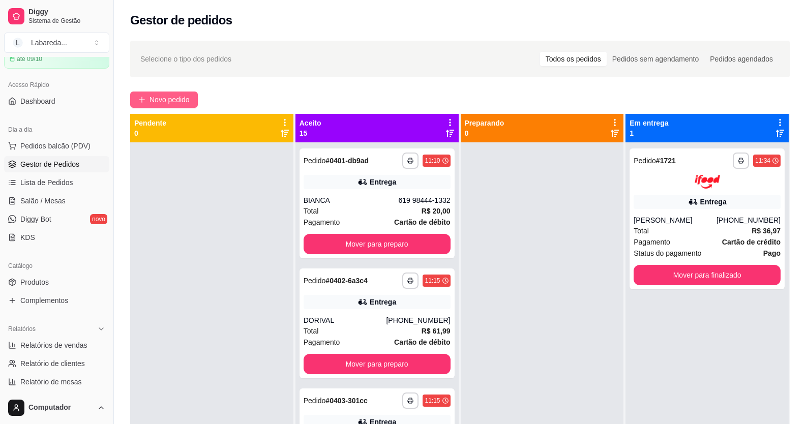
click at [147, 100] on button "Novo pedido" at bounding box center [164, 100] width 68 height 16
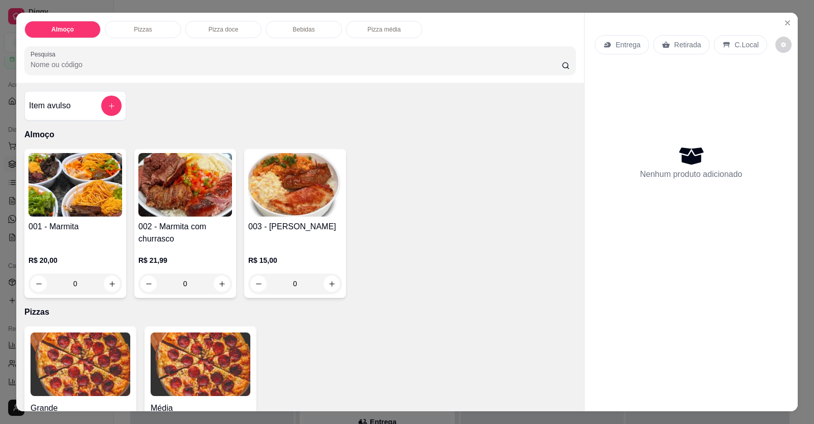
click at [270, 374] on div "Grande a partir de R$ 0,00 Média a partir de R$ 0,00" at bounding box center [299, 392] width 551 height 131
click at [218, 284] on icon "increase-product-quantity" at bounding box center [222, 284] width 8 height 8
type input "1"
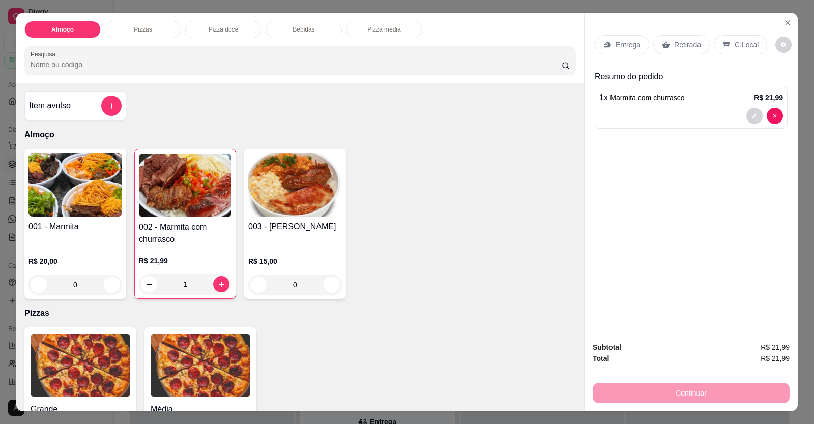
click at [634, 54] on div "Entrega" at bounding box center [622, 44] width 54 height 19
click at [616, 41] on p "Entrega" at bounding box center [627, 45] width 25 height 10
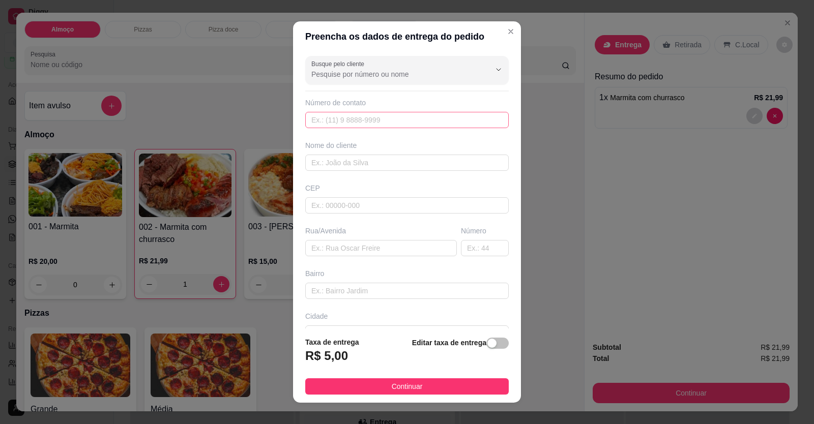
click at [441, 115] on div "Número de contato" at bounding box center [406, 113] width 203 height 31
click at [439, 121] on input "text" at bounding box center [406, 120] width 203 height 16
type input "(61) 99912-3925"
click at [436, 155] on input "text" at bounding box center [406, 163] width 203 height 16
click at [305, 163] on input "JEFERSON" at bounding box center [406, 163] width 203 height 16
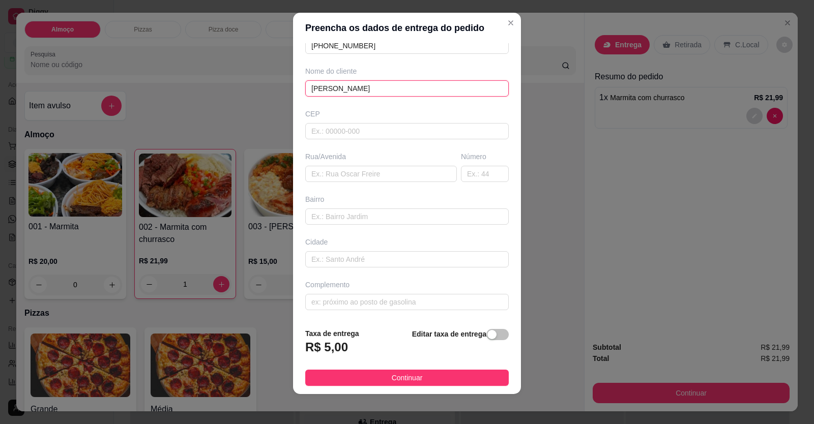
scroll to position [11, 0]
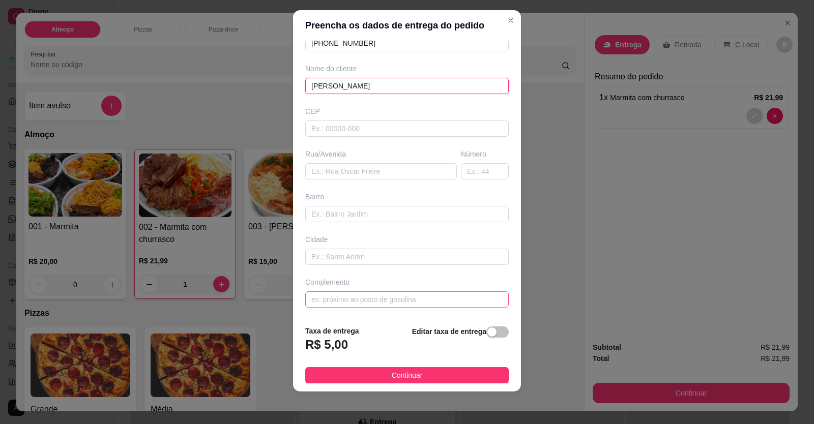
type input "TOMAS JEFERSON"
drag, startPoint x: 403, startPoint y: 303, endPoint x: 316, endPoint y: 283, distance: 88.7
click at [403, 301] on input "text" at bounding box center [406, 299] width 203 height 16
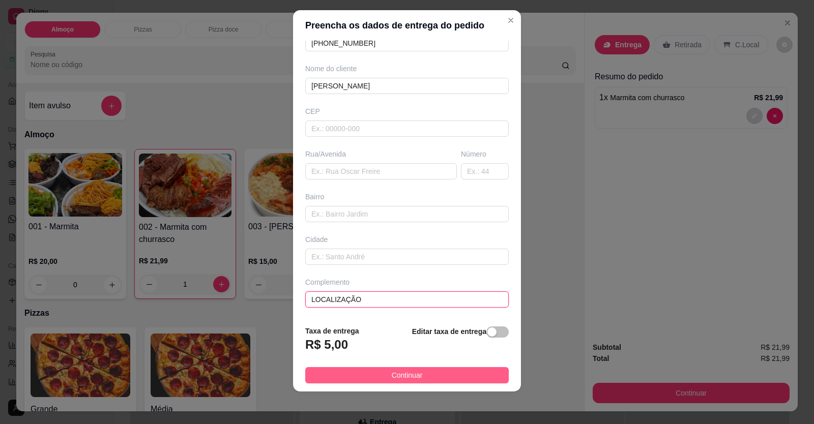
type input "LOCALIZAÇÃO"
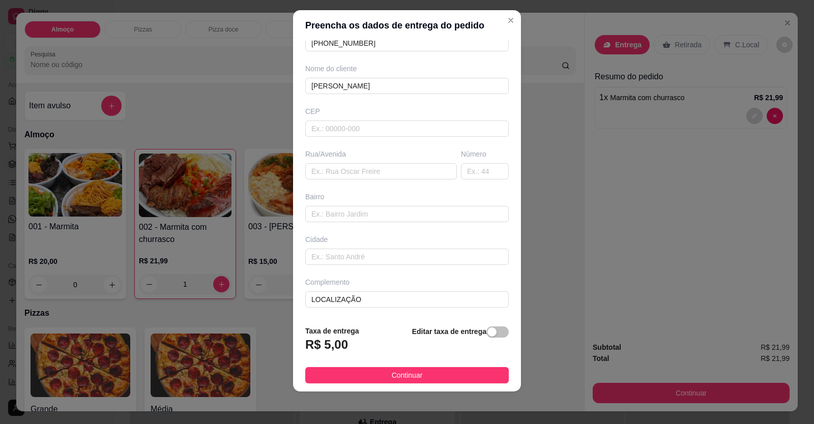
click at [410, 380] on span "Continuar" at bounding box center [407, 375] width 31 height 11
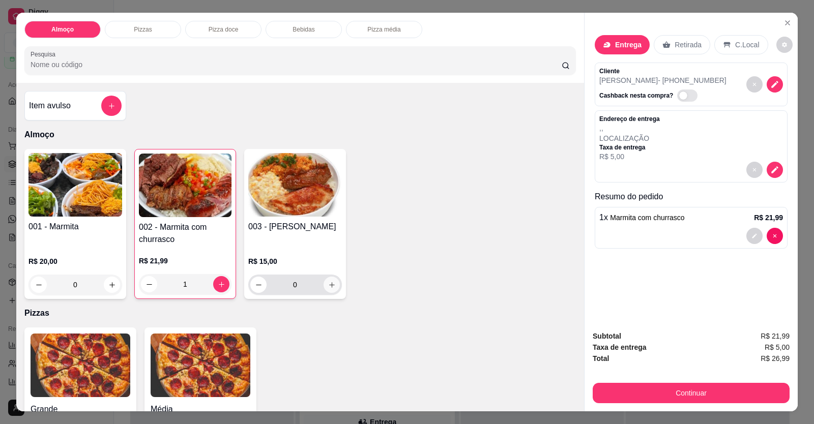
click at [333, 279] on button "increase-product-quantity" at bounding box center [331, 285] width 16 height 16
type input "1"
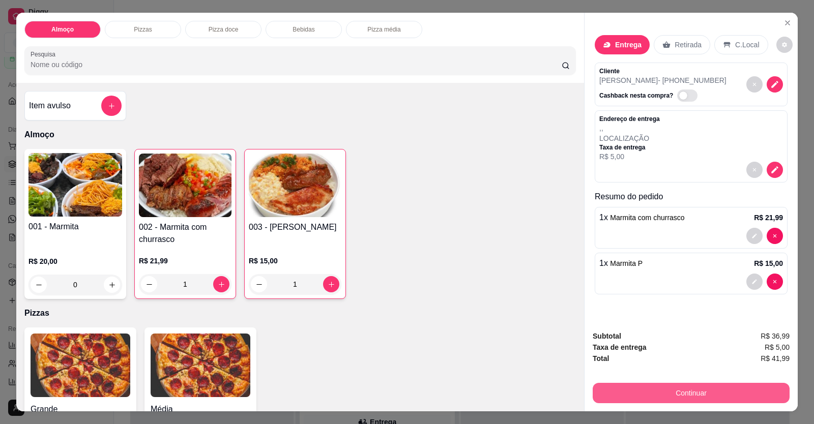
click at [643, 389] on button "Continuar" at bounding box center [691, 393] width 197 height 20
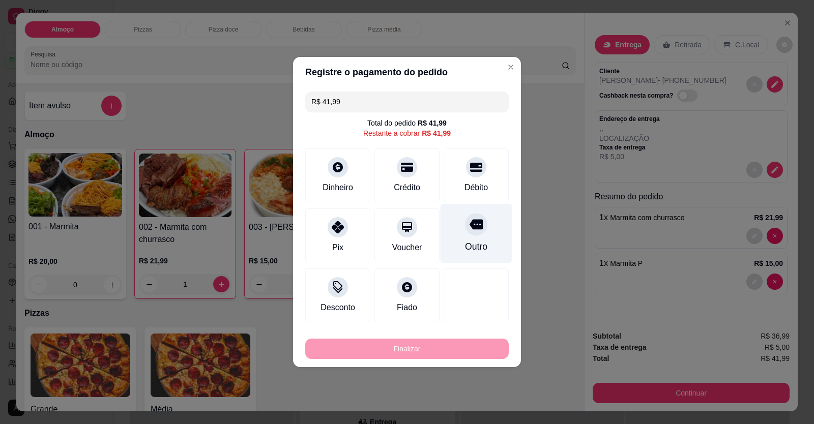
click at [483, 179] on div "Débito" at bounding box center [475, 176] width 65 height 54
type input "R$ 0,00"
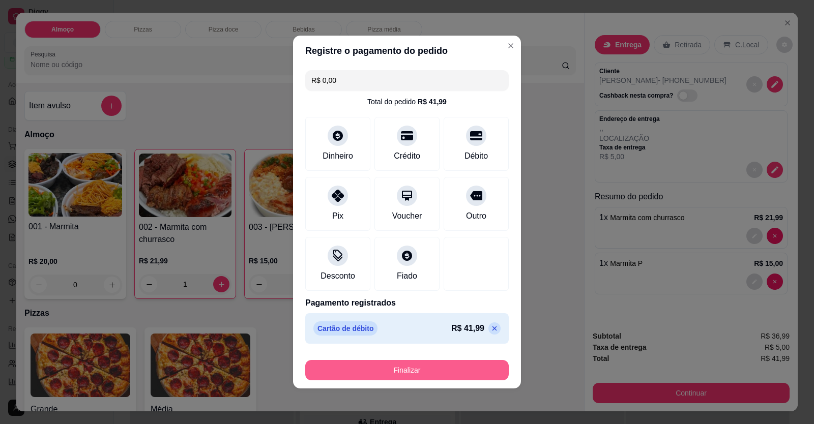
click at [453, 365] on button "Finalizar" at bounding box center [406, 370] width 203 height 20
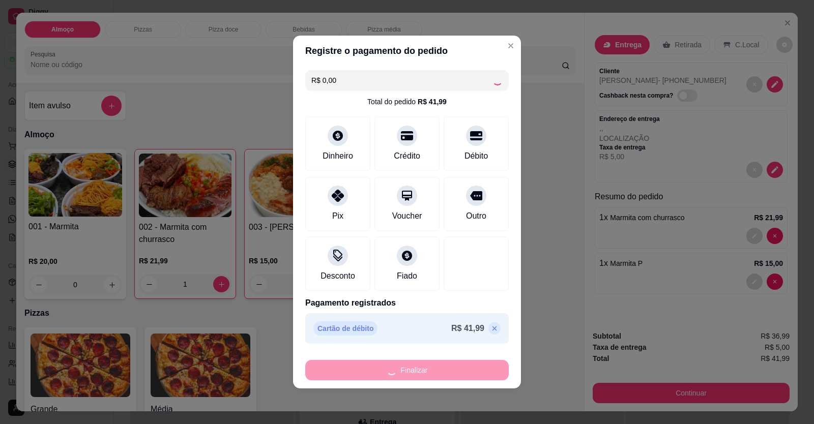
type input "0"
type input "-R$ 41,99"
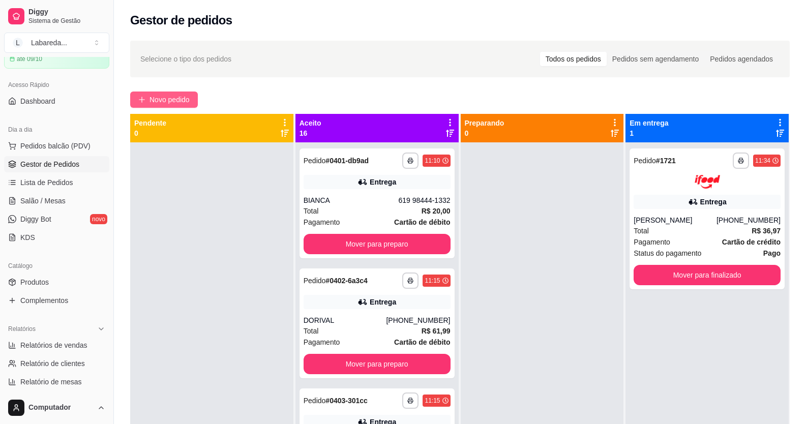
click at [172, 96] on span "Novo pedido" at bounding box center [170, 99] width 40 height 11
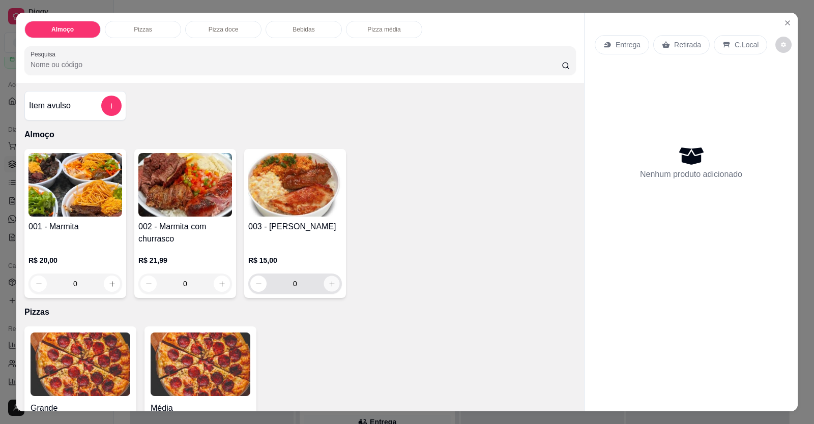
click at [332, 284] on button "increase-product-quantity" at bounding box center [331, 284] width 16 height 16
type input "1"
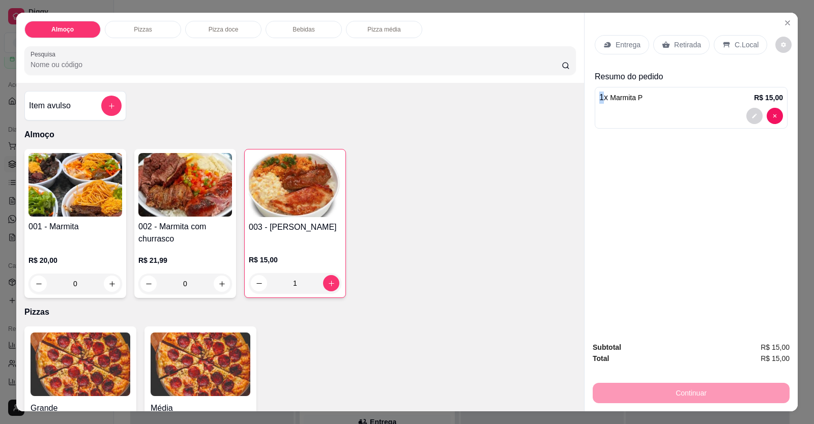
drag, startPoint x: 597, startPoint y: 98, endPoint x: 602, endPoint y: 108, distance: 11.4
click at [602, 108] on div "1 x Marmita P R$ 15,00" at bounding box center [691, 108] width 193 height 42
click at [599, 121] on div at bounding box center [691, 116] width 184 height 16
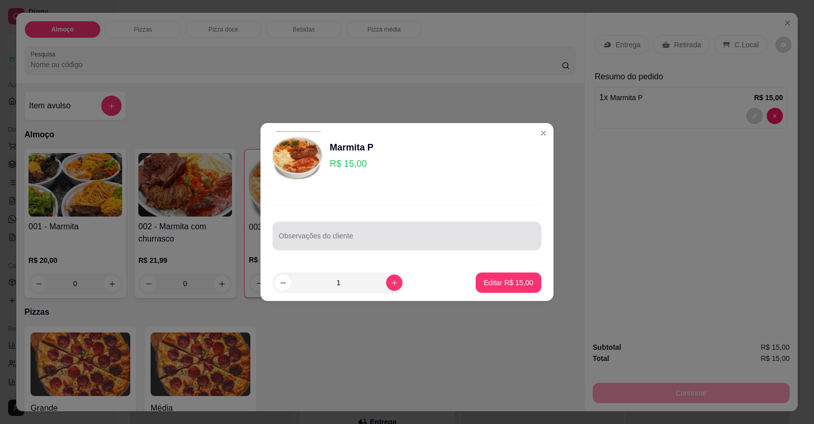
click at [434, 233] on div at bounding box center [407, 236] width 256 height 20
drag, startPoint x: 434, startPoint y: 233, endPoint x: 371, endPoint y: 238, distance: 63.2
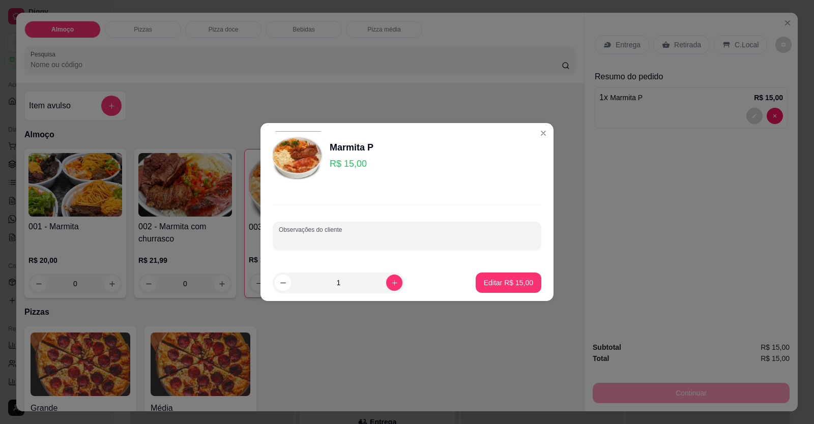
paste input "1 P Arroz branco Feijão tropeiro Purê Abobrinha Chuchu Salada Churrasco"
type input "1 P Arroz branco Feijão tropeiro Purê Abobrinha Chuchu Salada Churrasco"
click at [514, 286] on p "Editar R$ 15,00" at bounding box center [508, 283] width 49 height 10
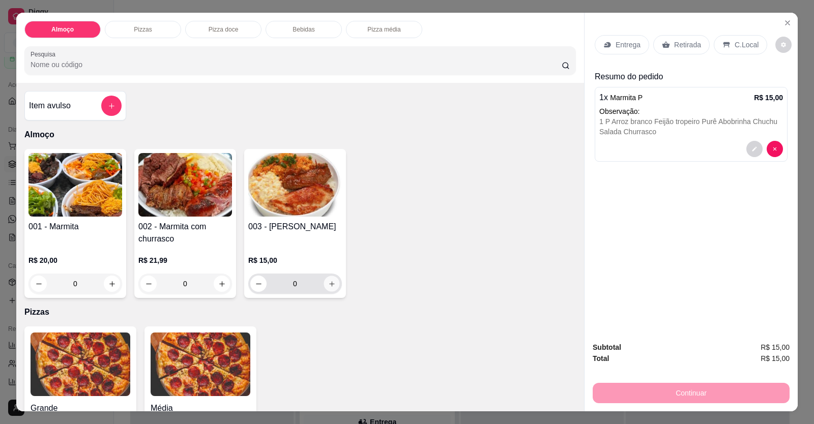
click at [330, 285] on icon "increase-product-quantity" at bounding box center [332, 284] width 8 height 8
type input "1"
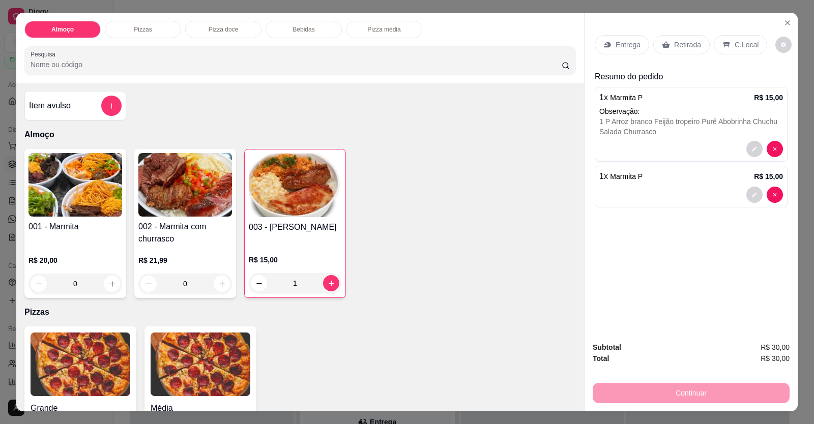
click at [642, 192] on div at bounding box center [691, 195] width 184 height 16
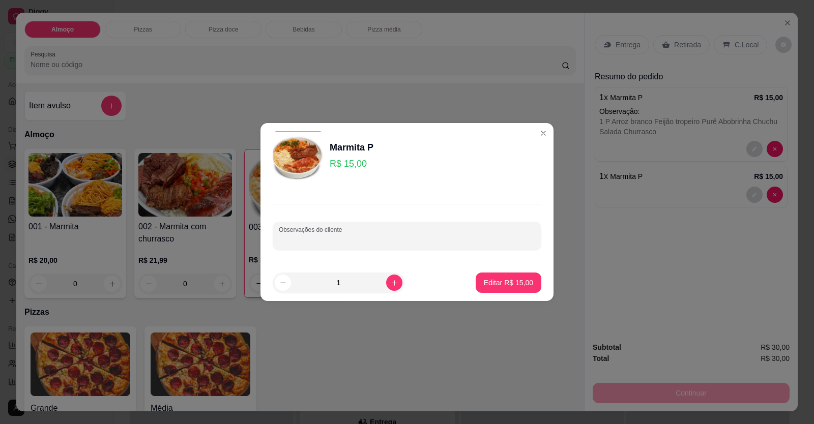
click at [404, 242] on input "Observações do cliente" at bounding box center [407, 240] width 256 height 10
paste input "Arroz branco Feijão tropeiro Macarrão Batata frita Salada Churrasco"
type input "Arroz branco Feijão tropeiro Macarrão Batata frita Salada Churrasco"
click at [504, 287] on p "Editar R$ 15,00" at bounding box center [508, 283] width 49 height 10
type input "0"
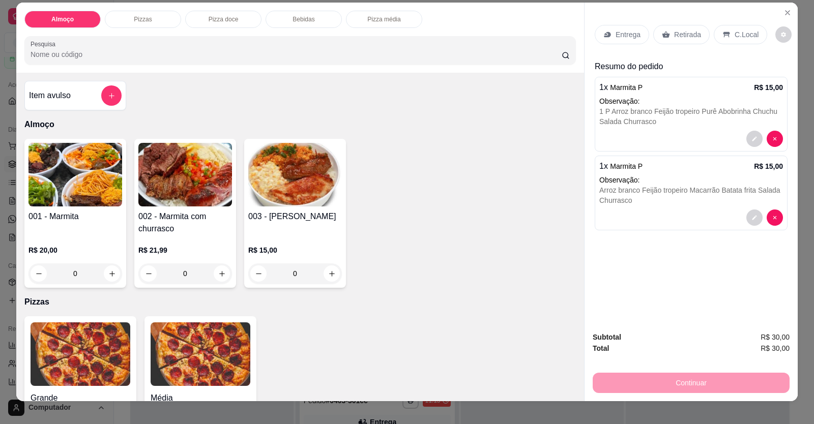
scroll to position [20, 0]
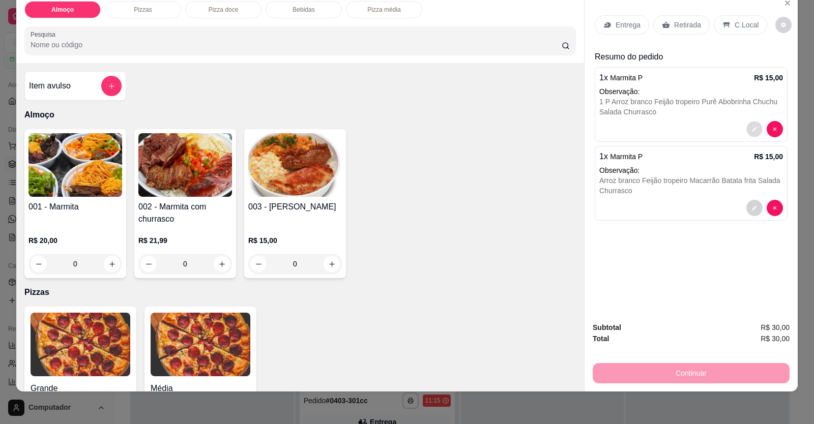
click at [755, 125] on button "decrease-product-quantity" at bounding box center [754, 130] width 16 height 16
click at [751, 123] on button "decrease-product-quantity" at bounding box center [754, 129] width 16 height 16
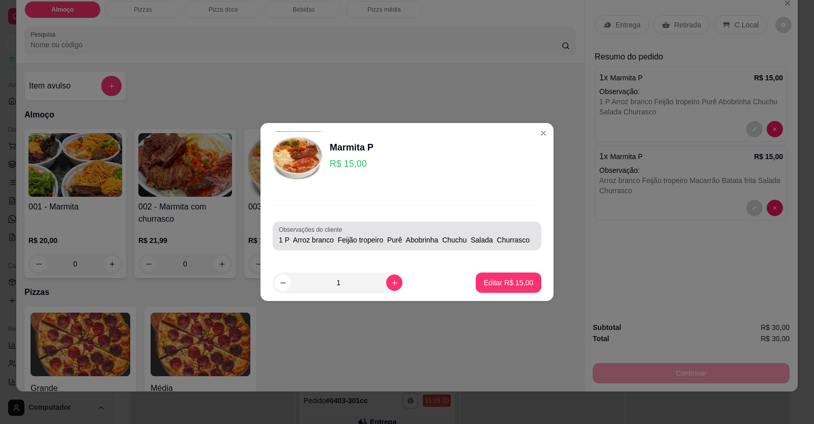
click at [529, 233] on div "Observações do cliente 1 P Arroz branco Feijão tropeiro Purê Abobrinha Chuchu S…" at bounding box center [407, 236] width 269 height 28
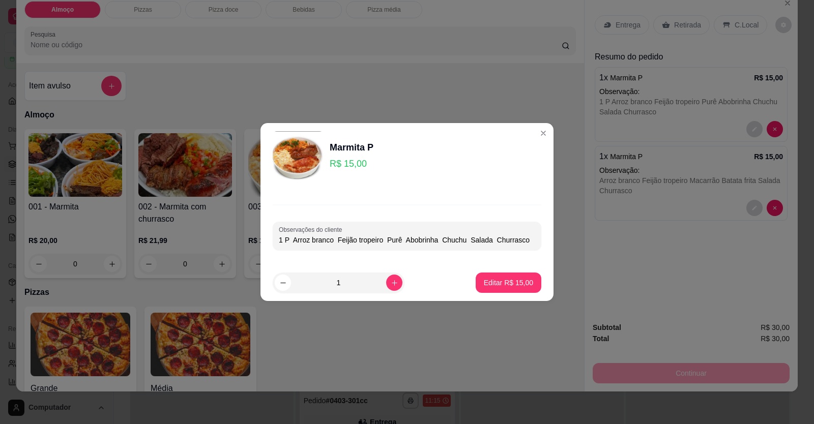
click at [524, 246] on div "Observações do cliente 1 P Arroz branco Feijão tropeiro Purê Abobrinha Chuchu S…" at bounding box center [407, 236] width 269 height 28
type input "1 P Arroz branco Feijão tropeiro Purê Abobrinha Chuchu Salada Churrasco MARINES"
click at [507, 275] on button "Editar R$ 15,00" at bounding box center [509, 283] width 64 height 20
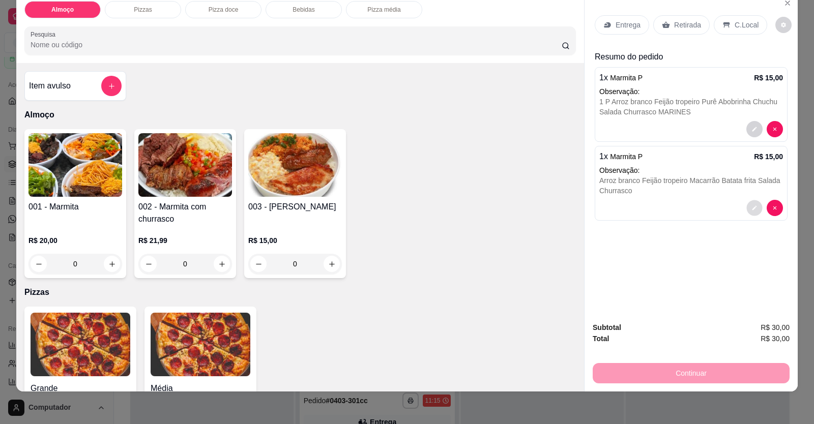
click at [748, 204] on button "decrease-product-quantity" at bounding box center [754, 208] width 16 height 16
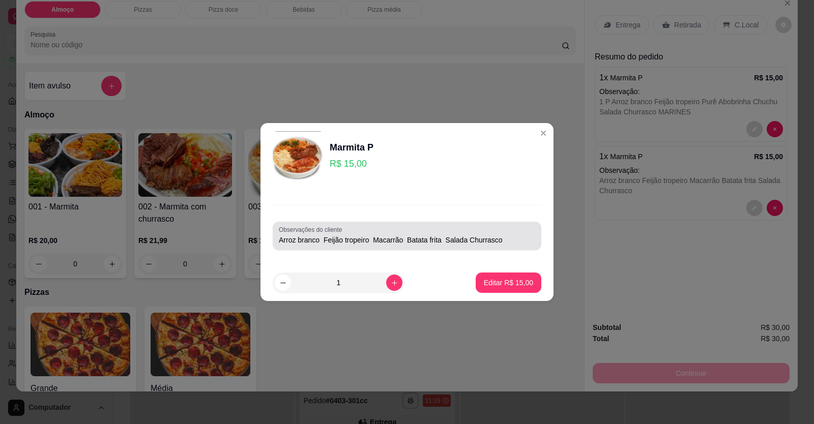
click at [505, 247] on div "Observações do cliente Arroz branco Feijão tropeiro Macarrão Batata frita Salad…" at bounding box center [407, 236] width 269 height 28
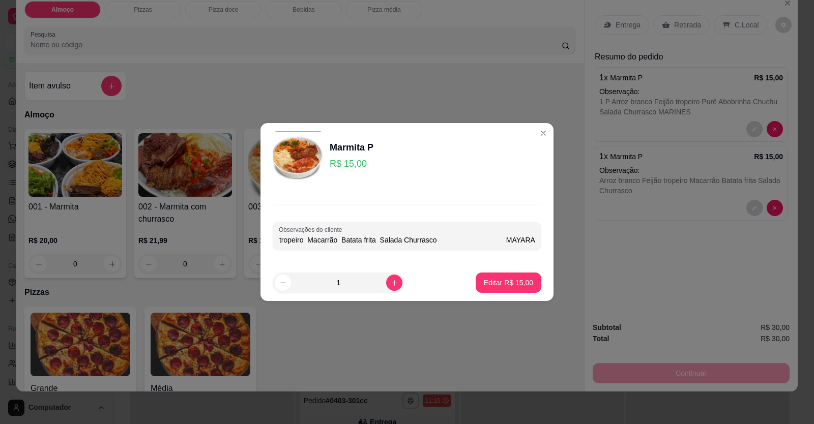
scroll to position [0, 69]
type input "Arroz branco Feijão tropeiro Macarrão Batata frita Salada Churrasco MAYARA"
click at [507, 281] on p "Editar R$ 15,00" at bounding box center [508, 283] width 49 height 10
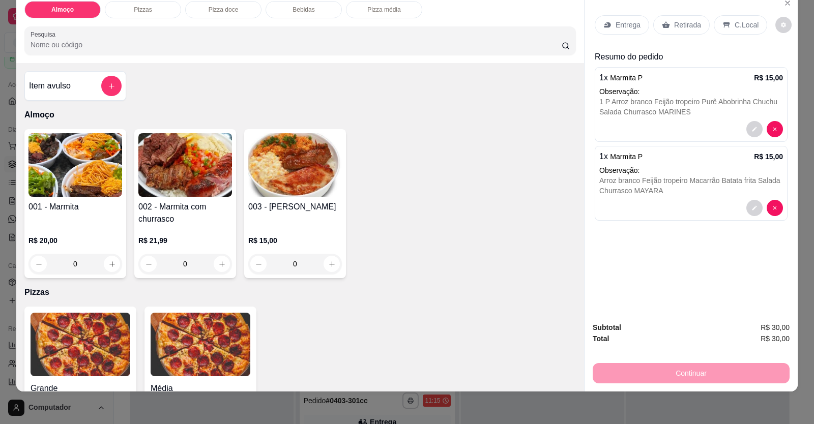
click at [622, 23] on p "Entrega" at bounding box center [627, 25] width 25 height 10
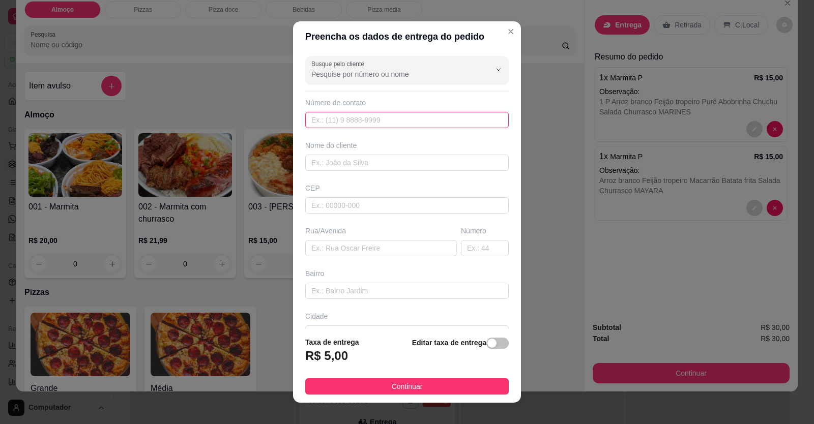
click at [425, 114] on input "text" at bounding box center [406, 120] width 203 height 16
type input "(61) 99868-5209"
drag, startPoint x: 368, startPoint y: 166, endPoint x: 382, endPoint y: 156, distance: 17.9
click at [369, 165] on input "text" at bounding box center [406, 163] width 203 height 16
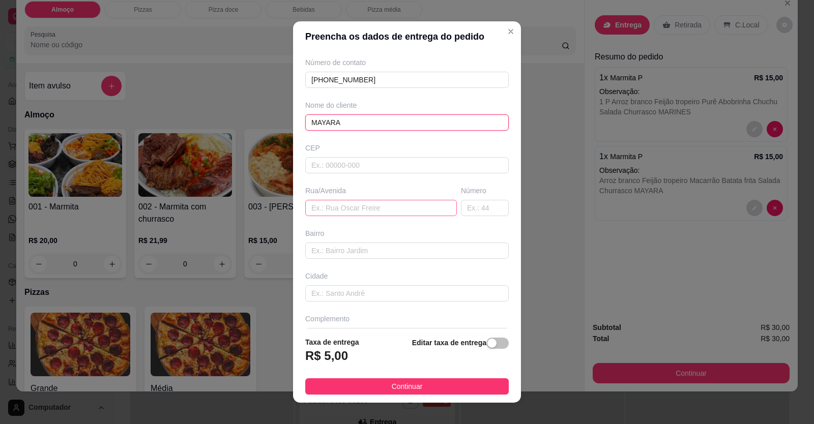
scroll to position [66, 0]
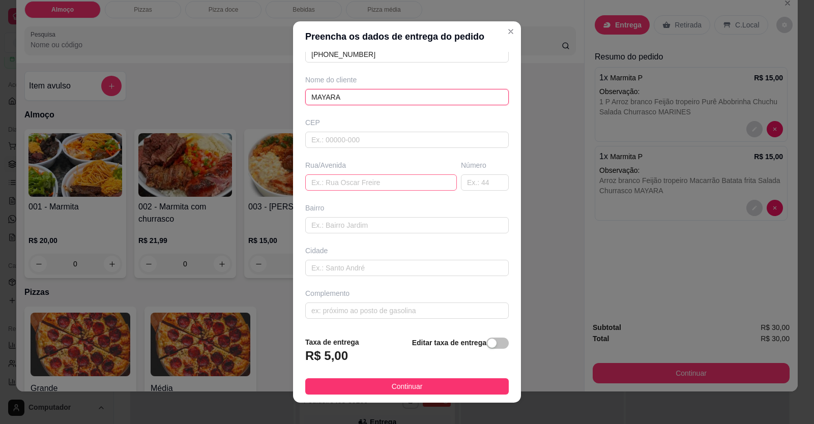
type input "MAYARA"
click at [329, 177] on input "text" at bounding box center [381, 182] width 152 height 16
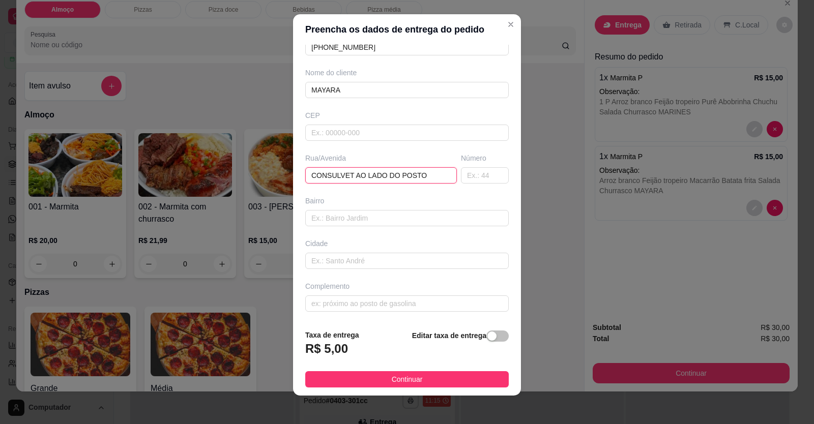
scroll to position [11, 0]
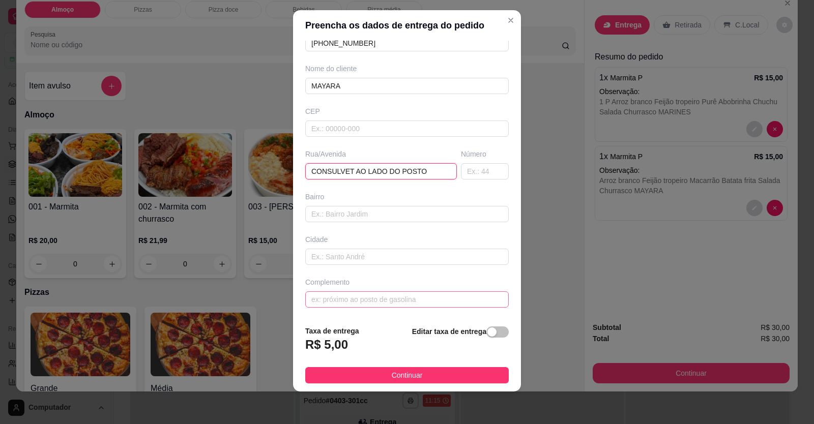
type input "CONSULVET AO LADO DO POSTO"
click at [398, 295] on input "text" at bounding box center [406, 299] width 203 height 16
type input "LOCALIZAÇÃO"
click at [400, 376] on span "Continuar" at bounding box center [407, 375] width 31 height 11
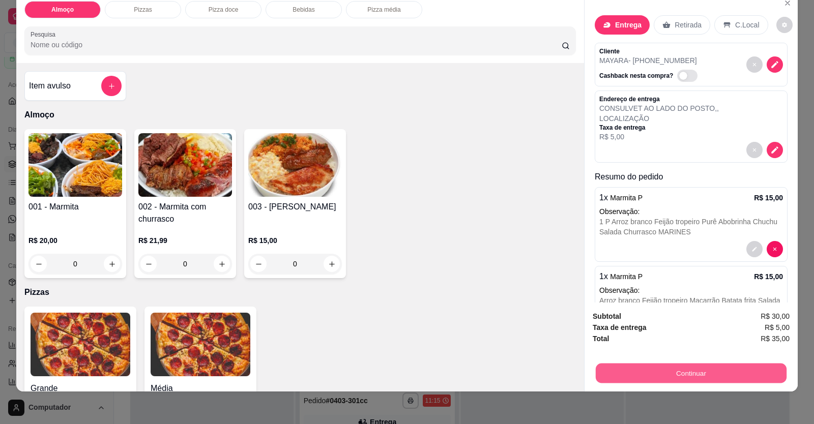
click at [604, 375] on button "Continuar" at bounding box center [691, 374] width 191 height 20
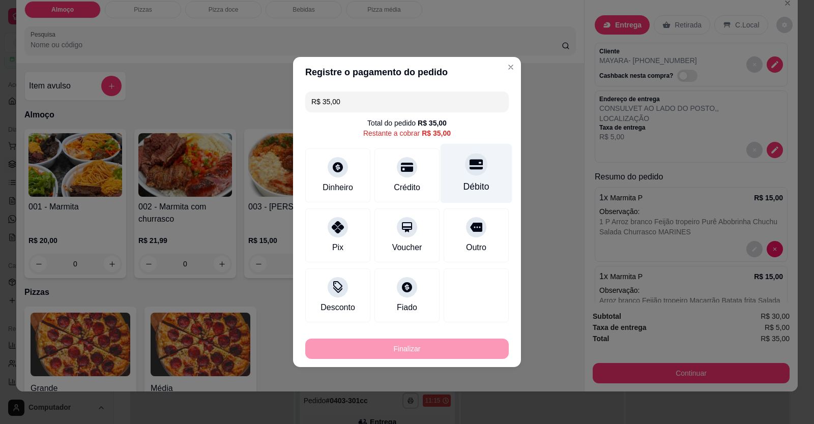
click at [480, 175] on div "Débito" at bounding box center [476, 174] width 72 height 60
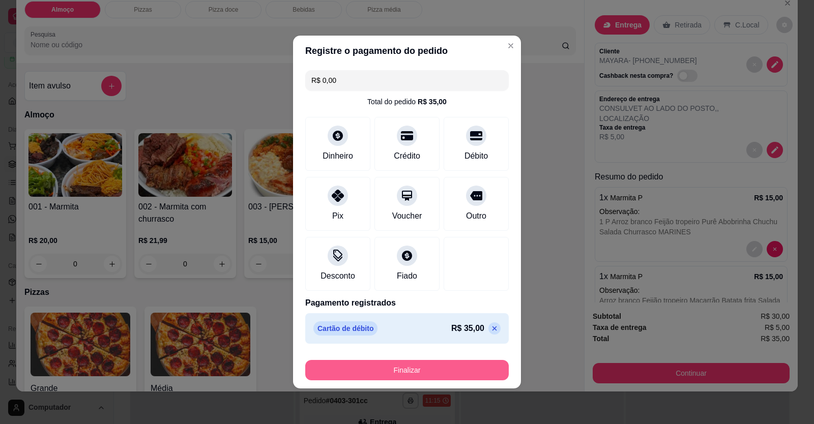
click at [457, 370] on button "Finalizar" at bounding box center [406, 370] width 203 height 20
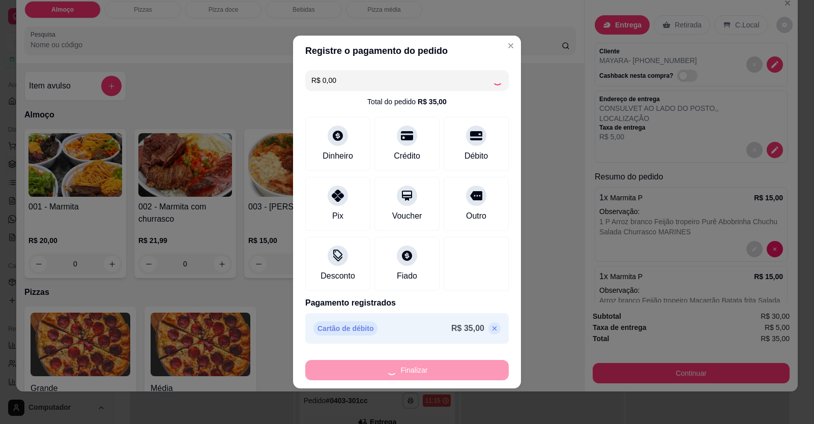
type input "-R$ 35,00"
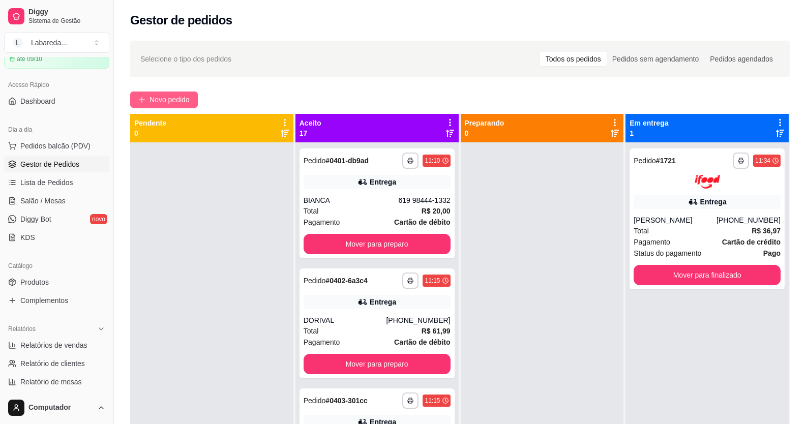
click at [168, 93] on button "Novo pedido" at bounding box center [164, 100] width 68 height 16
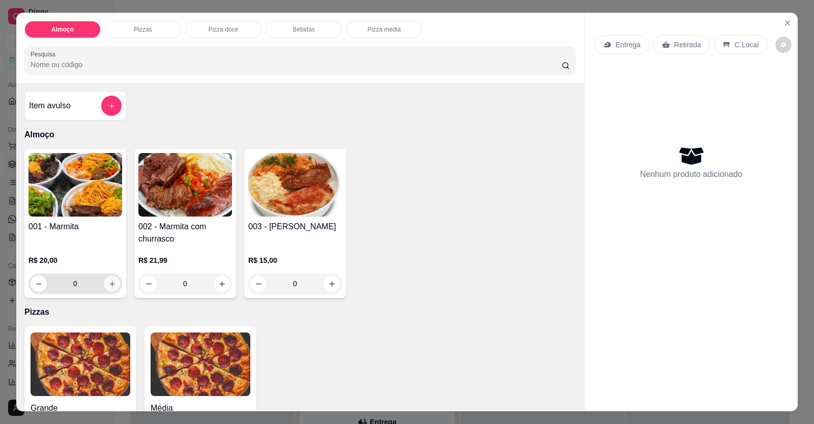
click at [114, 289] on button "increase-product-quantity" at bounding box center [112, 284] width 16 height 16
type input "1"
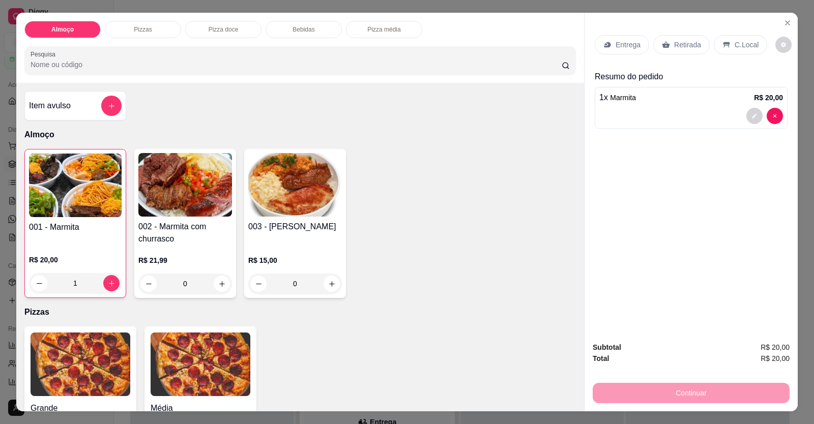
click at [615, 50] on p "Entrega" at bounding box center [627, 45] width 25 height 10
click at [626, 109] on div at bounding box center [691, 116] width 184 height 16
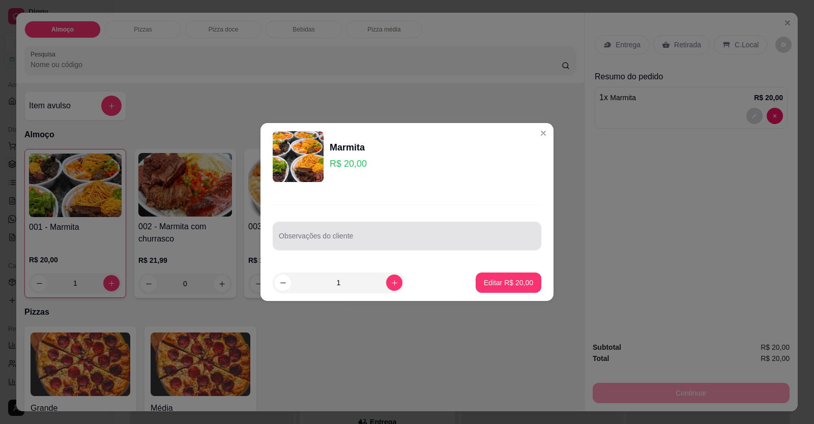
click at [410, 239] on input "Observações do cliente" at bounding box center [407, 240] width 256 height 10
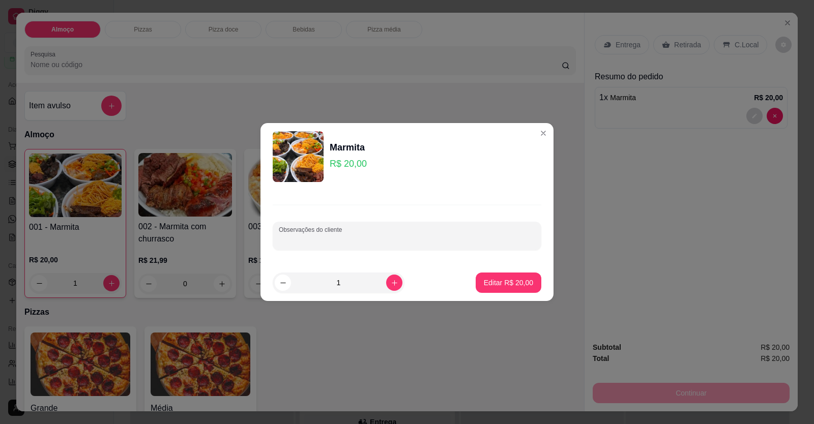
paste input "Quero uma M só com arroz, feijão e salada, com carne e linguiça."
click at [389, 241] on input "Quero uma M só com arroz, feijão e salada, com carne e linguiça." at bounding box center [407, 240] width 256 height 10
click at [385, 241] on input "Quero uma M só com arroz, feijão e salada, com carne e linguiça." at bounding box center [407, 240] width 256 height 10
click at [414, 239] on input "Quero uma M só com arroz, feijão TROPÉIRO e salada, com carne e linguiça." at bounding box center [407, 240] width 256 height 10
type input "Quero uma M só com arroz, feijão TROPEIRO e salada, com carne e linguiça."
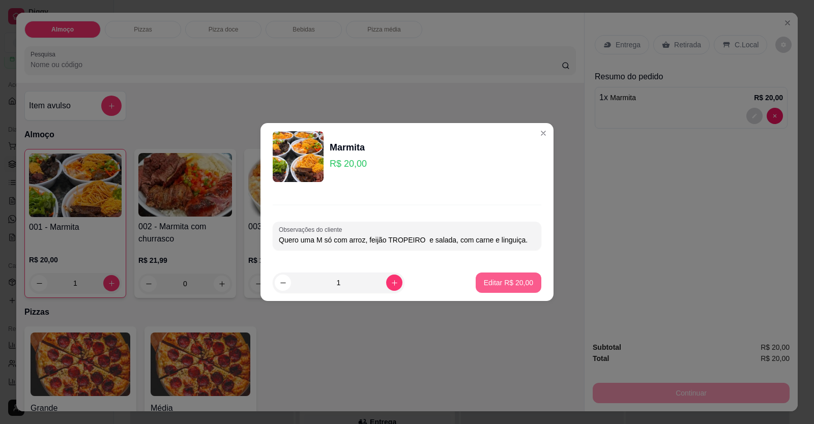
click at [511, 276] on button "Editar R$ 20,00" at bounding box center [509, 283] width 66 height 20
type input "0"
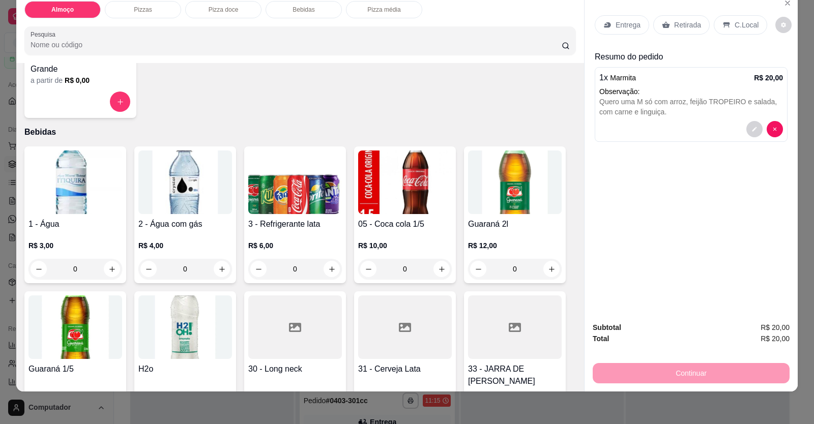
scroll to position [610, 0]
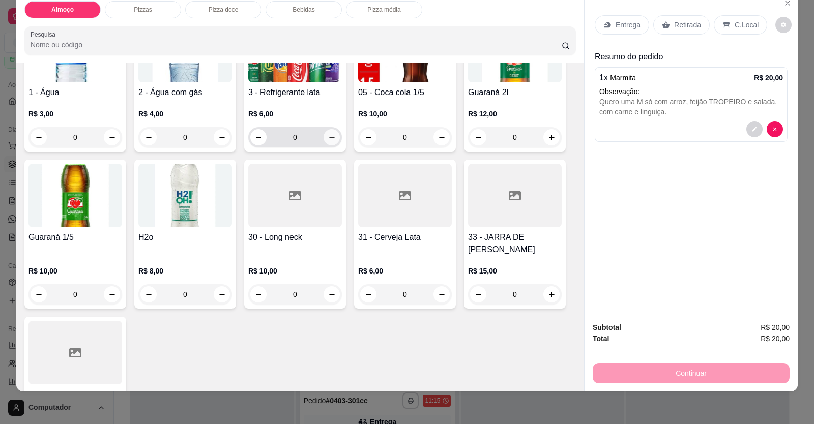
click at [330, 135] on icon "increase-product-quantity" at bounding box center [332, 138] width 8 height 8
type input "1"
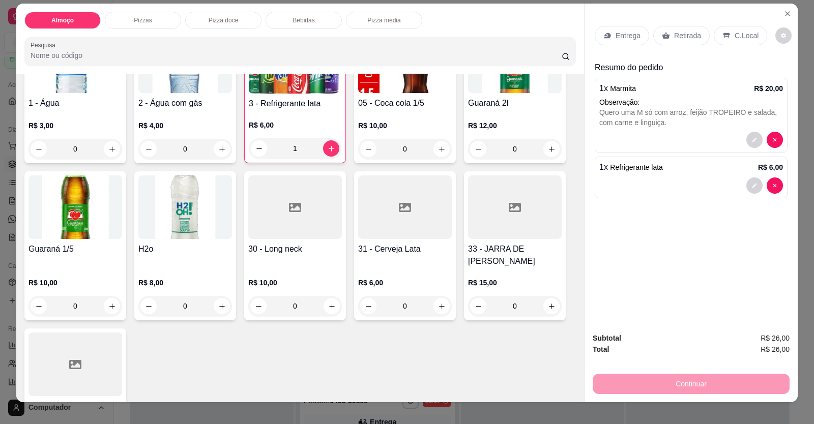
scroll to position [0, 0]
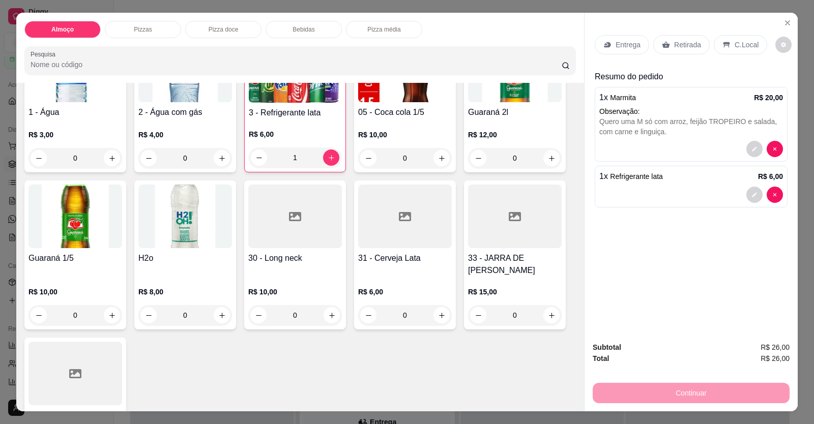
click at [633, 35] on div "Entrega" at bounding box center [622, 44] width 54 height 19
click at [618, 53] on div "Entrega" at bounding box center [622, 44] width 54 height 19
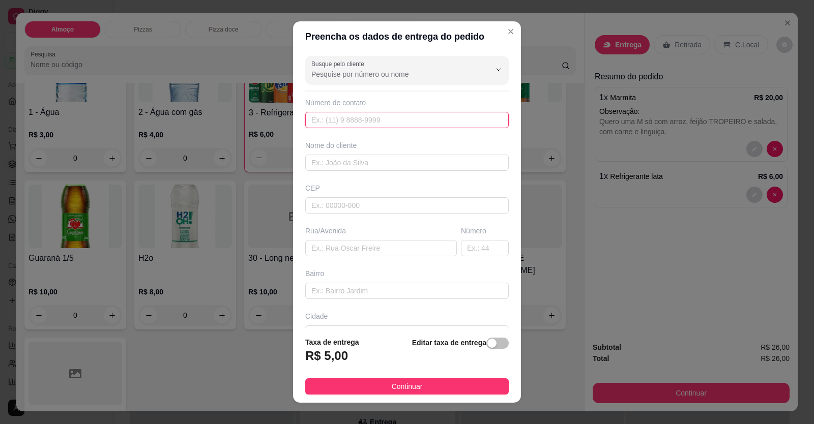
click at [436, 121] on input "text" at bounding box center [406, 120] width 203 height 16
type input "(61) 99835-6282"
click at [426, 172] on div "Busque pelo cliente Número de contato (61) 99835-6282 Nome do cliente CEP Rua/A…" at bounding box center [407, 190] width 228 height 277
click at [436, 162] on input "text" at bounding box center [406, 163] width 203 height 16
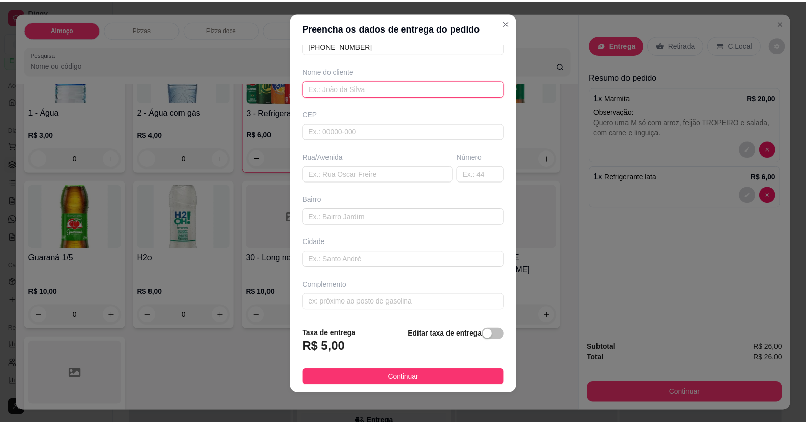
scroll to position [11, 0]
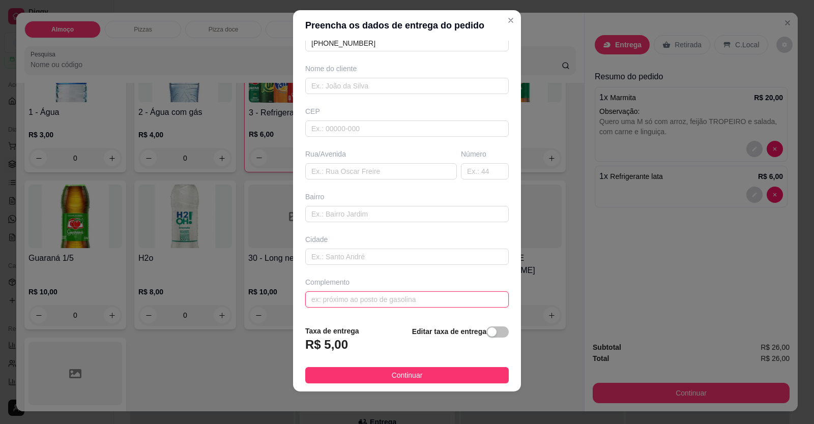
click at [408, 297] on input "text" at bounding box center [406, 299] width 203 height 16
click at [322, 298] on input "LOCXALIZAÇÃO" at bounding box center [406, 299] width 203 height 16
type input "LOCALIZAÇÃO"
click at [351, 76] on div "Nome do cliente" at bounding box center [407, 79] width 208 height 31
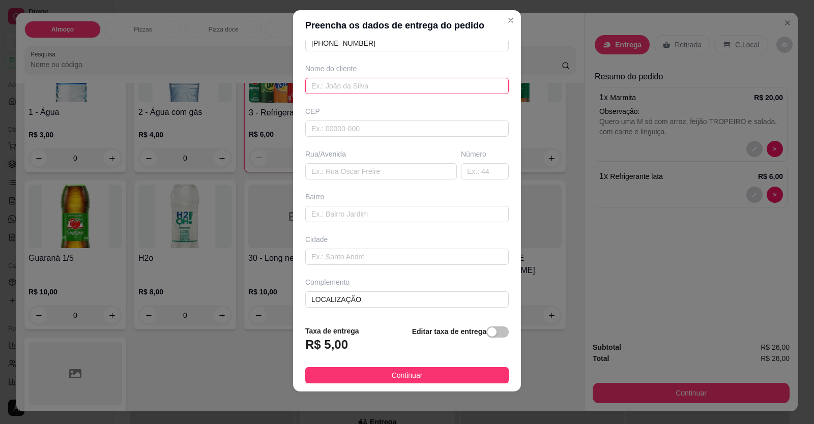
click at [354, 78] on input "text" at bounding box center [406, 86] width 203 height 16
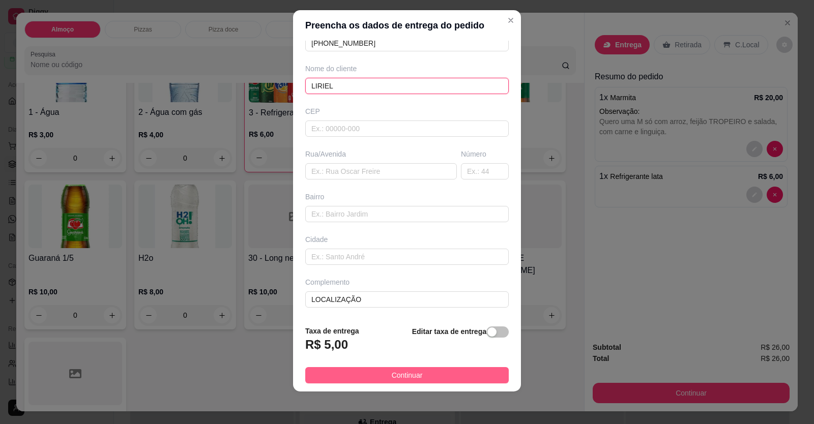
type input "LIRIEL"
click at [362, 376] on button "Continuar" at bounding box center [406, 375] width 203 height 16
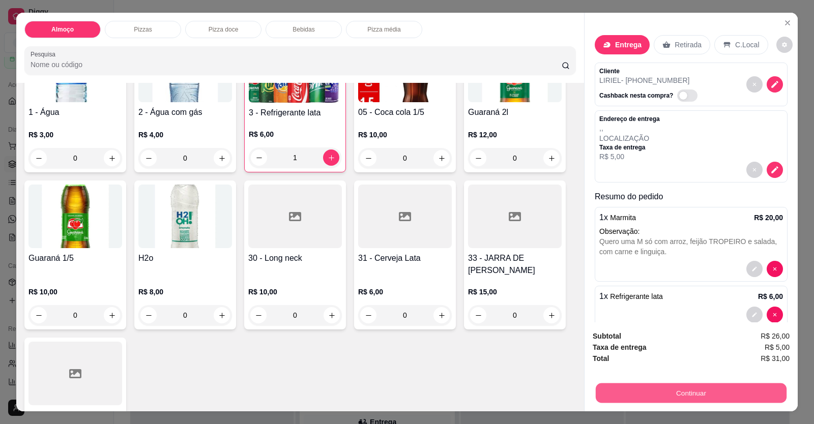
click at [609, 392] on button "Continuar" at bounding box center [691, 393] width 191 height 20
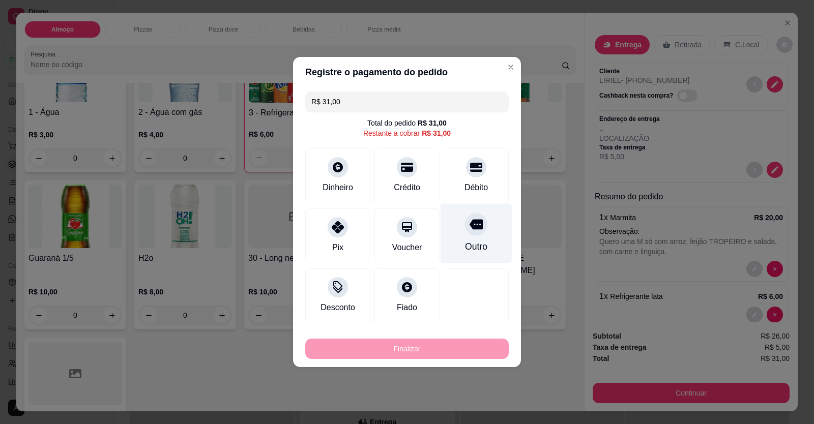
click at [481, 183] on div "Débito" at bounding box center [475, 188] width 23 height 12
type input "R$ 0,00"
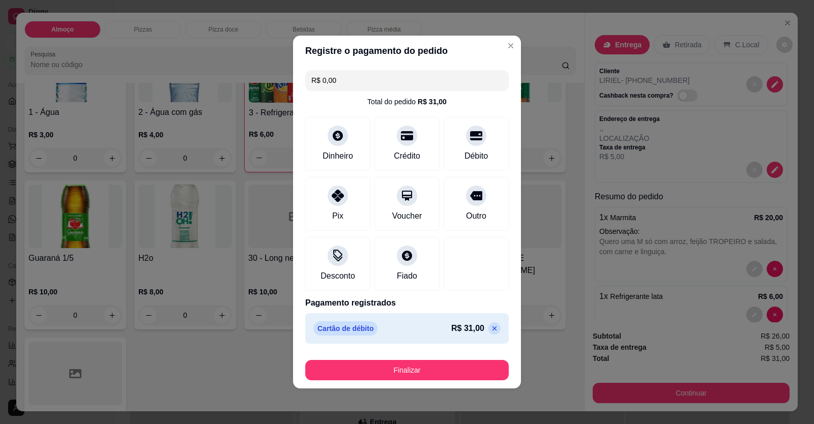
click at [466, 366] on button "Finalizar" at bounding box center [406, 370] width 203 height 20
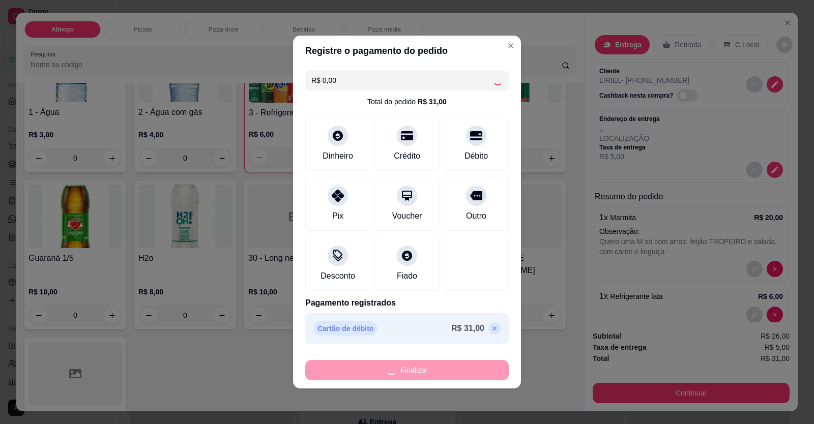
type input "0"
type input "-R$ 31,00"
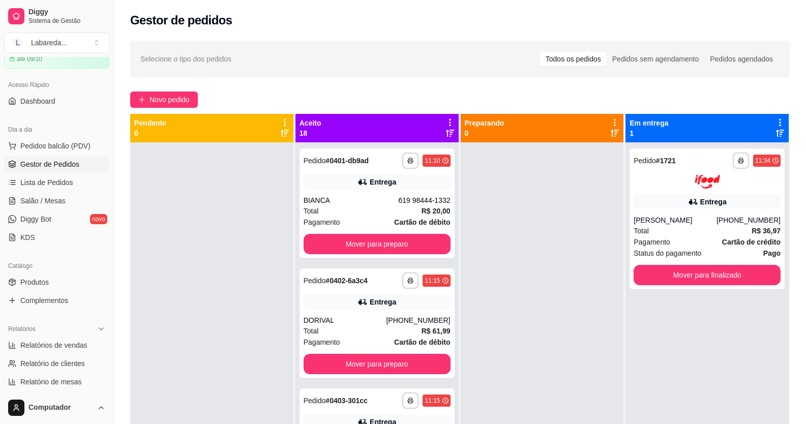
click at [612, 346] on div at bounding box center [542, 354] width 163 height 424
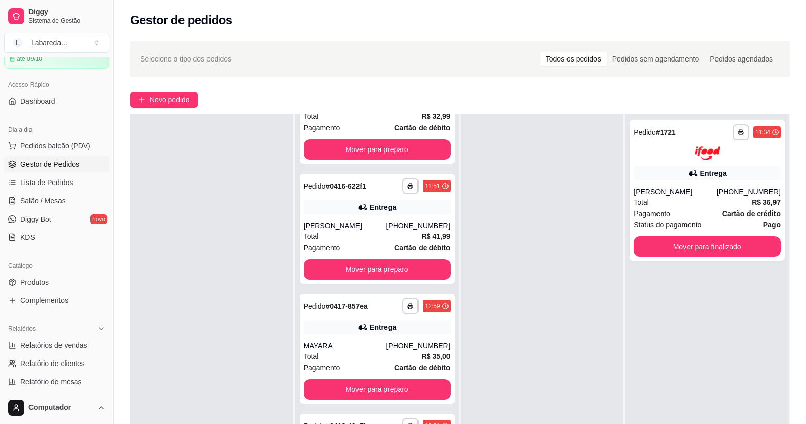
scroll to position [155, 0]
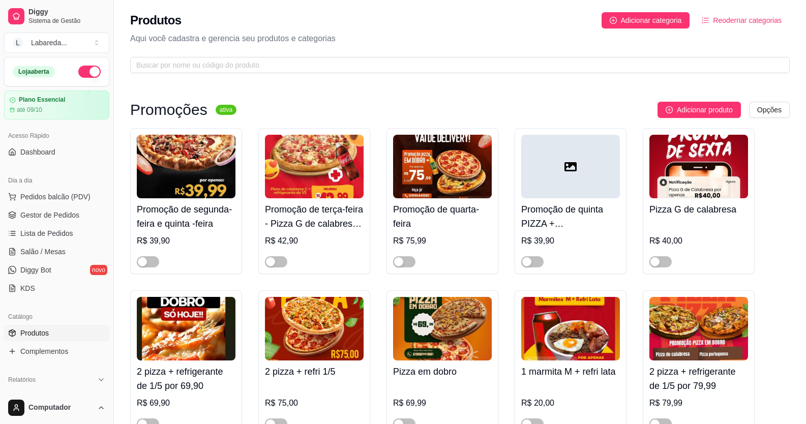
scroll to position [1678, 0]
